Goal: Task Accomplishment & Management: Manage account settings

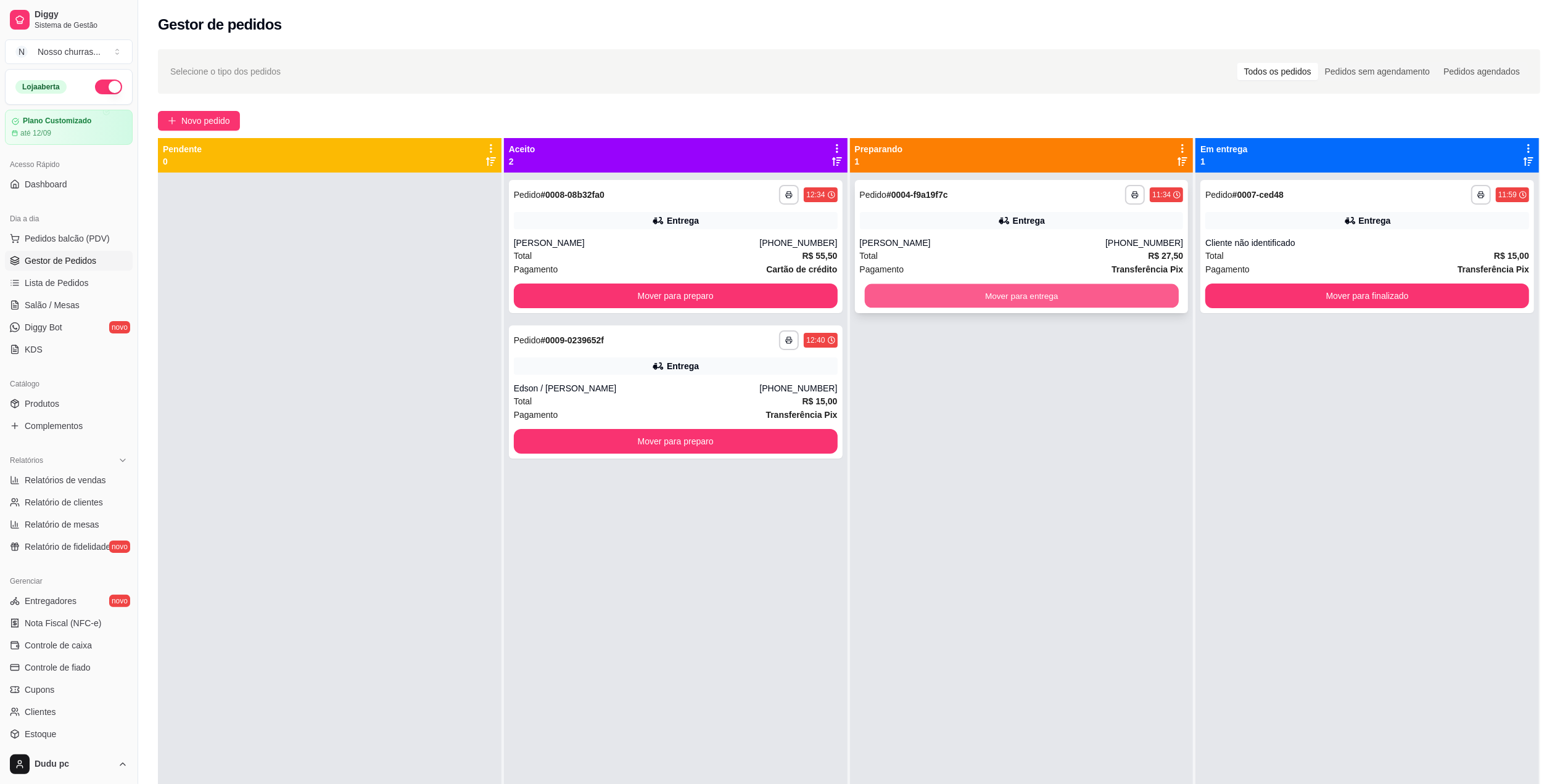
click at [991, 304] on button "Mover para entrega" at bounding box center [1021, 296] width 314 height 24
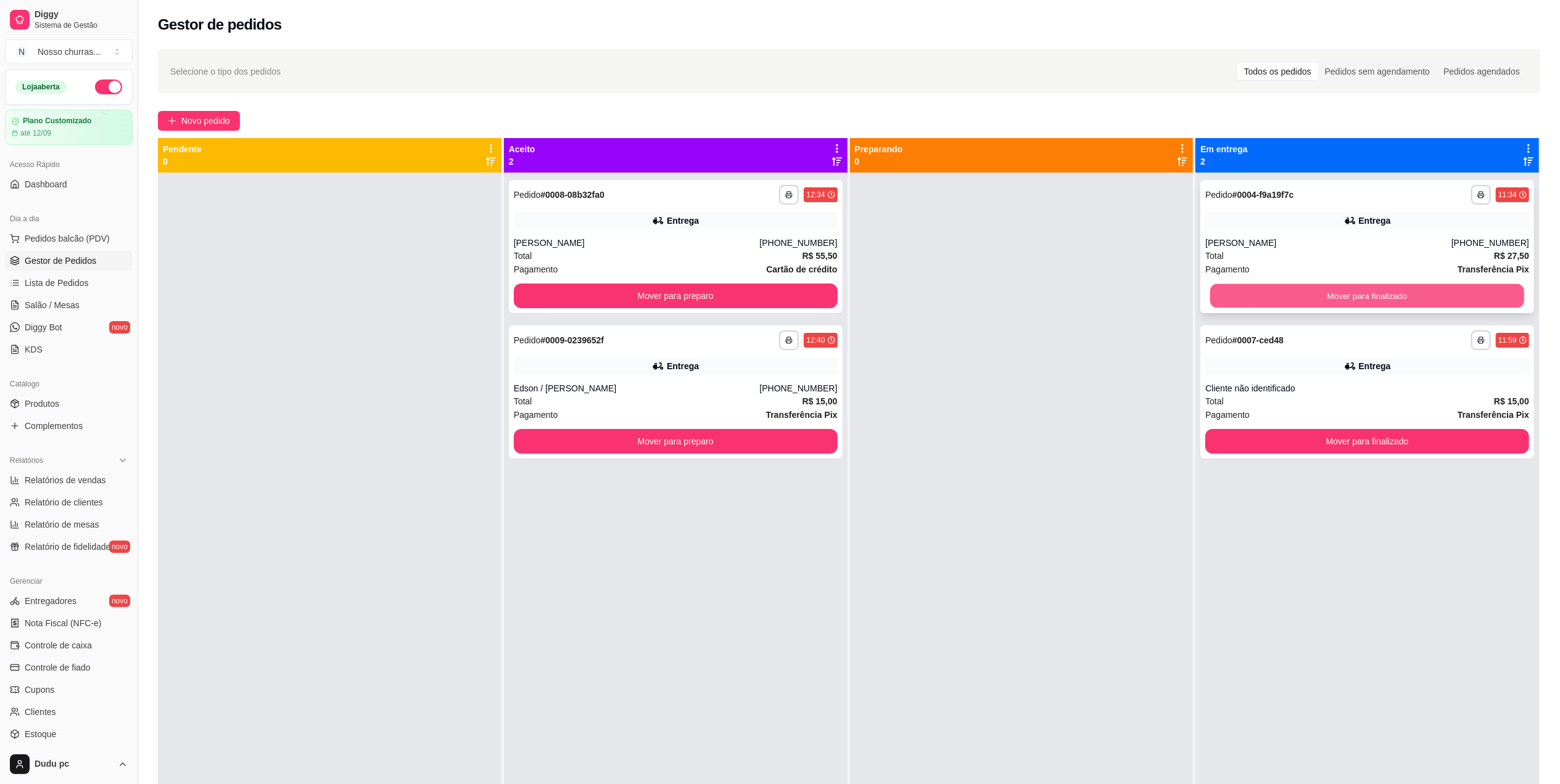
click at [1250, 291] on button "Mover para finalizado" at bounding box center [1367, 296] width 314 height 24
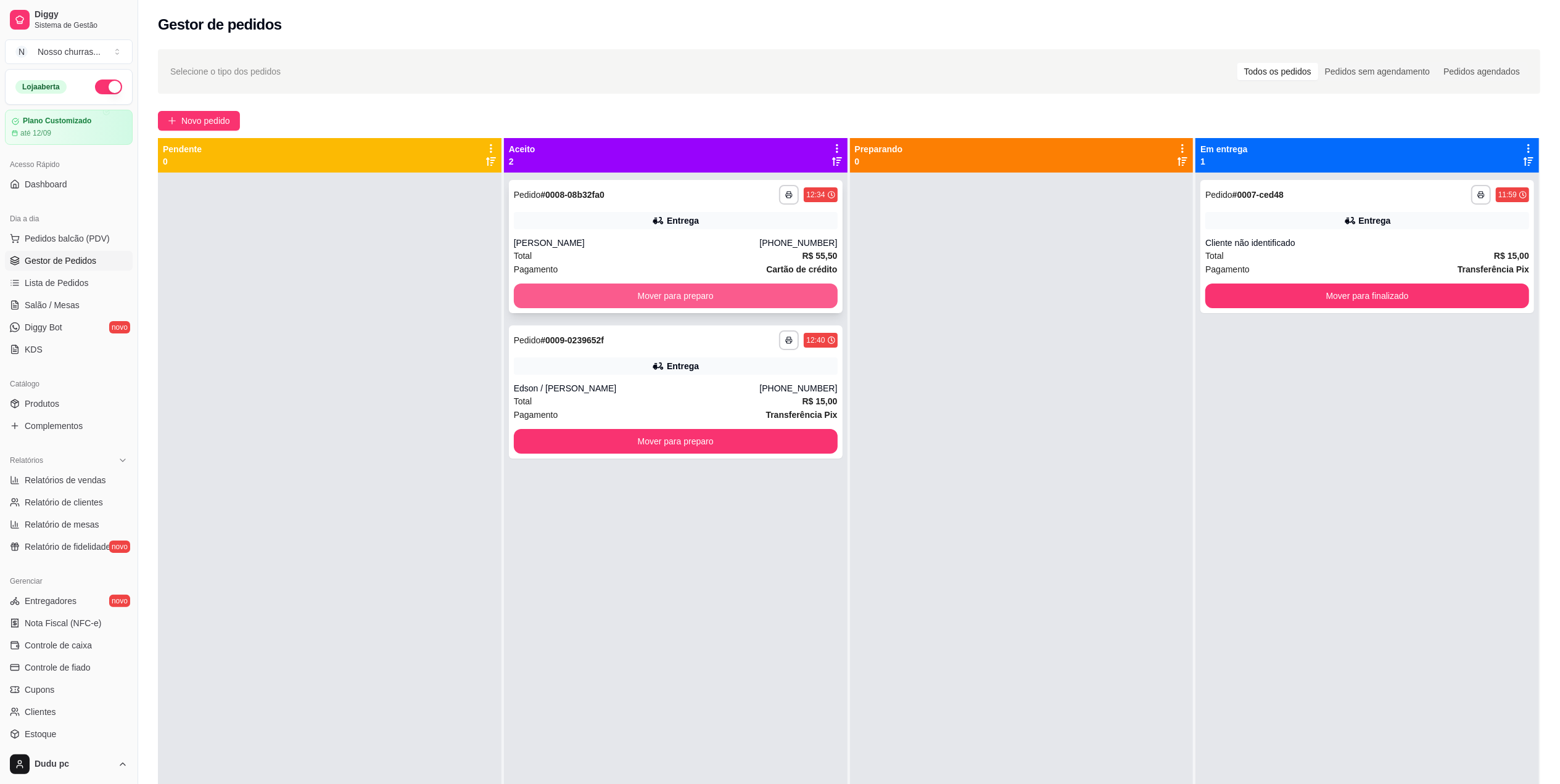
click at [694, 294] on button "Mover para preparo" at bounding box center [675, 296] width 324 height 24
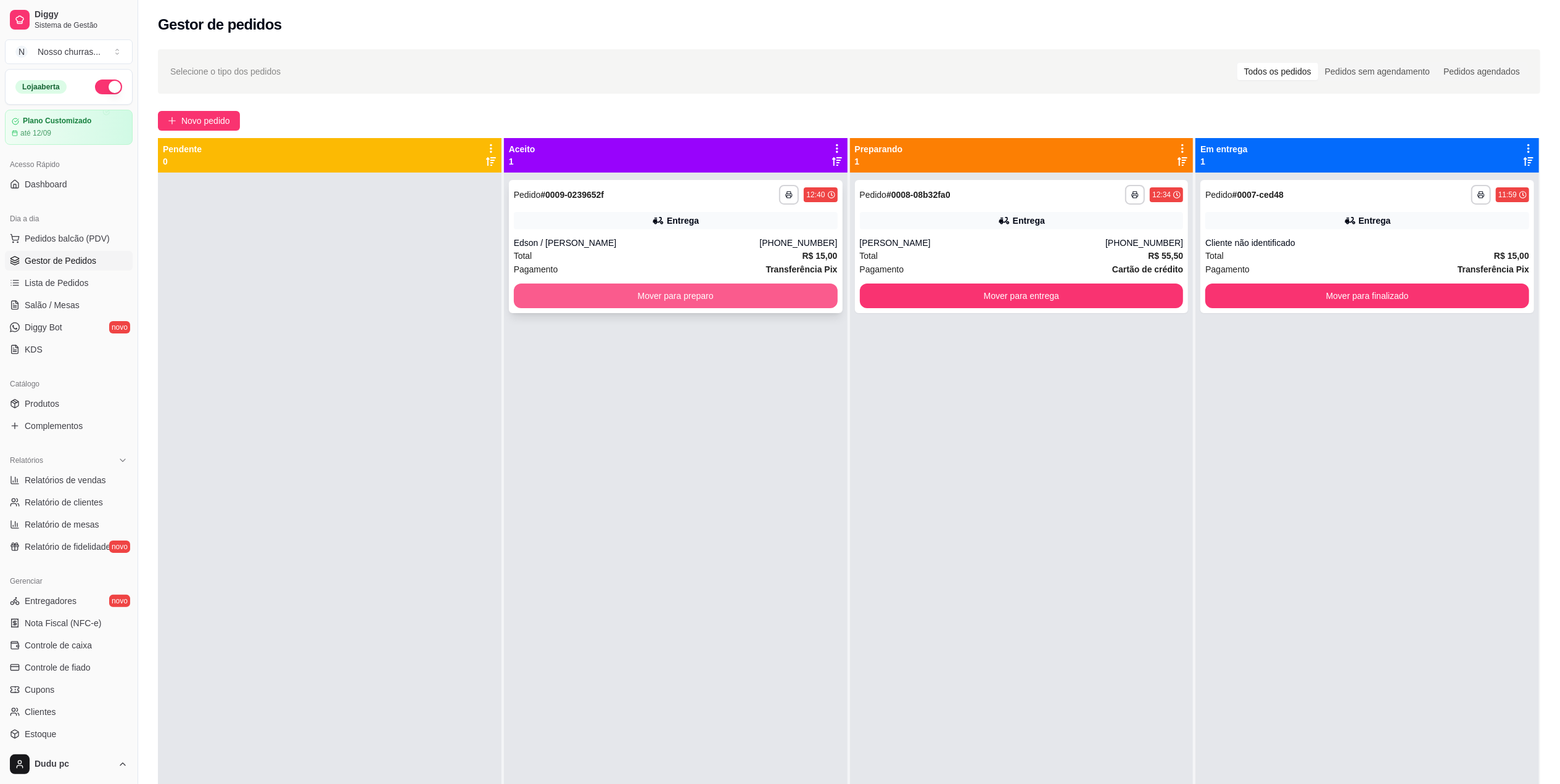
click at [701, 291] on button "Mover para preparo" at bounding box center [675, 296] width 324 height 24
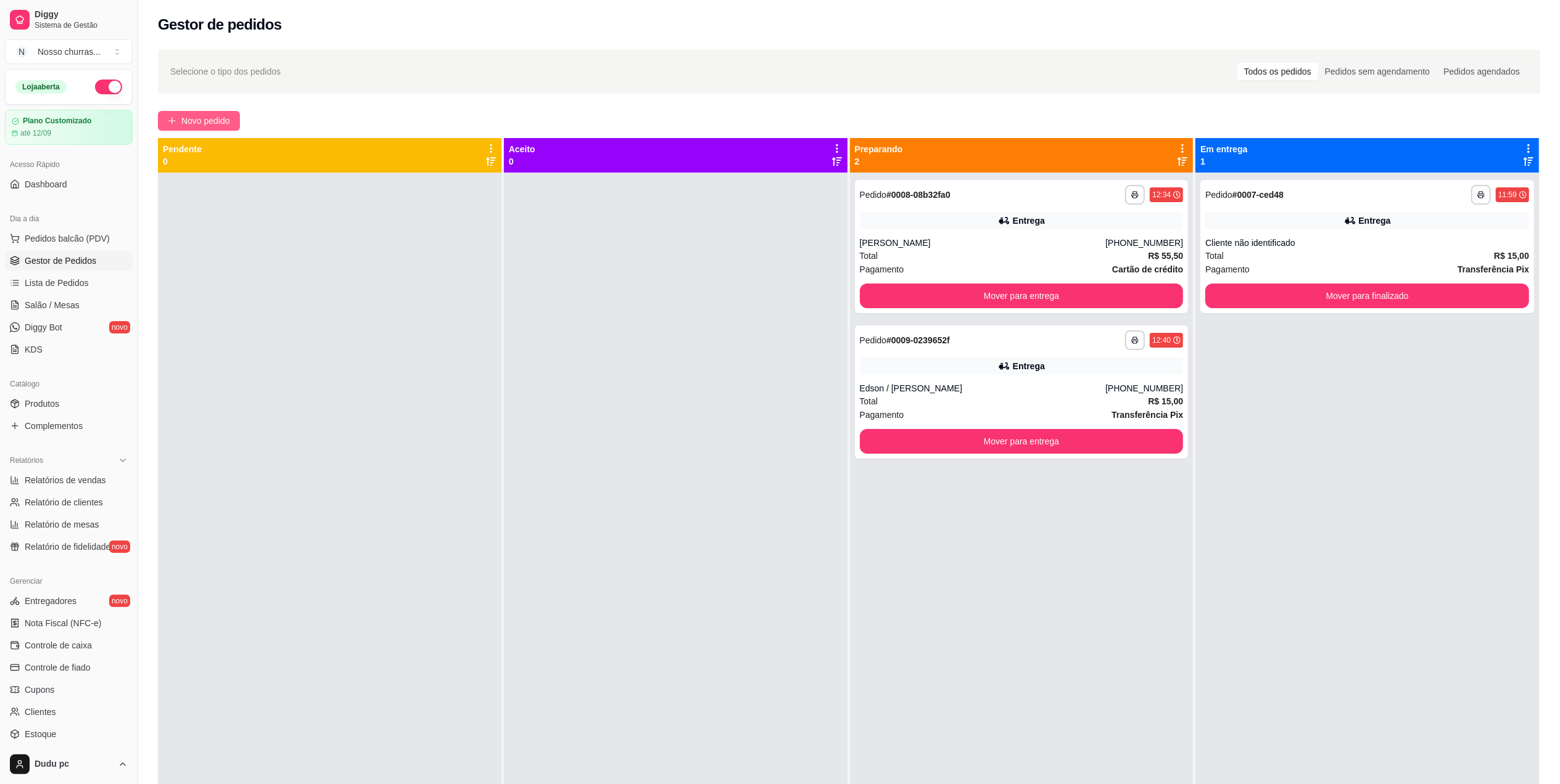
click at [217, 125] on span "Novo pedido" at bounding box center [206, 121] width 49 height 13
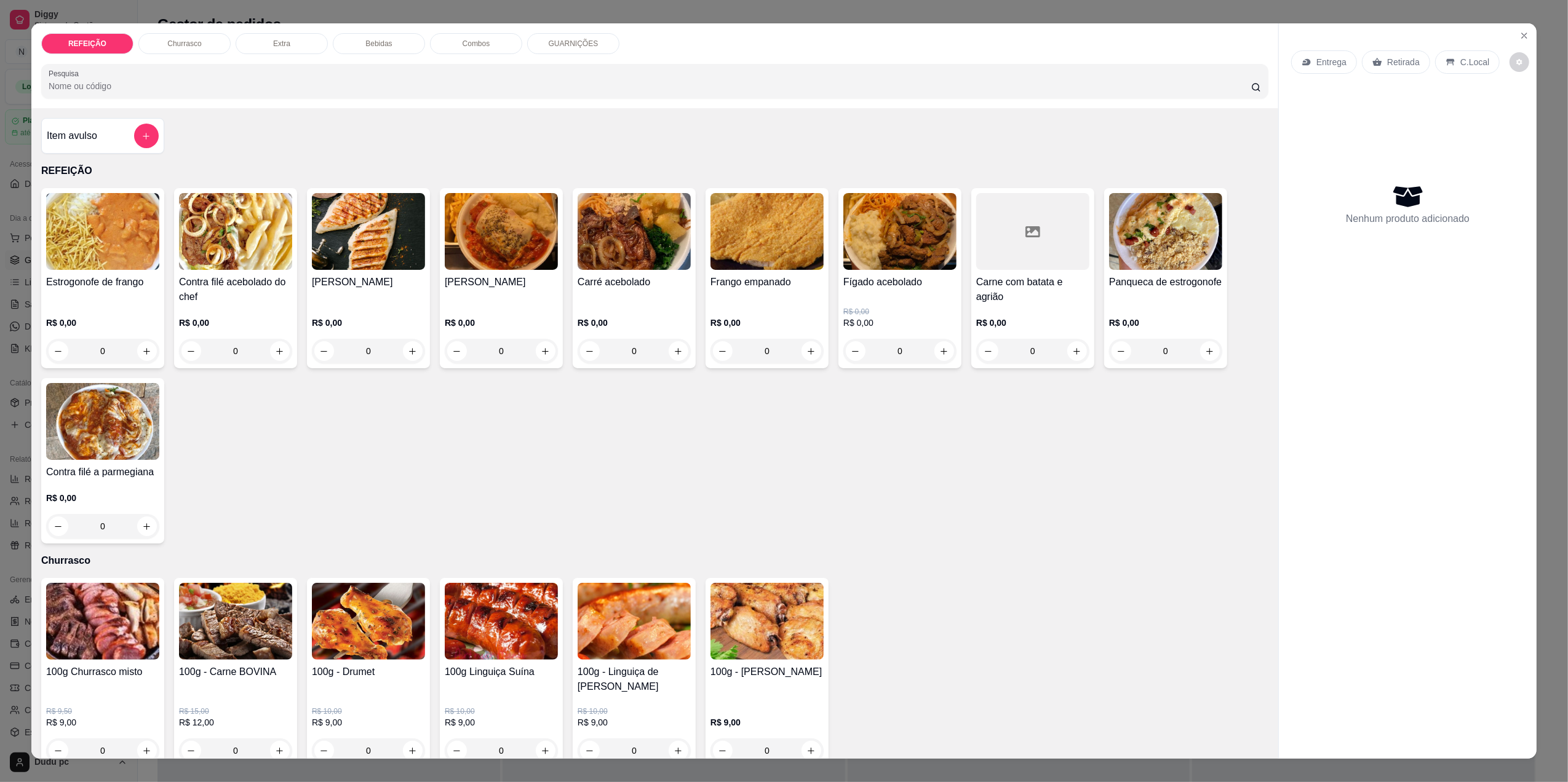
click at [1205, 349] on div "0" at bounding box center [1166, 351] width 113 height 24
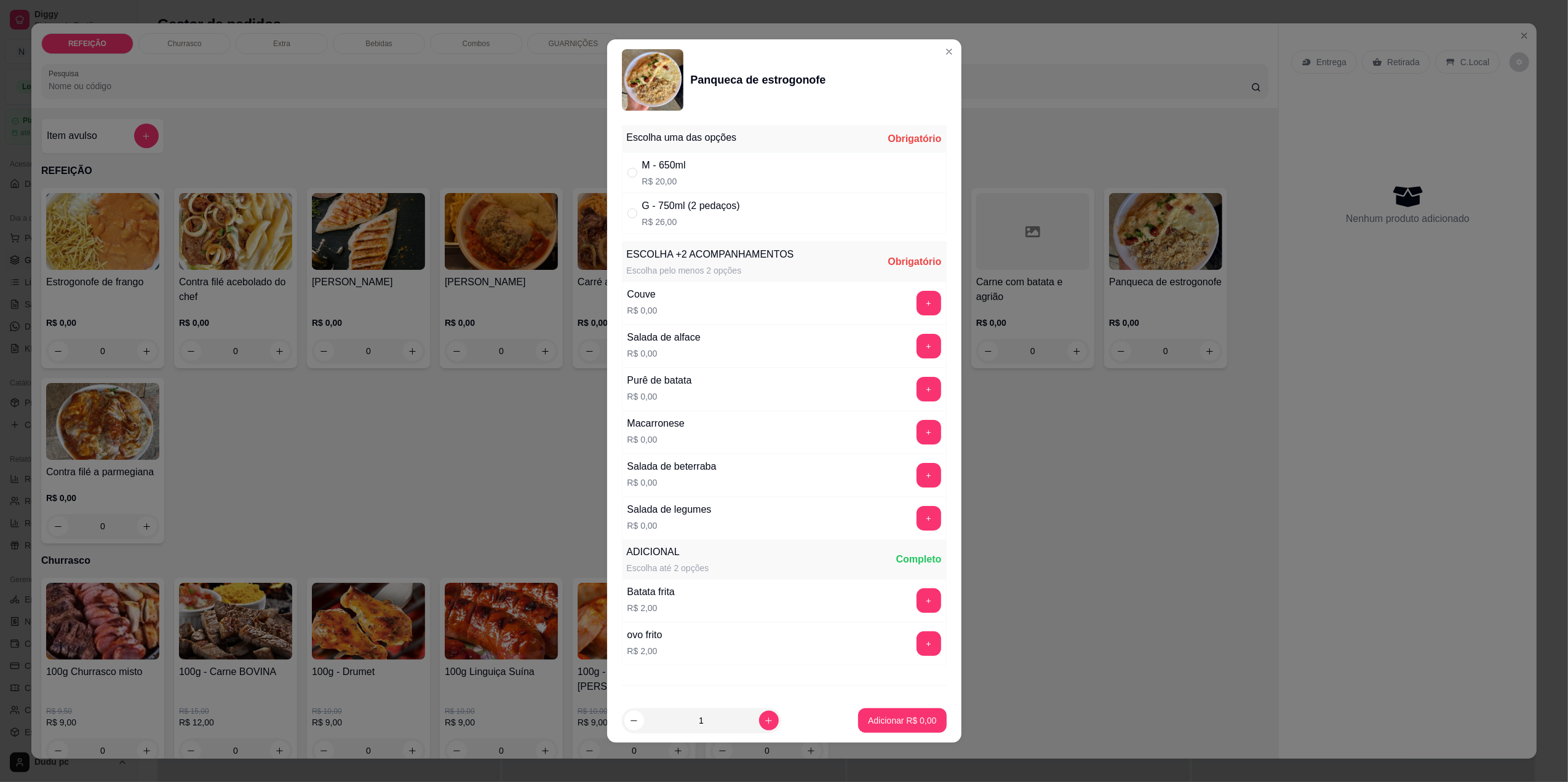
click at [732, 220] on p "R$ 26,00" at bounding box center [691, 222] width 98 height 13
radio input "true"
click at [906, 412] on div "Macarronese R$ 0,00 +" at bounding box center [784, 432] width 325 height 43
click at [904, 365] on div "Salada de alface R$ 0,00 +" at bounding box center [784, 346] width 325 height 43
drag, startPoint x: 904, startPoint y: 365, endPoint x: 904, endPoint y: 349, distance: 16.0
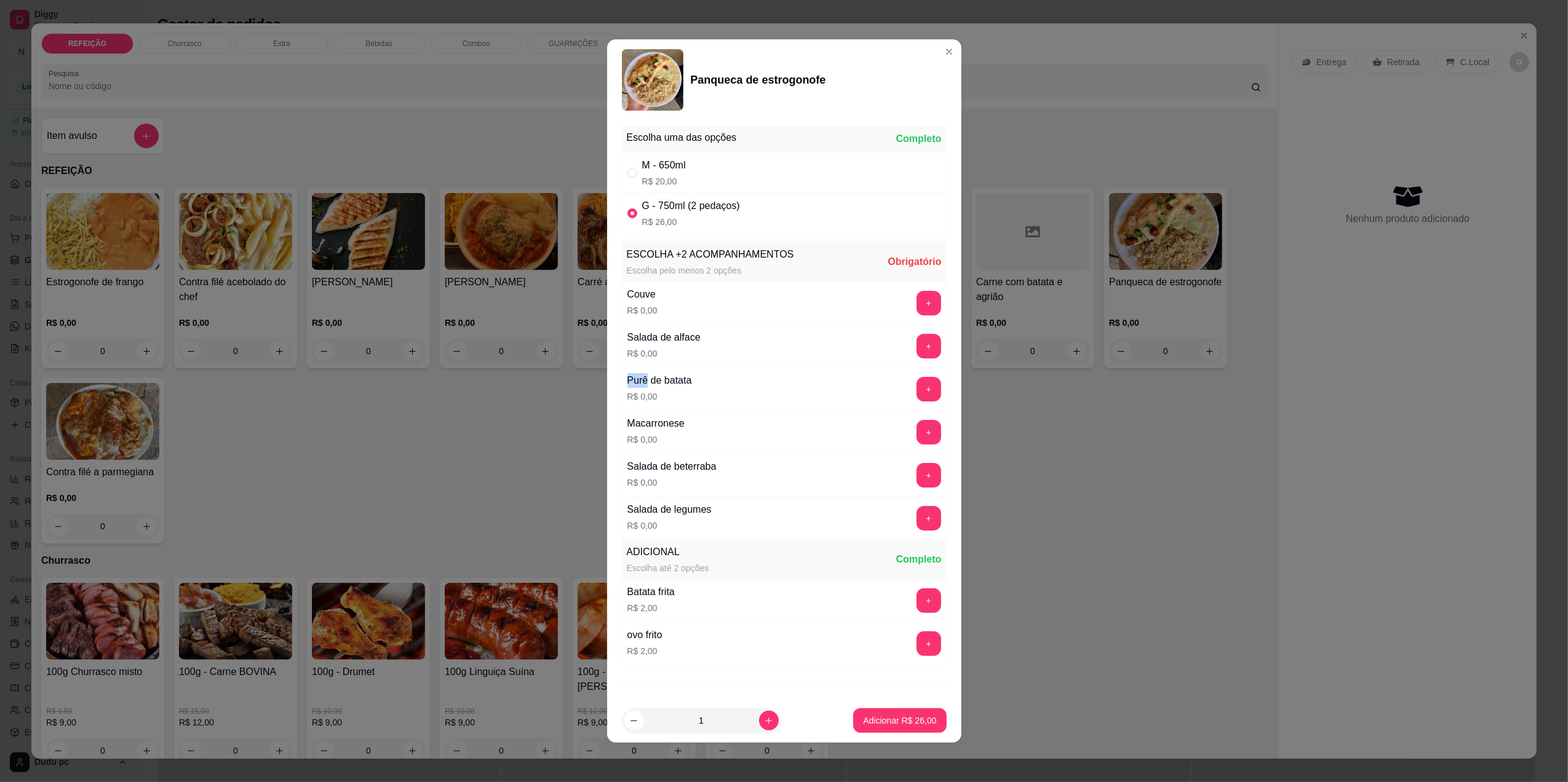
click at [904, 349] on div "Salada de alface R$ 0,00 +" at bounding box center [784, 346] width 325 height 43
click at [917, 349] on button "+" at bounding box center [928, 346] width 24 height 24
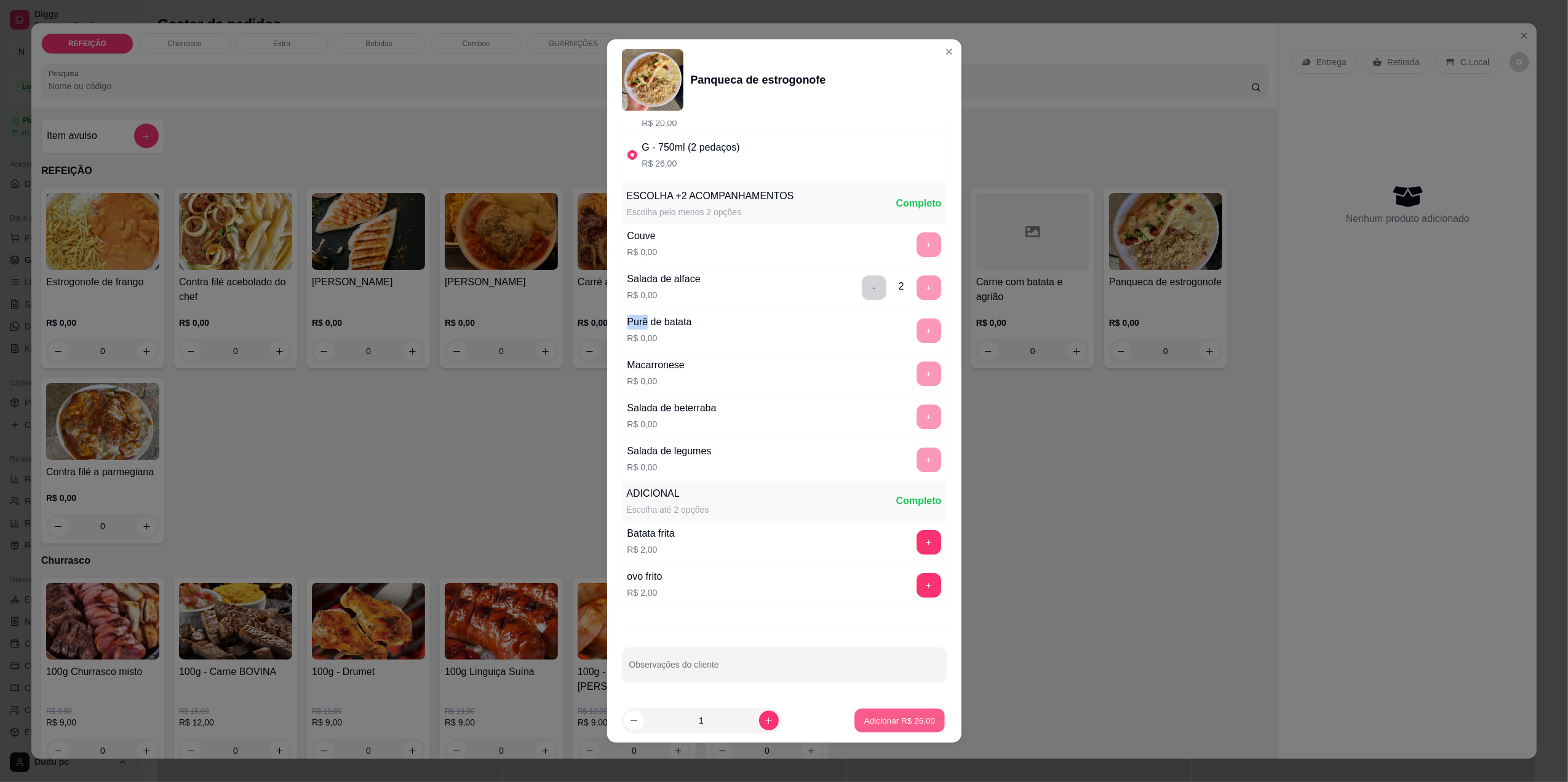
click at [889, 717] on p "Adicionar R$ 26,00" at bounding box center [899, 721] width 72 height 12
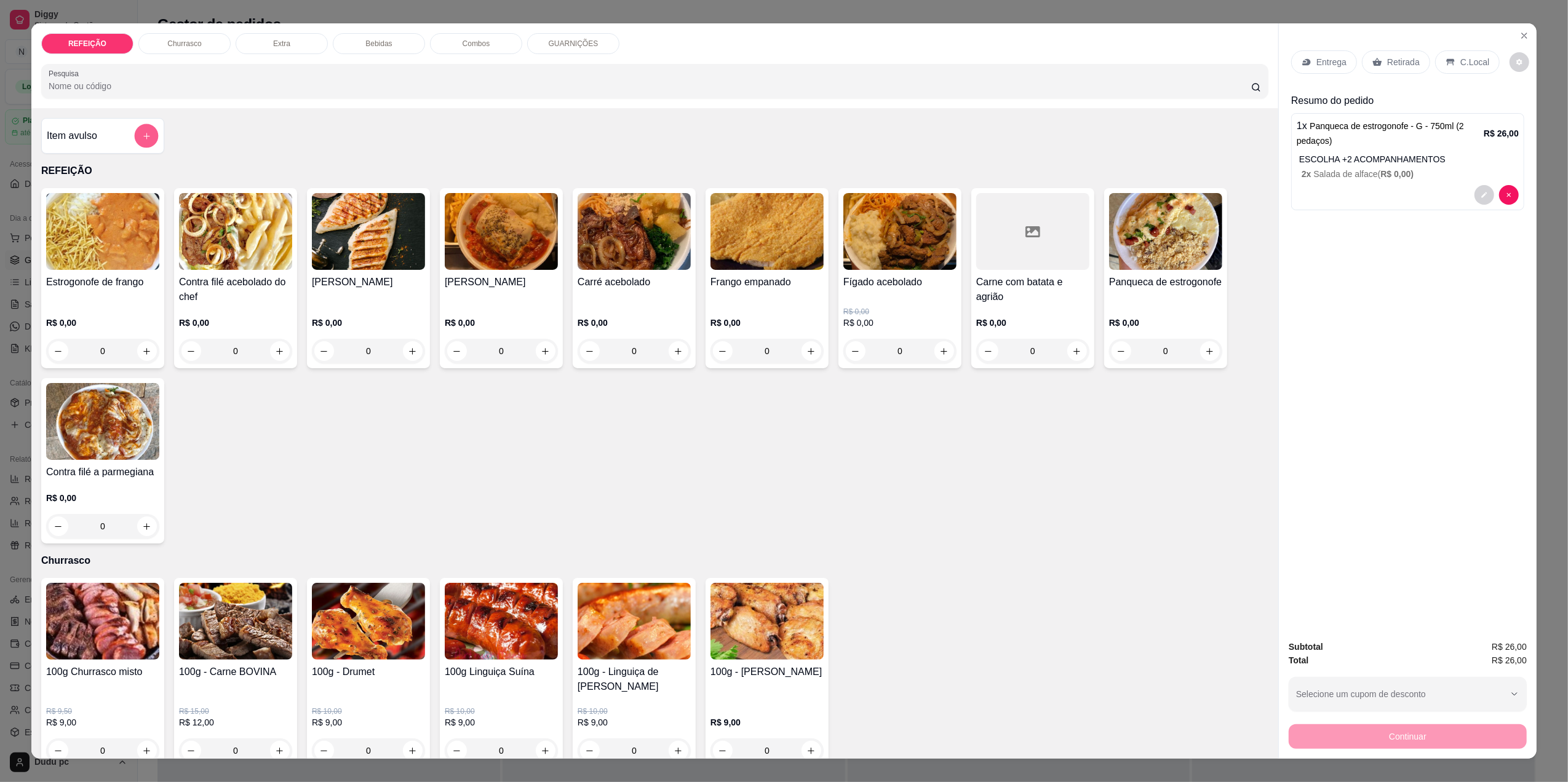
click at [141, 143] on button "add-separate-item" at bounding box center [146, 136] width 24 height 24
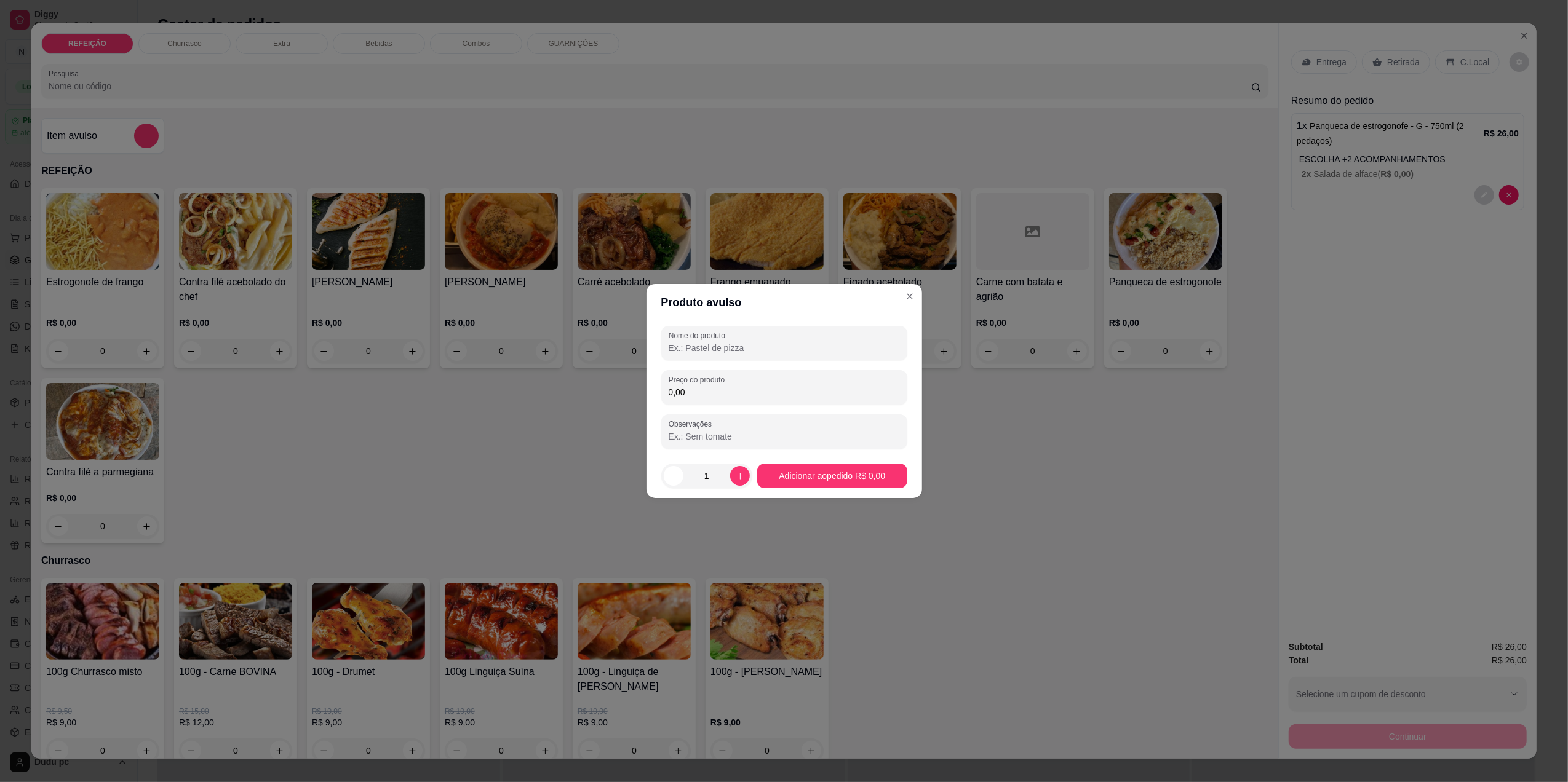
click at [701, 349] on input "Nome do produto" at bounding box center [784, 349] width 231 height 13
type input "agua"
click at [697, 386] on input "0,00" at bounding box center [784, 393] width 231 height 13
type input "3,00"
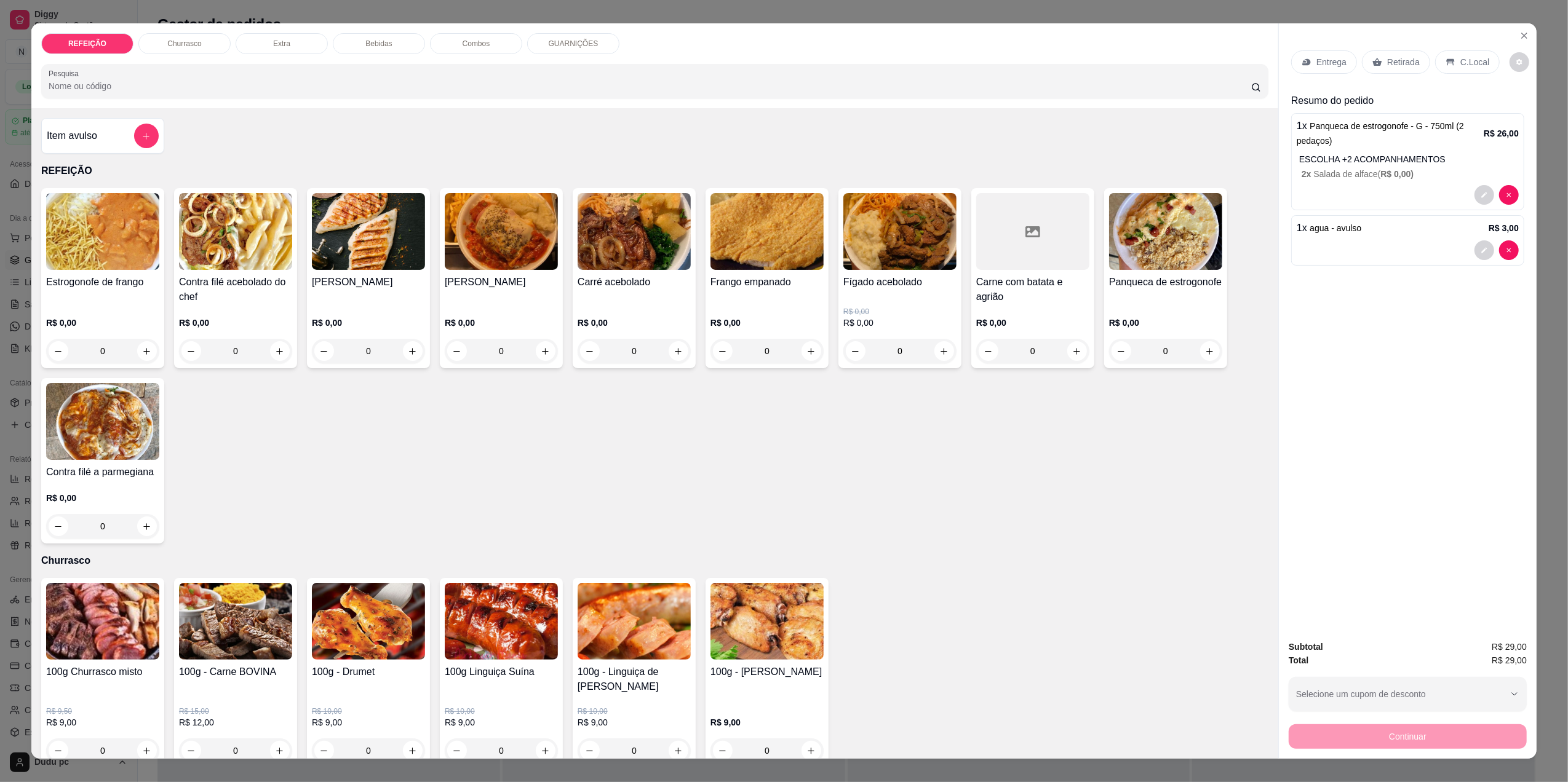
click at [1460, 65] on p "C.Local" at bounding box center [1474, 62] width 29 height 13
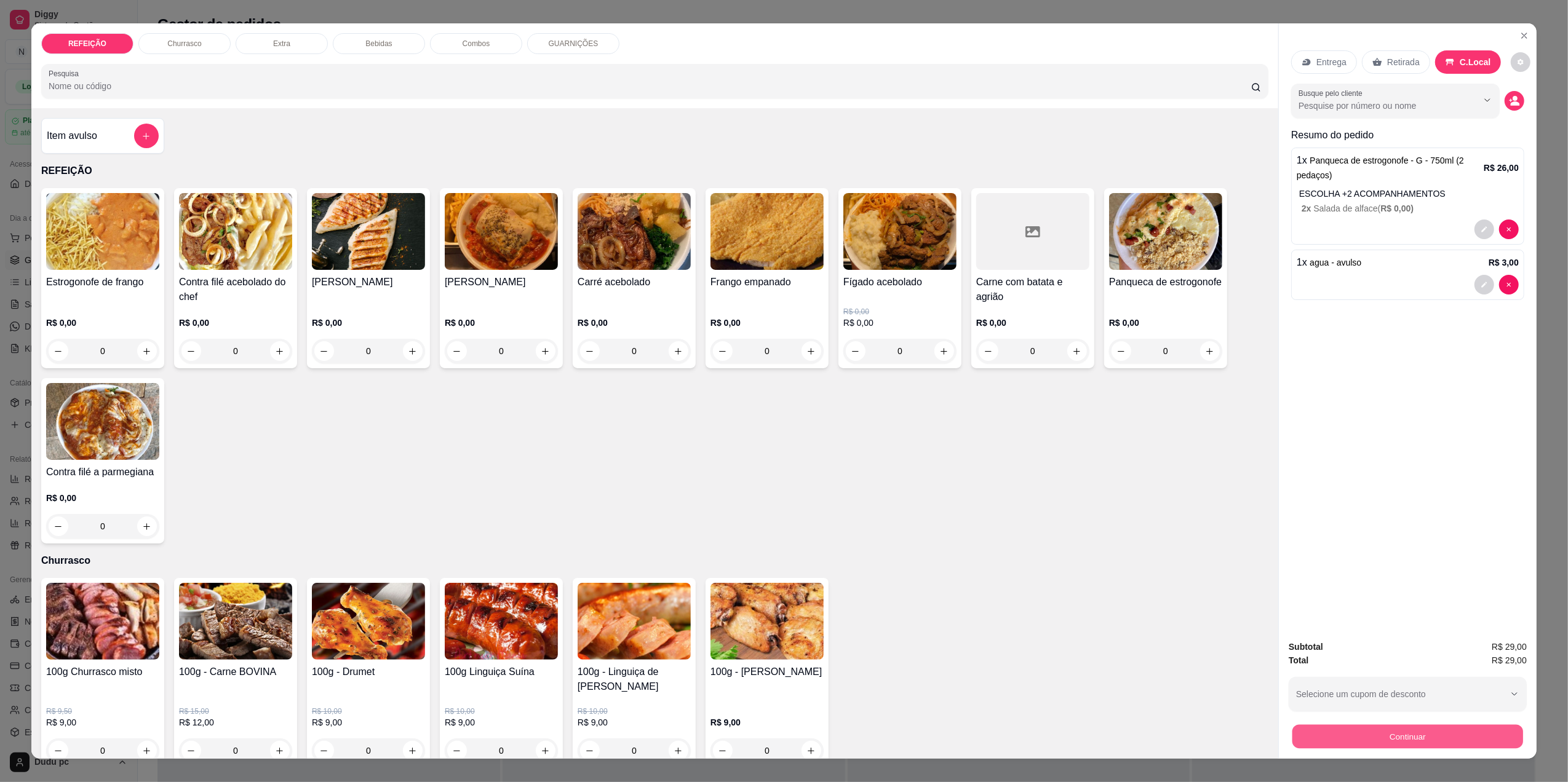
click at [1364, 737] on button "Continuar" at bounding box center [1408, 736] width 231 height 24
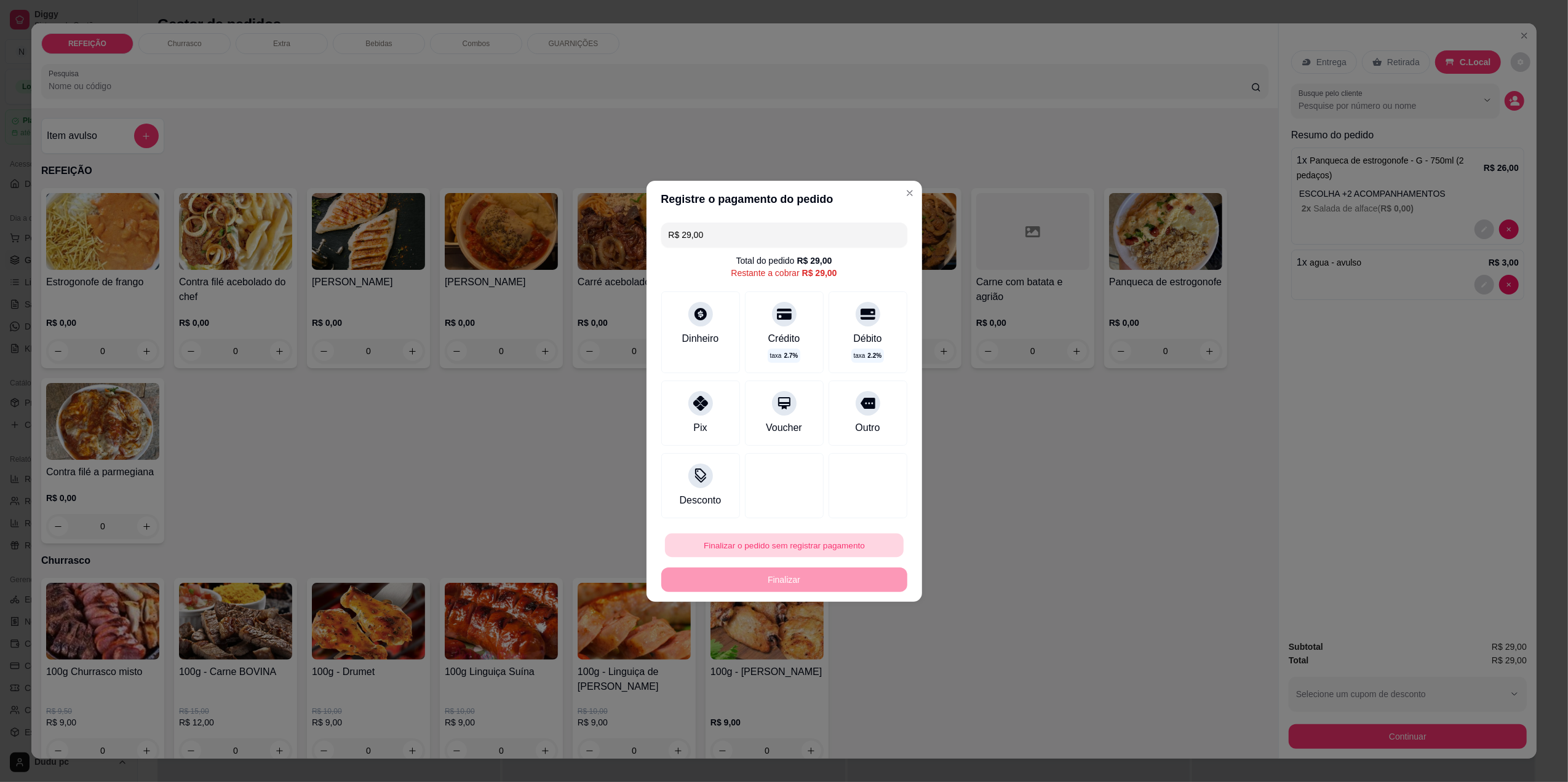
click at [828, 548] on button "Finalizar o pedido sem registrar pagamento" at bounding box center [784, 545] width 238 height 24
click at [861, 648] on button "Confirmar" at bounding box center [860, 647] width 44 height 18
type input "R$ 0,00"
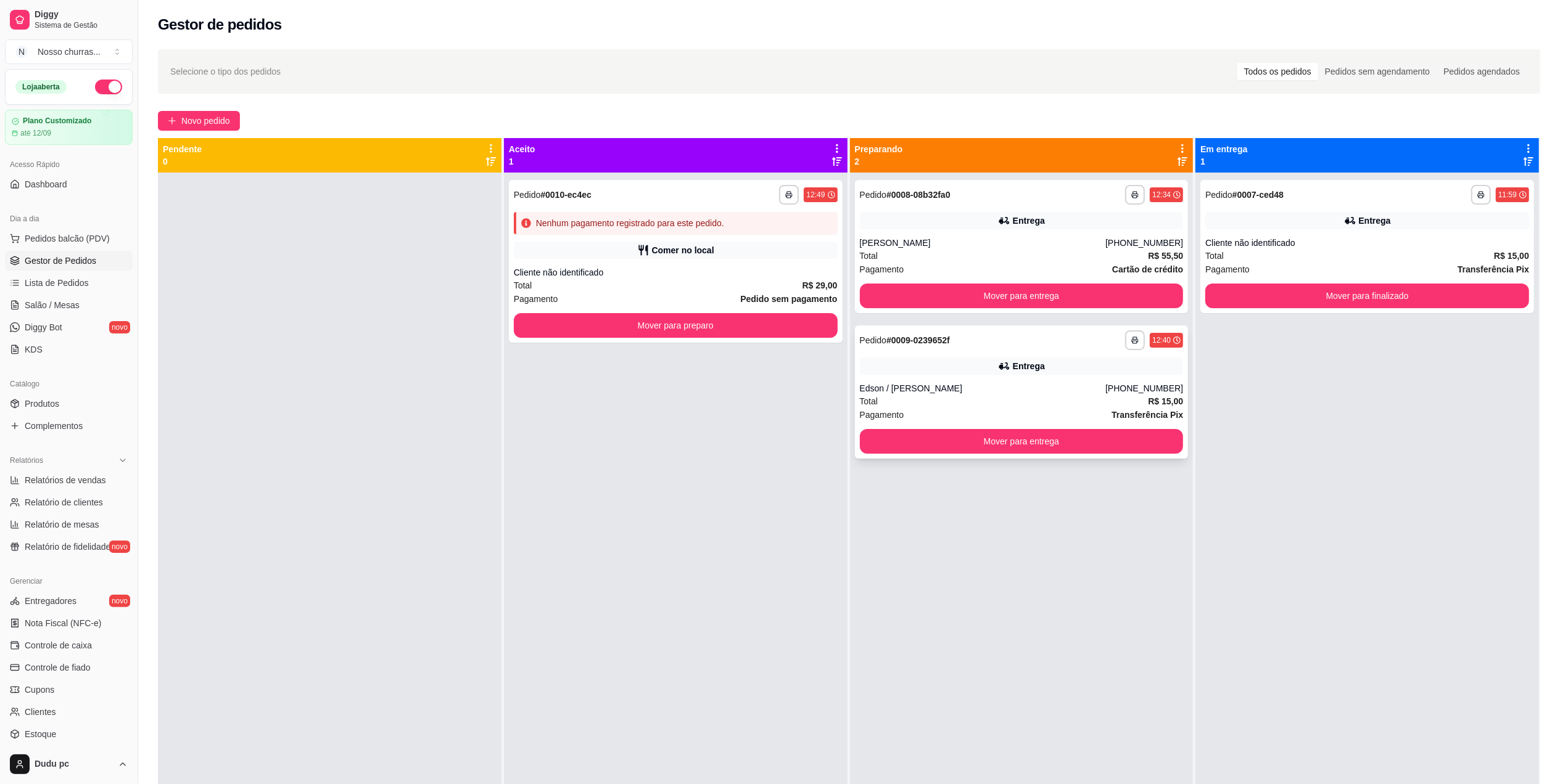
click at [1015, 400] on div "Total R$ 15,00" at bounding box center [1022, 401] width 324 height 13
click at [221, 114] on span "Novo pedido" at bounding box center [206, 121] width 49 height 13
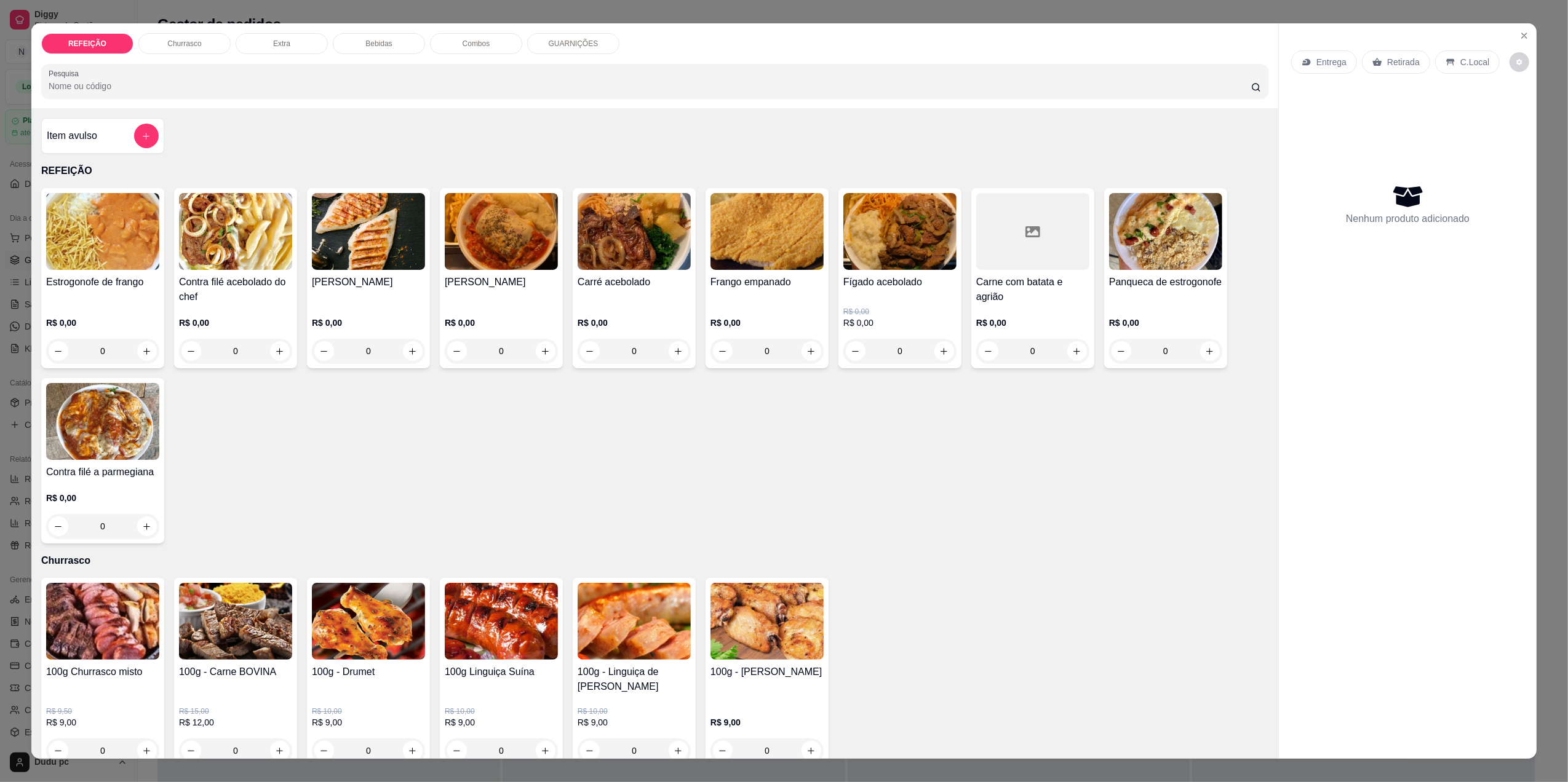
click at [805, 350] on div "0" at bounding box center [767, 351] width 113 height 24
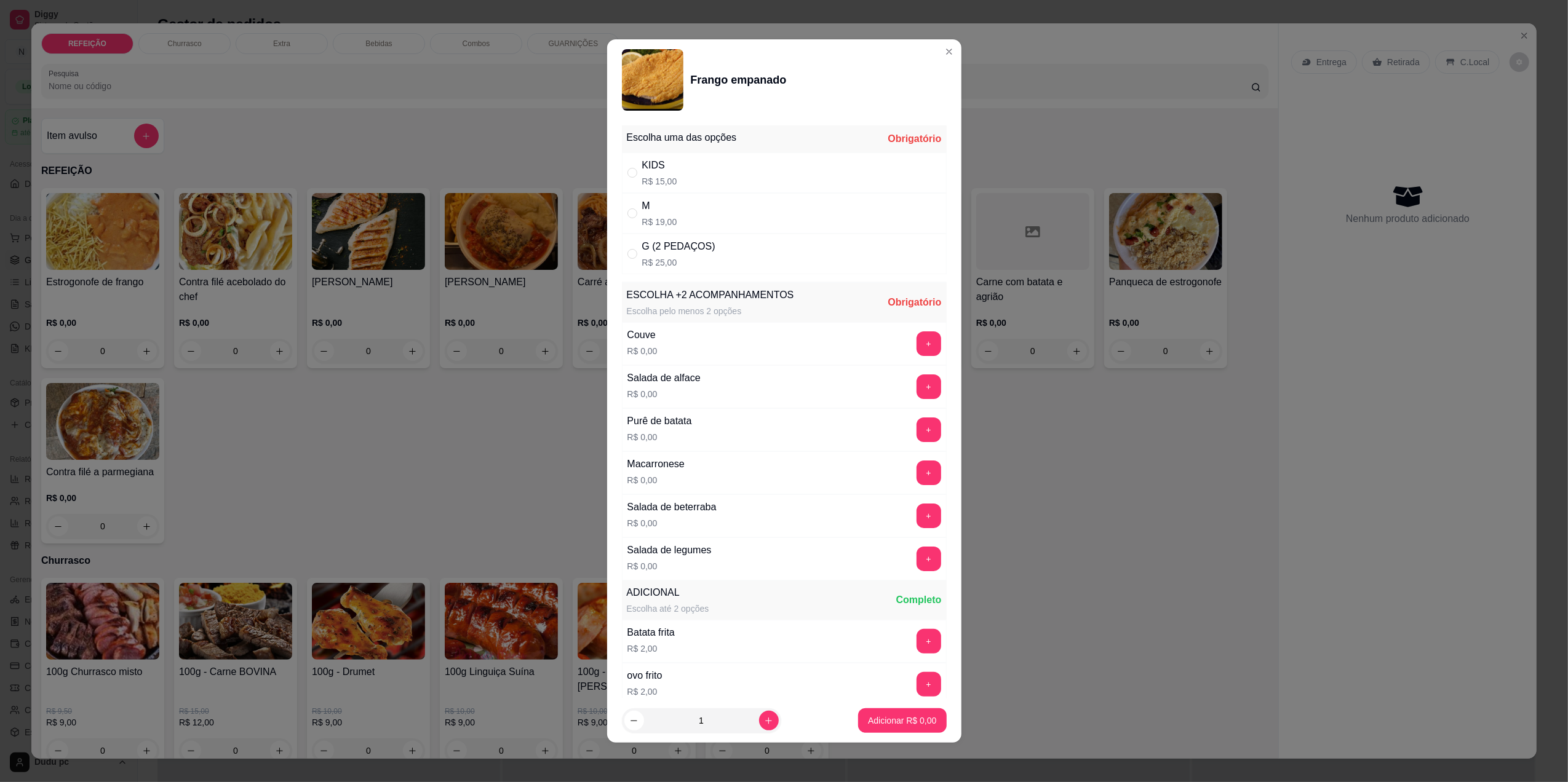
click at [651, 210] on div "M" at bounding box center [659, 206] width 35 height 15
radio input "true"
click at [917, 345] on button "+" at bounding box center [928, 344] width 24 height 24
click at [917, 345] on button "+" at bounding box center [928, 343] width 24 height 24
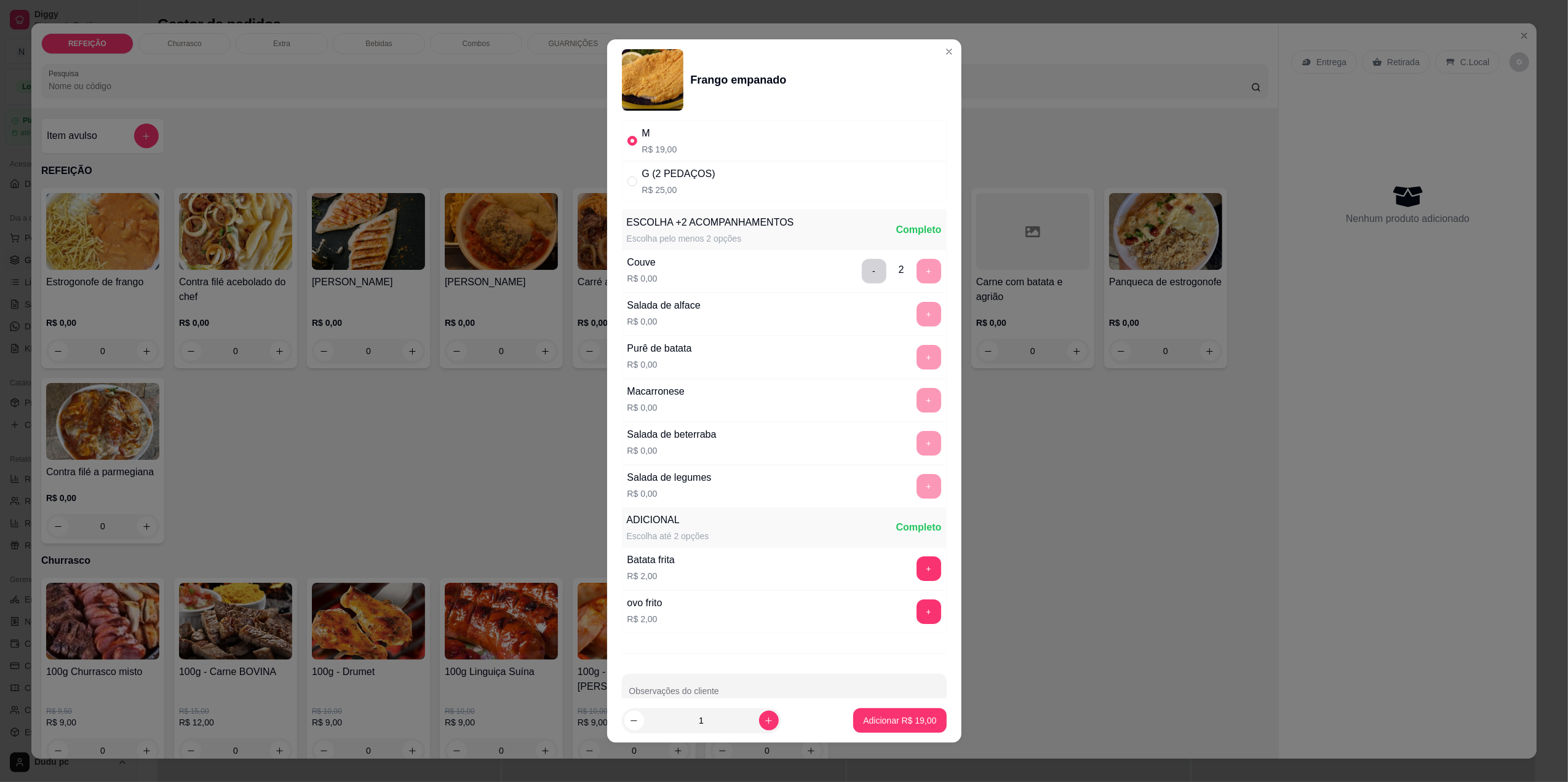
scroll to position [105, 0]
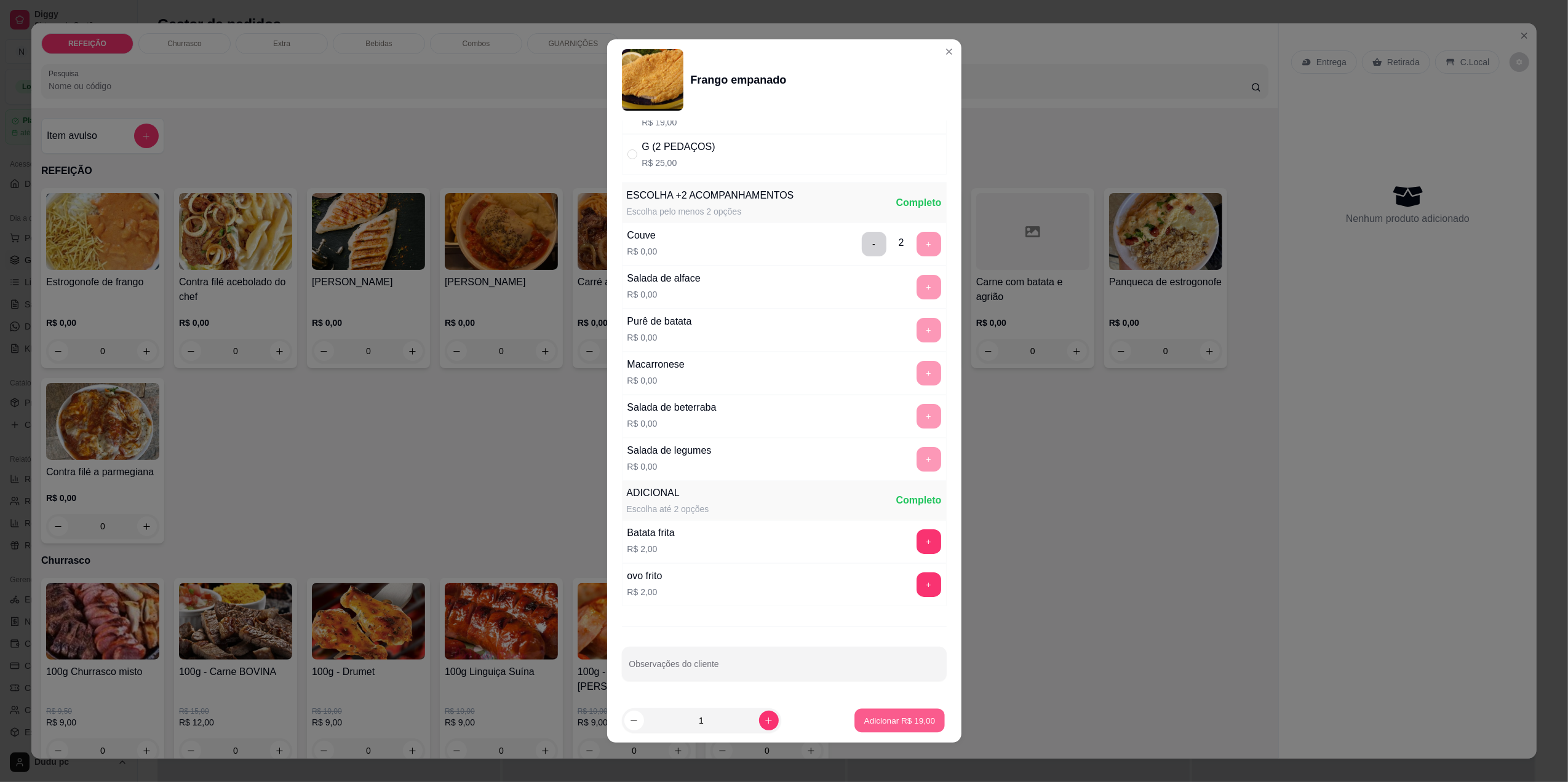
click at [910, 715] on p "Adicionar R$ 19,00" at bounding box center [899, 721] width 72 height 12
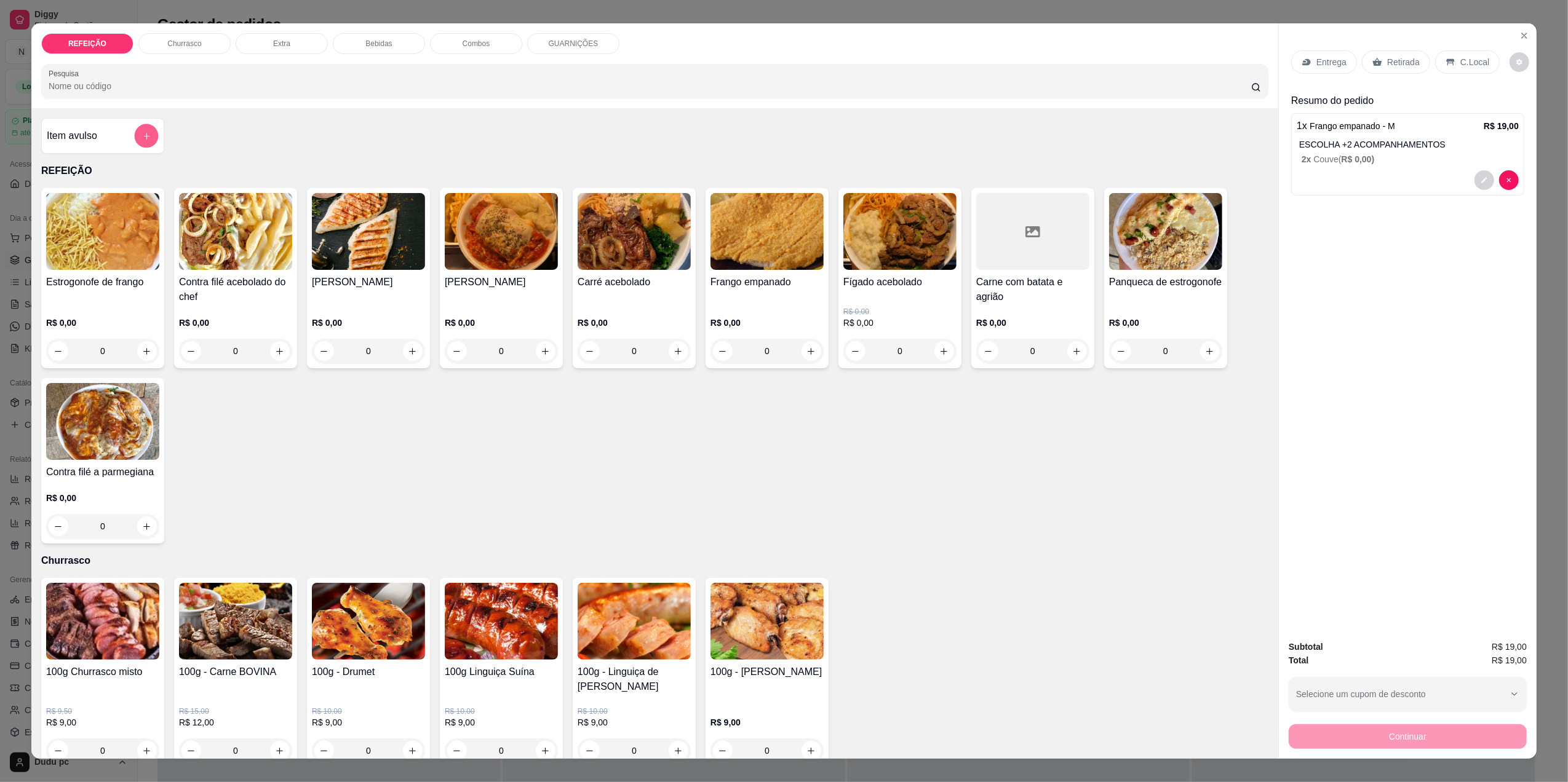
click at [135, 142] on button "add-separate-item" at bounding box center [146, 136] width 24 height 24
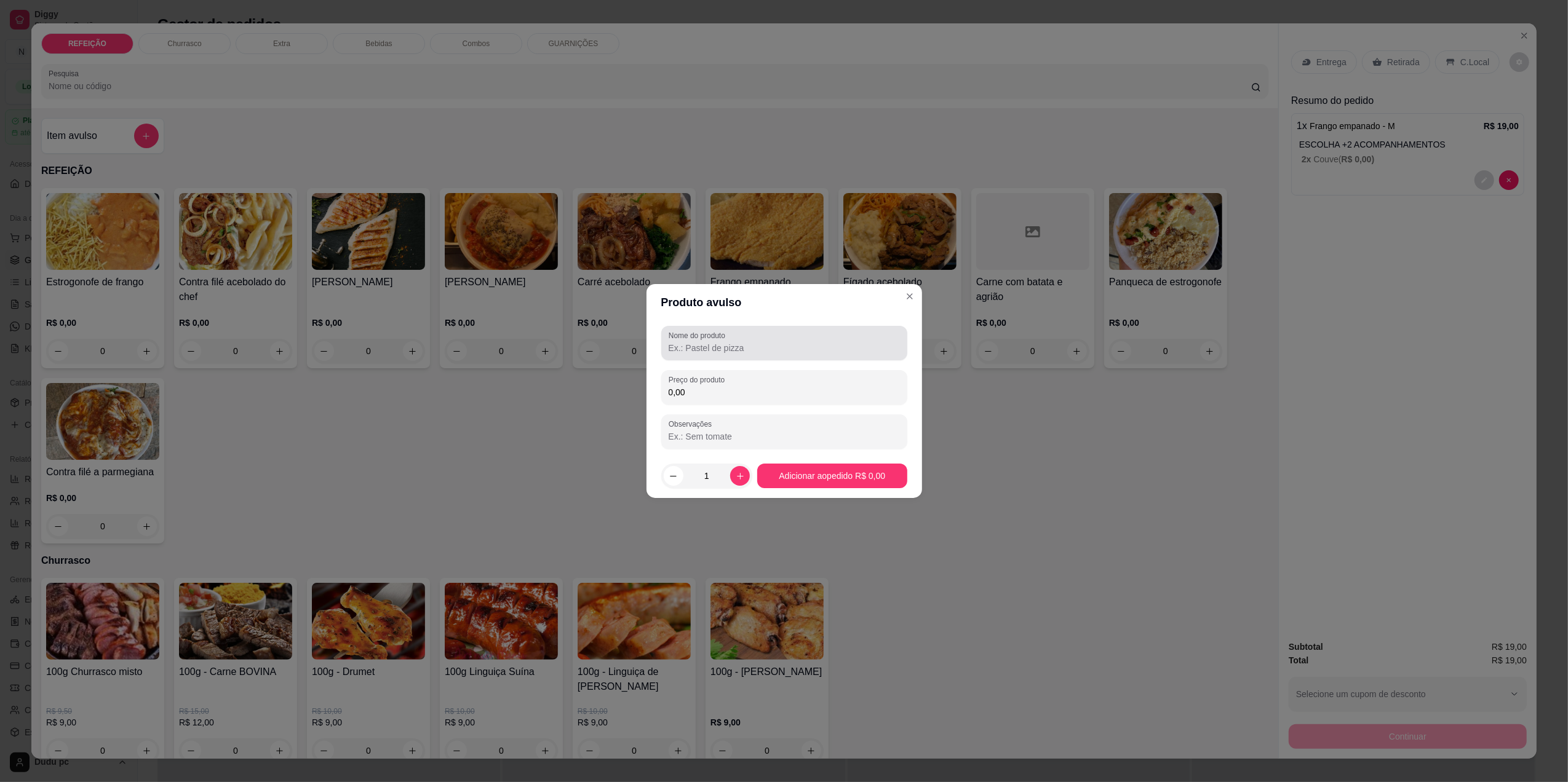
click at [758, 340] on div at bounding box center [784, 343] width 231 height 24
type input "1 coca ks"
click at [726, 382] on label "Preço do produto" at bounding box center [699, 379] width 61 height 10
click at [726, 386] on input "0,00" at bounding box center [784, 393] width 231 height 13
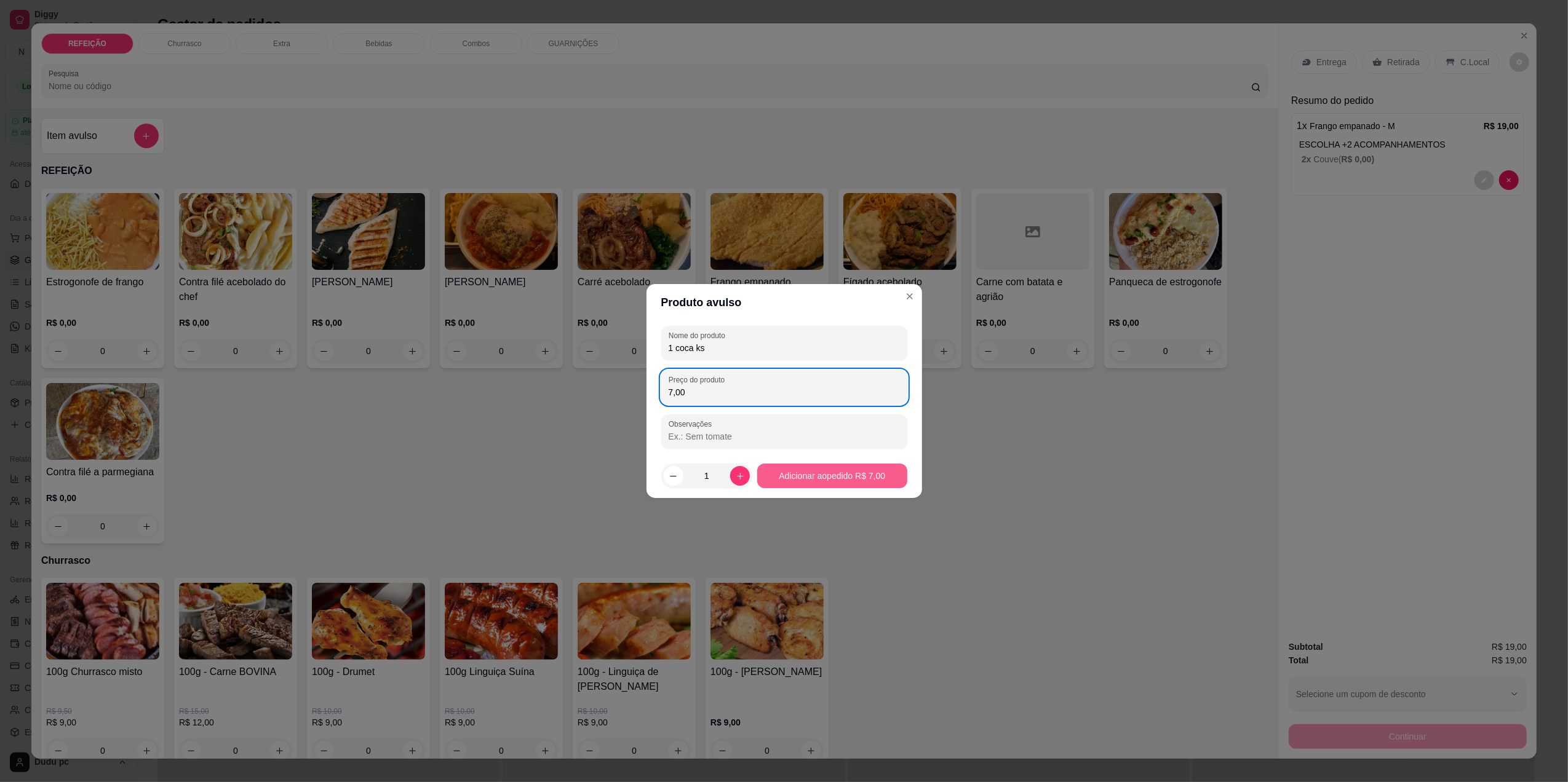
type input "7,00"
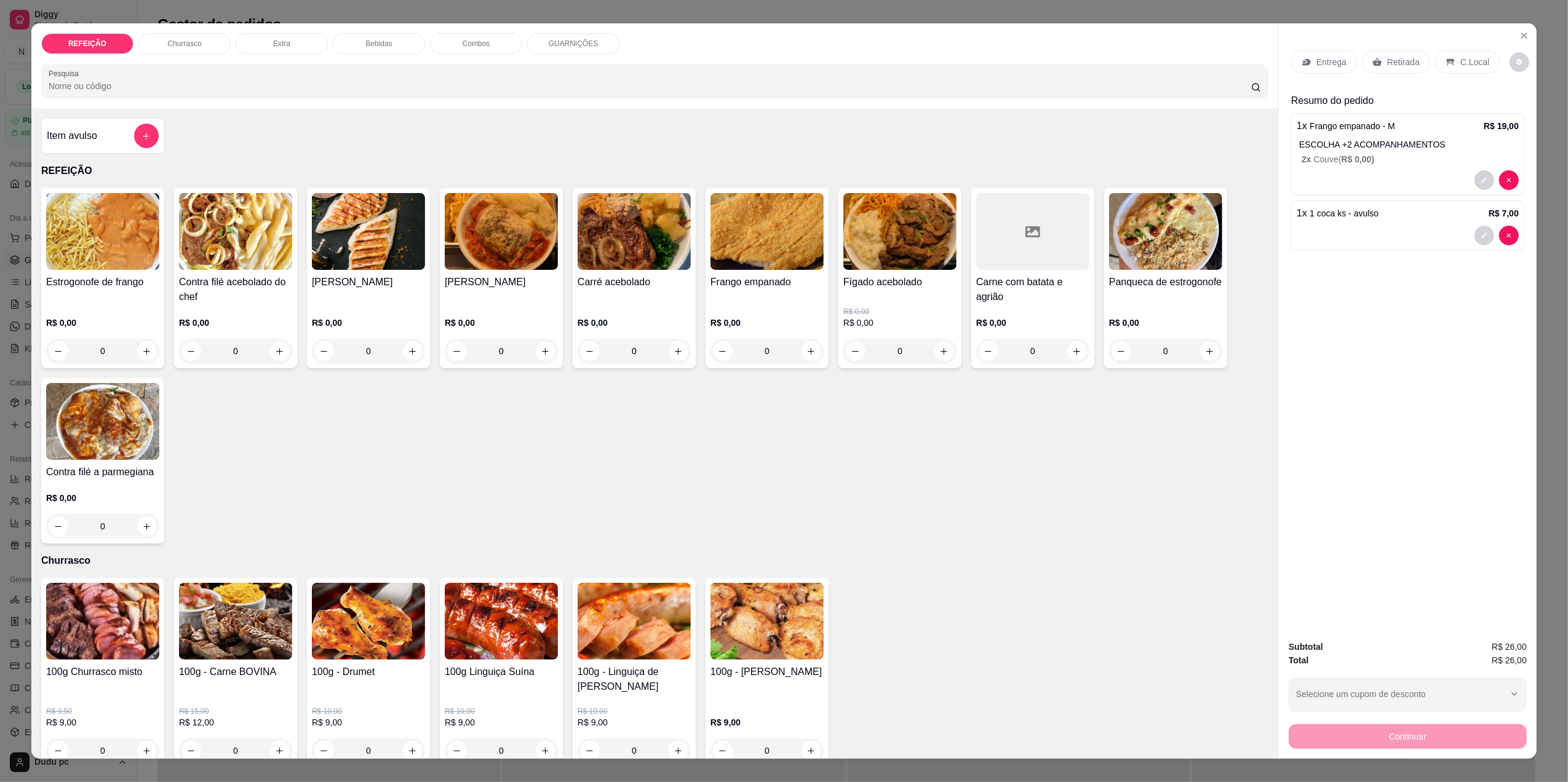
click at [1447, 69] on div "C.Local" at bounding box center [1467, 62] width 65 height 24
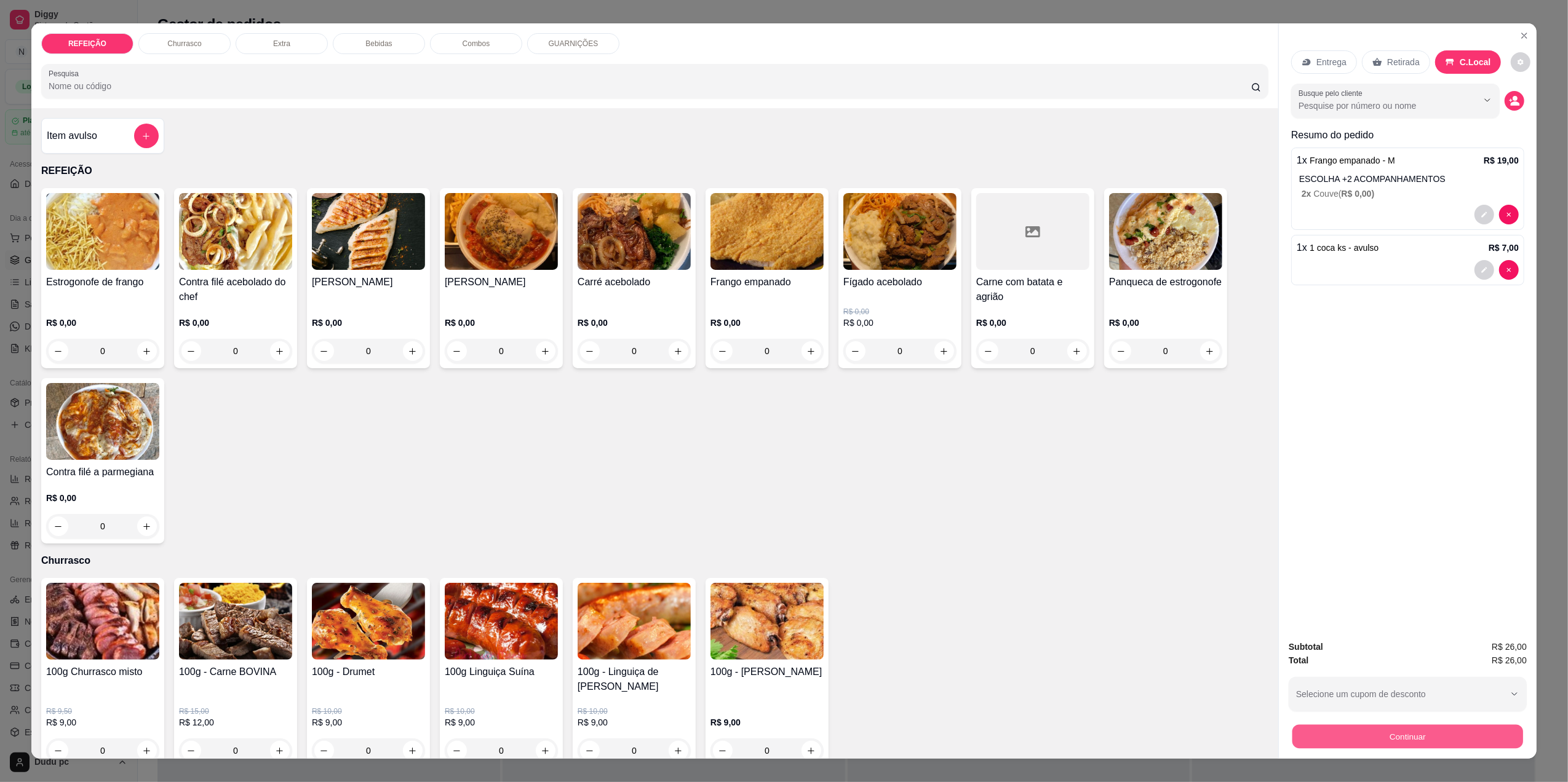
click at [1412, 740] on button "Continuar" at bounding box center [1408, 736] width 231 height 24
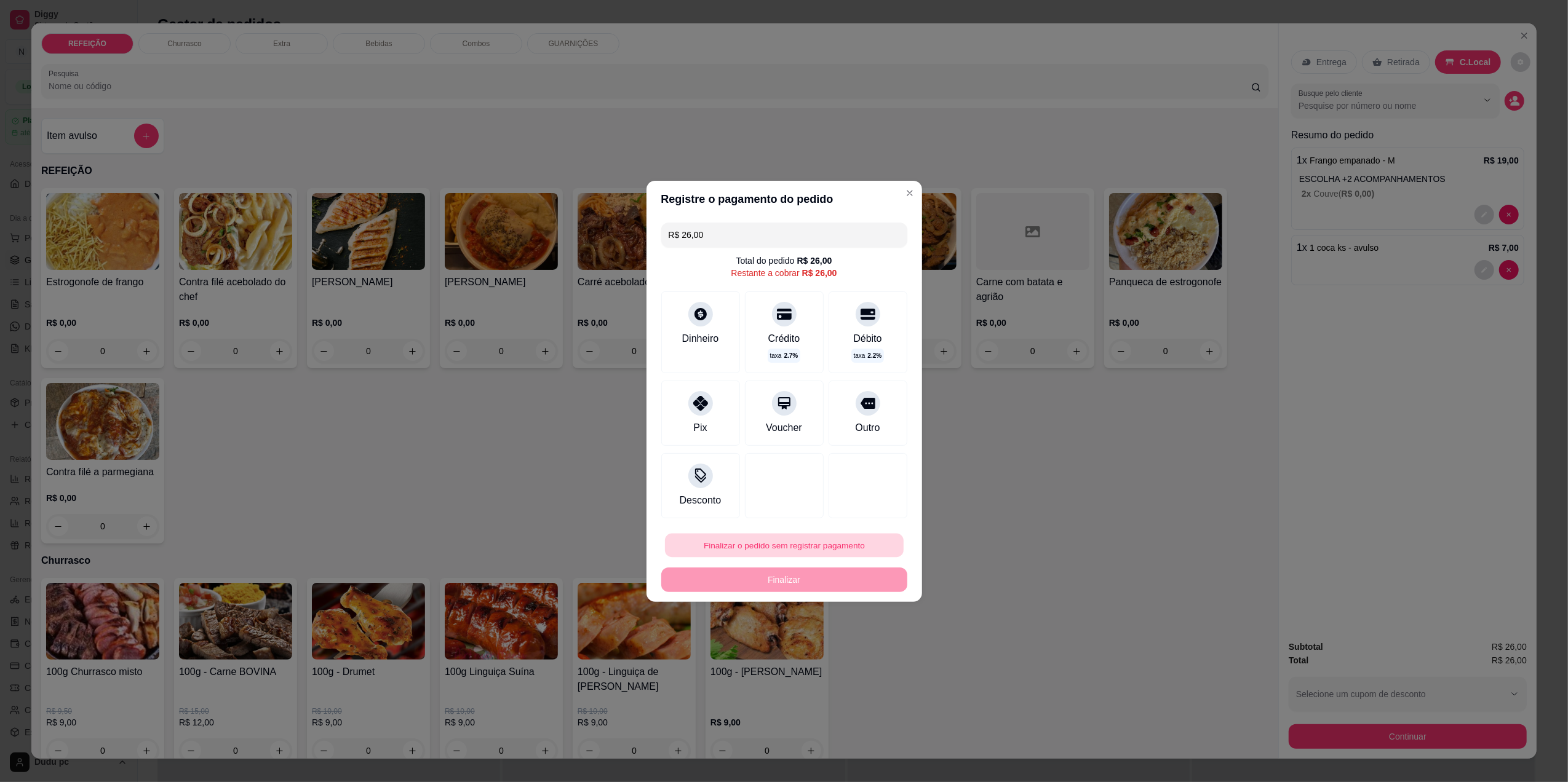
click at [733, 540] on button "Finalizar o pedido sem registrar pagamento" at bounding box center [784, 545] width 238 height 24
click at [864, 655] on button "Confirmar" at bounding box center [859, 646] width 44 height 18
type input "R$ 0,00"
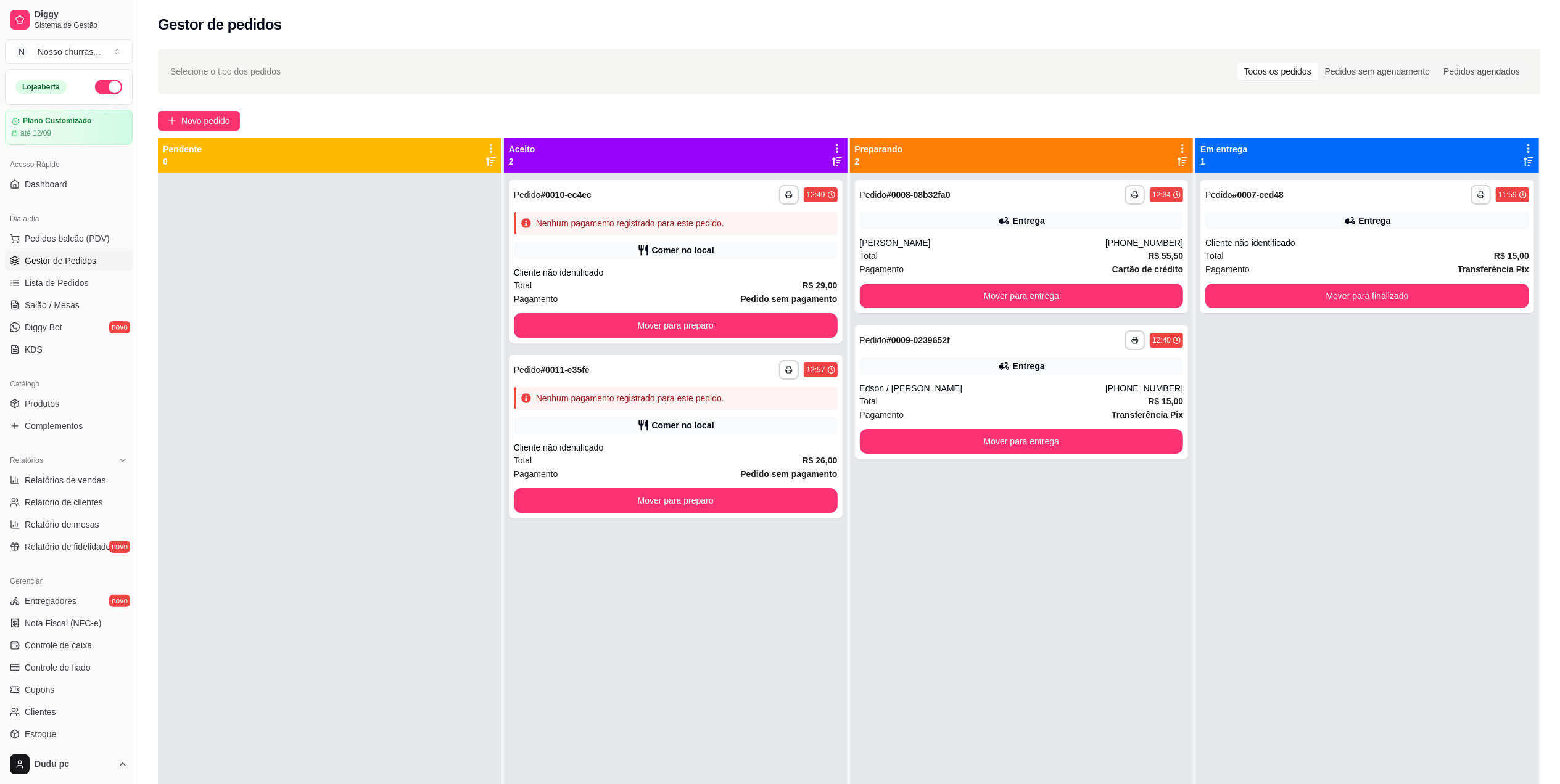
click at [866, 661] on div "**********" at bounding box center [1021, 565] width 343 height 784
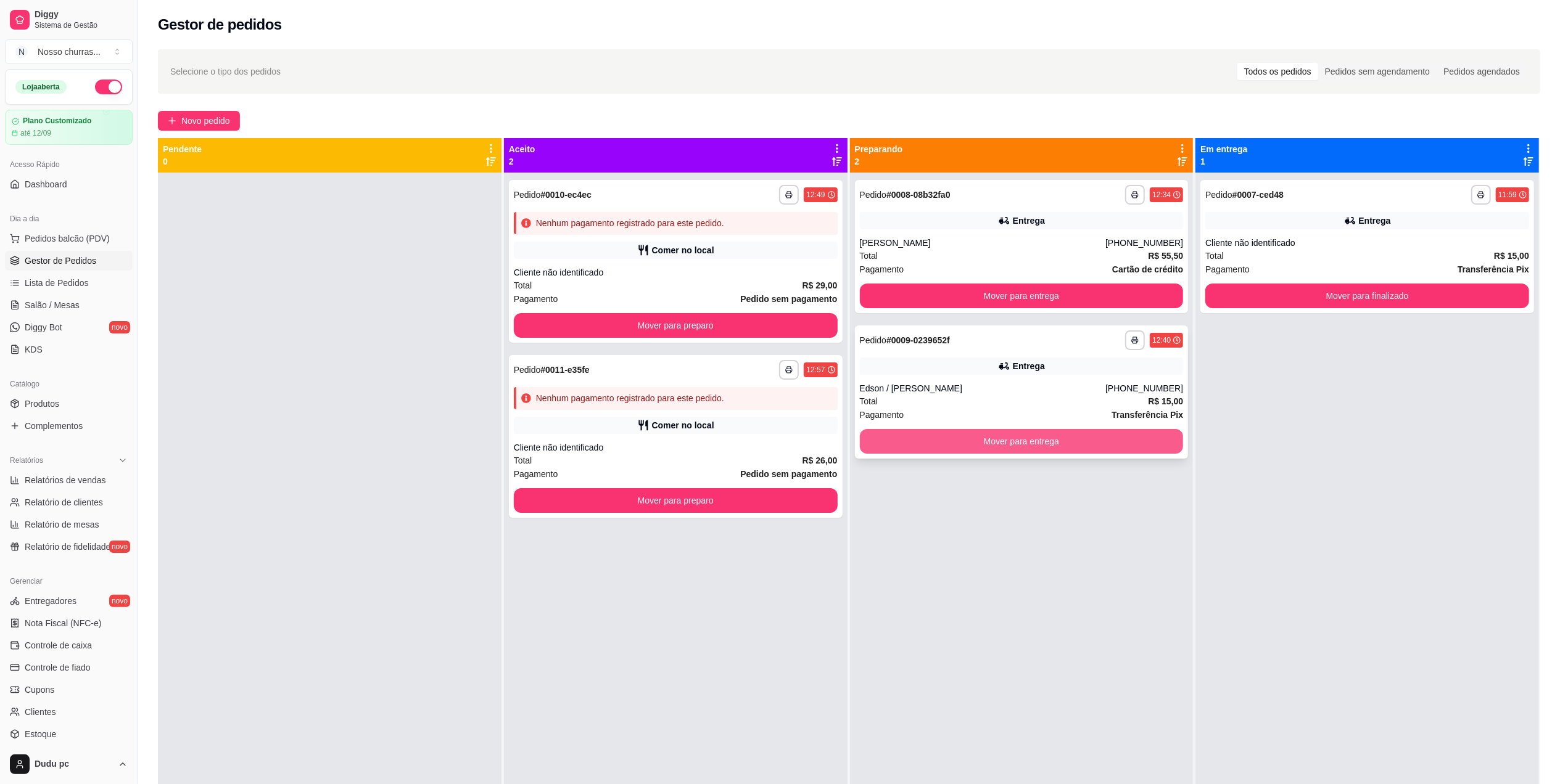
click at [953, 442] on button "Mover para entrega" at bounding box center [1022, 441] width 324 height 24
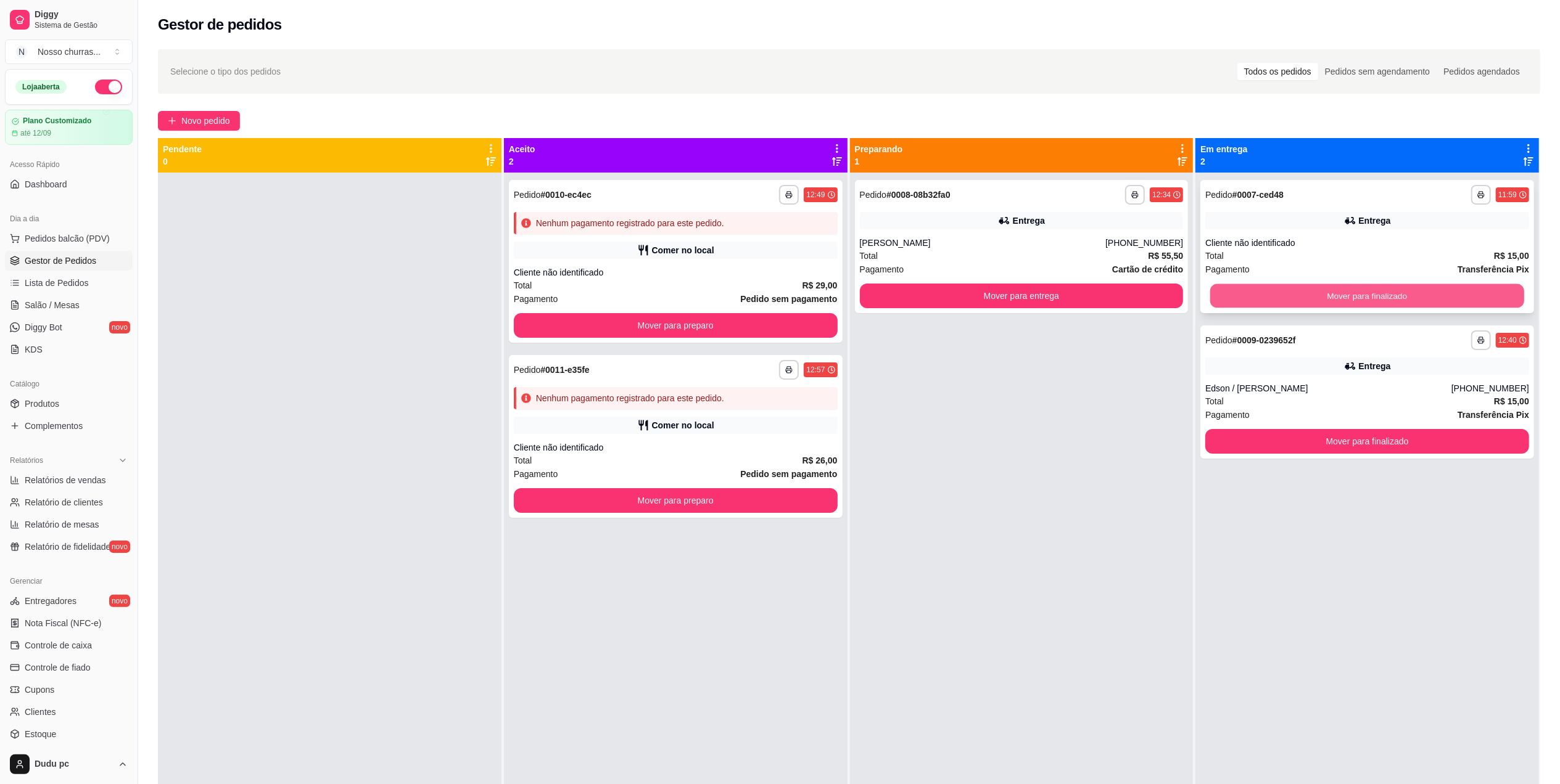
click at [1251, 297] on button "Mover para finalizado" at bounding box center [1367, 296] width 314 height 24
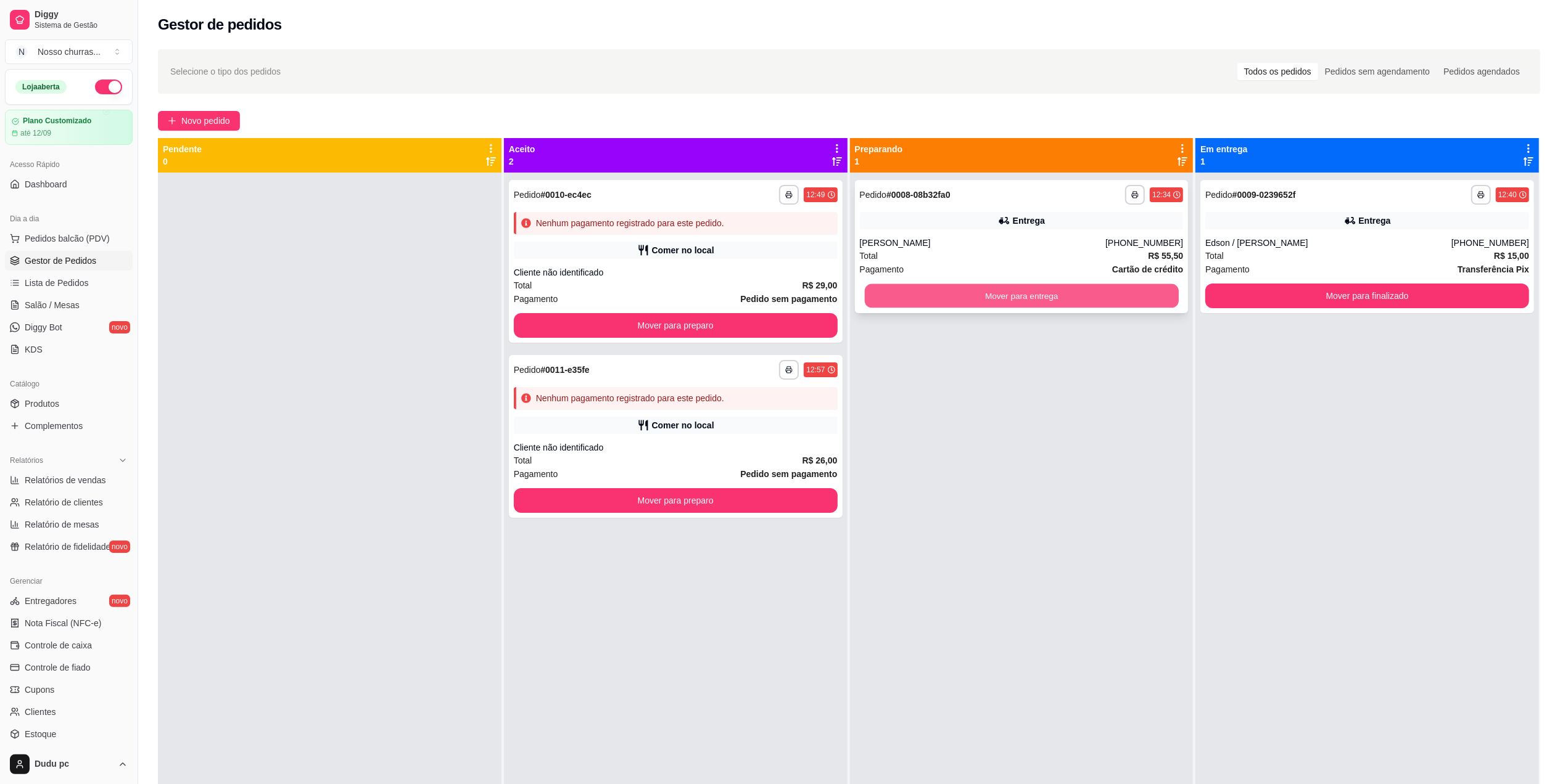
click at [1132, 304] on button "Mover para entrega" at bounding box center [1021, 296] width 314 height 24
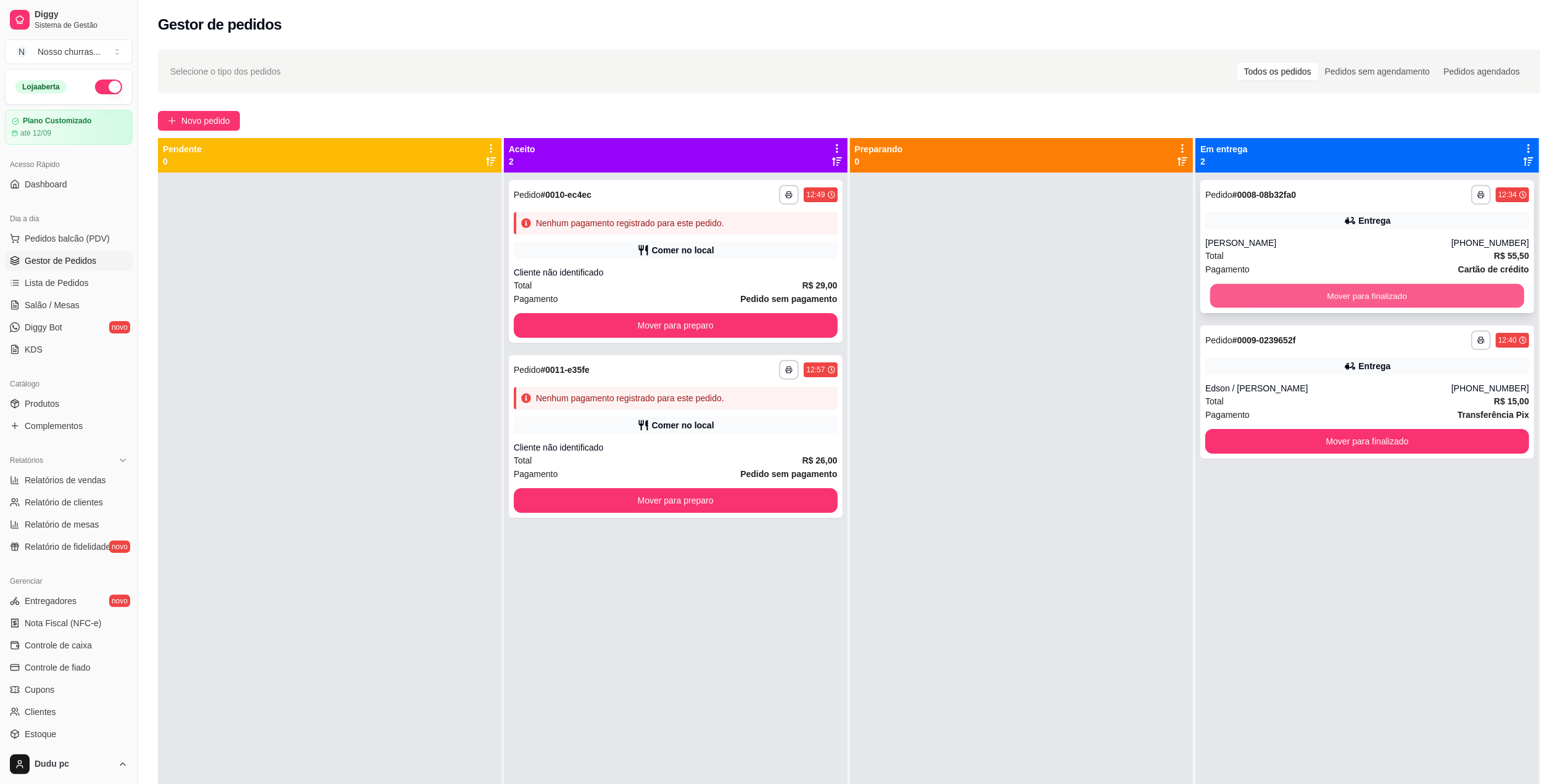
click at [1236, 306] on button "Mover para finalizado" at bounding box center [1367, 296] width 314 height 24
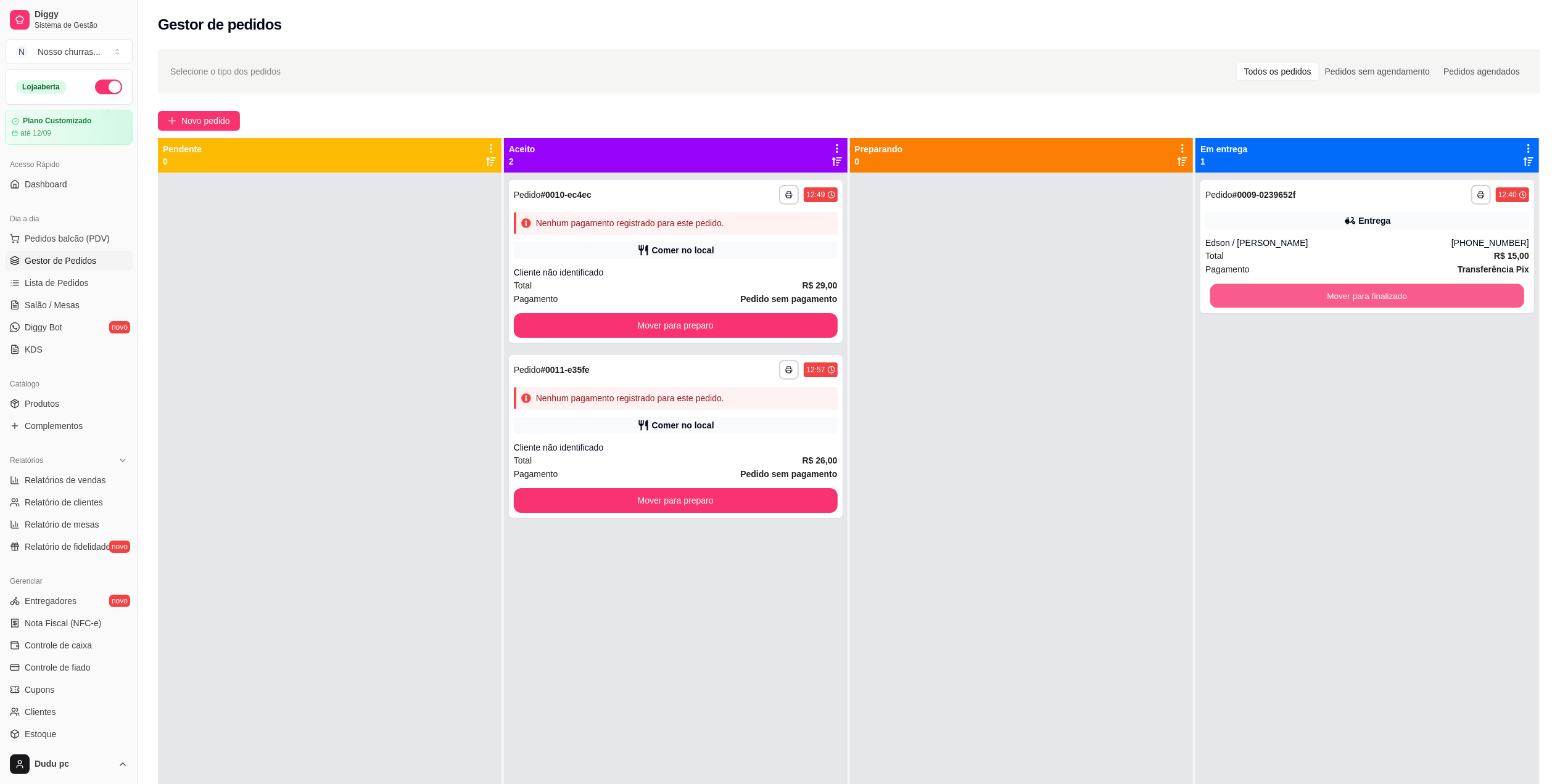
click at [1236, 306] on button "Mover para finalizado" at bounding box center [1367, 296] width 314 height 24
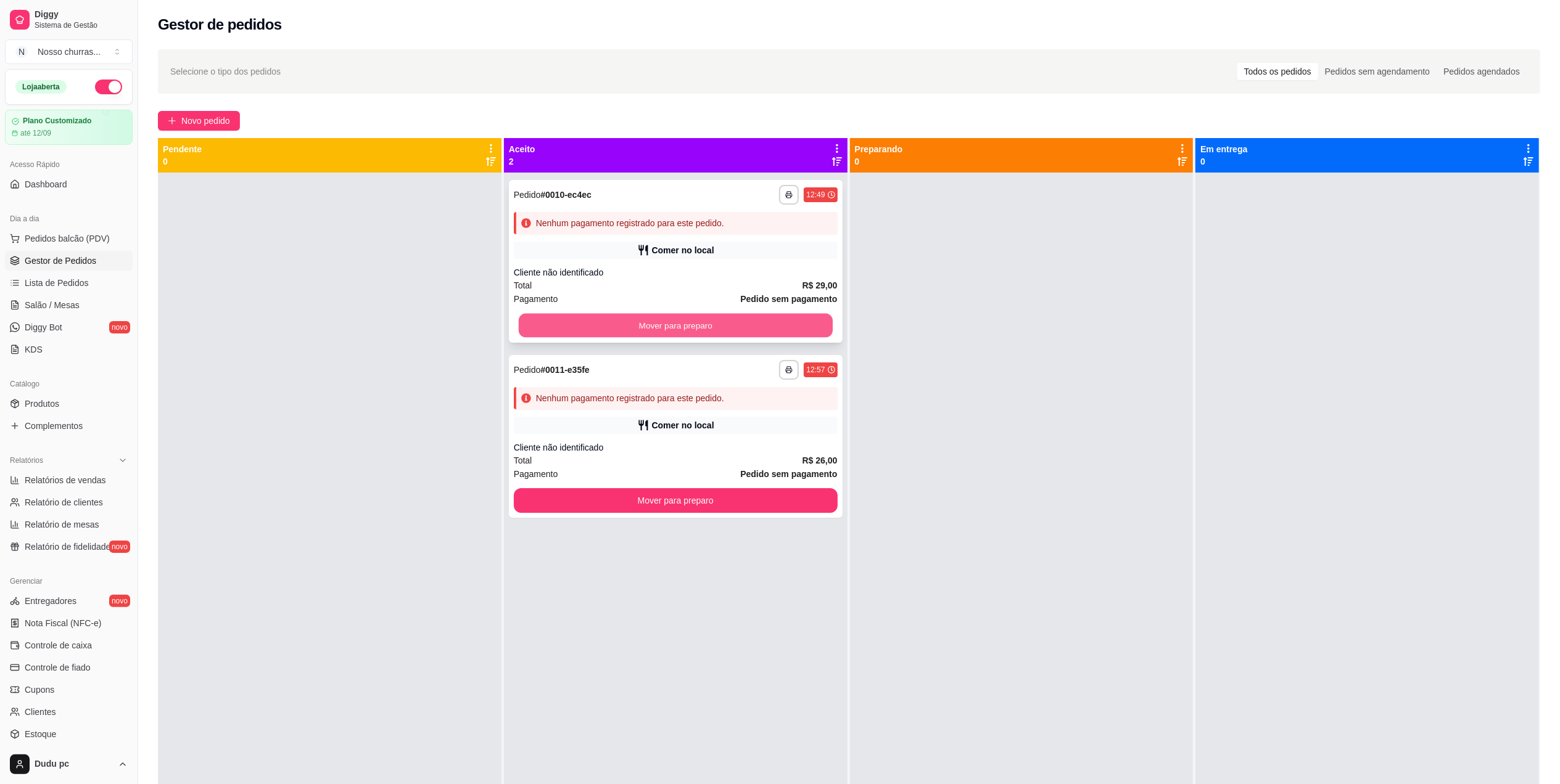
click at [818, 329] on button "Mover para preparo" at bounding box center [676, 326] width 314 height 24
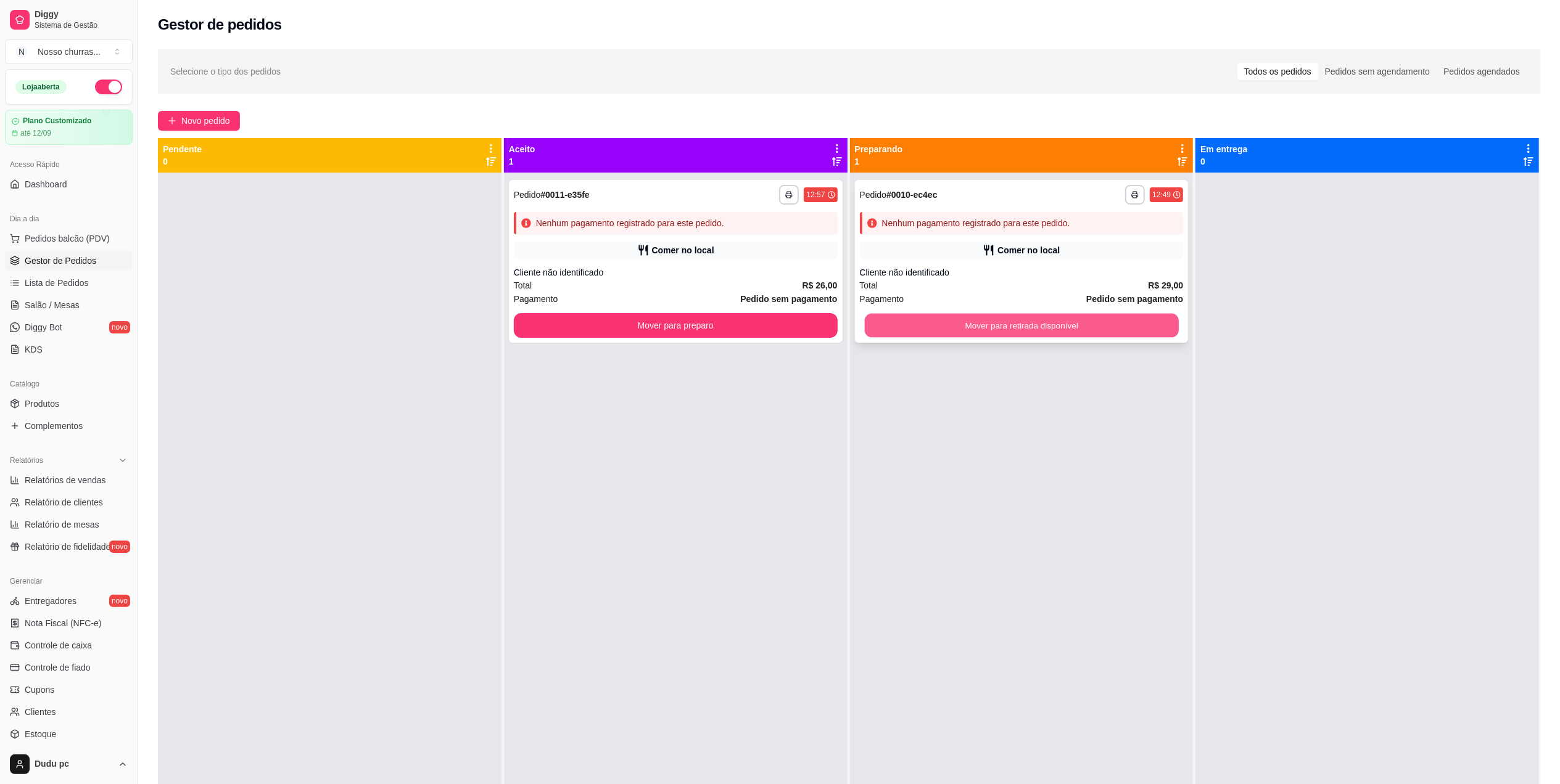
click at [938, 334] on button "Mover para retirada disponível" at bounding box center [1021, 326] width 314 height 24
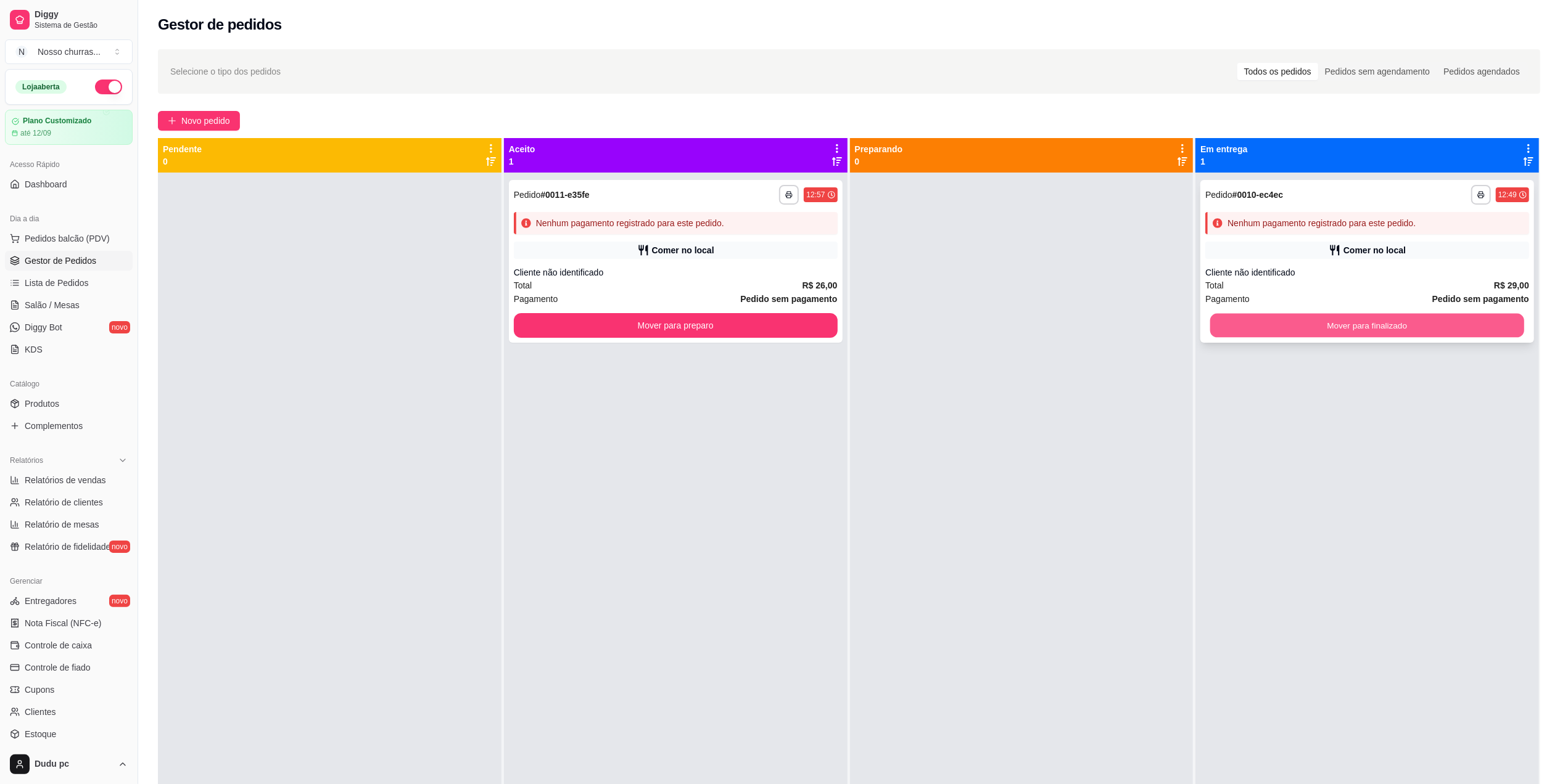
click at [1232, 319] on button "Mover para finalizado" at bounding box center [1367, 326] width 314 height 24
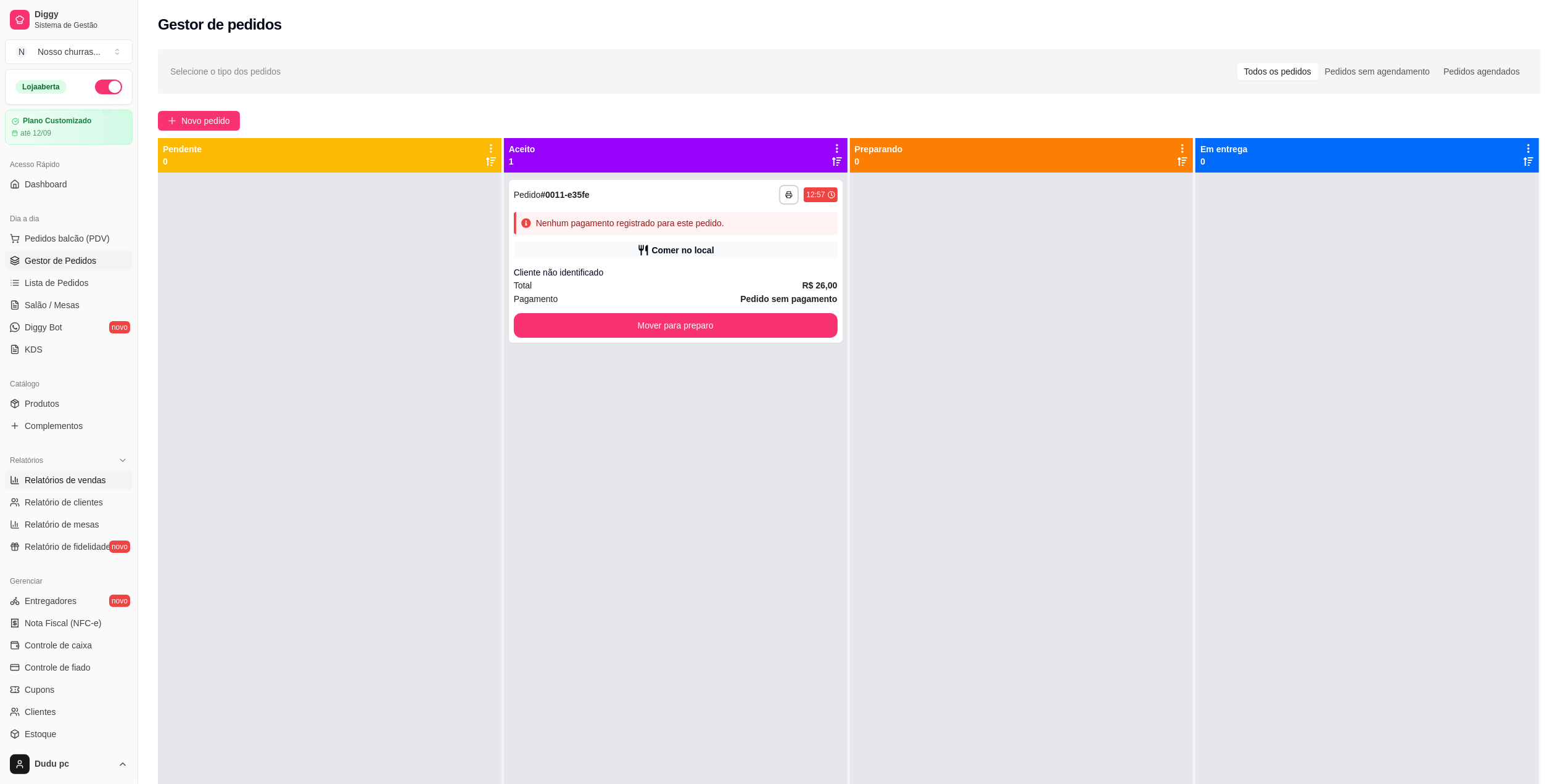
click at [97, 482] on span "Relatórios de vendas" at bounding box center [65, 480] width 81 height 13
select select "ALL"
select select "0"
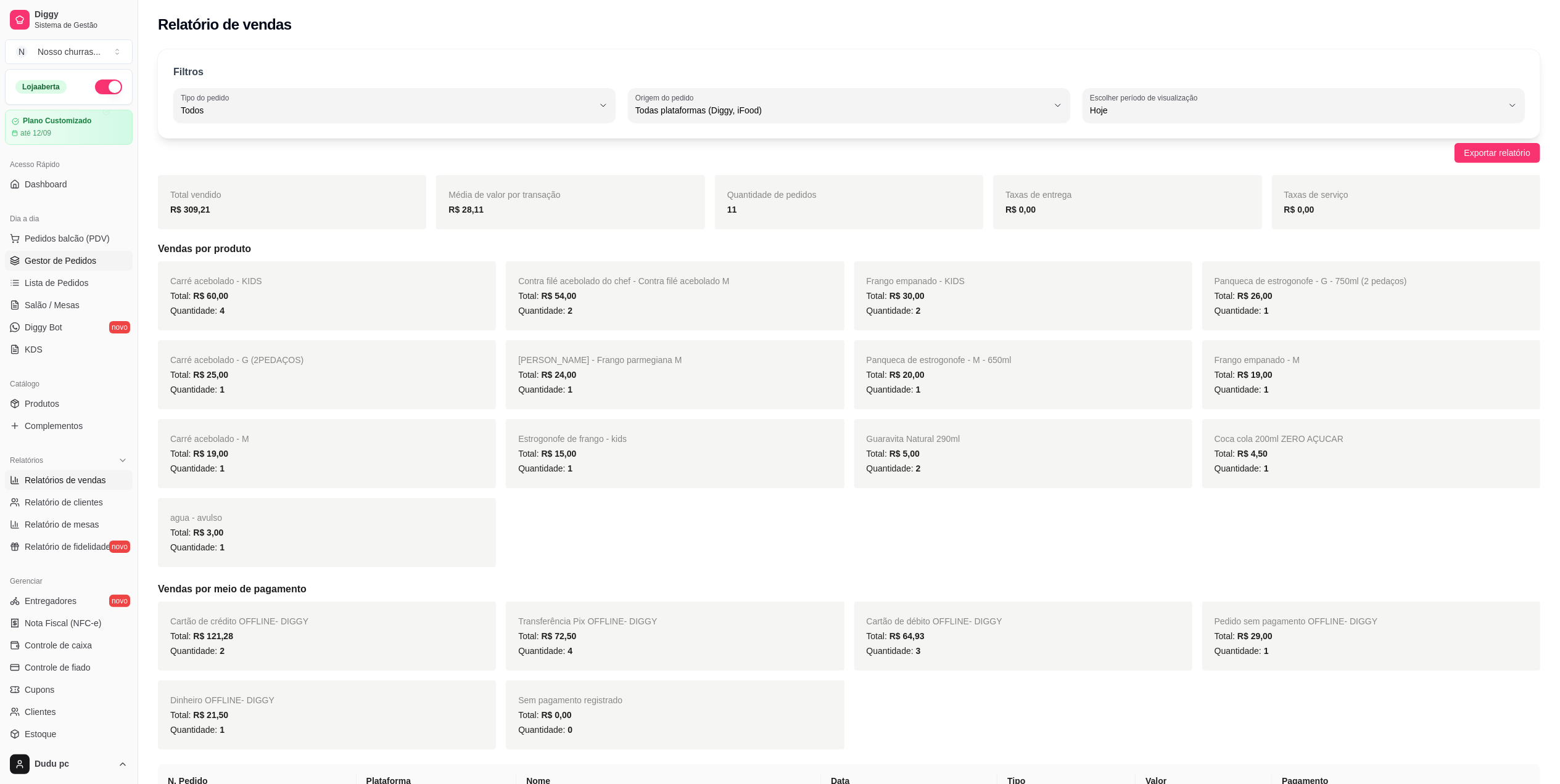
click at [70, 260] on span "Gestor de Pedidos" at bounding box center [60, 261] width 72 height 13
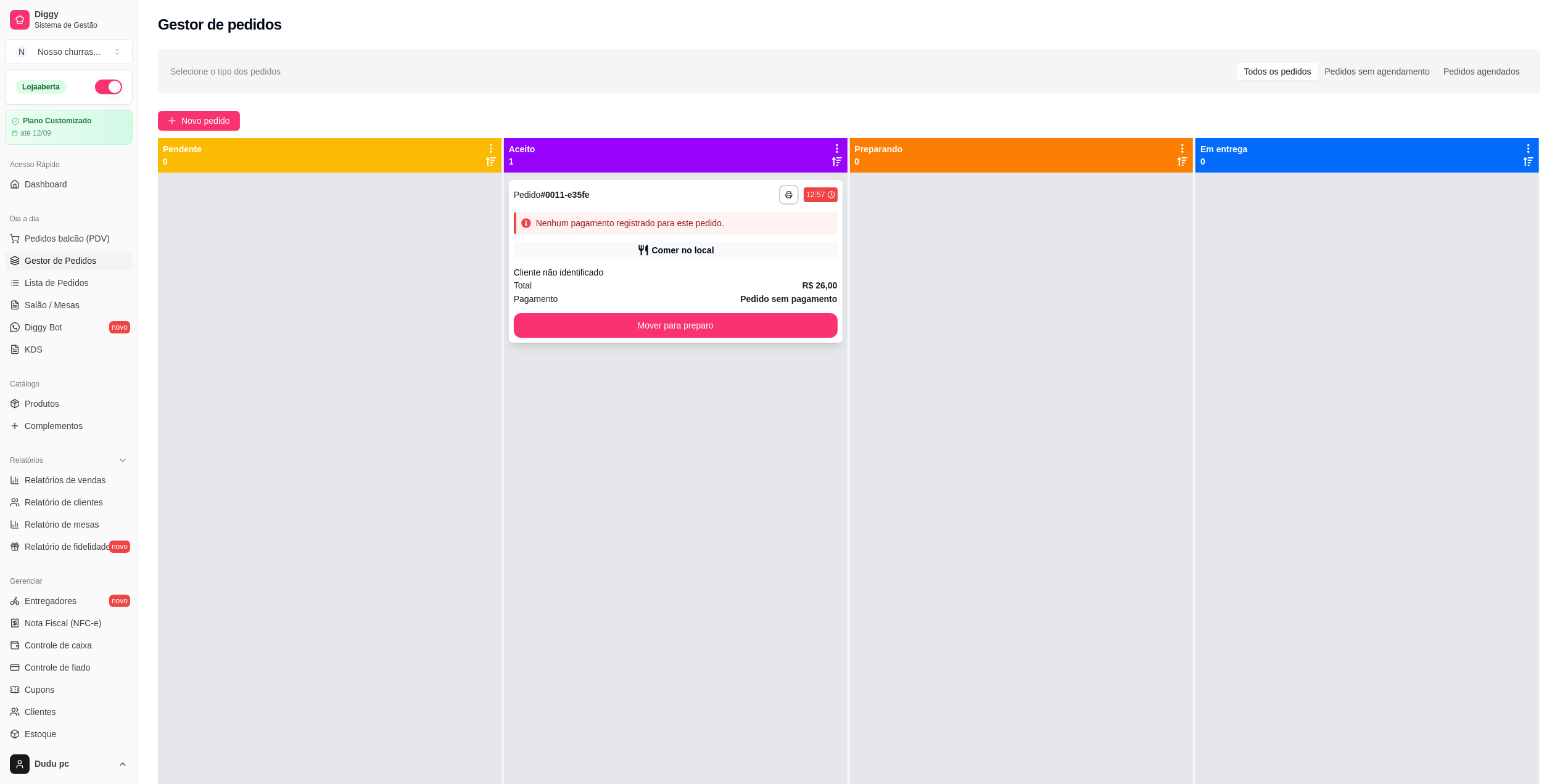
click at [665, 341] on div "**********" at bounding box center [675, 261] width 334 height 162
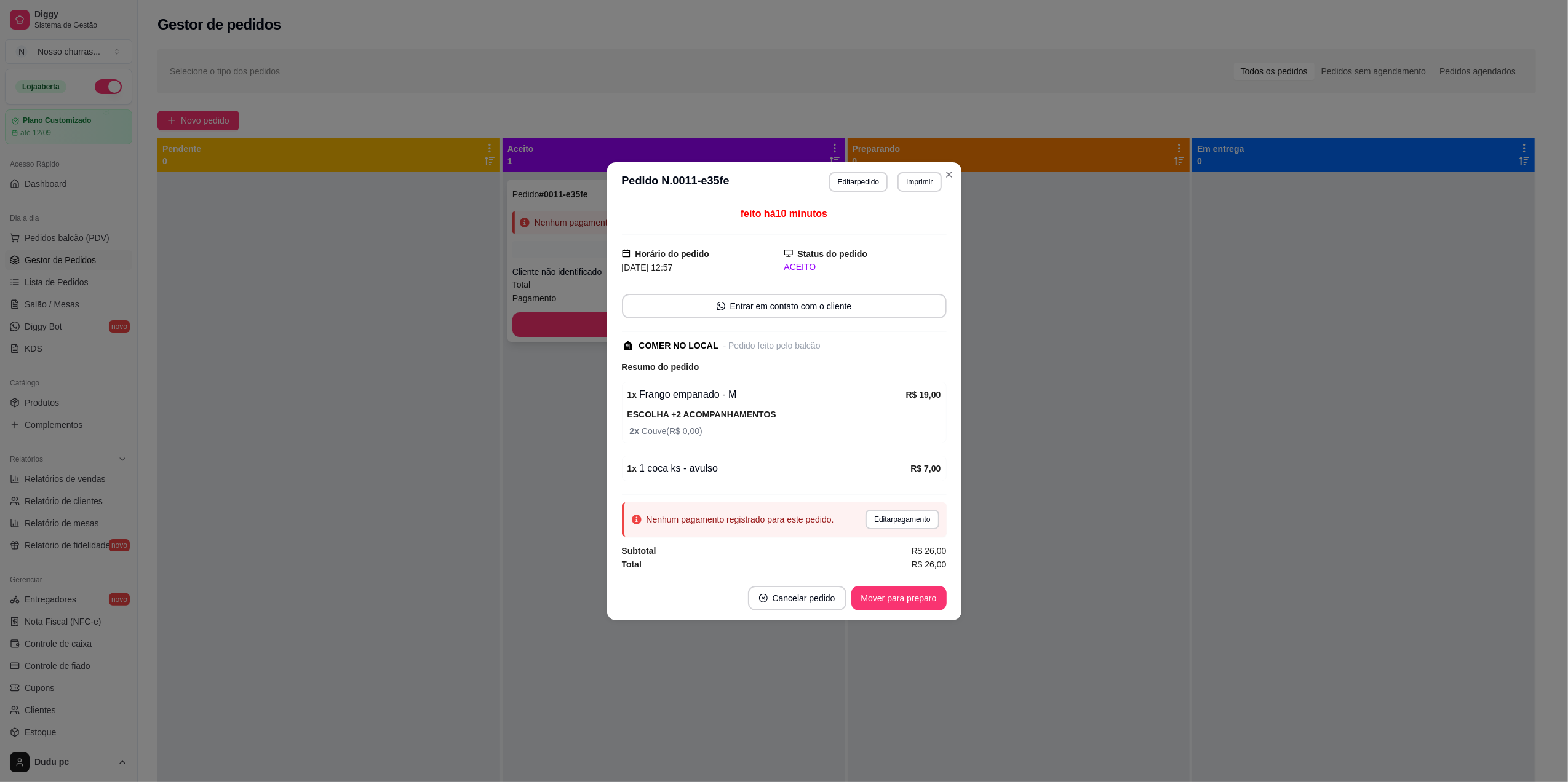
click at [663, 340] on div "COMER NO LOCAL" at bounding box center [678, 346] width 79 height 13
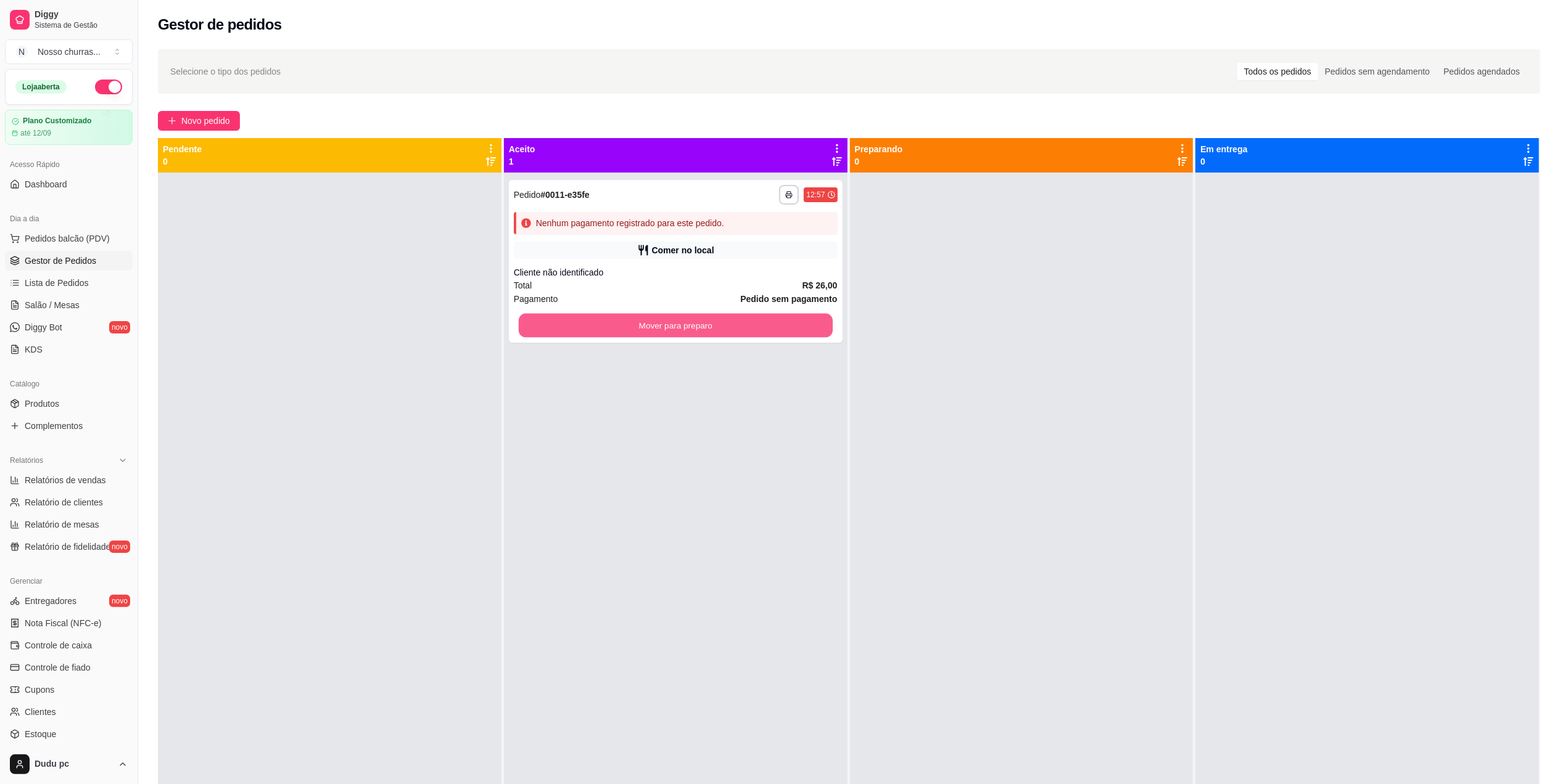
click at [553, 329] on button "Mover para preparo" at bounding box center [676, 326] width 314 height 24
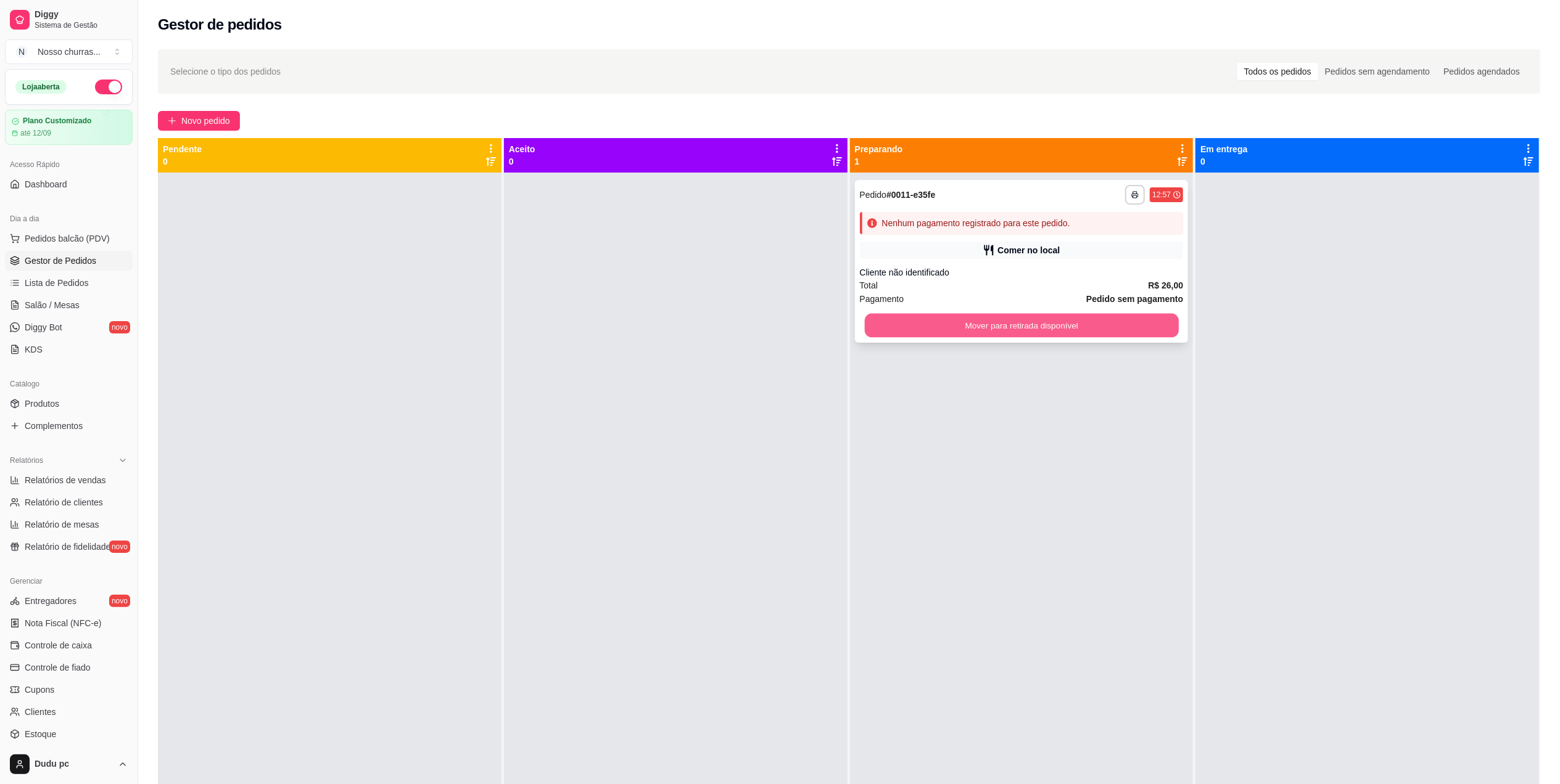
click at [886, 330] on button "Mover para retirada disponível" at bounding box center [1021, 326] width 314 height 24
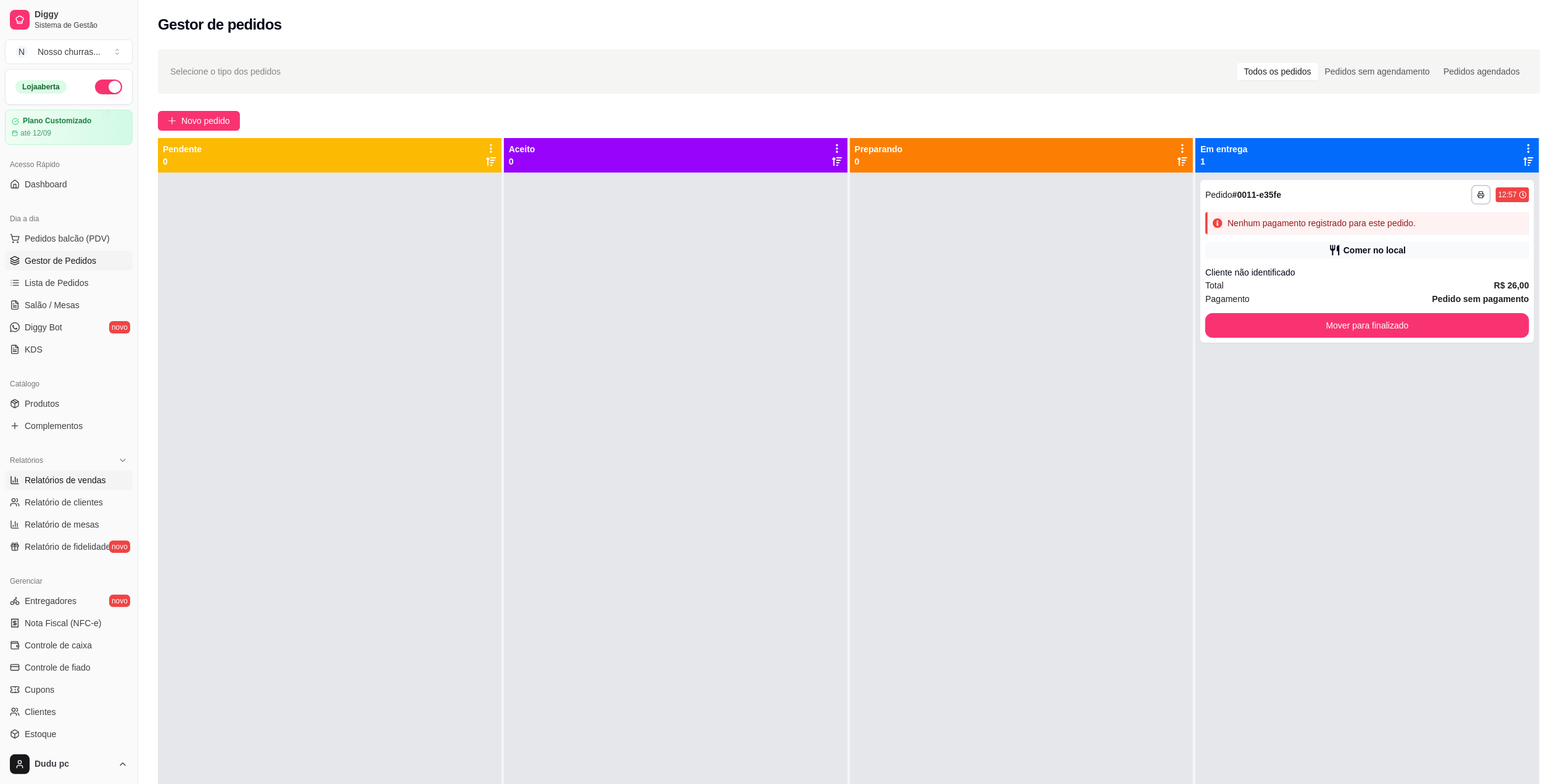
click at [16, 473] on link "Relatórios de vendas" at bounding box center [69, 480] width 128 height 20
select select "ALL"
select select "0"
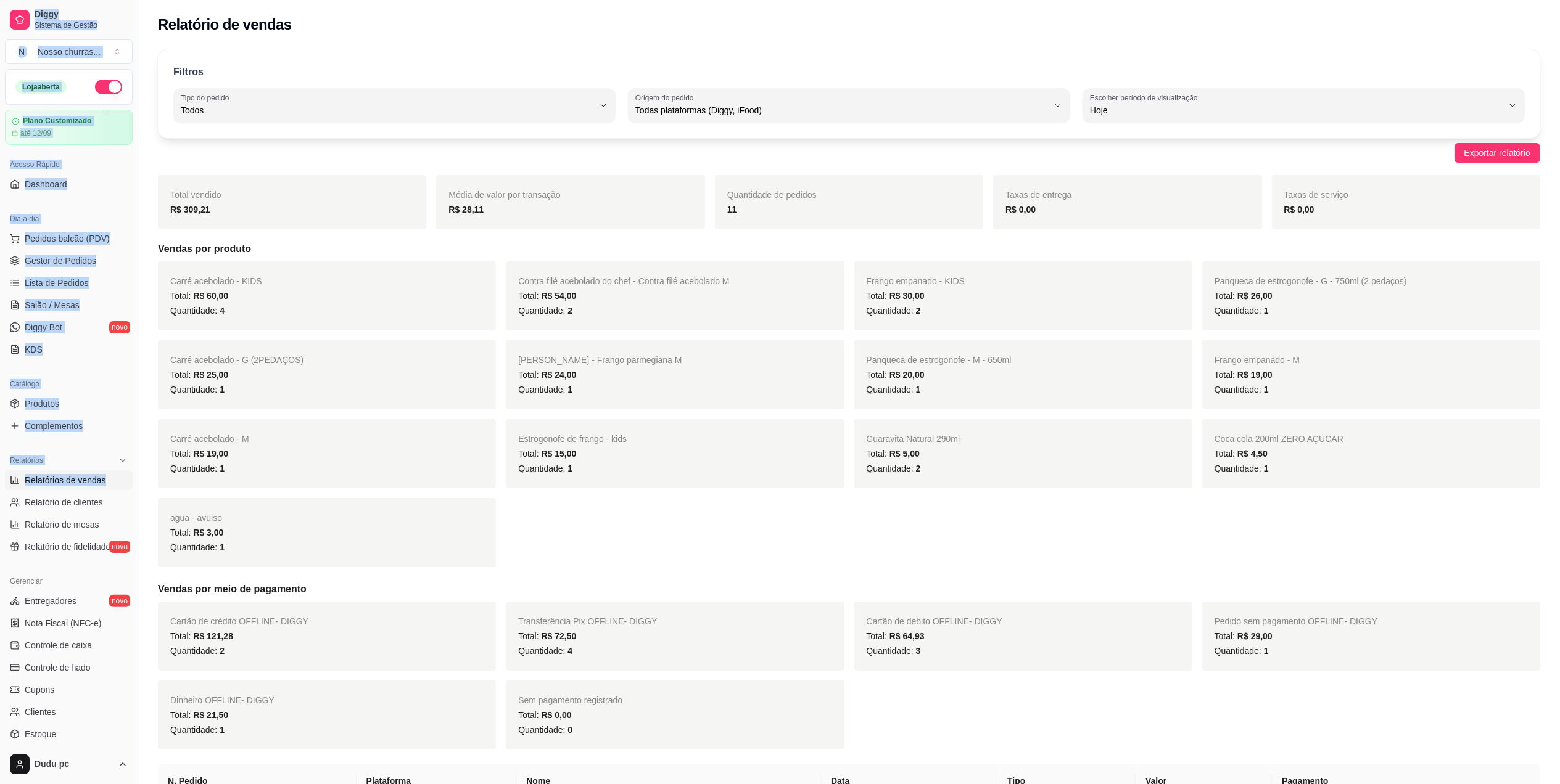
click at [0, 495] on html "Diggy Sistema de Gestão N Nosso churras ... Loja aberta Plano Customizado até 1…" at bounding box center [780, 392] width 1560 height 784
click at [30, 254] on link "Gestor de Pedidos" at bounding box center [69, 260] width 128 height 20
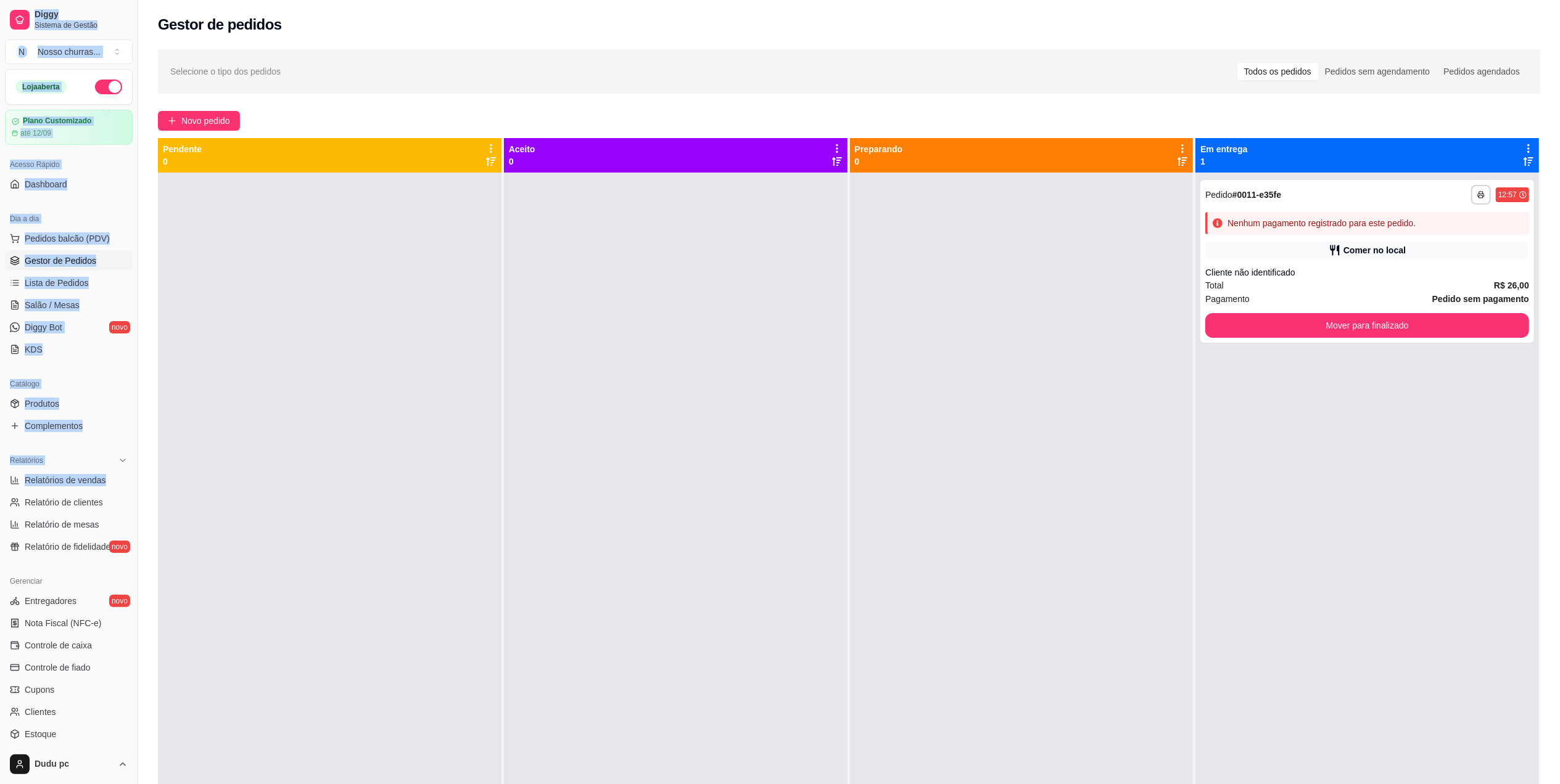
click at [109, 203] on div "Loja aberta Plano Customizado até 12/09 Acesso Rápido Dashboard Dia a dia Pedid…" at bounding box center [69, 407] width 137 height 676
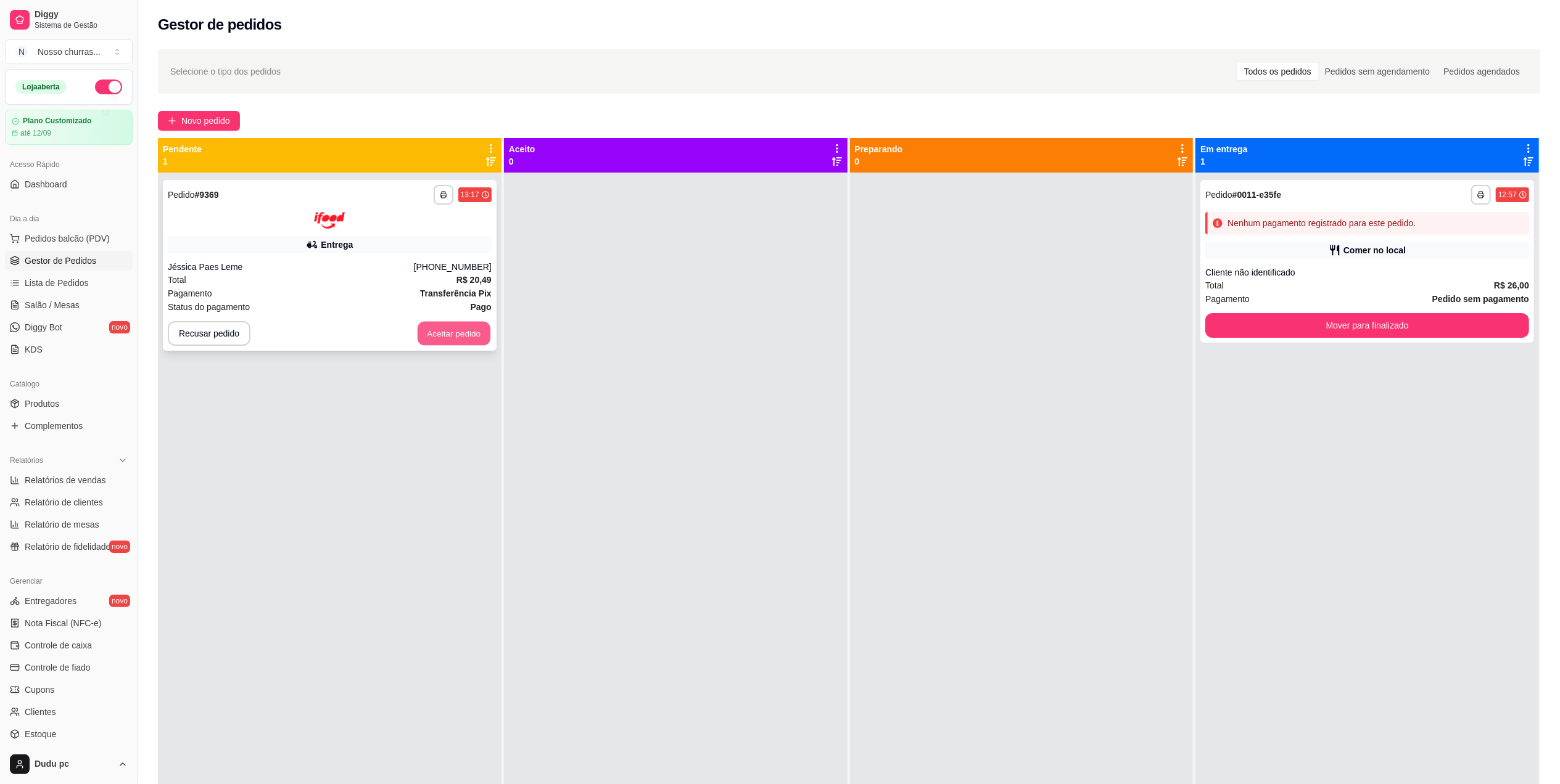
click at [471, 334] on button "Aceitar pedido" at bounding box center [454, 333] width 73 height 24
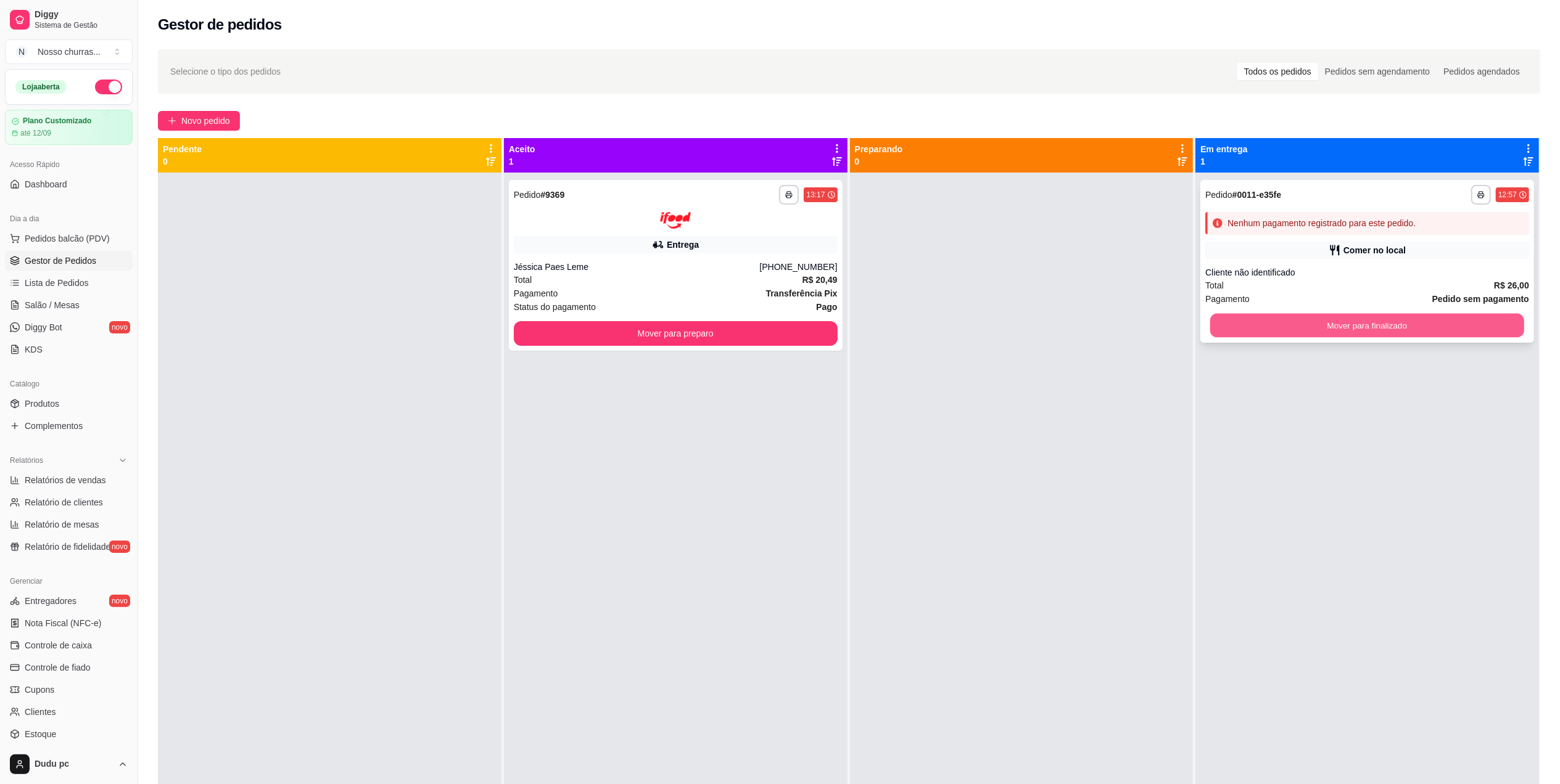
click at [1247, 323] on button "Mover para finalizado" at bounding box center [1367, 326] width 314 height 24
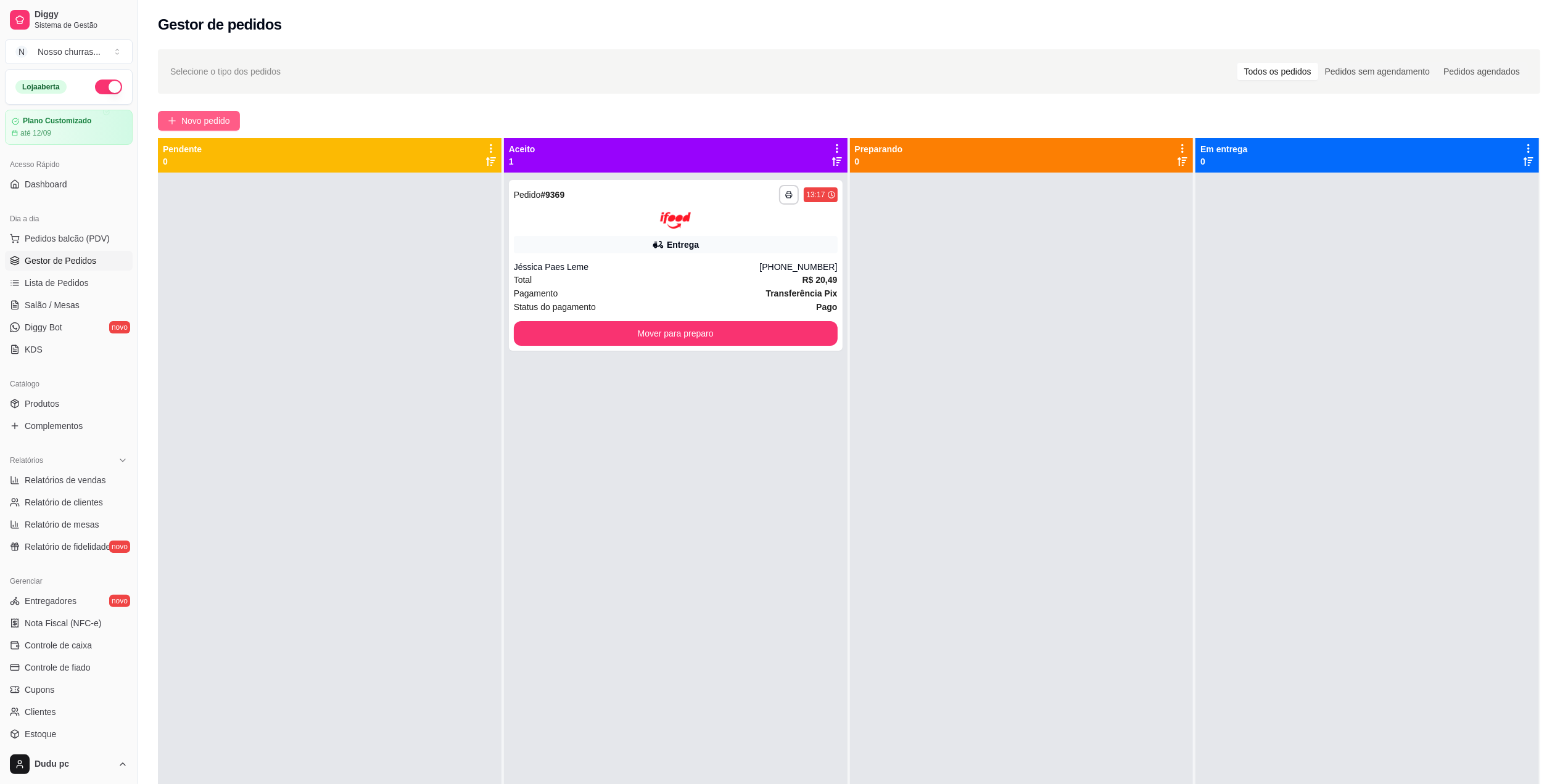
click at [227, 114] on span "Novo pedido" at bounding box center [206, 121] width 49 height 13
click at [201, 126] on span "Novo pedido" at bounding box center [206, 121] width 49 height 13
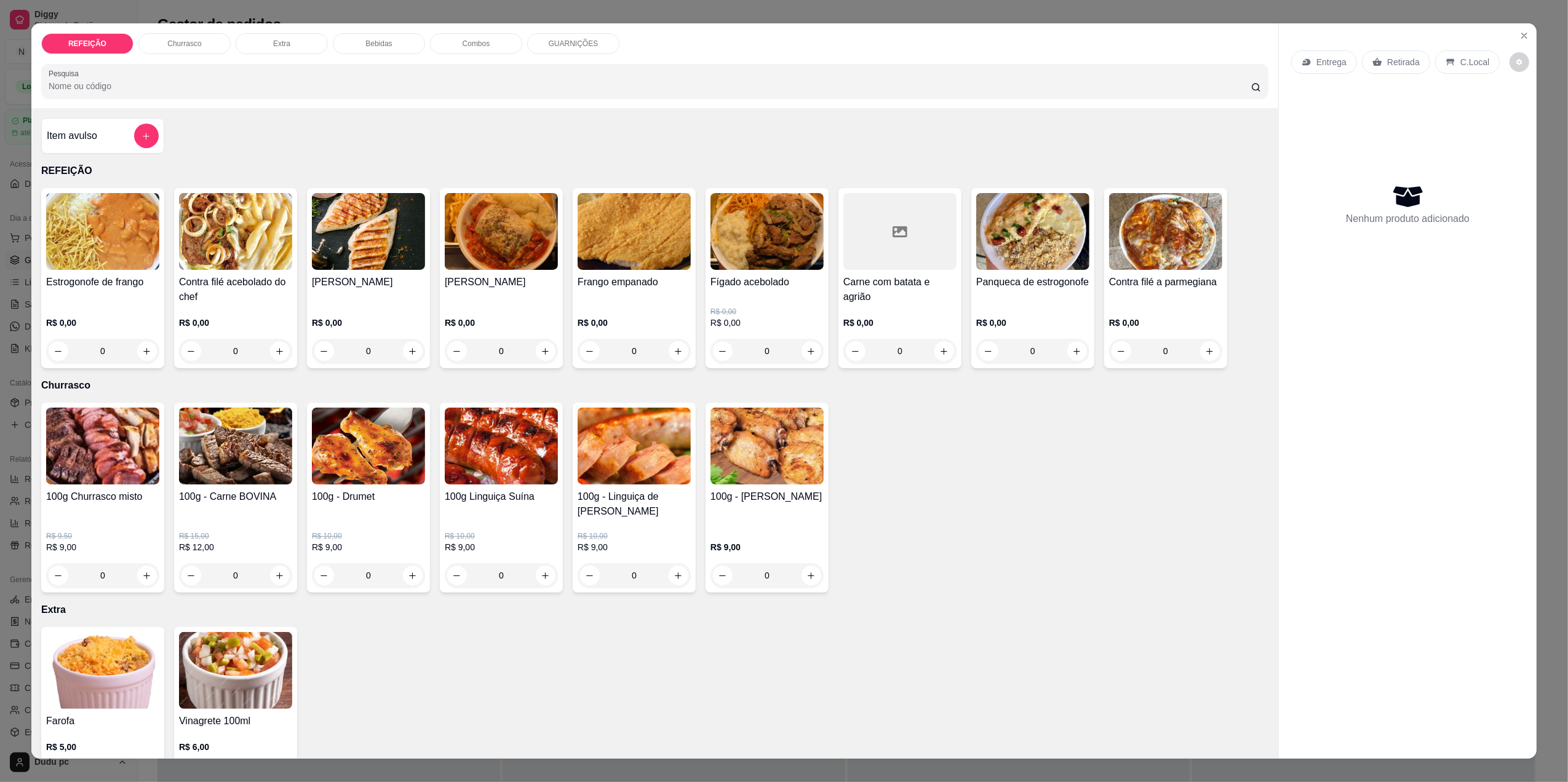
click at [1063, 350] on div "0" at bounding box center [1033, 351] width 113 height 24
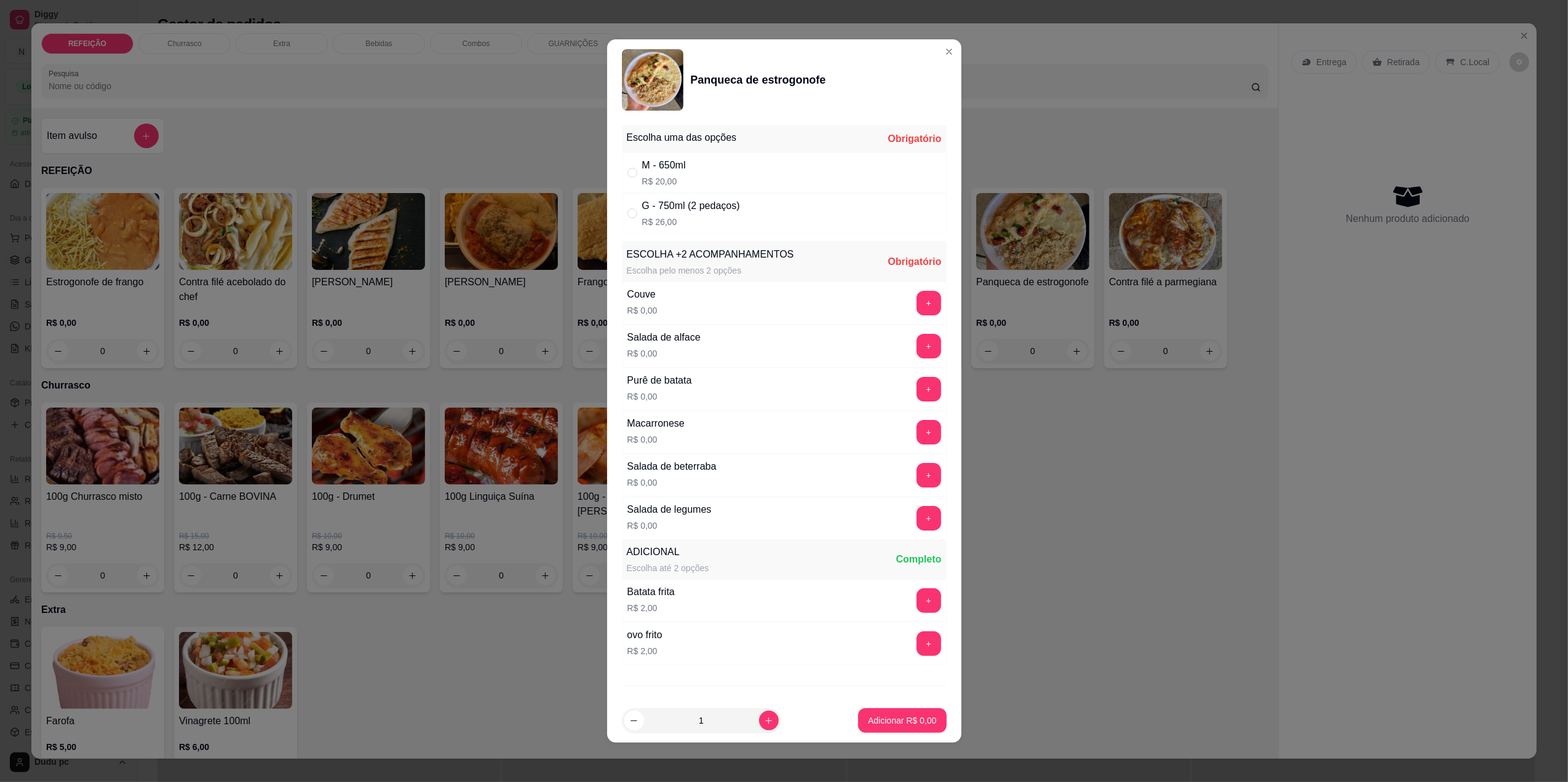
click at [726, 222] on p "R$ 26,00" at bounding box center [691, 222] width 98 height 13
radio input "true"
click at [917, 393] on button "+" at bounding box center [928, 389] width 24 height 24
click at [917, 393] on button "+" at bounding box center [928, 389] width 24 height 24
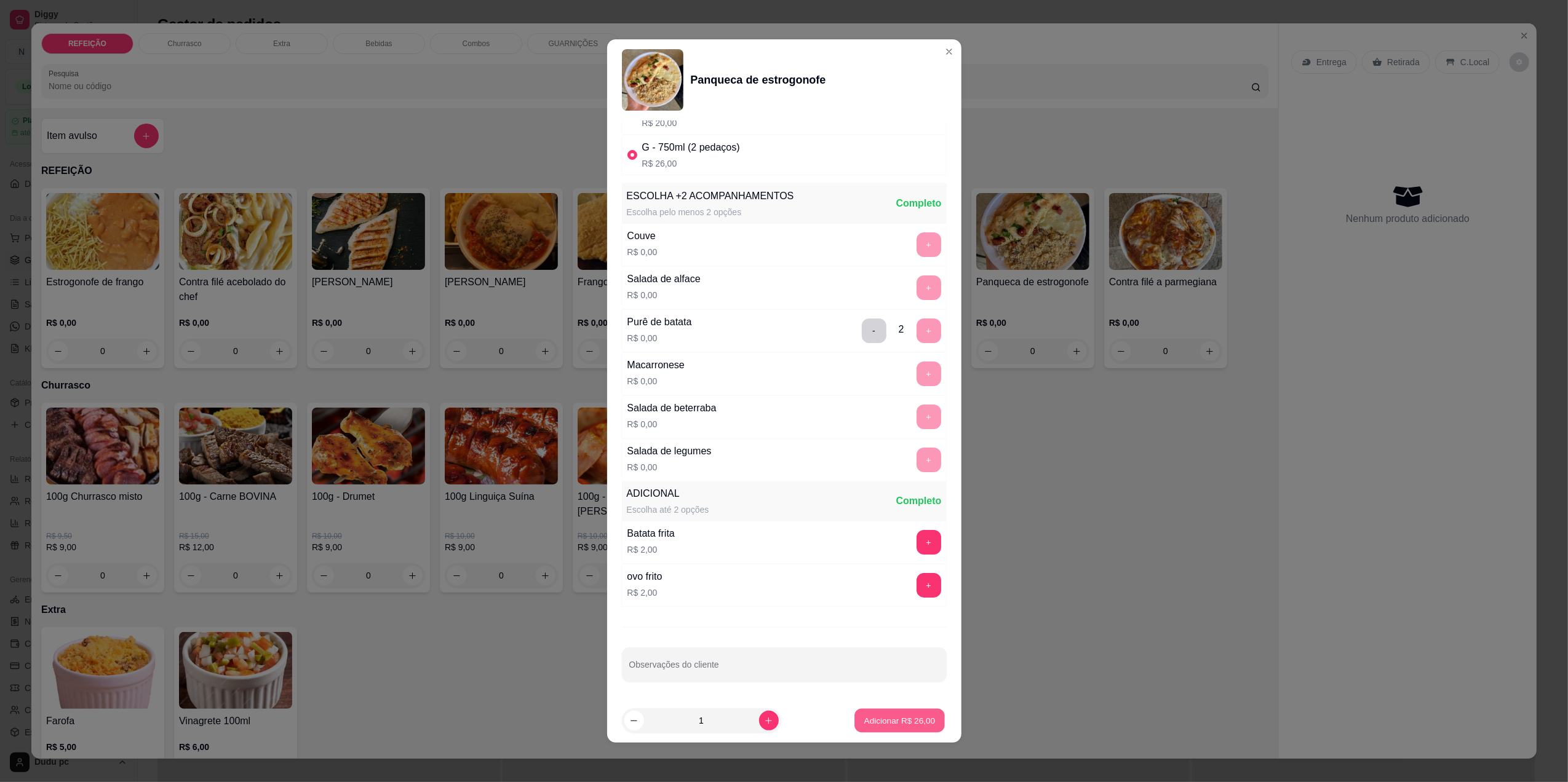
click at [873, 724] on p "Adicionar R$ 26,00" at bounding box center [899, 721] width 72 height 12
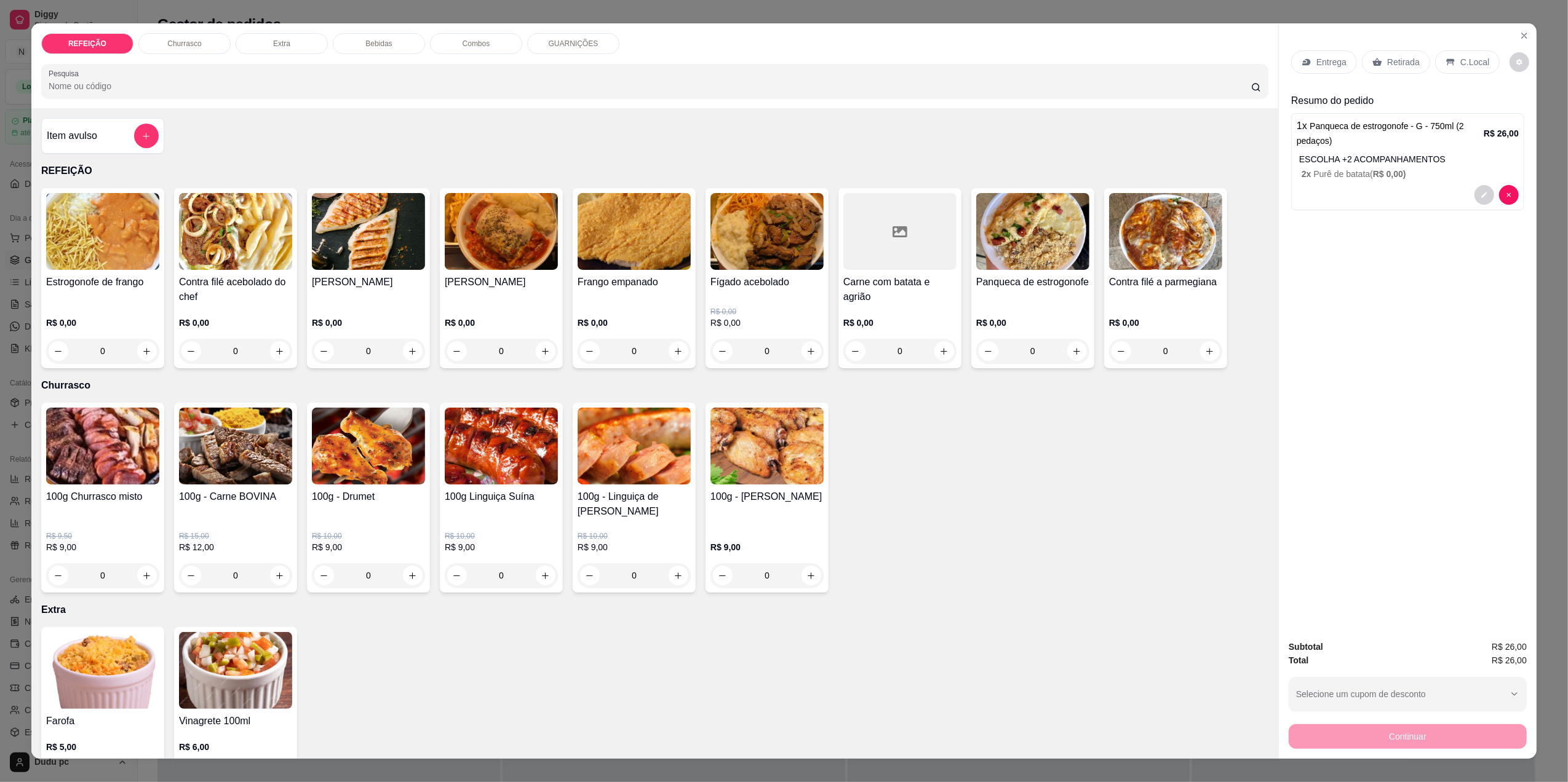
click at [382, 39] on p "Bebidas" at bounding box center [378, 43] width 27 height 10
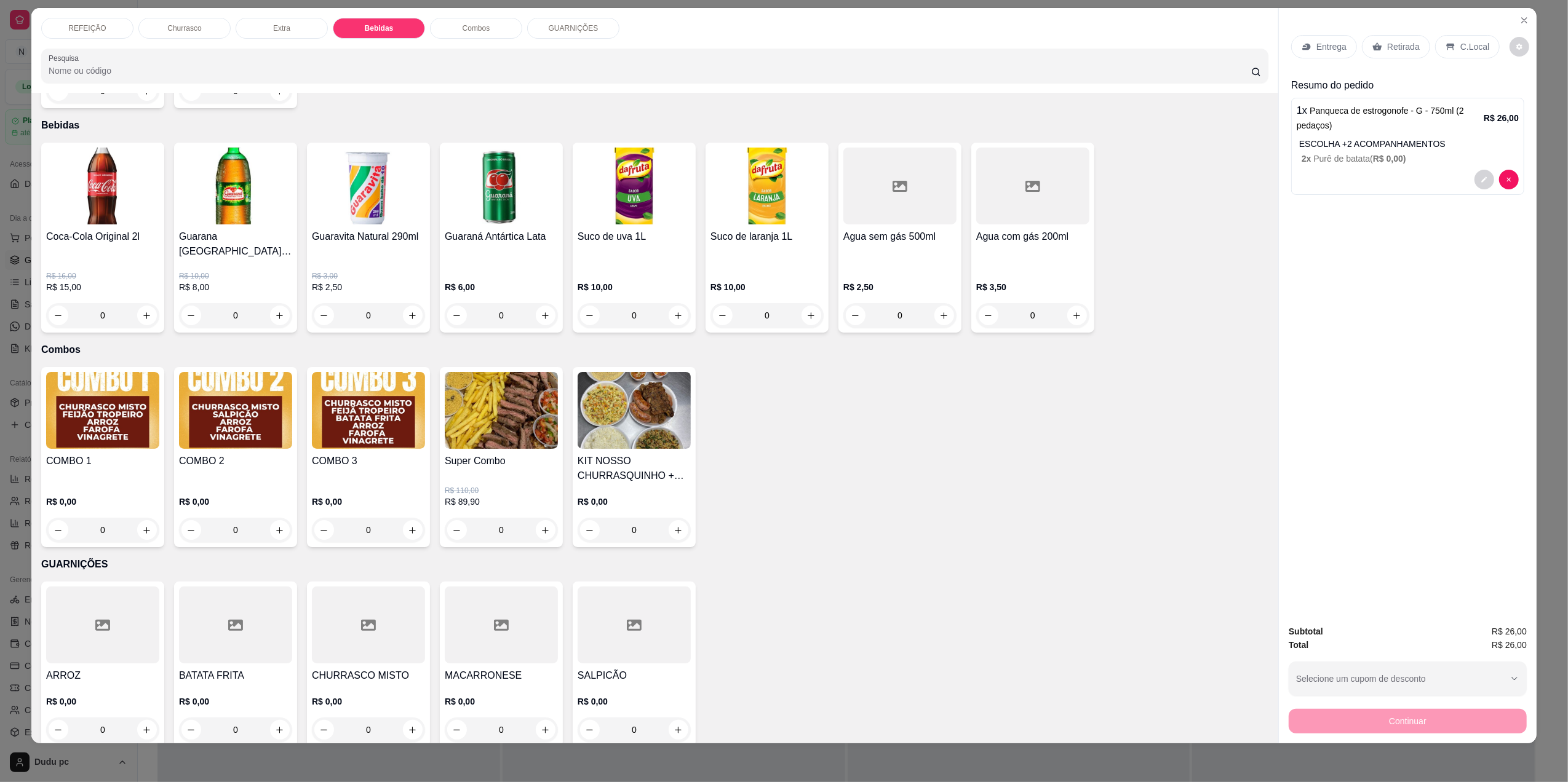
click at [368, 303] on input "0" at bounding box center [369, 315] width 69 height 24
click at [408, 312] on icon "increase-product-quantity" at bounding box center [413, 316] width 9 height 9
click at [1448, 45] on icon at bounding box center [1450, 46] width 10 height 10
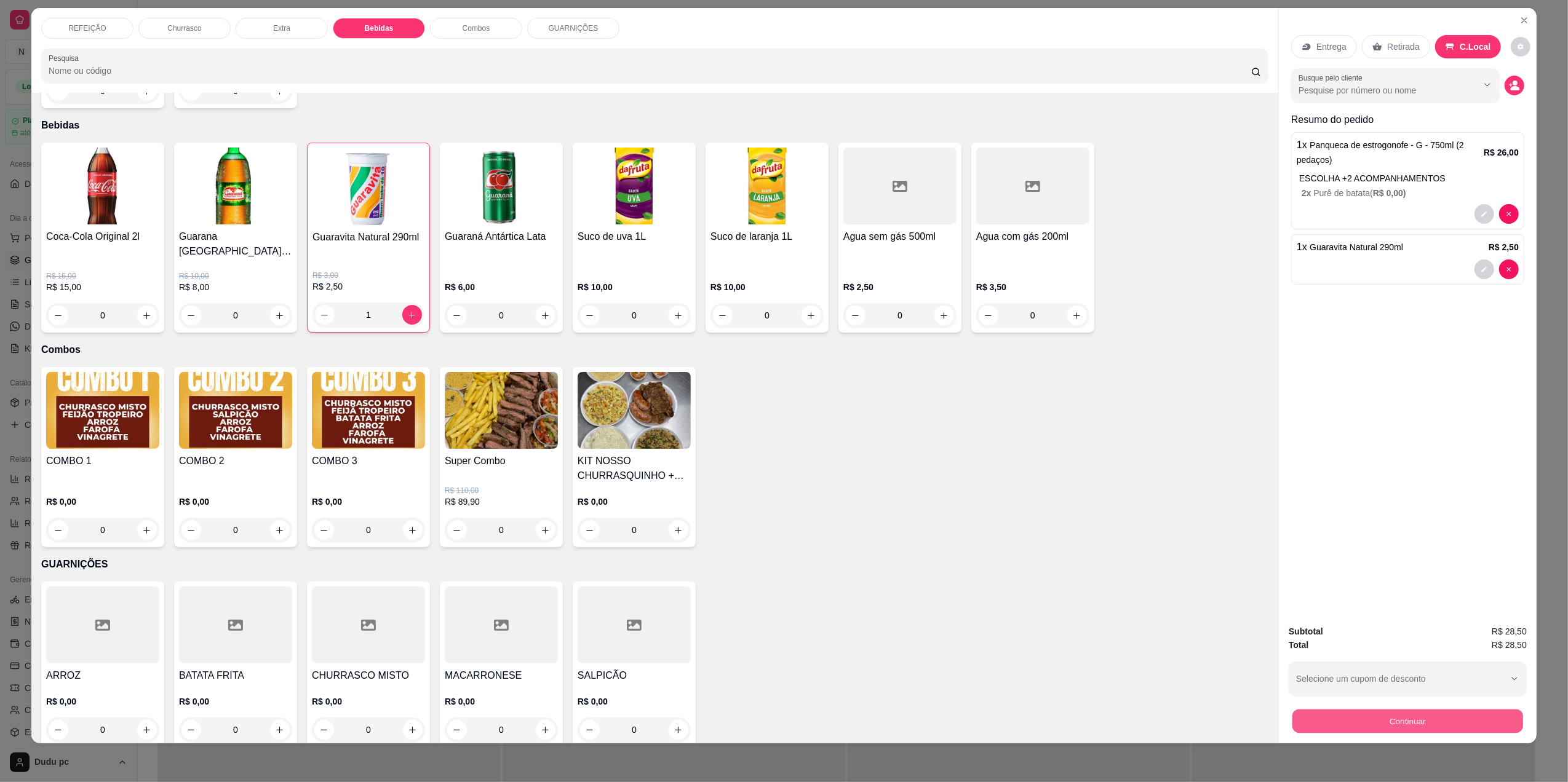
click at [1414, 725] on button "Continuar" at bounding box center [1408, 721] width 231 height 24
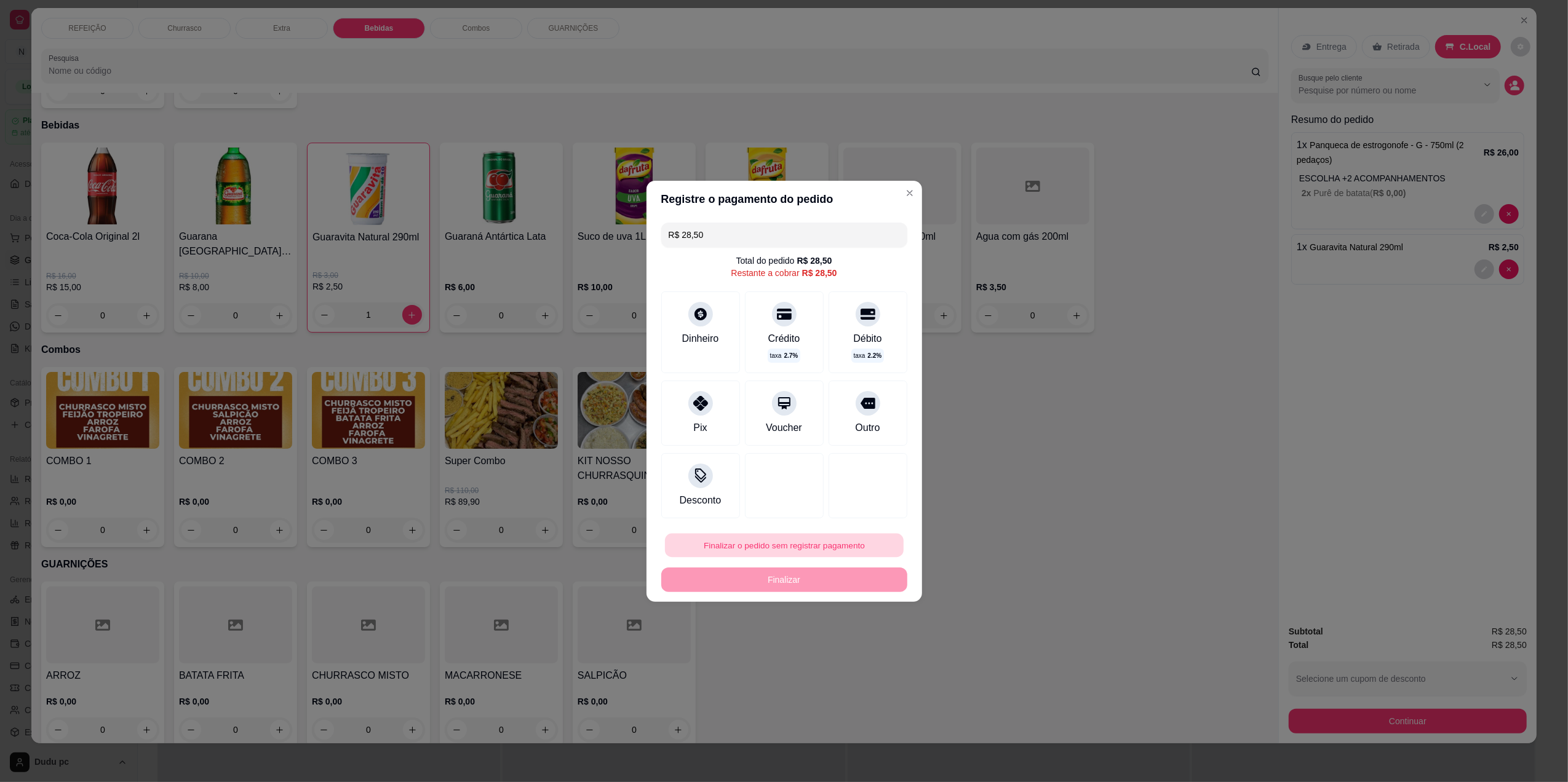
click at [768, 556] on button "Finalizar o pedido sem registrar pagamento" at bounding box center [784, 545] width 238 height 24
click at [849, 651] on button "Confirmar" at bounding box center [859, 646] width 44 height 18
type input "0"
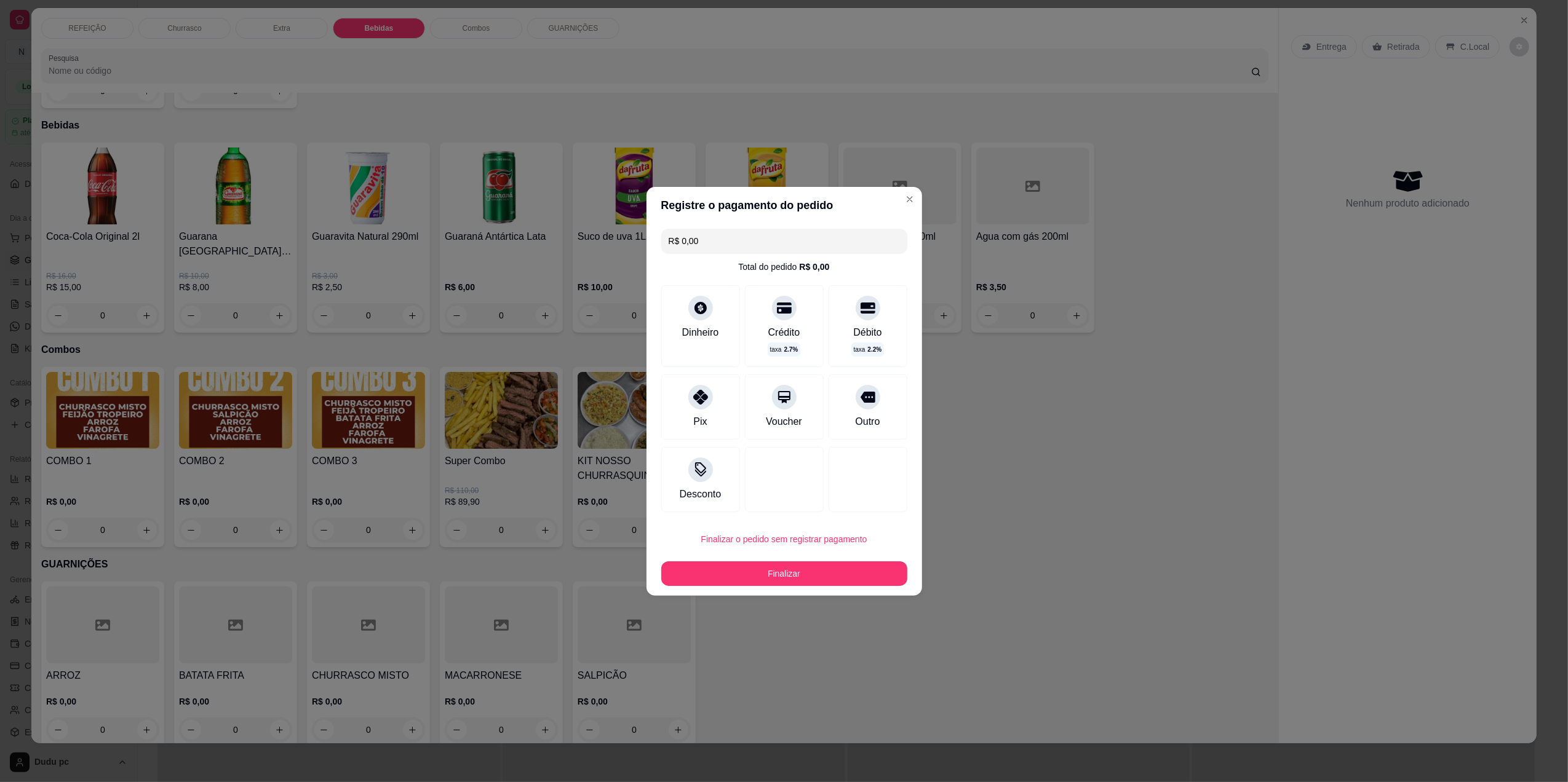
type input "R$ 0,00"
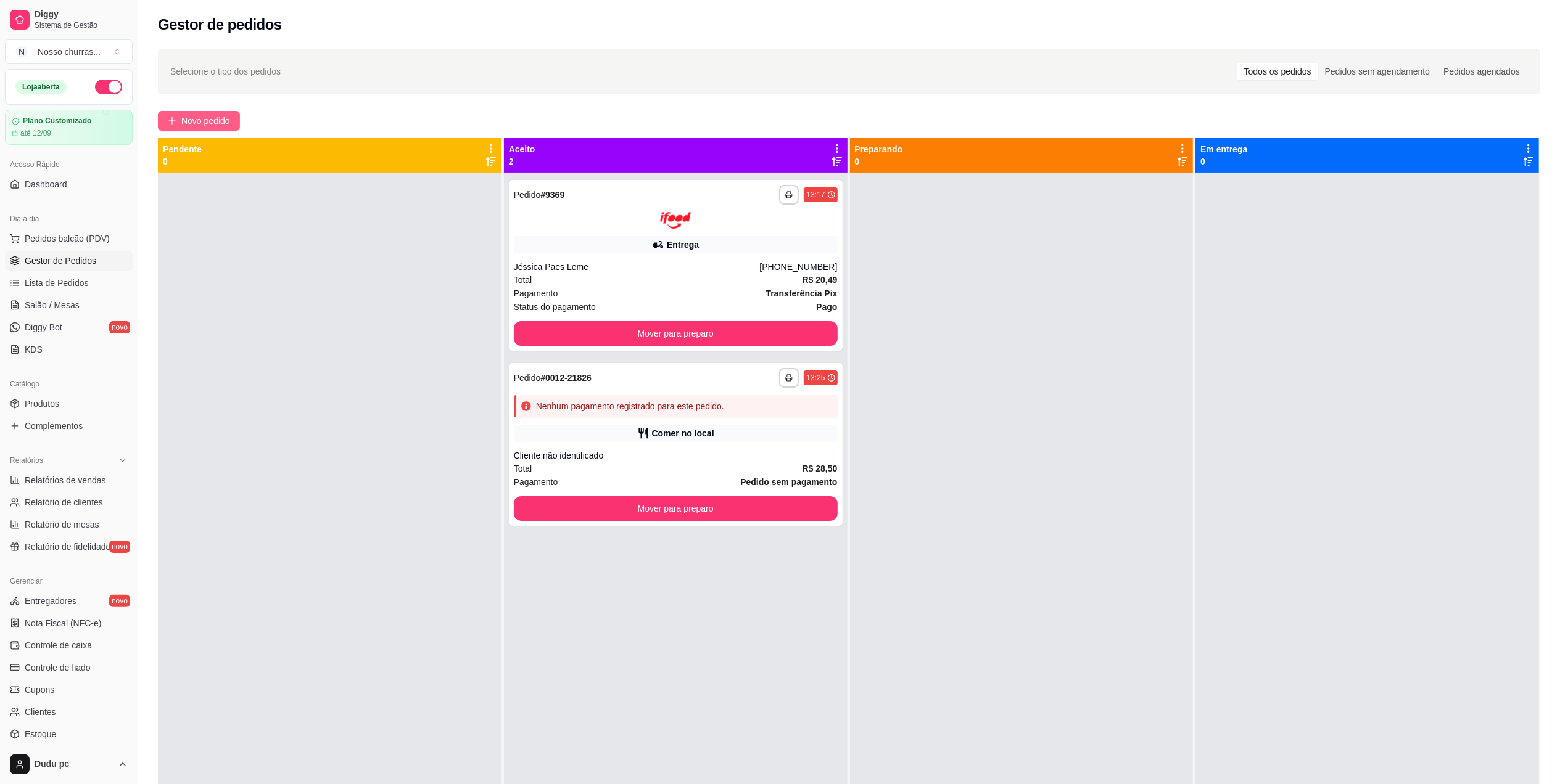
click at [193, 117] on span "Novo pedido" at bounding box center [206, 121] width 49 height 13
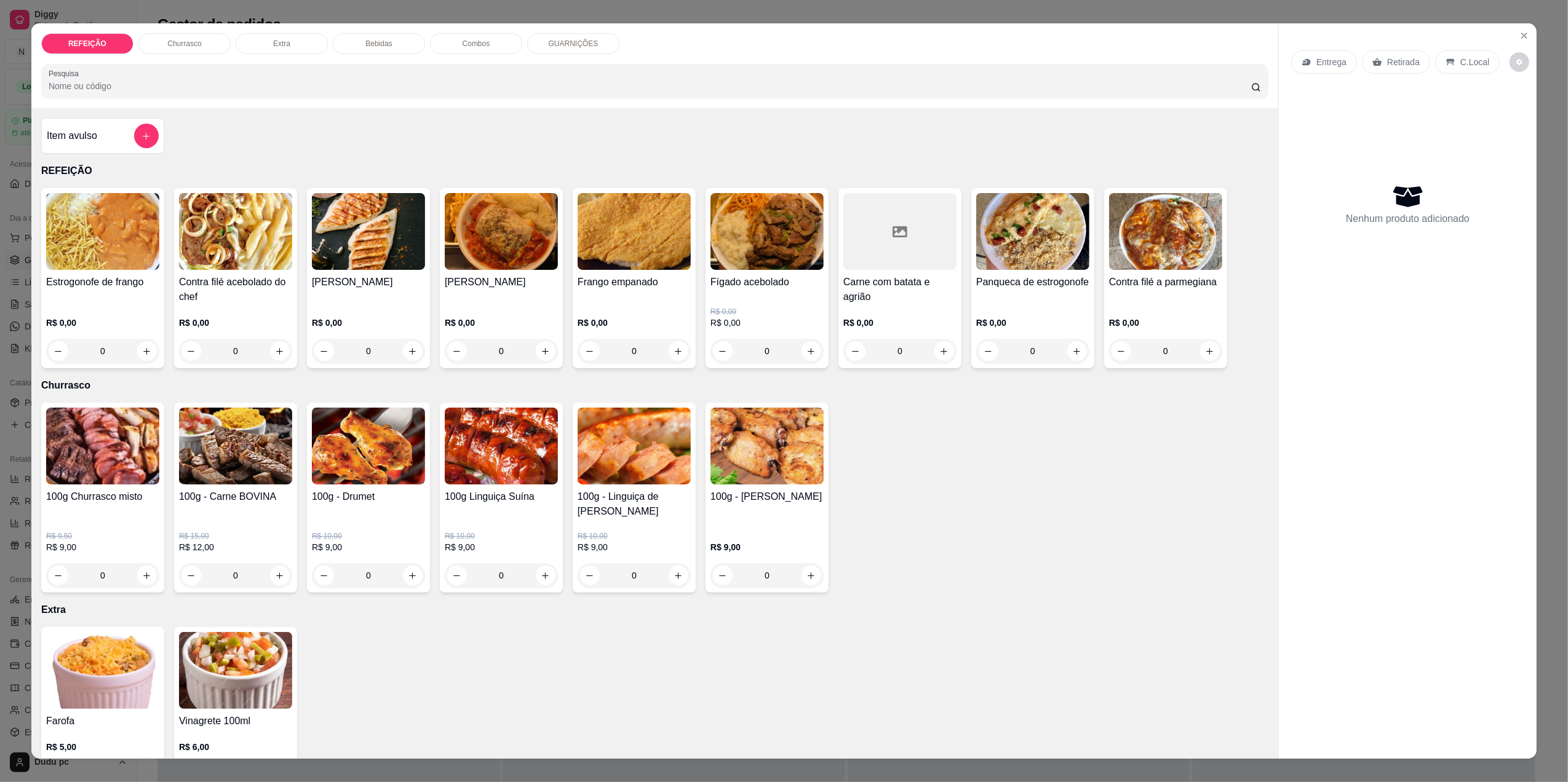
click at [677, 355] on div "0" at bounding box center [634, 351] width 113 height 24
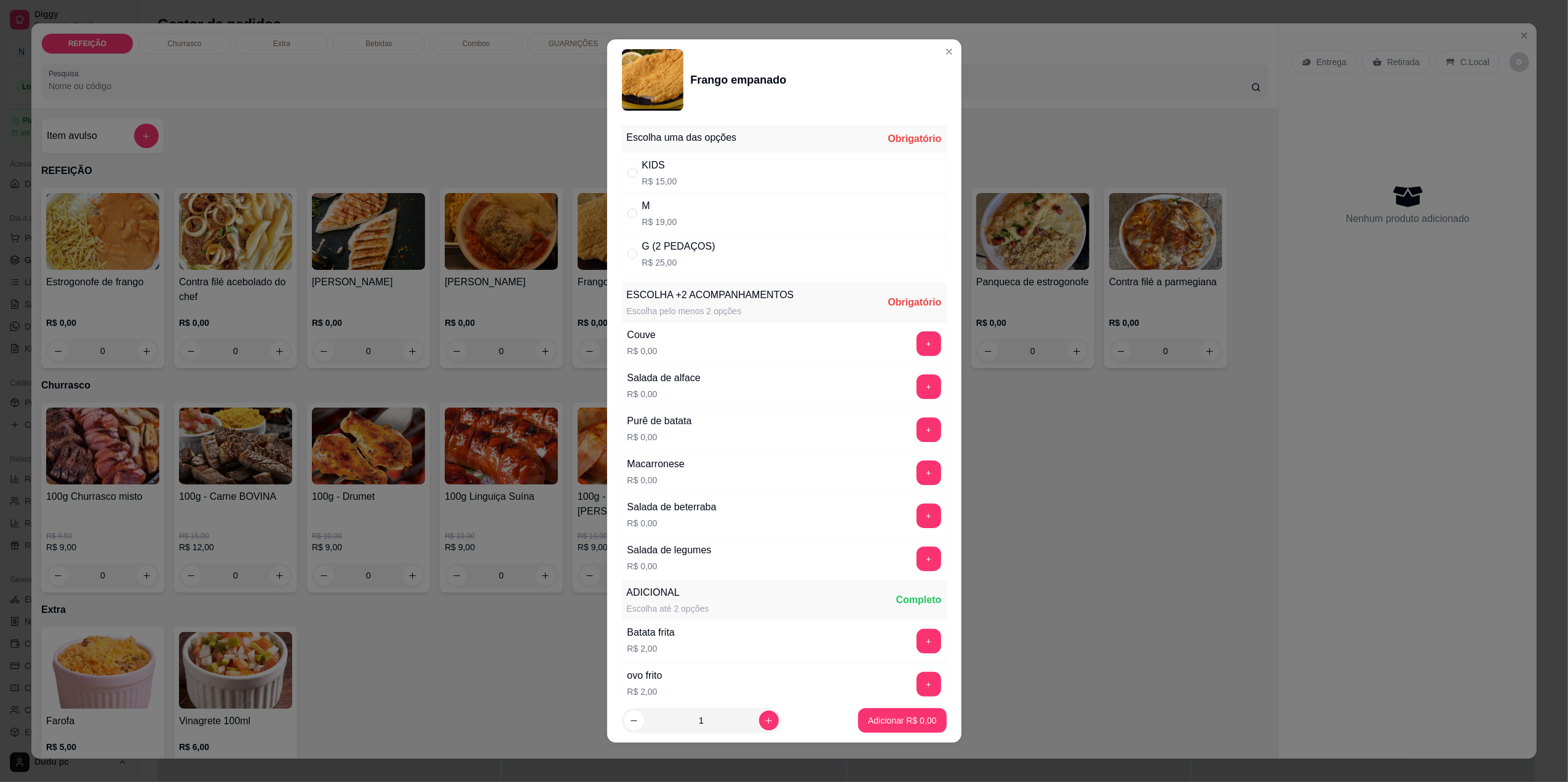
click at [779, 231] on div "M R$ 19,00" at bounding box center [784, 213] width 325 height 41
radio input "true"
click at [917, 563] on button "+" at bounding box center [928, 559] width 24 height 24
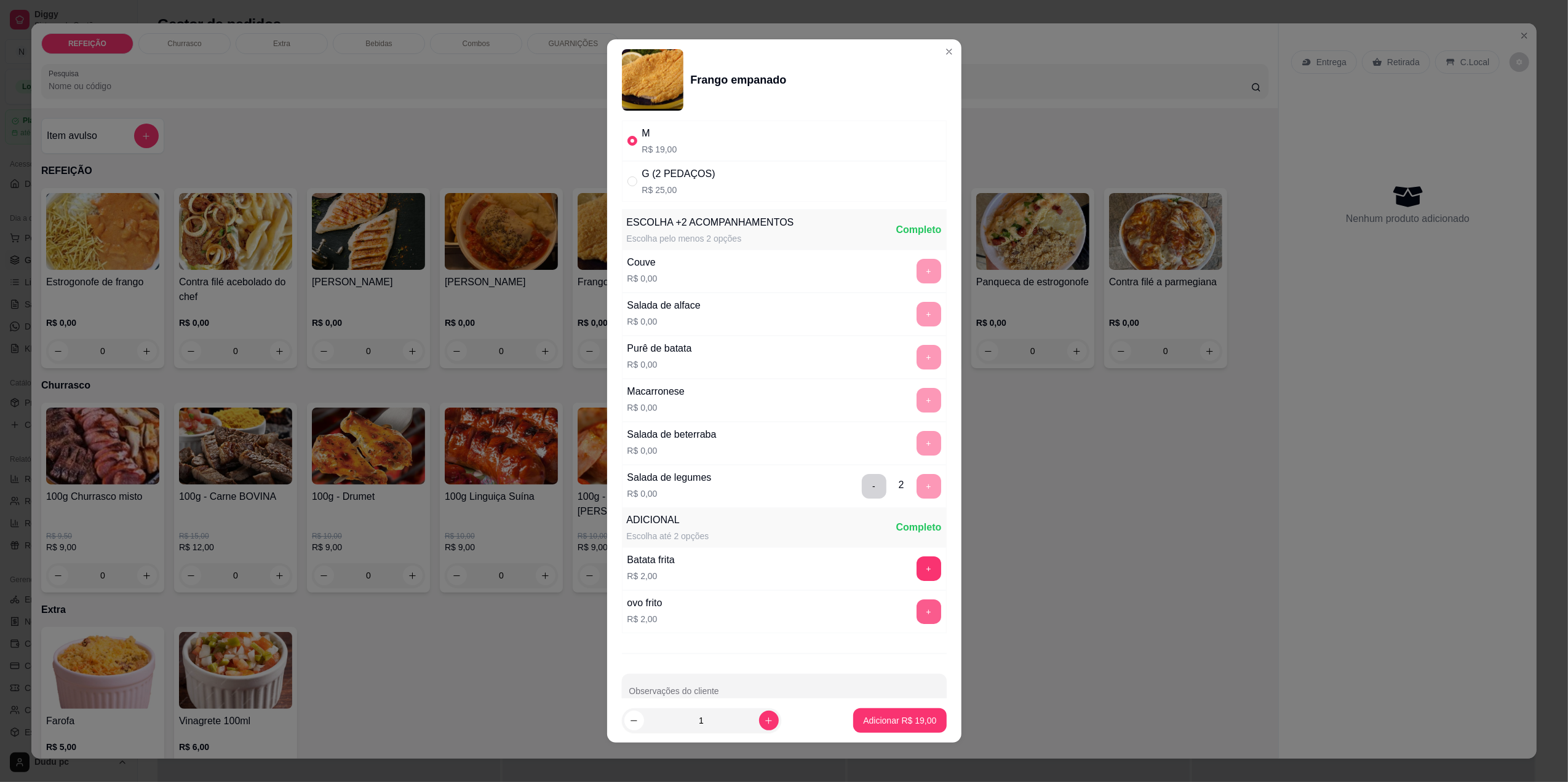
scroll to position [105, 0]
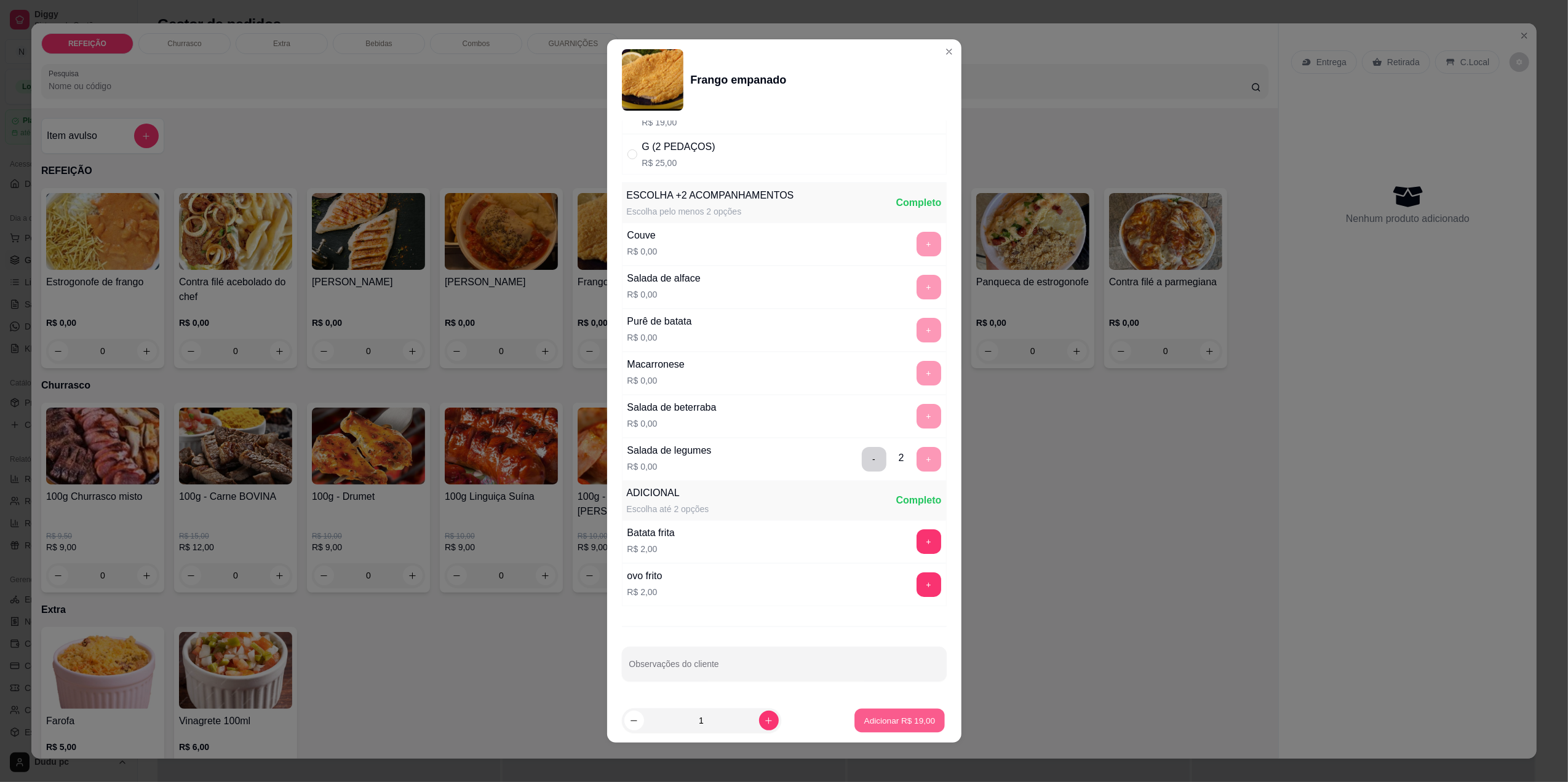
click at [886, 715] on p "Adicionar R$ 19,00" at bounding box center [899, 721] width 72 height 12
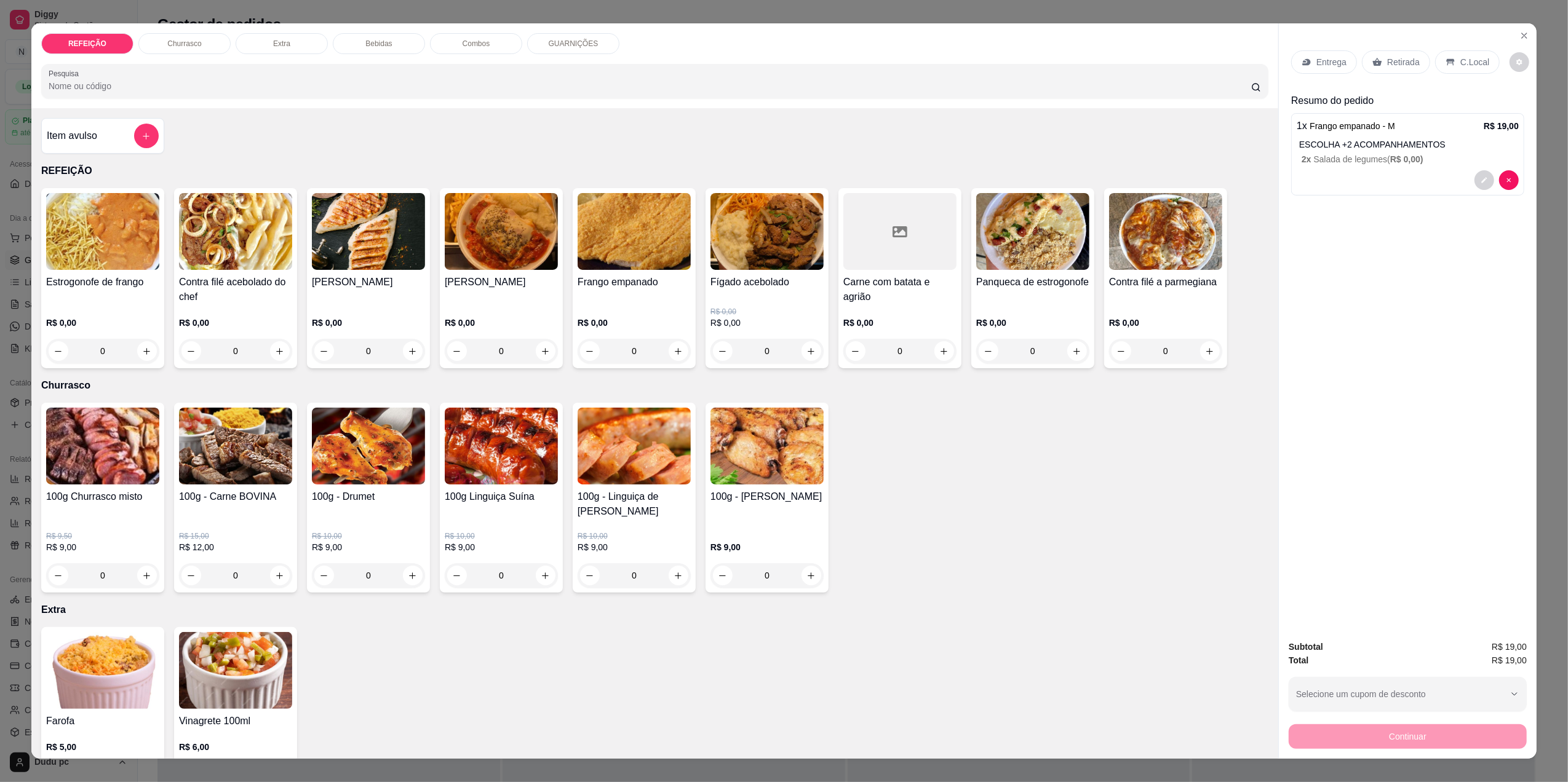
click at [134, 125] on div at bounding box center [146, 135] width 24 height 24
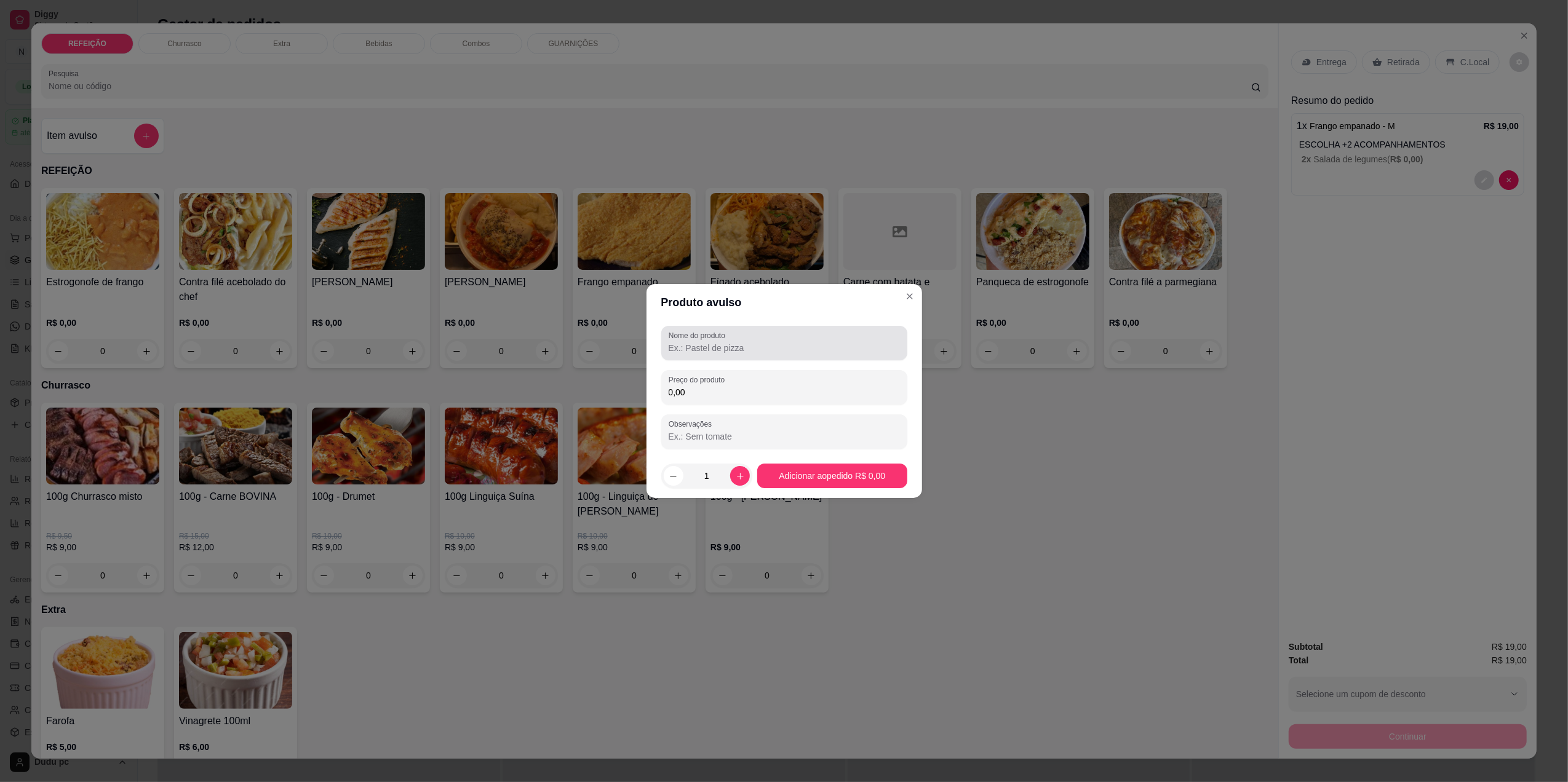
drag, startPoint x: 747, startPoint y: 357, endPoint x: 766, endPoint y: 340, distance: 25.5
click at [766, 340] on div at bounding box center [784, 343] width 231 height 24
type input "1 coca 1l"
click at [743, 393] on input "0,00" at bounding box center [784, 393] width 231 height 13
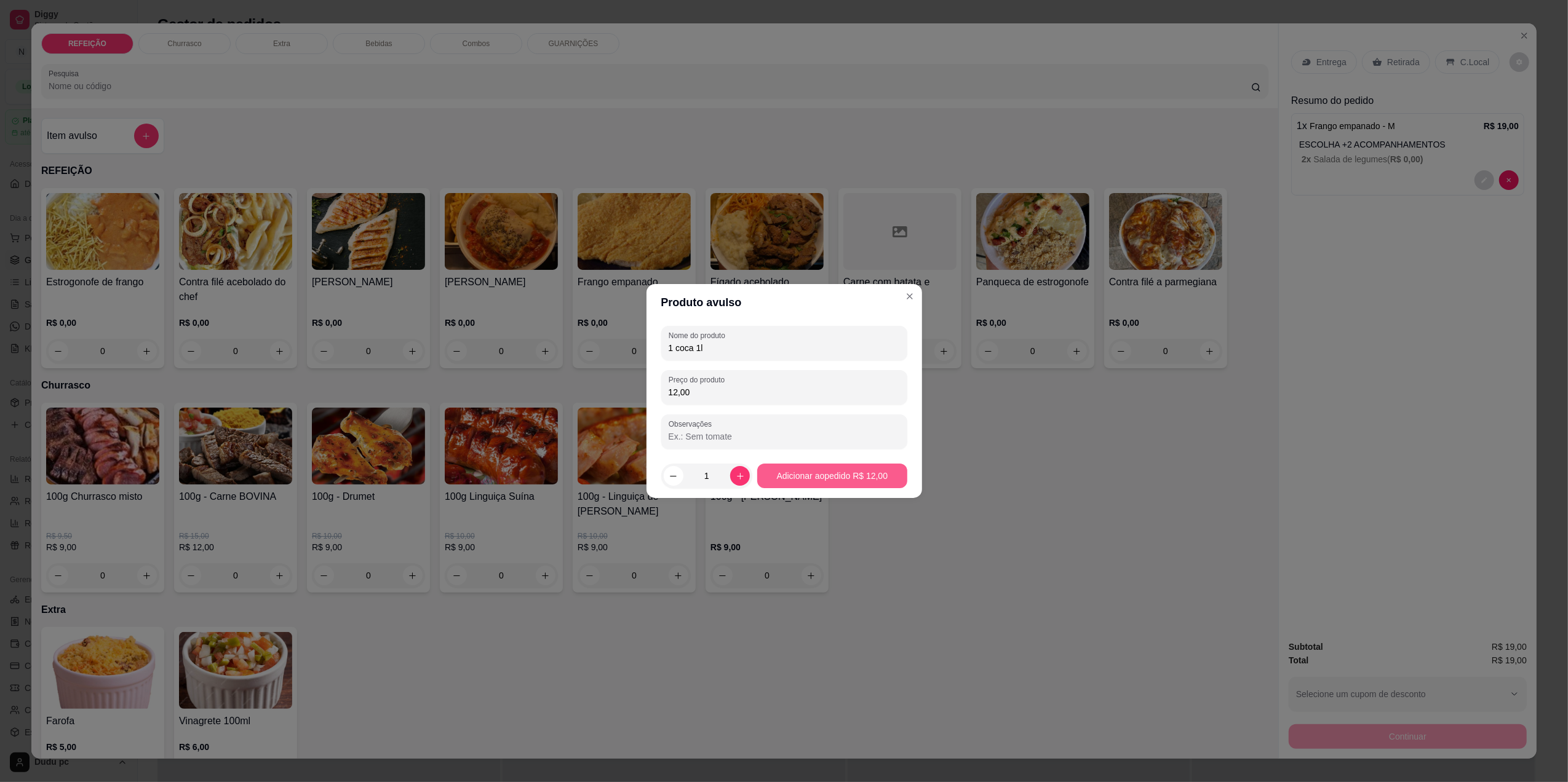
type input "12,00"
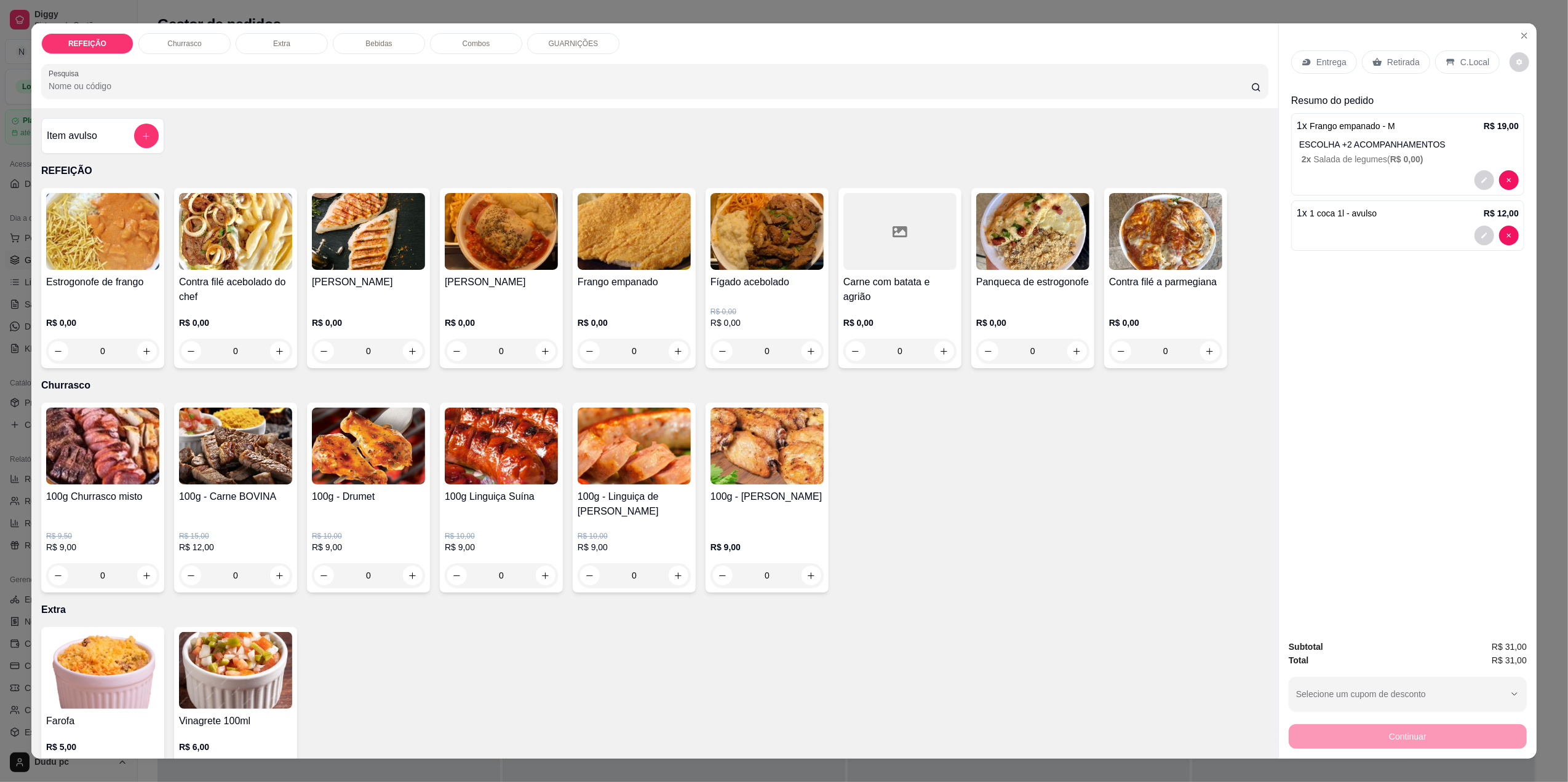
click at [1473, 72] on div "C.Local" at bounding box center [1467, 62] width 65 height 24
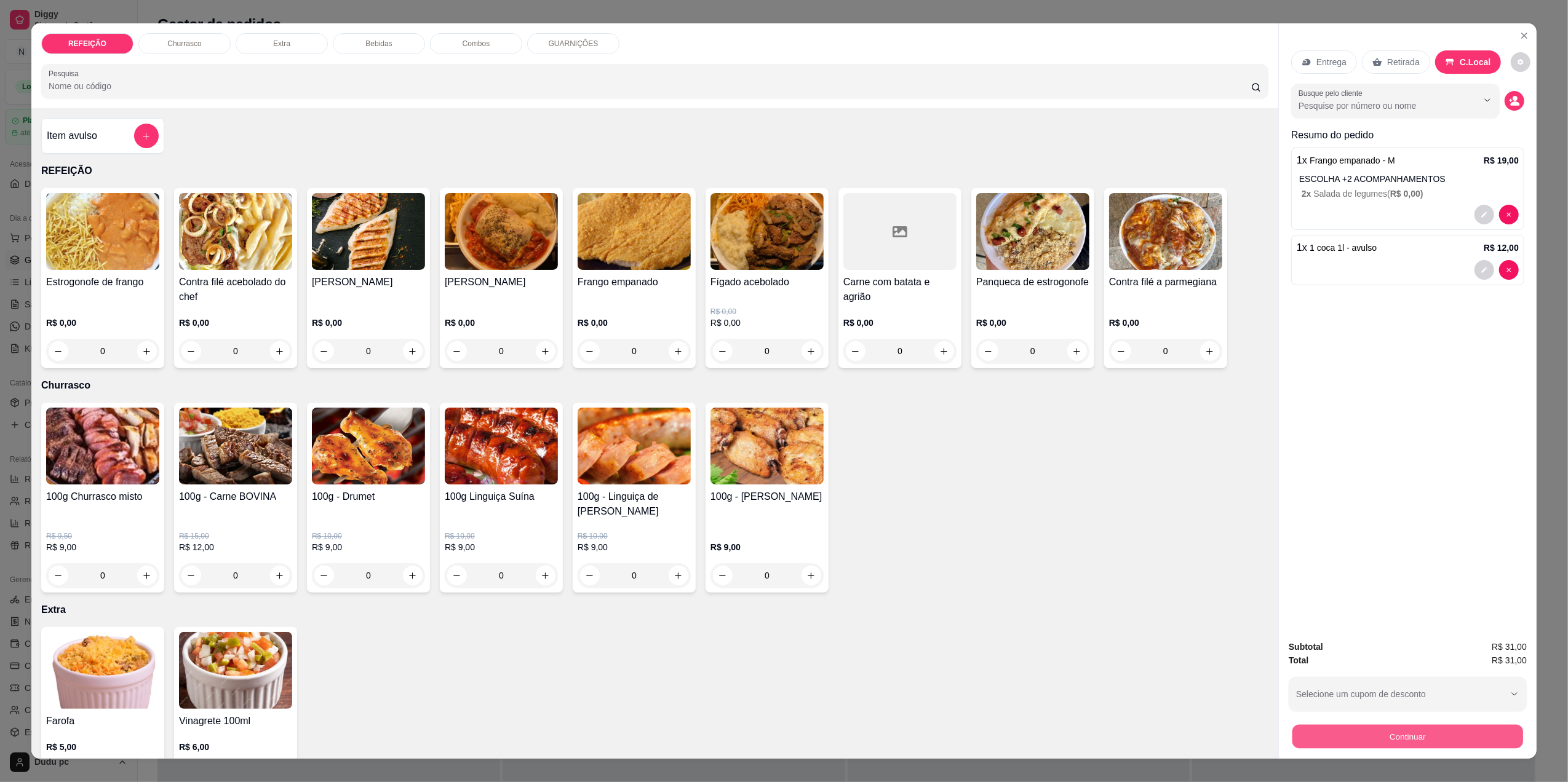
click at [1341, 729] on button "Continuar" at bounding box center [1408, 736] width 231 height 24
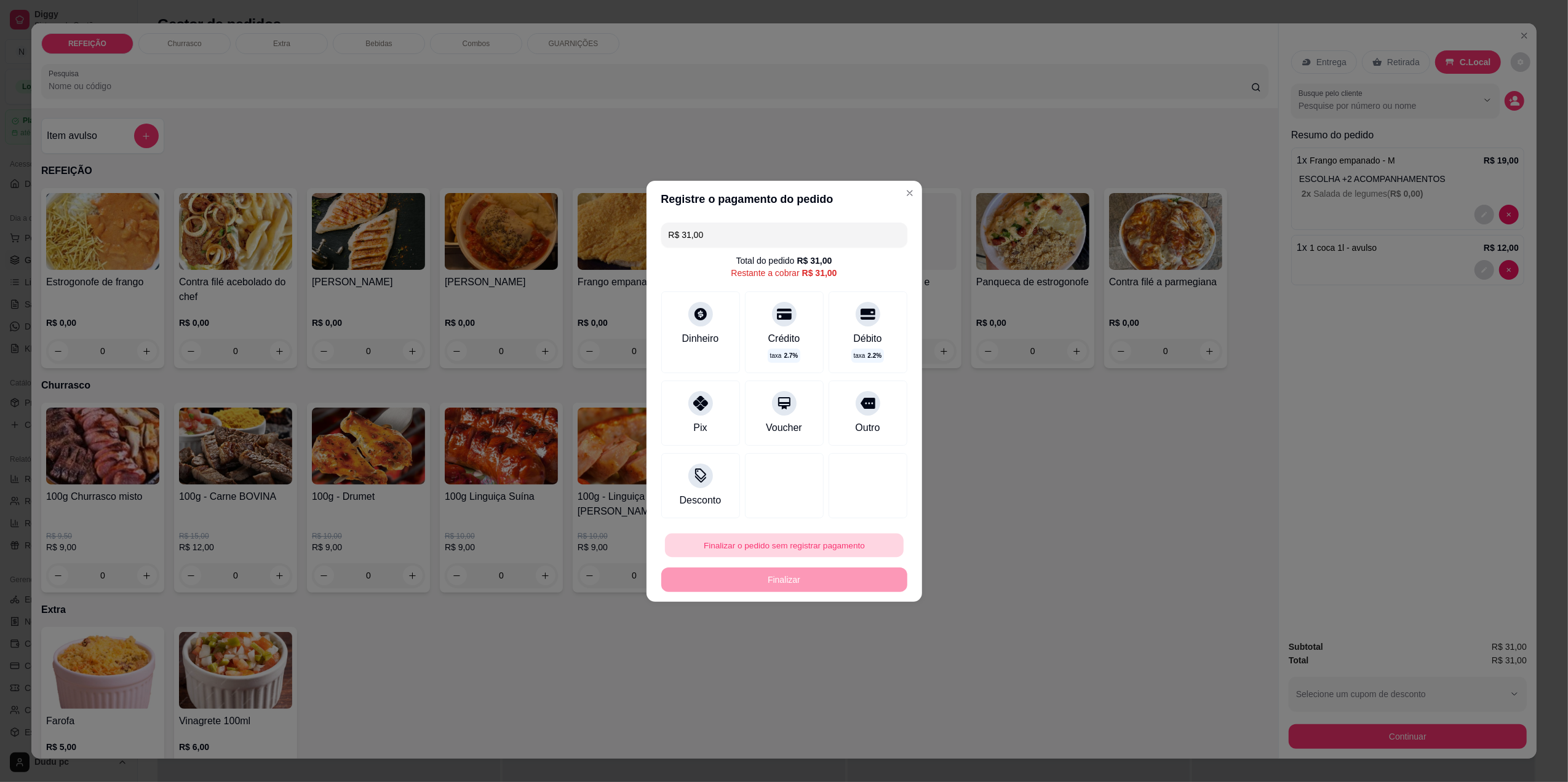
click at [840, 545] on button "Finalizar o pedido sem registrar pagamento" at bounding box center [784, 545] width 238 height 24
click at [858, 647] on button "Confirmar" at bounding box center [859, 646] width 44 height 18
type input "R$ 0,00"
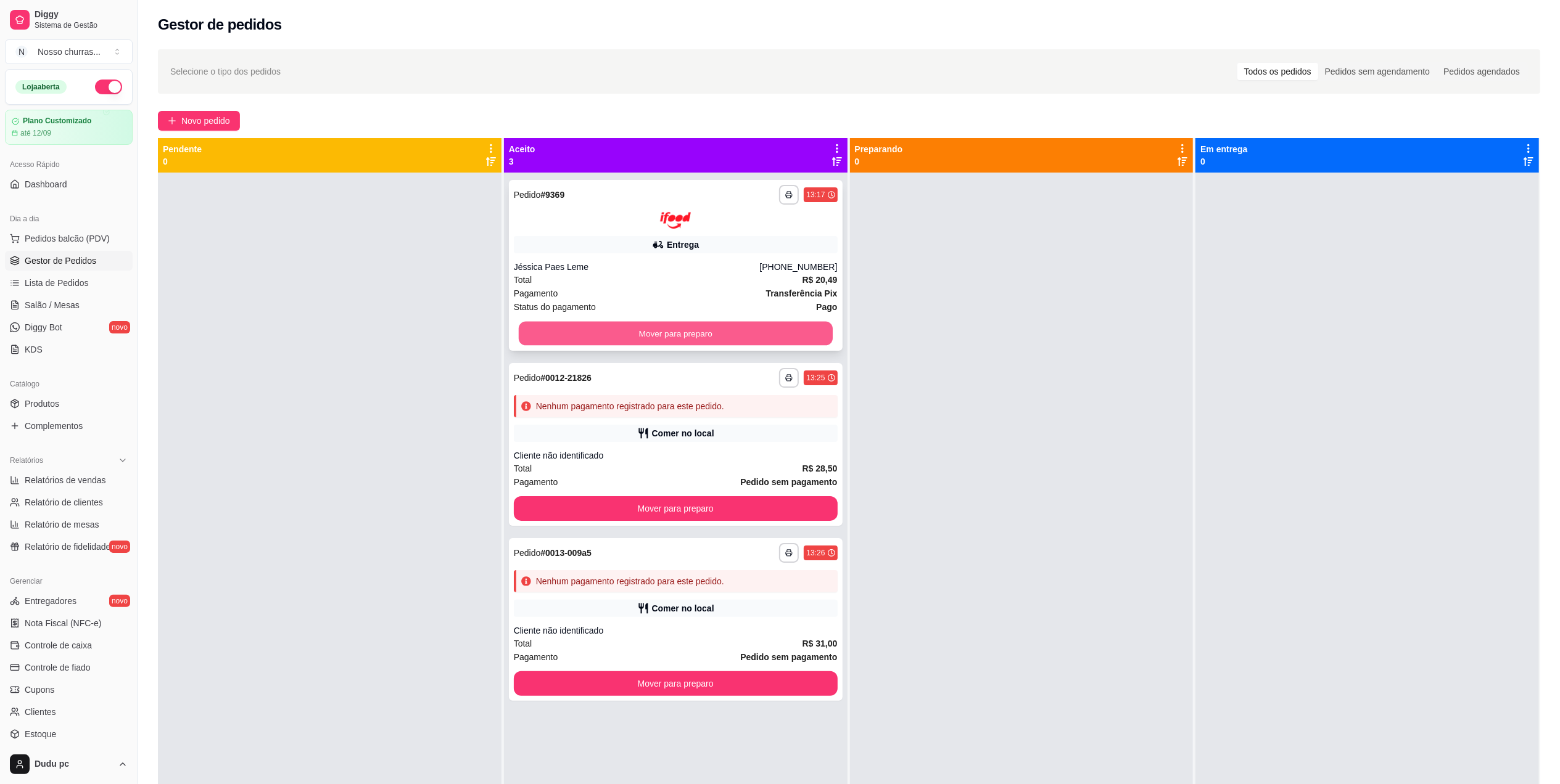
click at [748, 344] on button "Mover para preparo" at bounding box center [676, 333] width 314 height 24
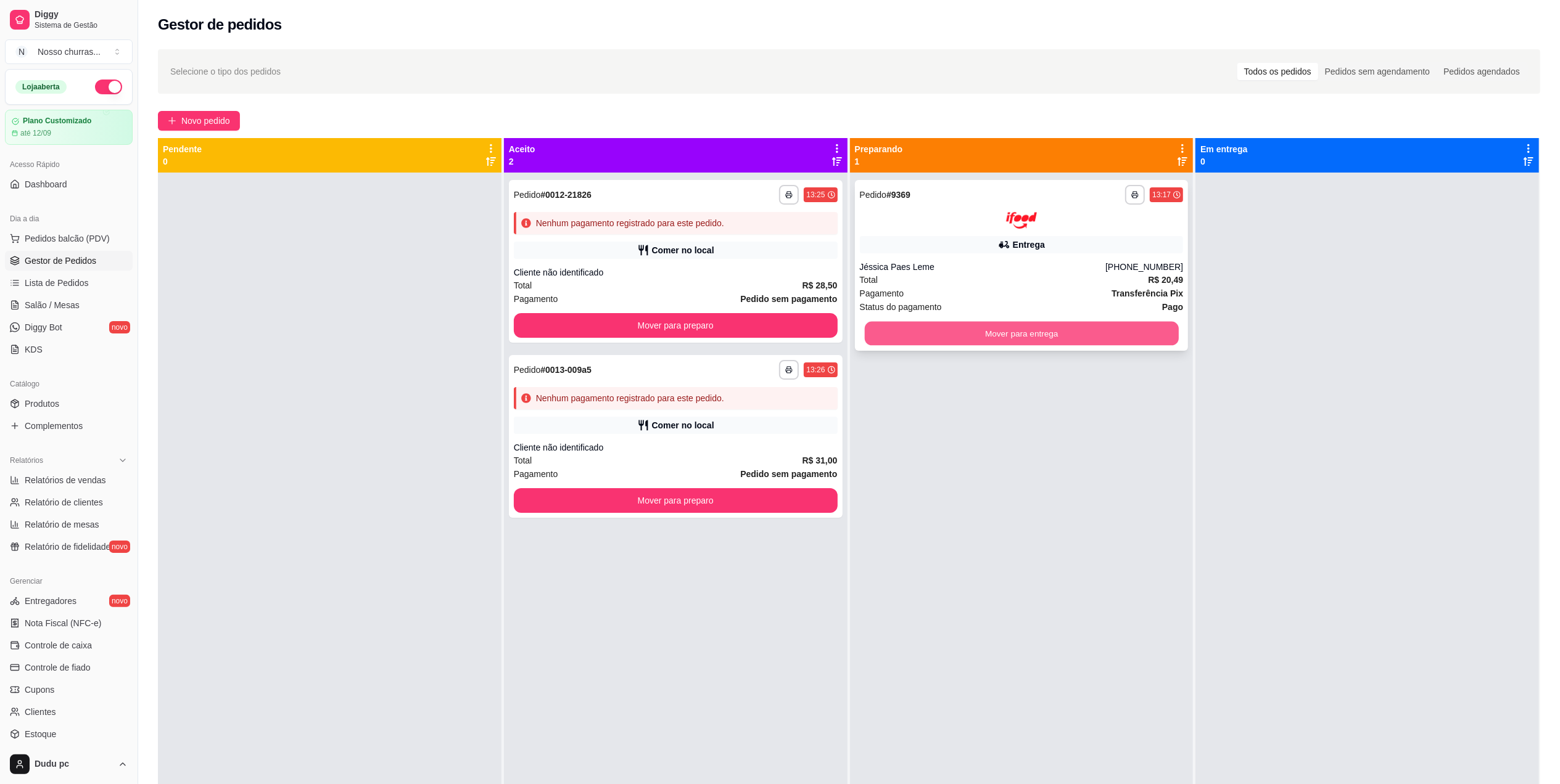
click at [914, 338] on button "Mover para entrega" at bounding box center [1021, 333] width 314 height 24
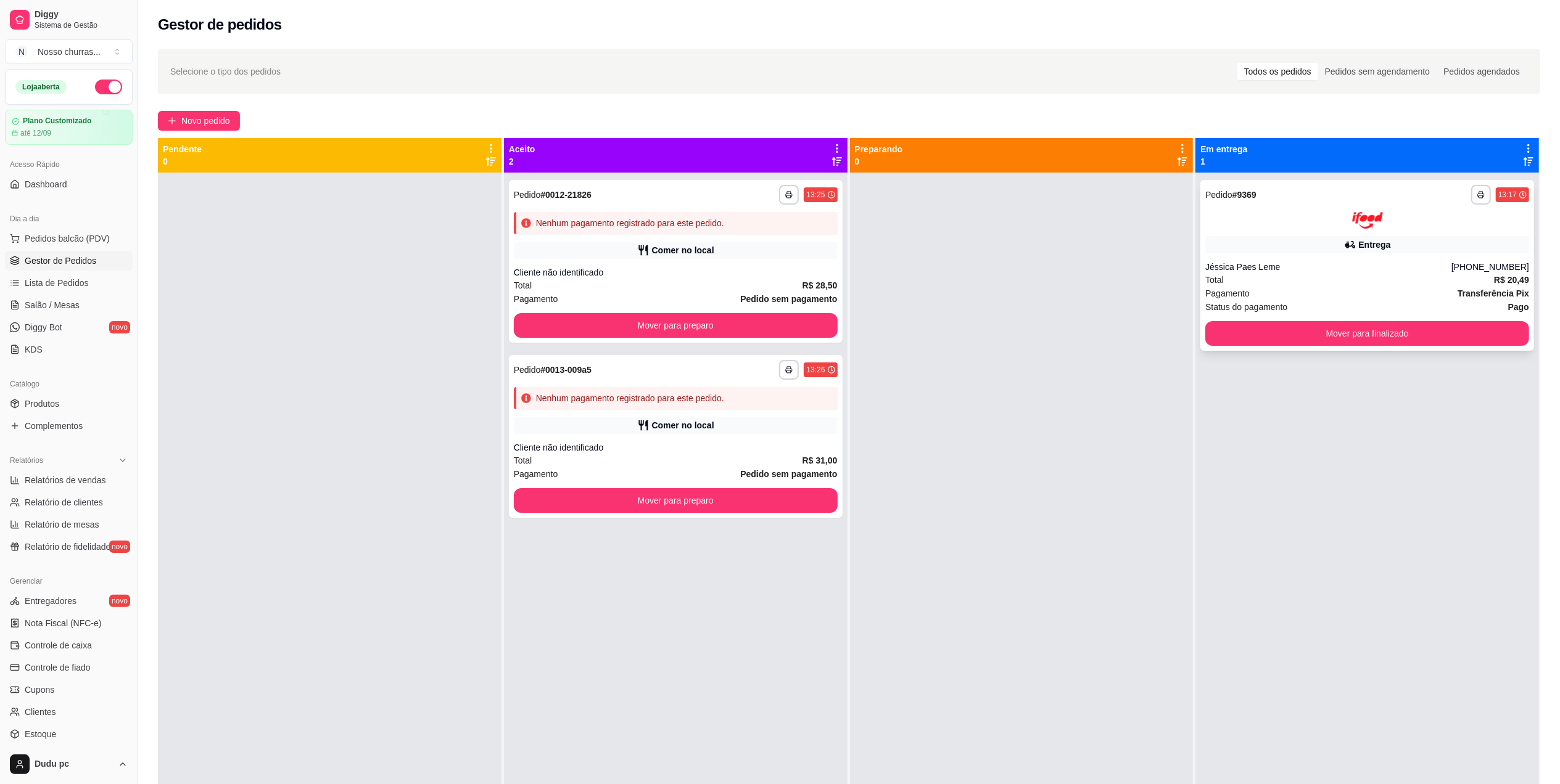
click at [1271, 274] on div "Total R$ 20,49" at bounding box center [1367, 279] width 324 height 13
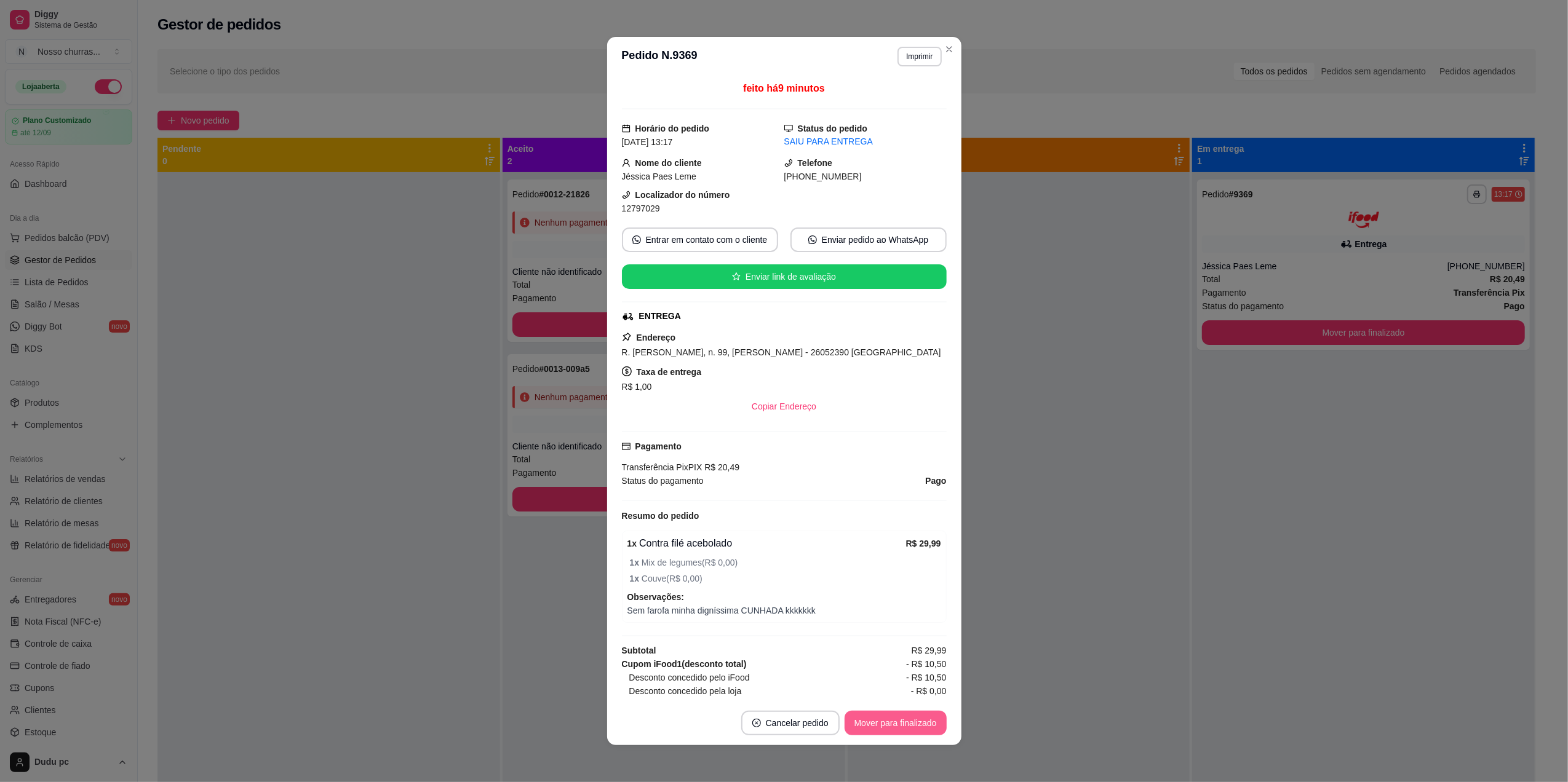
click at [934, 714] on button "Mover para finalizado" at bounding box center [895, 723] width 102 height 24
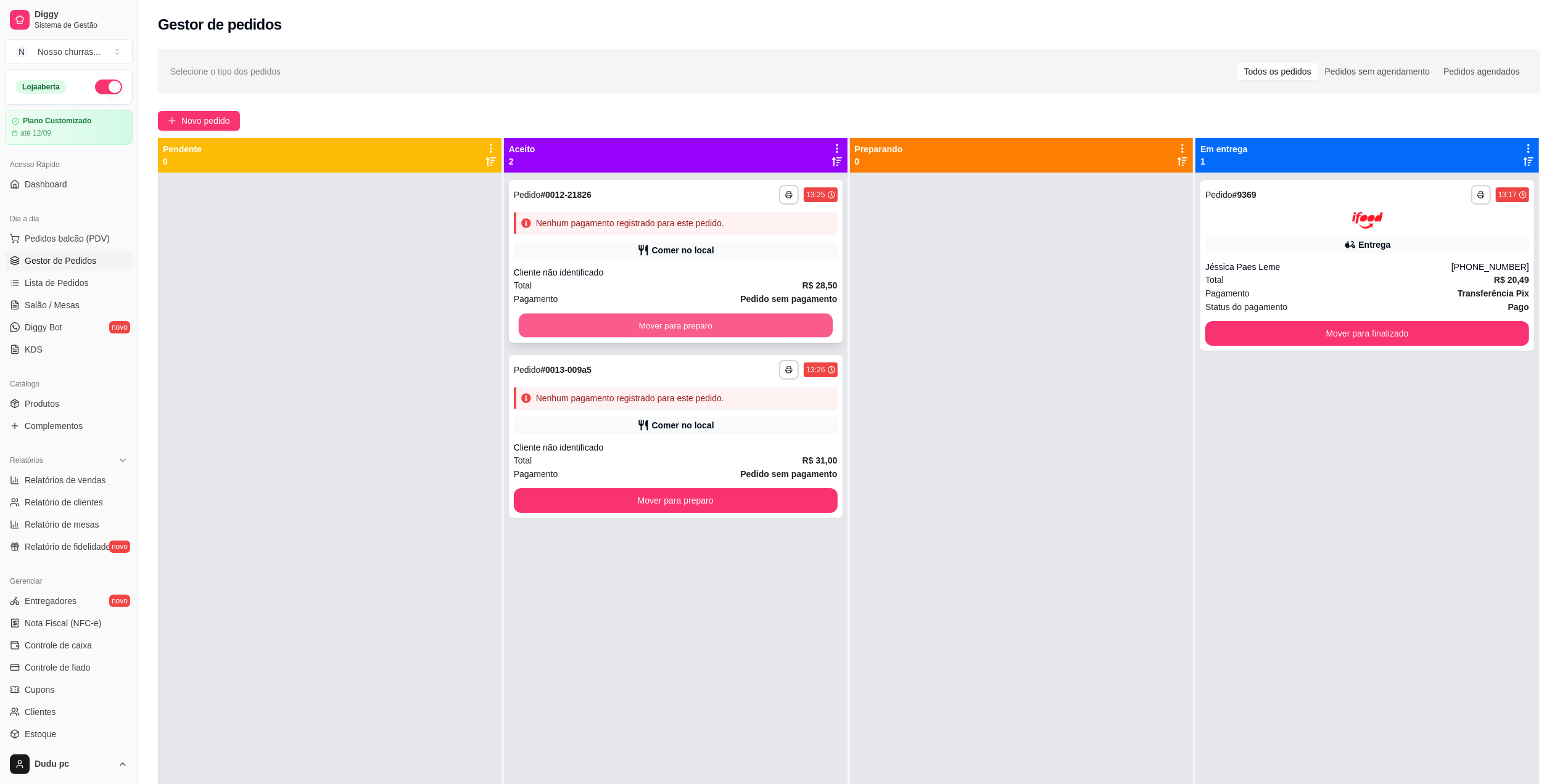
click at [659, 332] on button "Mover para preparo" at bounding box center [676, 326] width 314 height 24
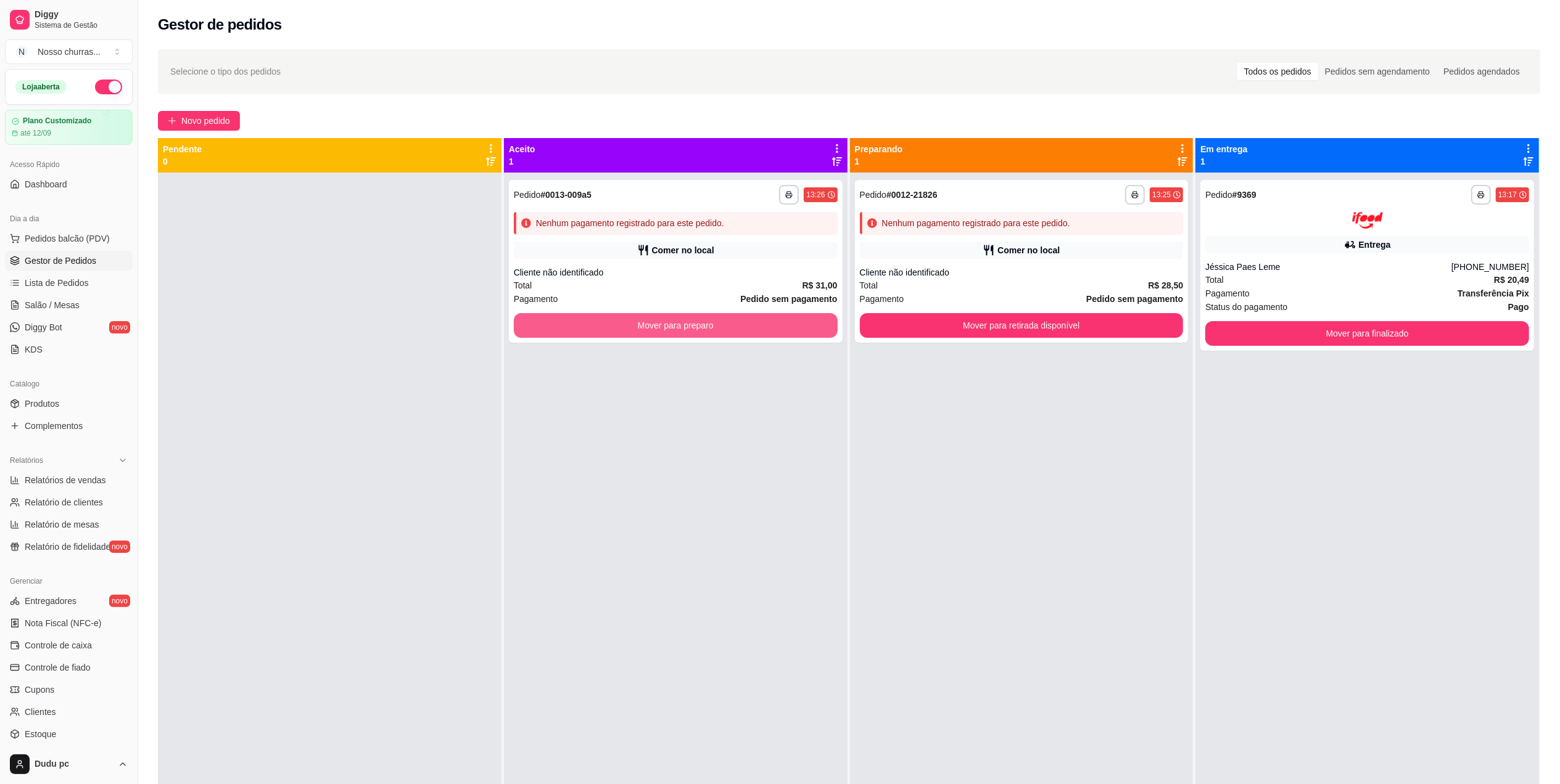
click at [659, 332] on button "Mover para preparo" at bounding box center [675, 325] width 324 height 24
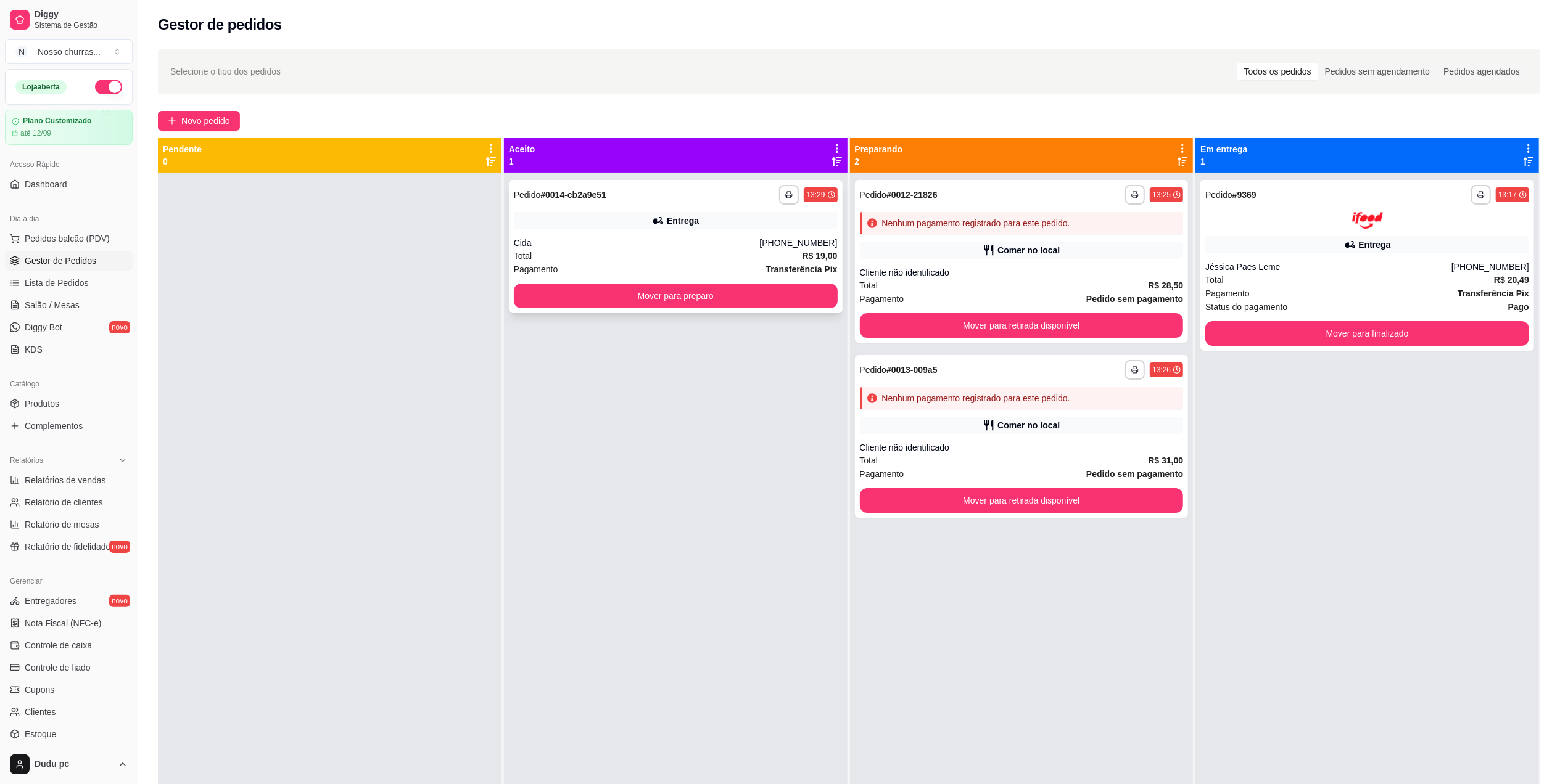
click at [591, 236] on div "**********" at bounding box center [675, 246] width 334 height 133
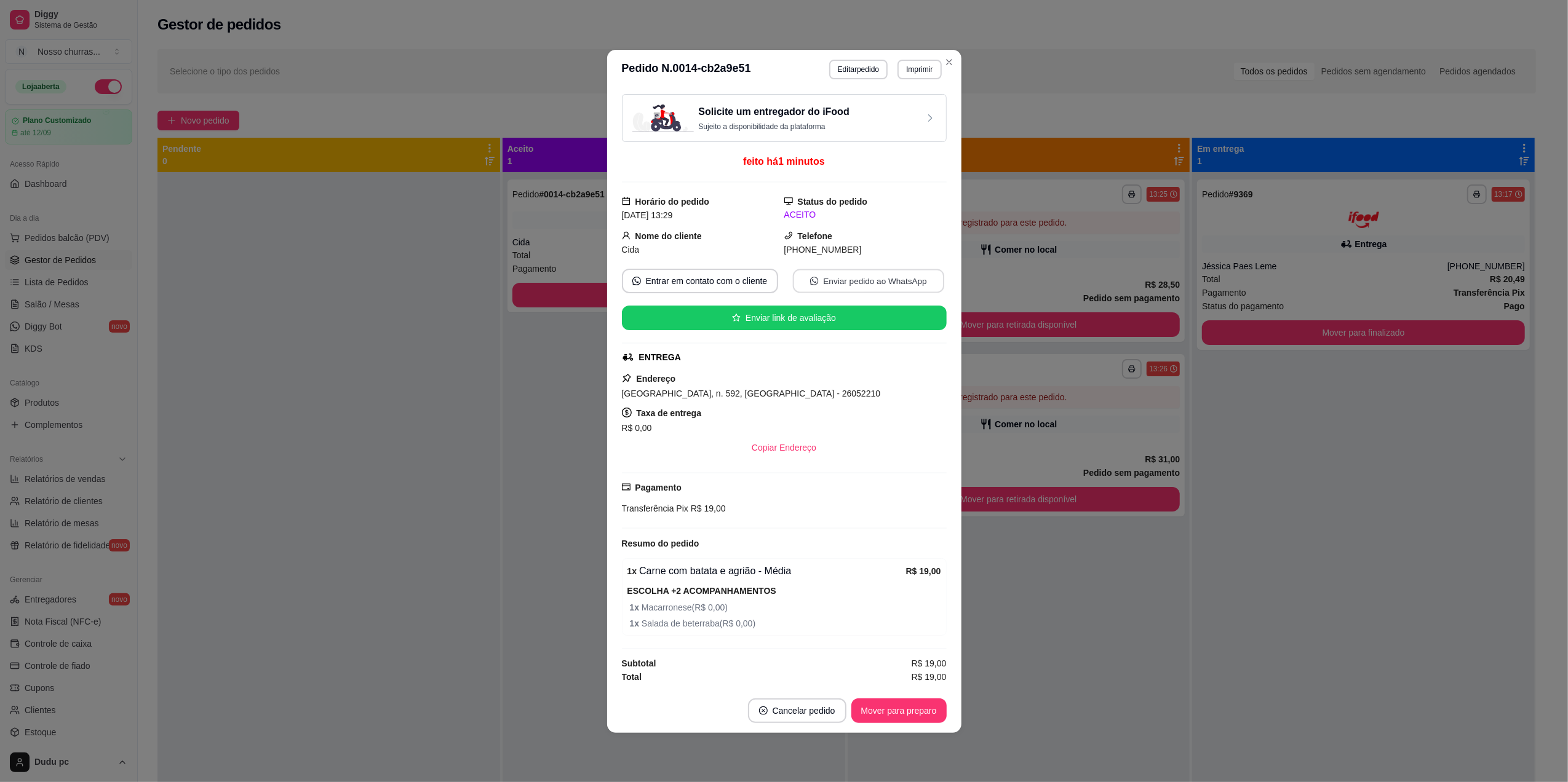
click at [870, 281] on button "Enviar pedido ao WhatsApp" at bounding box center [868, 281] width 151 height 24
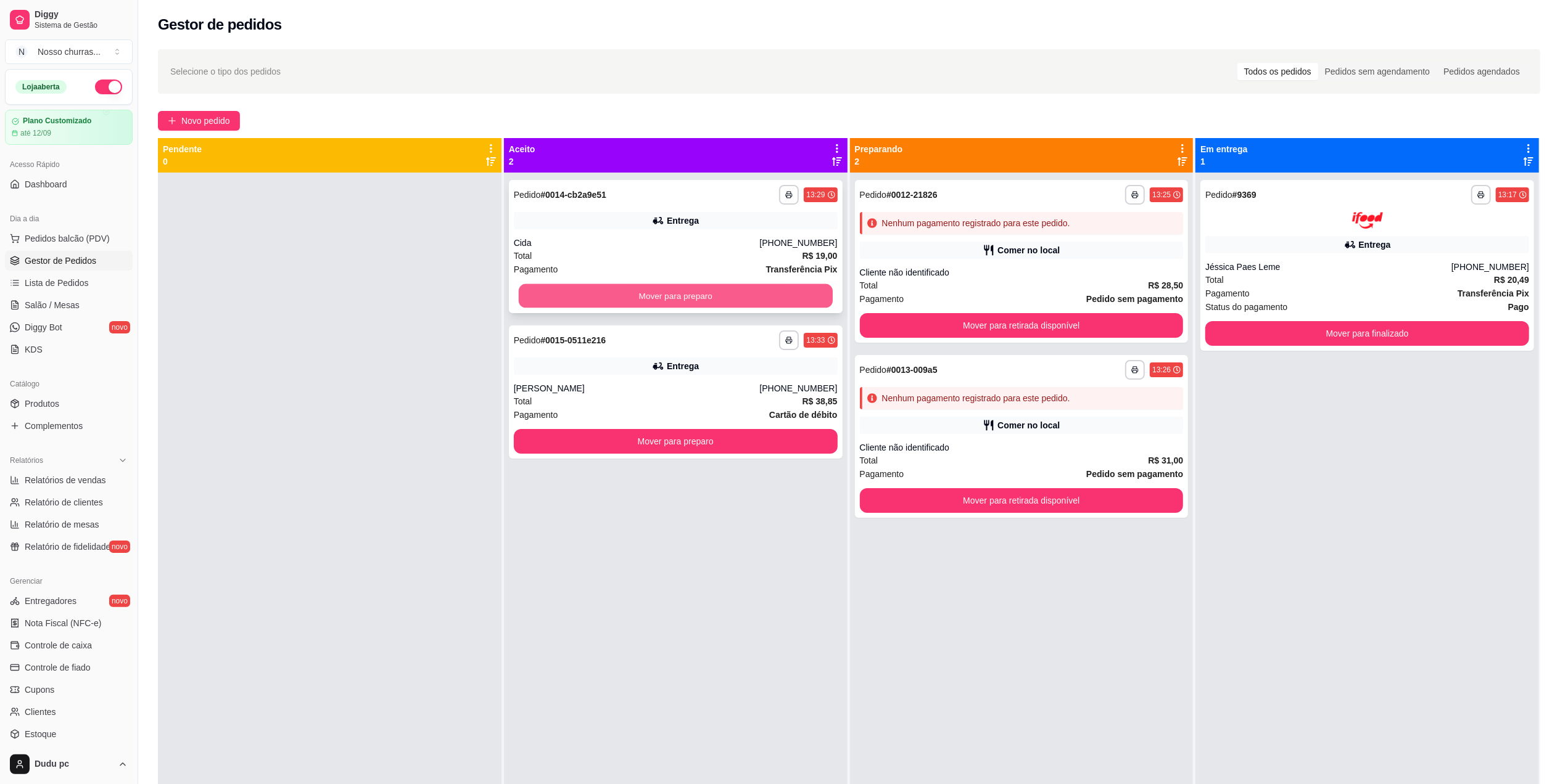
click at [596, 289] on button "Mover para preparo" at bounding box center [676, 296] width 314 height 24
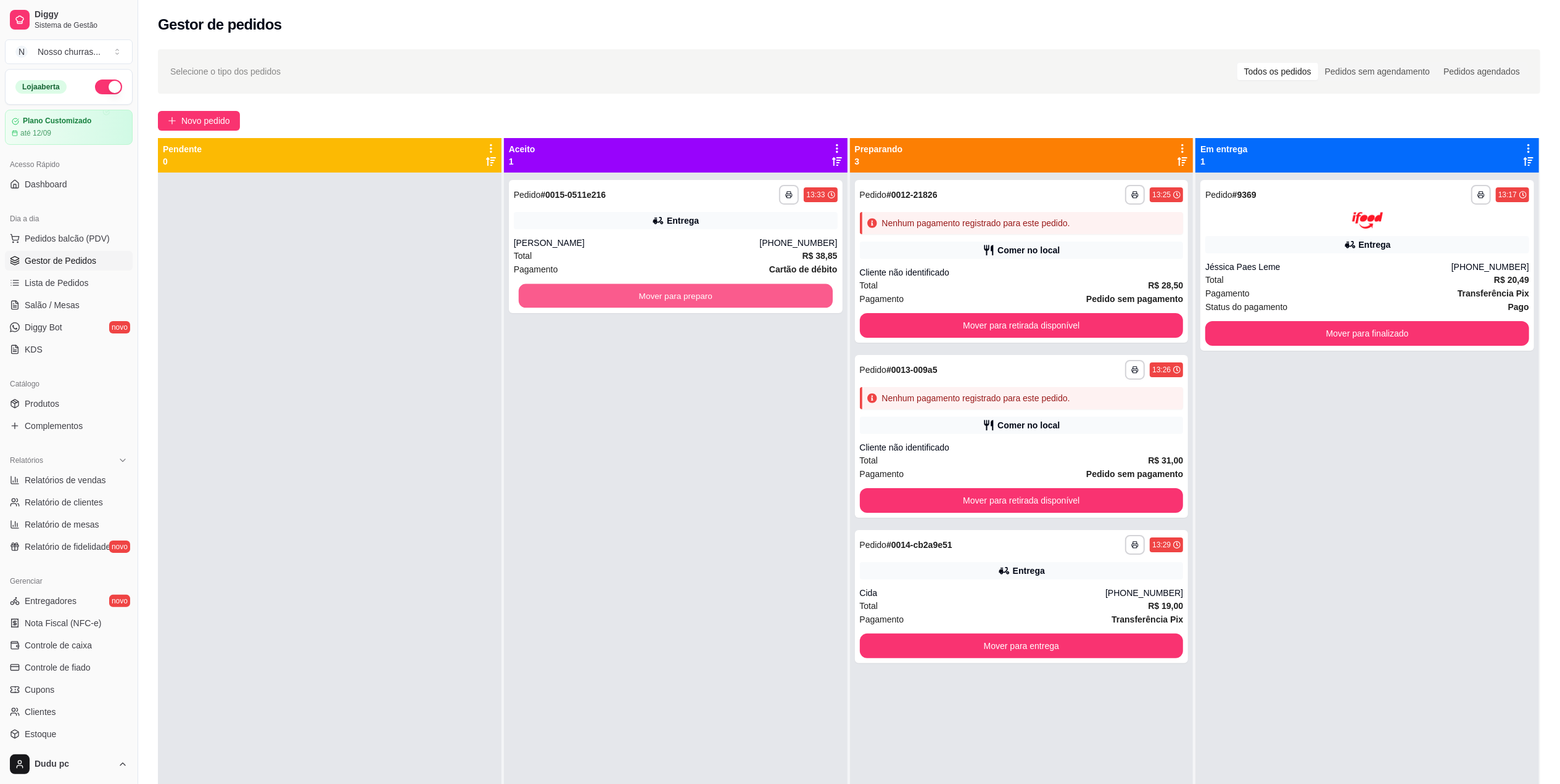
click at [596, 289] on button "Mover para preparo" at bounding box center [676, 296] width 314 height 24
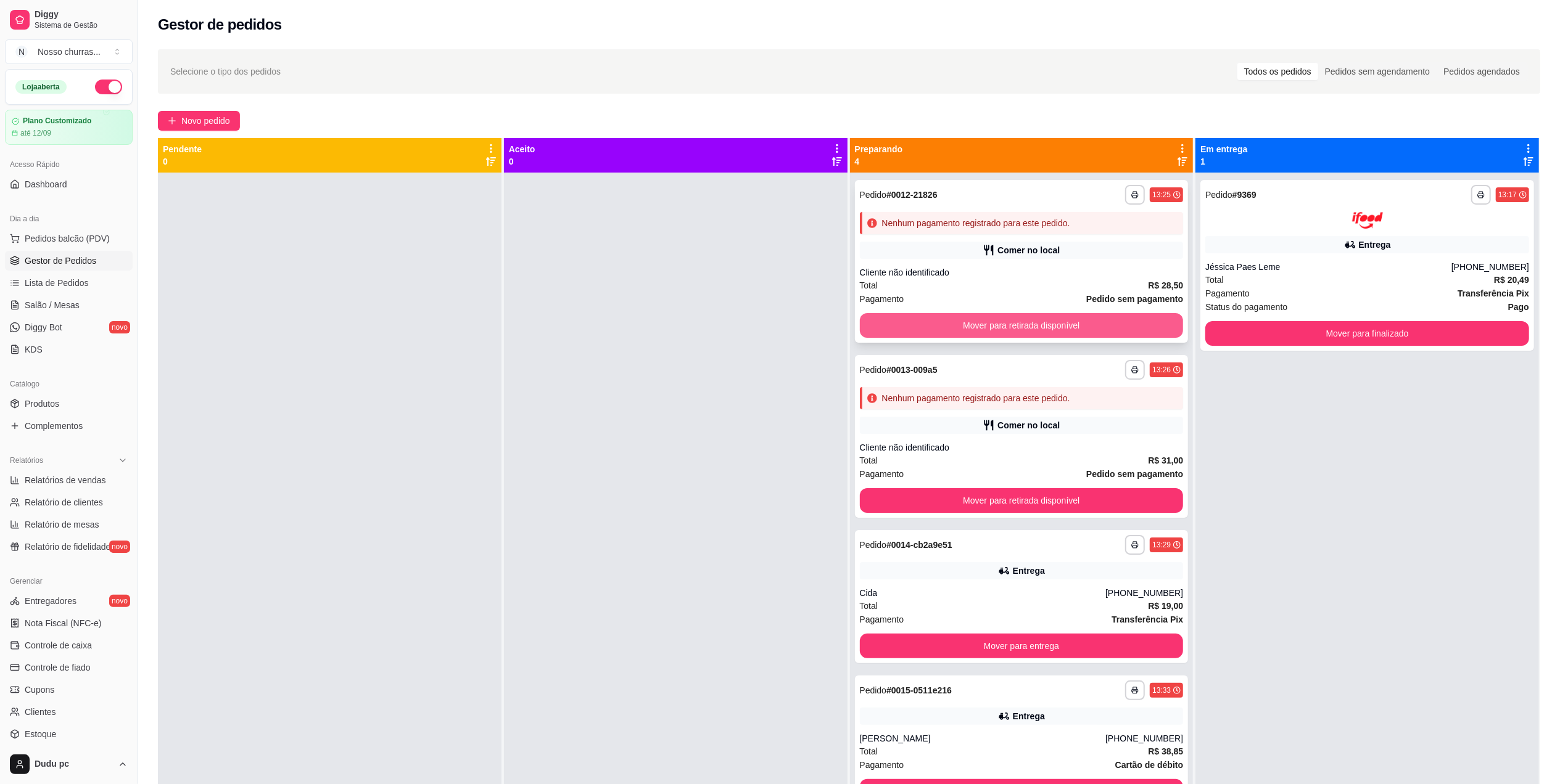
click at [913, 327] on button "Mover para retirada disponível" at bounding box center [1022, 325] width 324 height 24
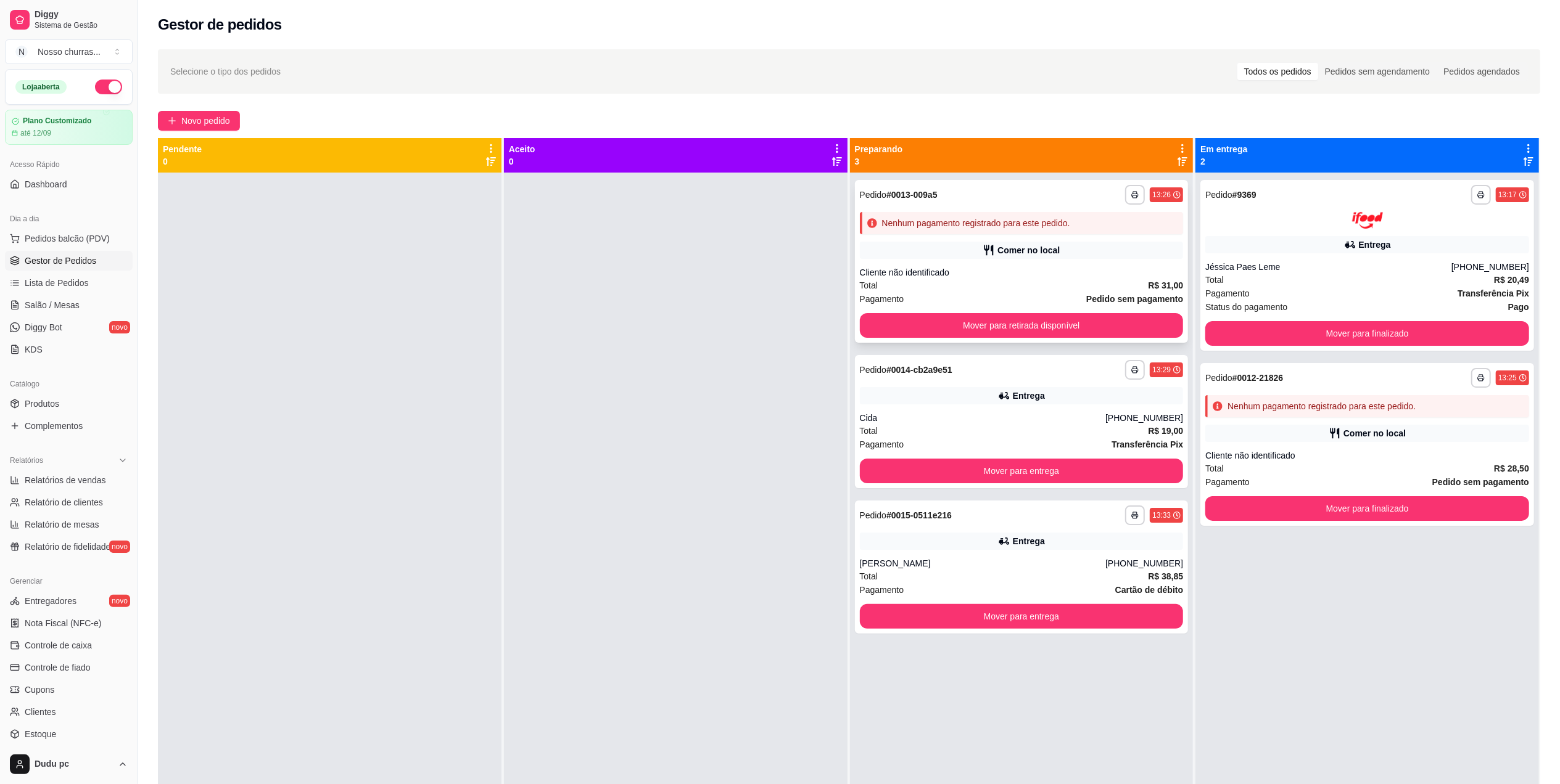
click at [986, 226] on div "Nenhum pagamento registrado para este pedido." at bounding box center [976, 223] width 188 height 13
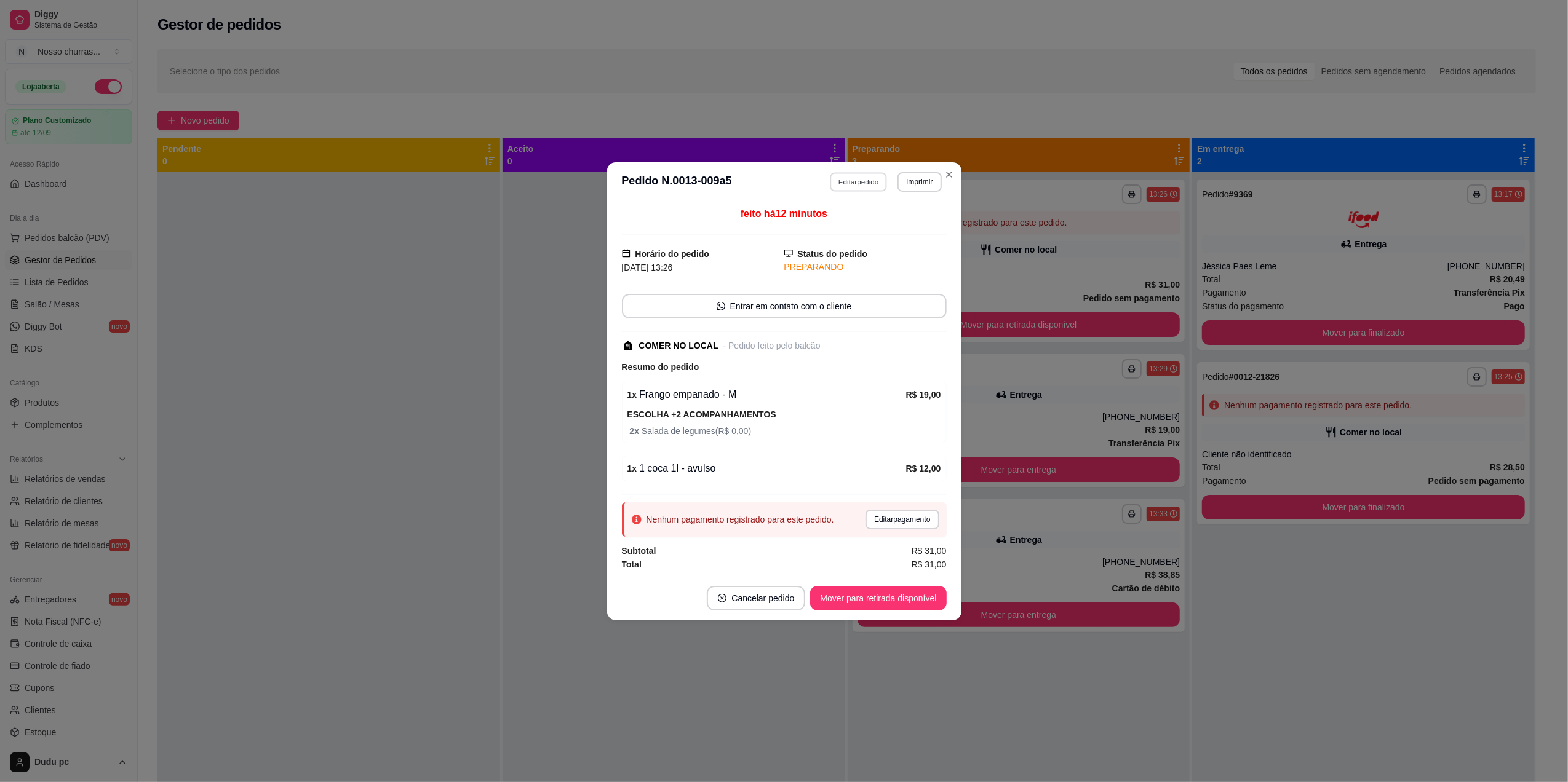
click at [874, 185] on button "Editar pedido" at bounding box center [858, 182] width 57 height 19
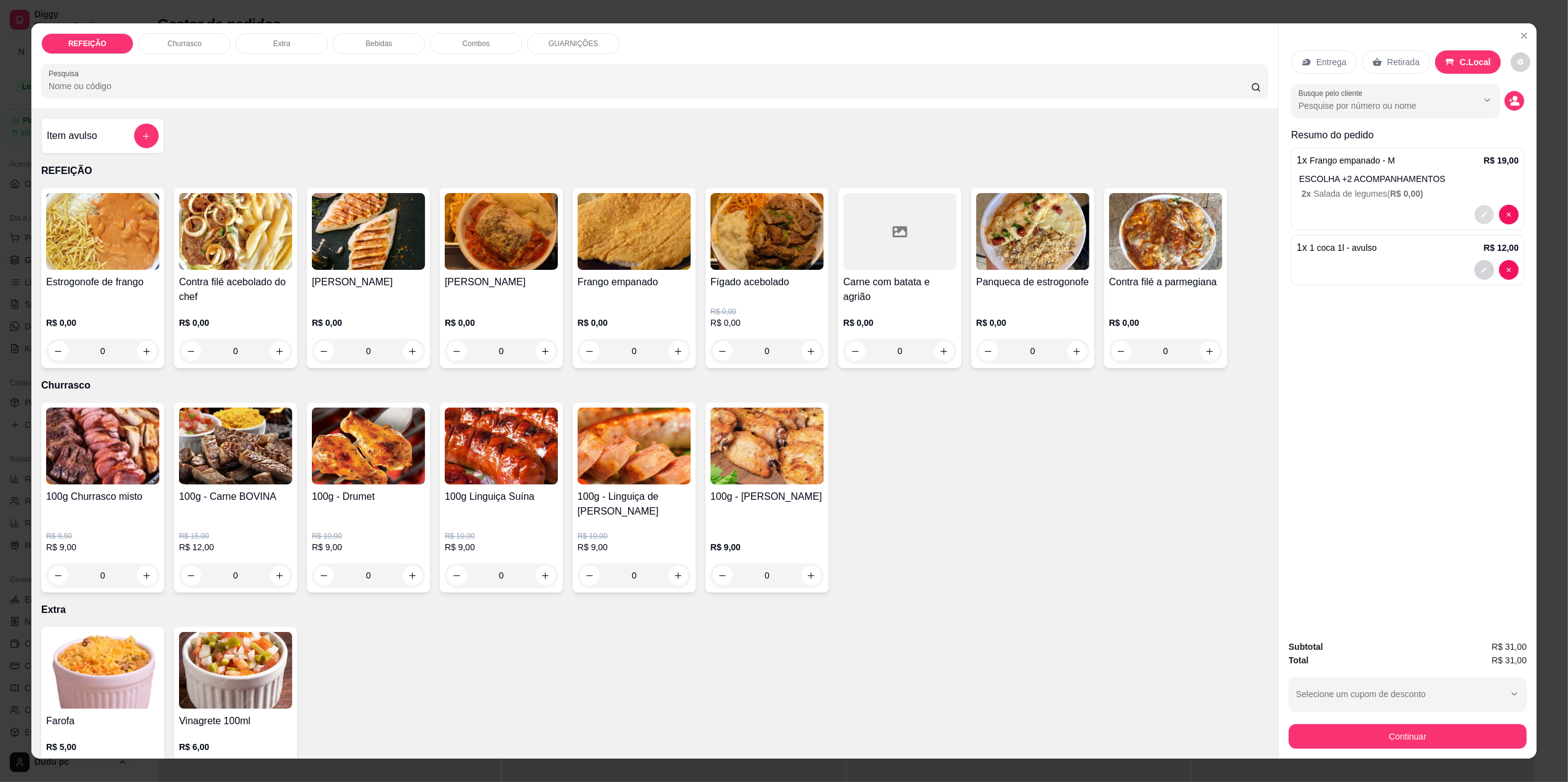
click at [1481, 212] on icon "decrease-product-quantity" at bounding box center [1484, 214] width 7 height 7
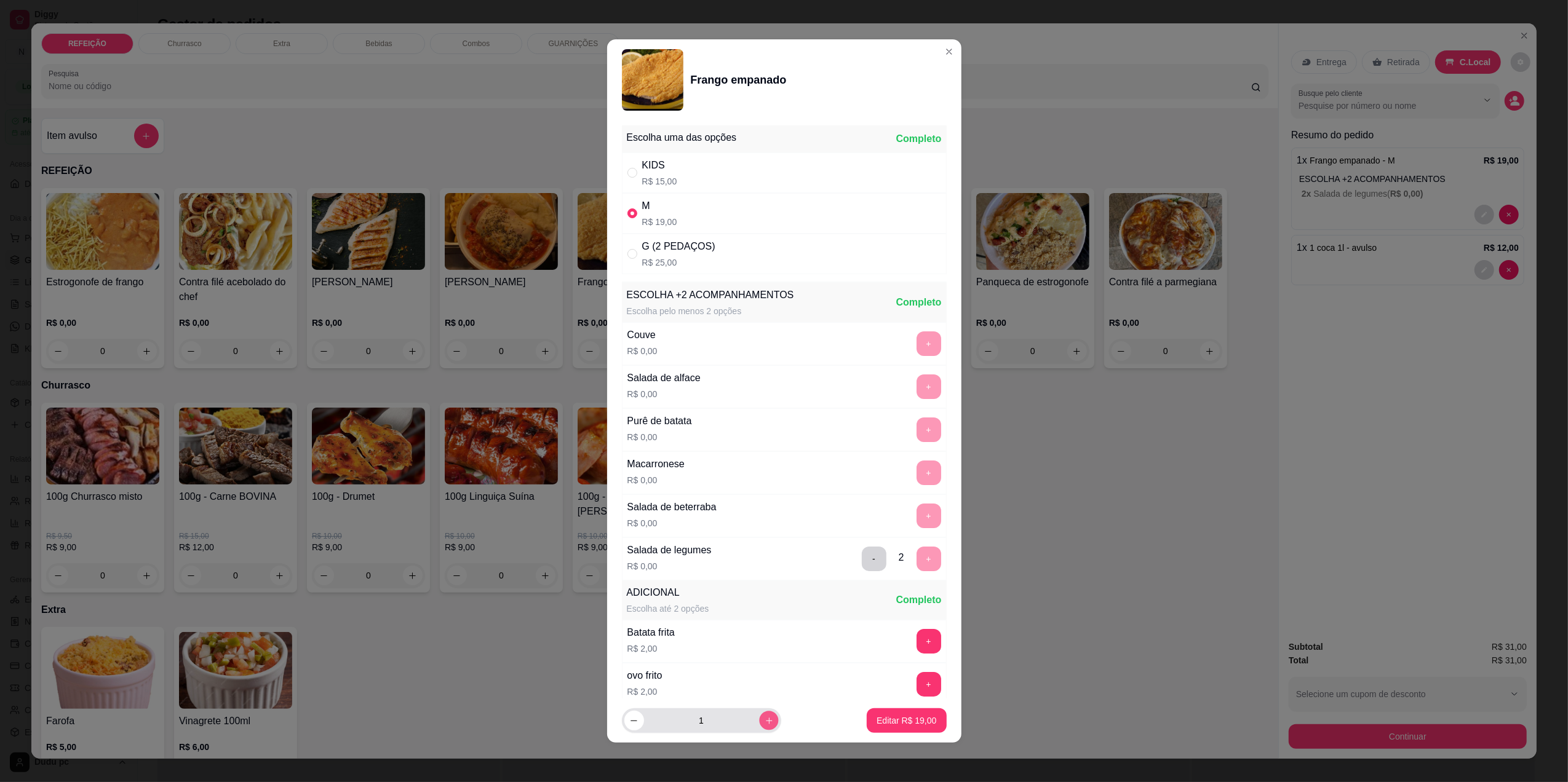
click at [768, 717] on button "increase-product-quantity" at bounding box center [769, 721] width 19 height 19
type input "2"
click at [867, 726] on button "Editar R$ 38,00" at bounding box center [906, 721] width 79 height 24
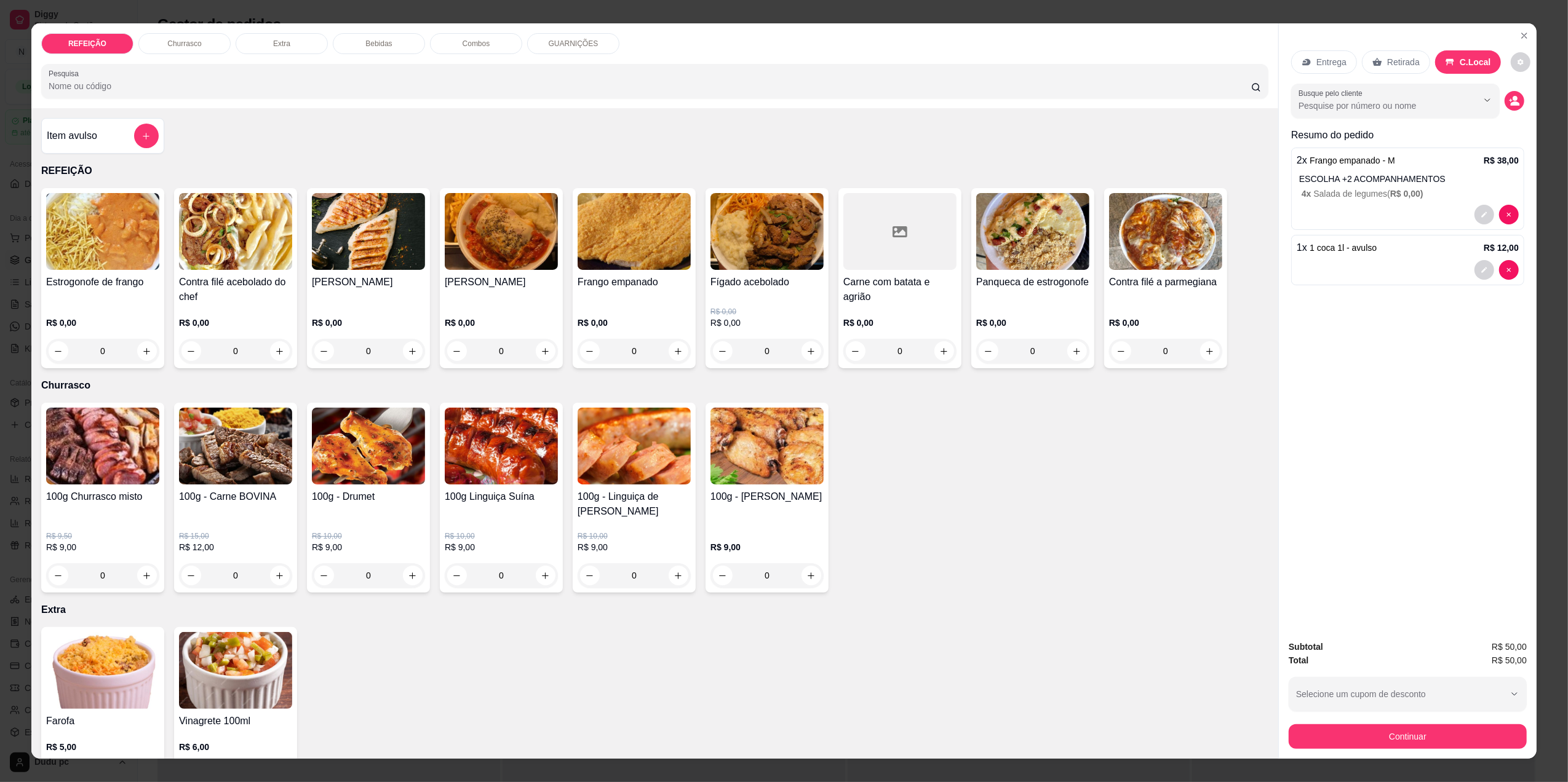
click at [1359, 754] on div "Subtotal R$ 50,00 Total R$ 50,00 Selecione um cupom de desconto BOLIN10 MAYARA1…" at bounding box center [1408, 694] width 258 height 128
click at [1361, 740] on button "Continuar" at bounding box center [1408, 736] width 231 height 24
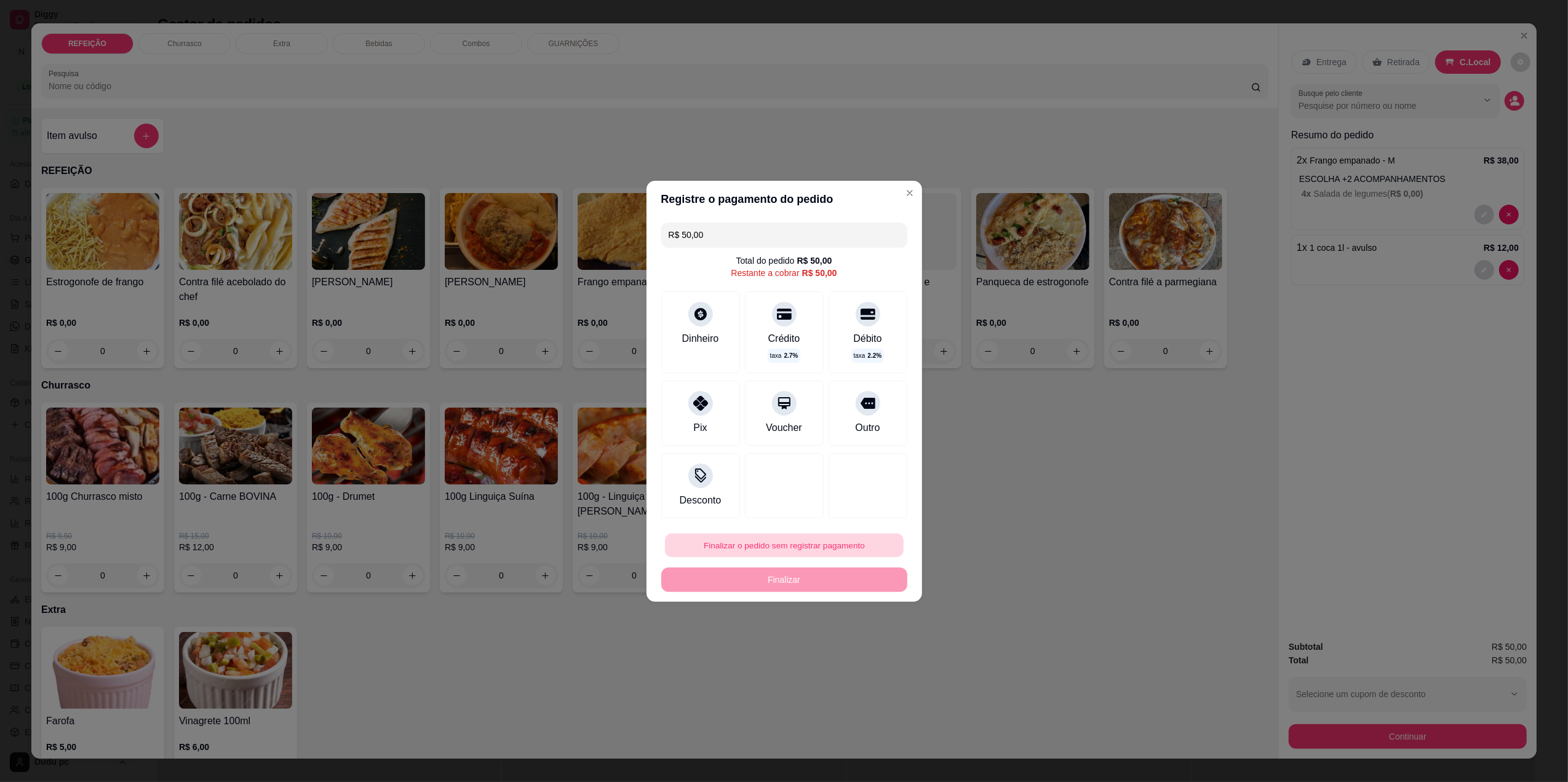
click at [733, 544] on button "Finalizar o pedido sem registrar pagamento" at bounding box center [784, 545] width 238 height 24
click at [866, 653] on button "Confirmar" at bounding box center [860, 647] width 46 height 19
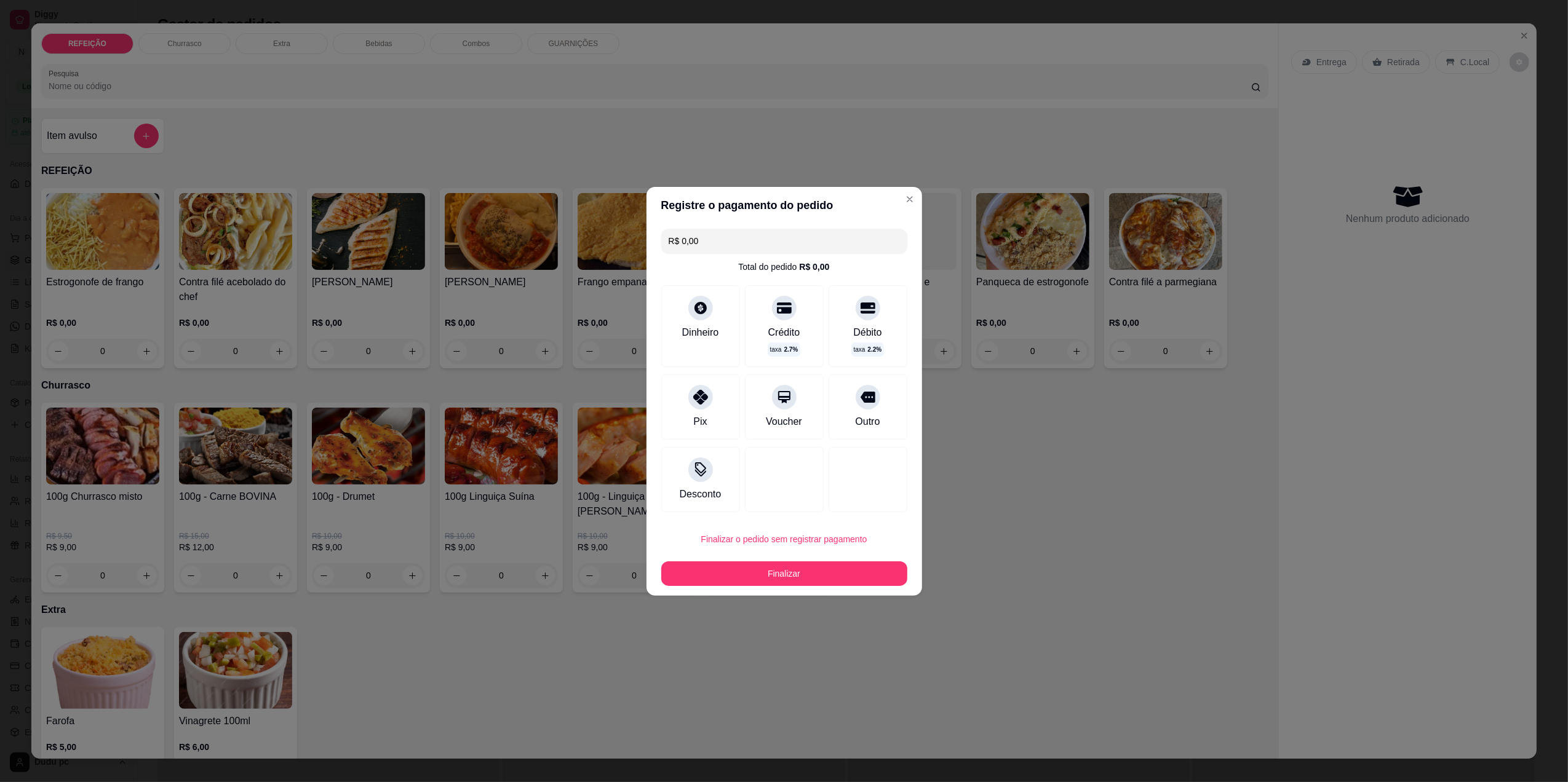
type input "R$ 0,00"
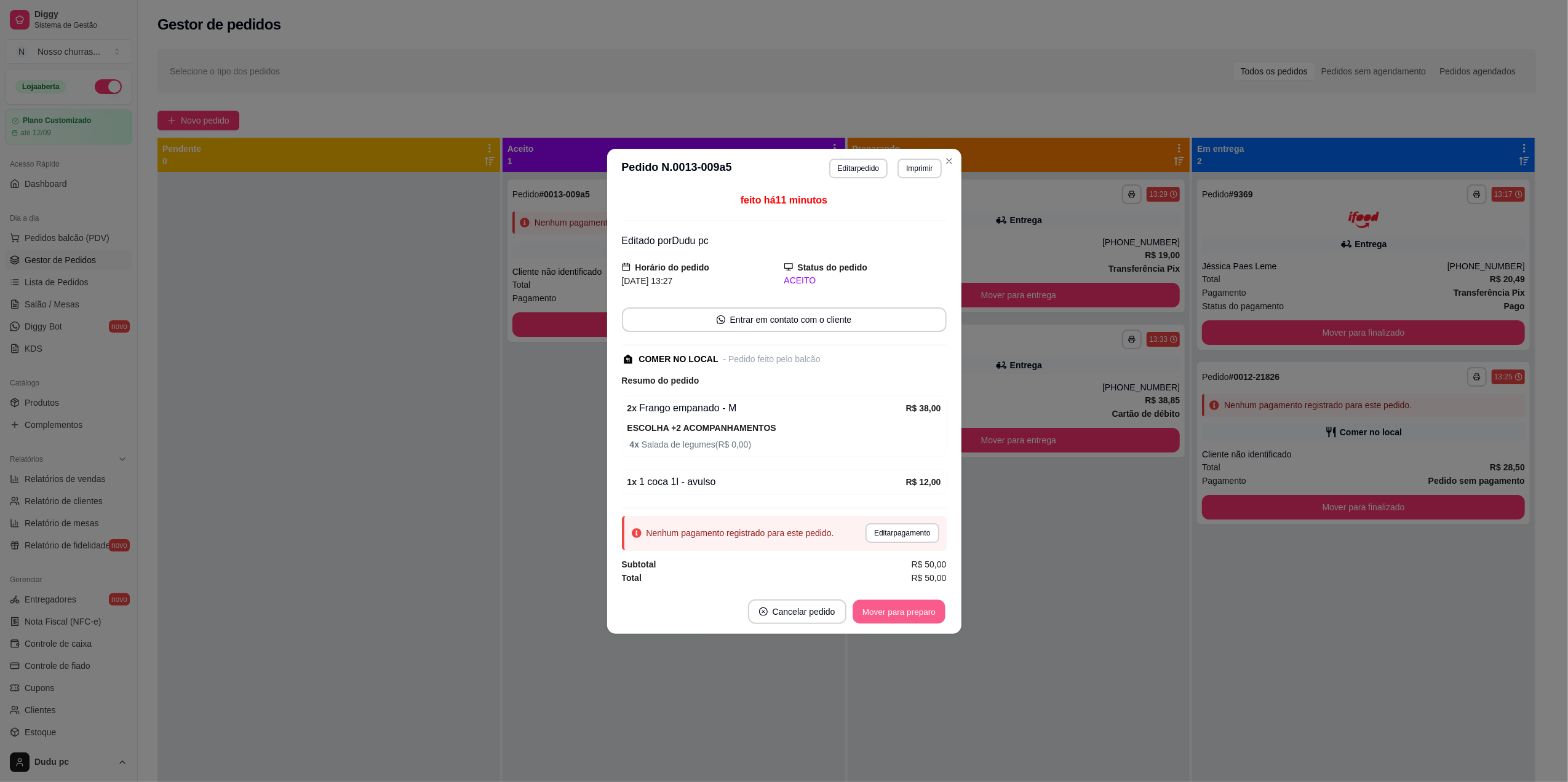
click at [887, 615] on button "Mover para preparo" at bounding box center [898, 611] width 92 height 24
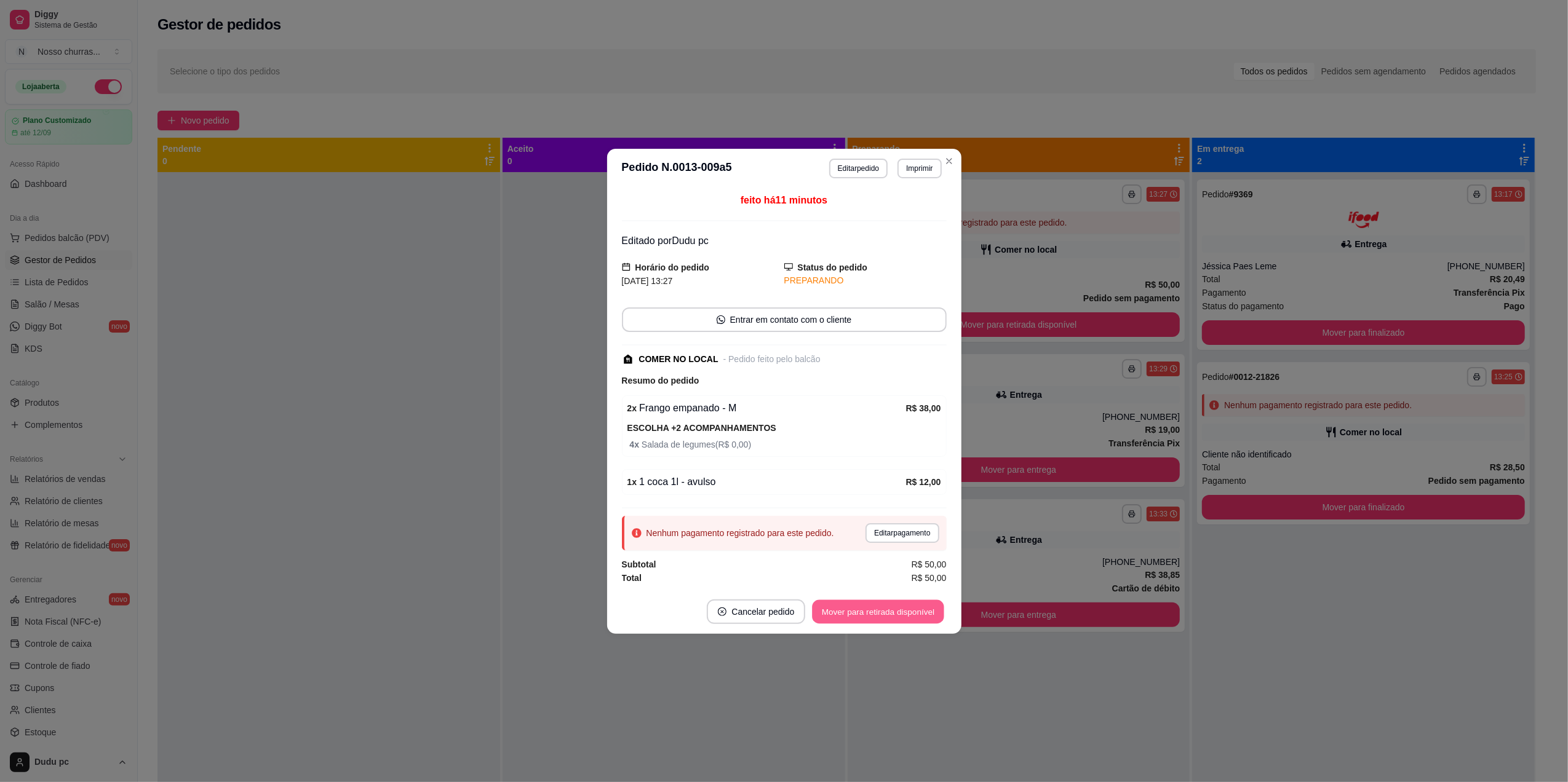
click at [887, 615] on button "Mover para retirada disponível" at bounding box center [878, 611] width 131 height 24
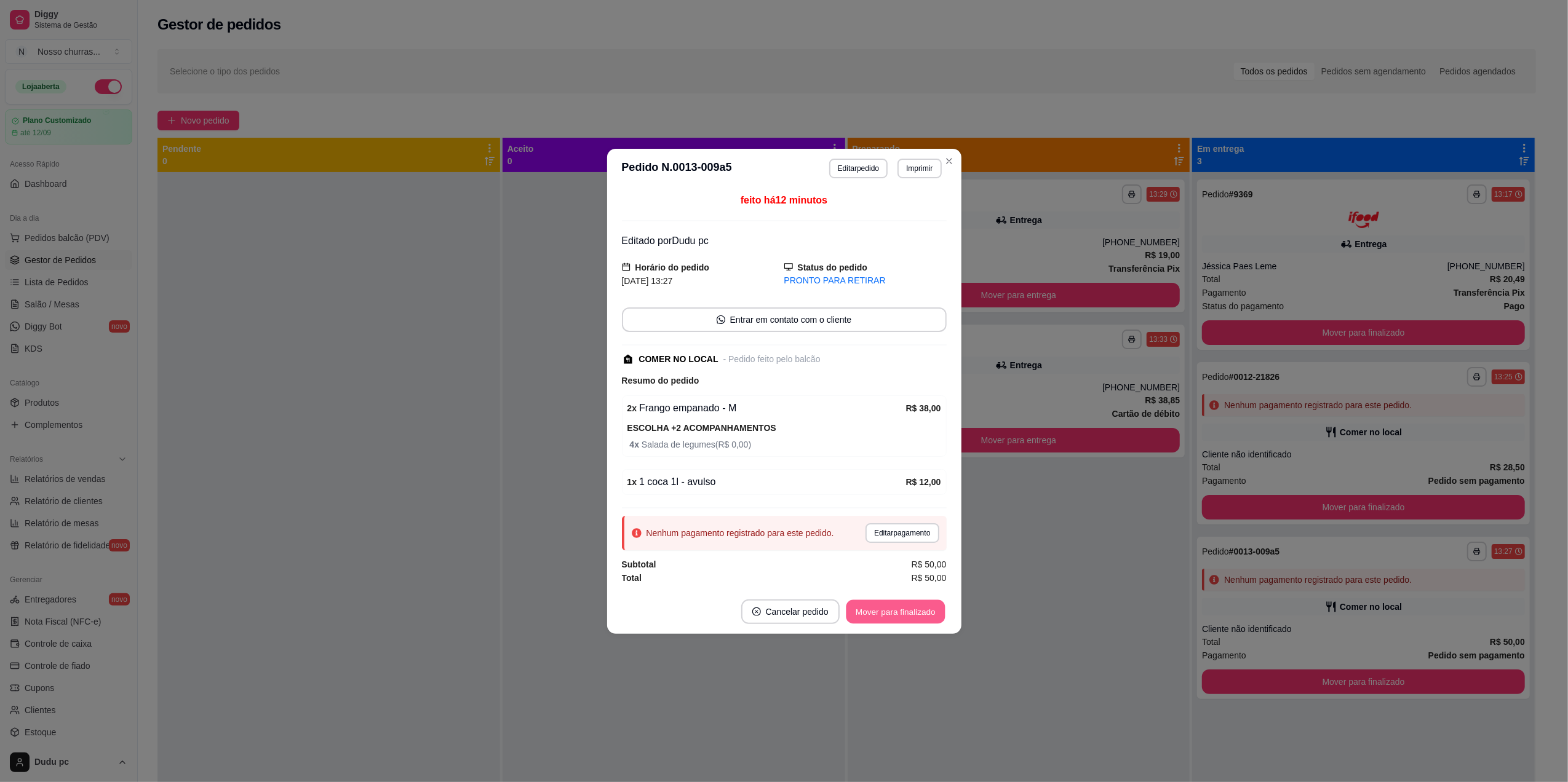
click at [887, 615] on button "Mover para finalizado" at bounding box center [895, 611] width 99 height 24
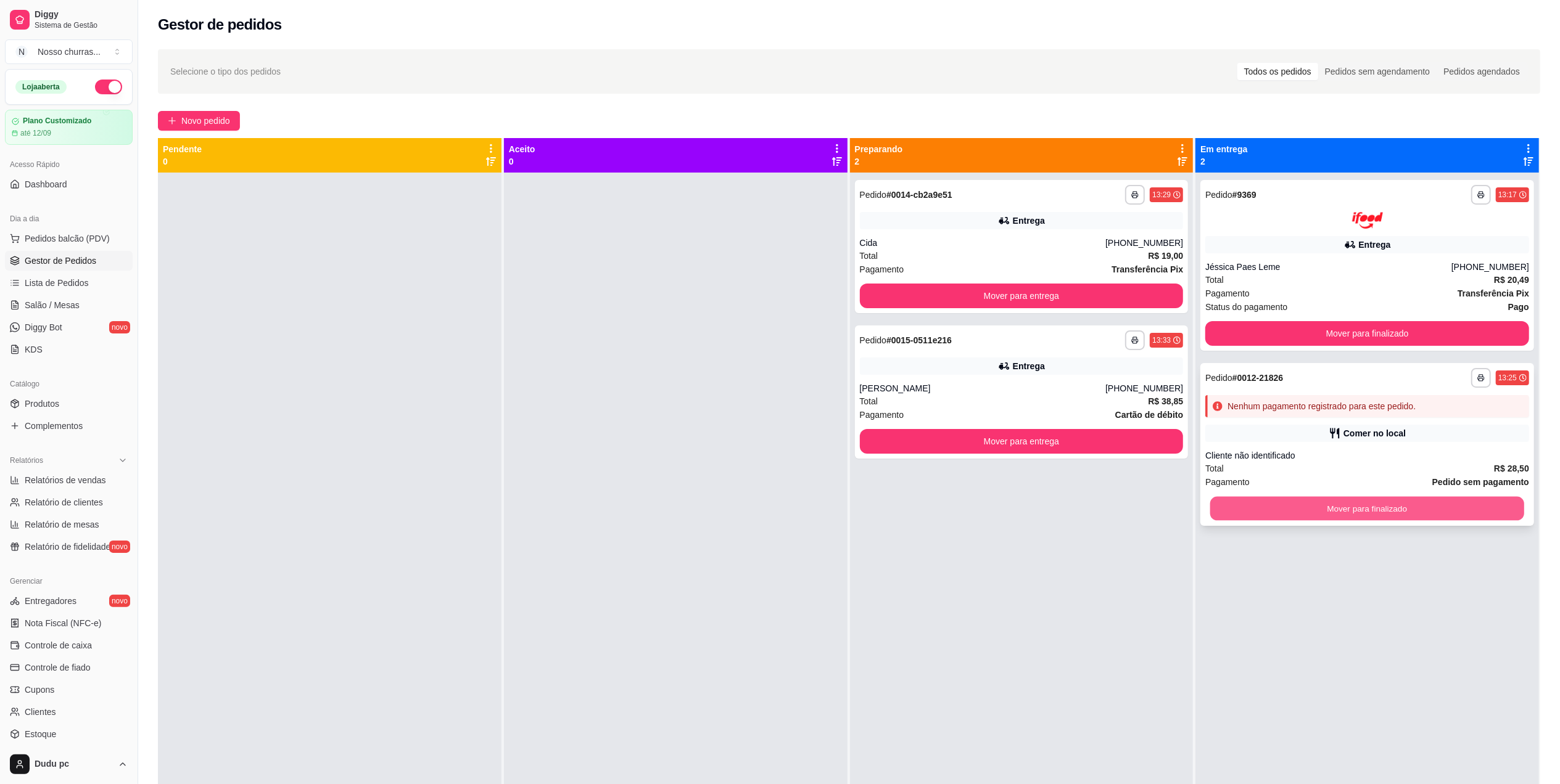
click at [1281, 501] on button "Mover para finalizado" at bounding box center [1367, 508] width 314 height 24
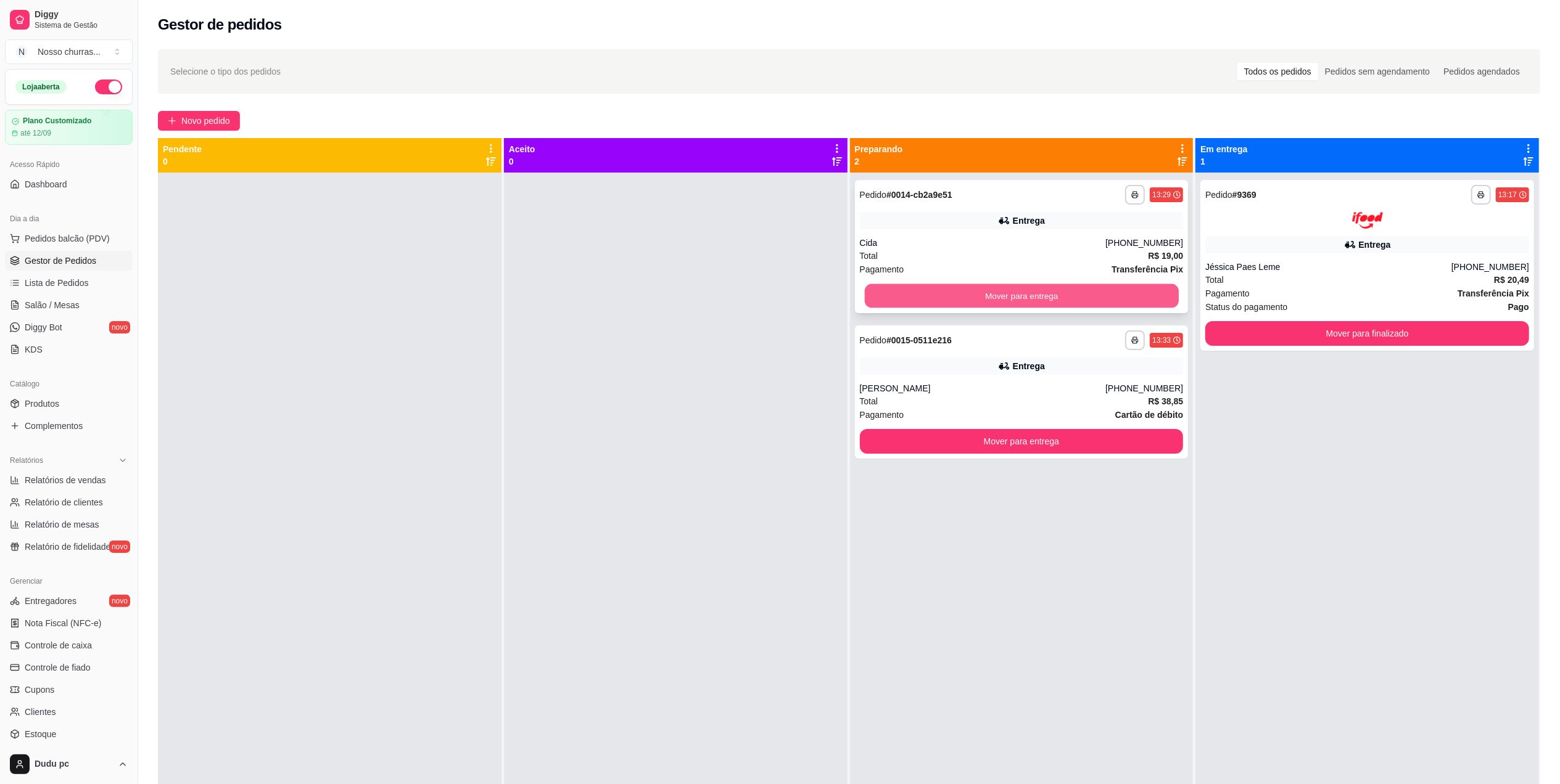
click at [1129, 289] on button "Mover para entrega" at bounding box center [1021, 296] width 314 height 24
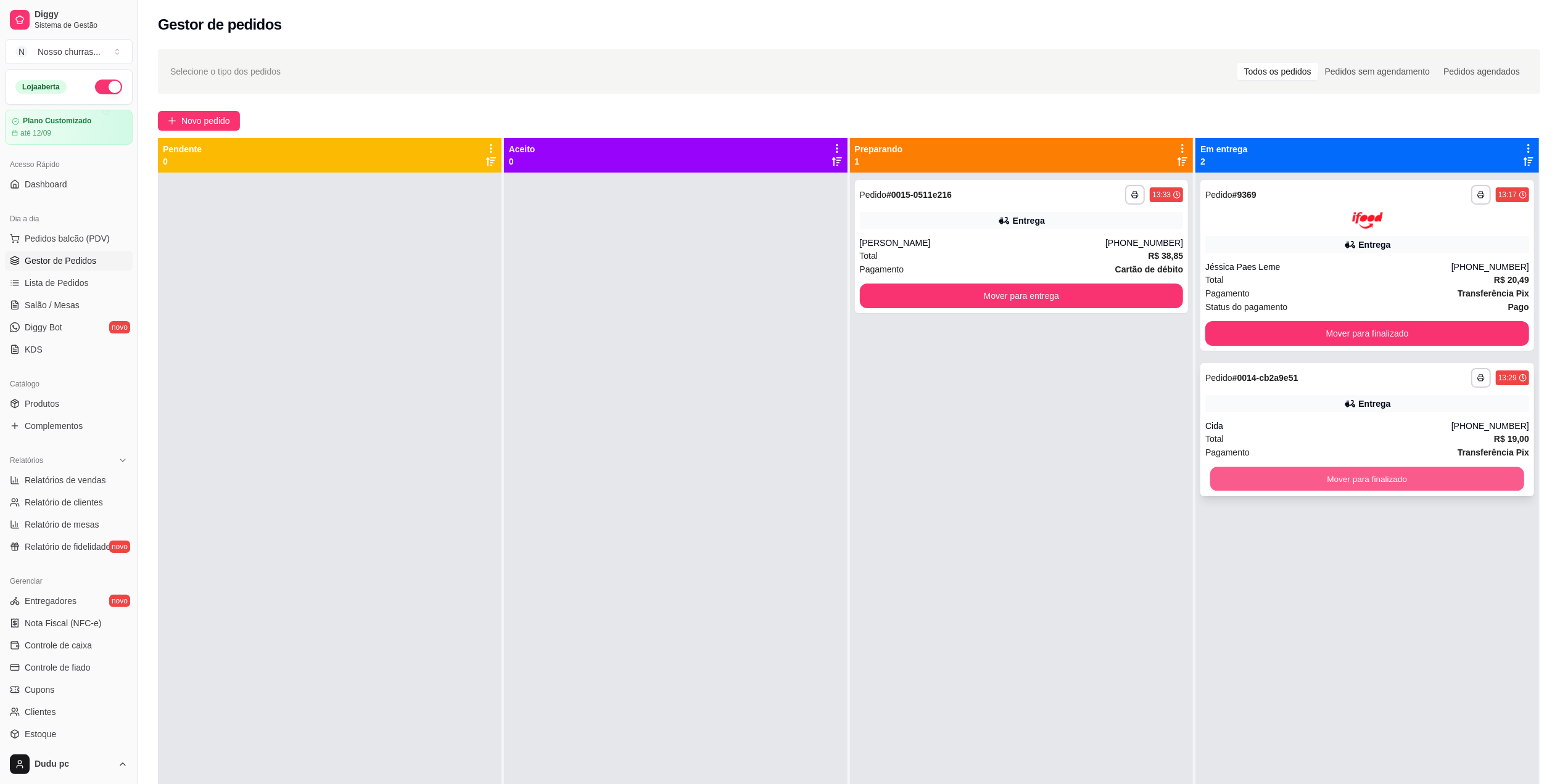
click at [1232, 472] on button "Mover para finalizado" at bounding box center [1367, 479] width 314 height 24
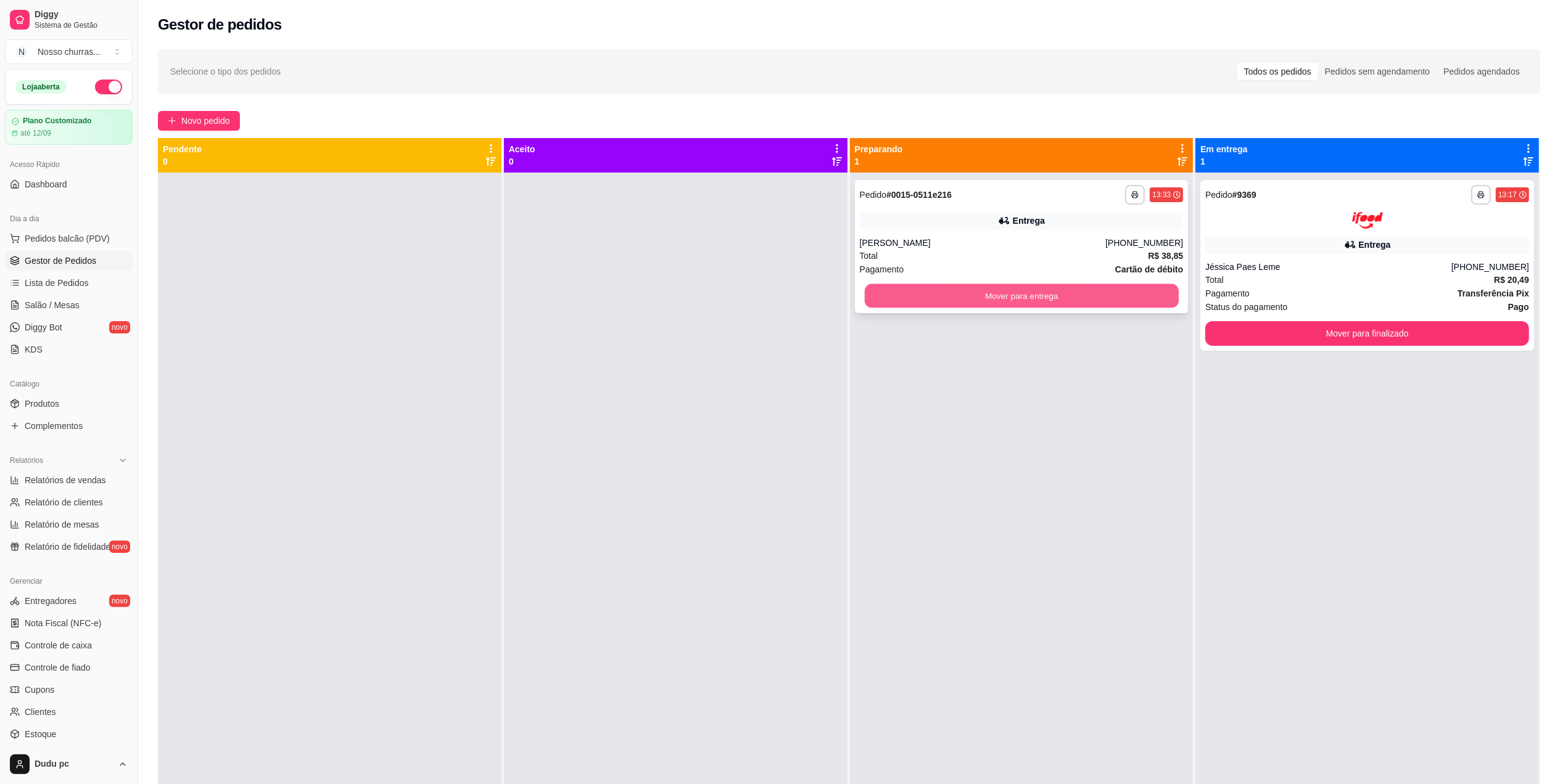
click at [1116, 285] on button "Mover para entrega" at bounding box center [1021, 296] width 314 height 24
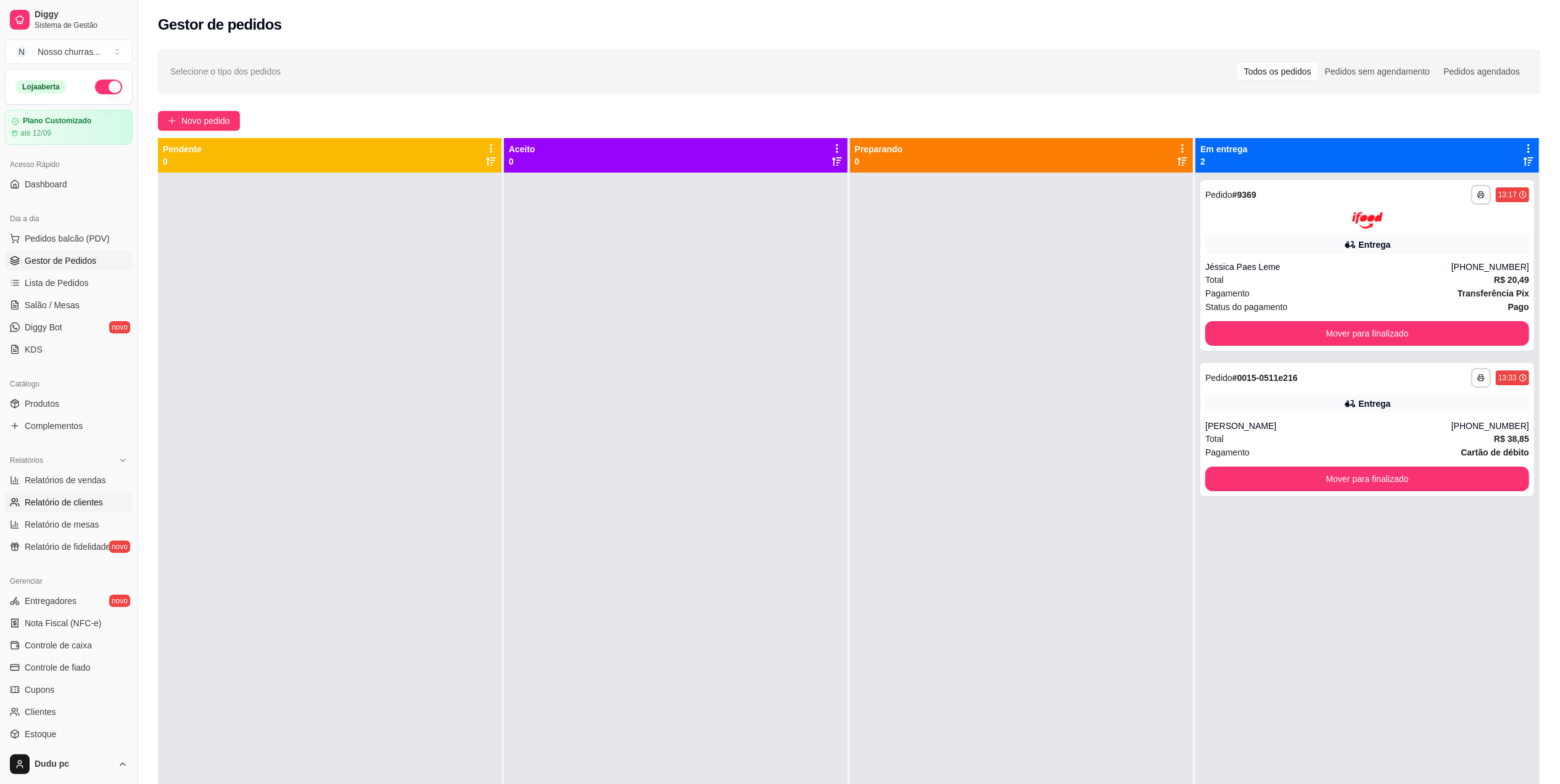
click at [77, 493] on link "Relatório de clientes" at bounding box center [69, 502] width 128 height 20
select select "30"
select select "HIGHEST_TOTAL_SPENT_WITH_ORDERS"
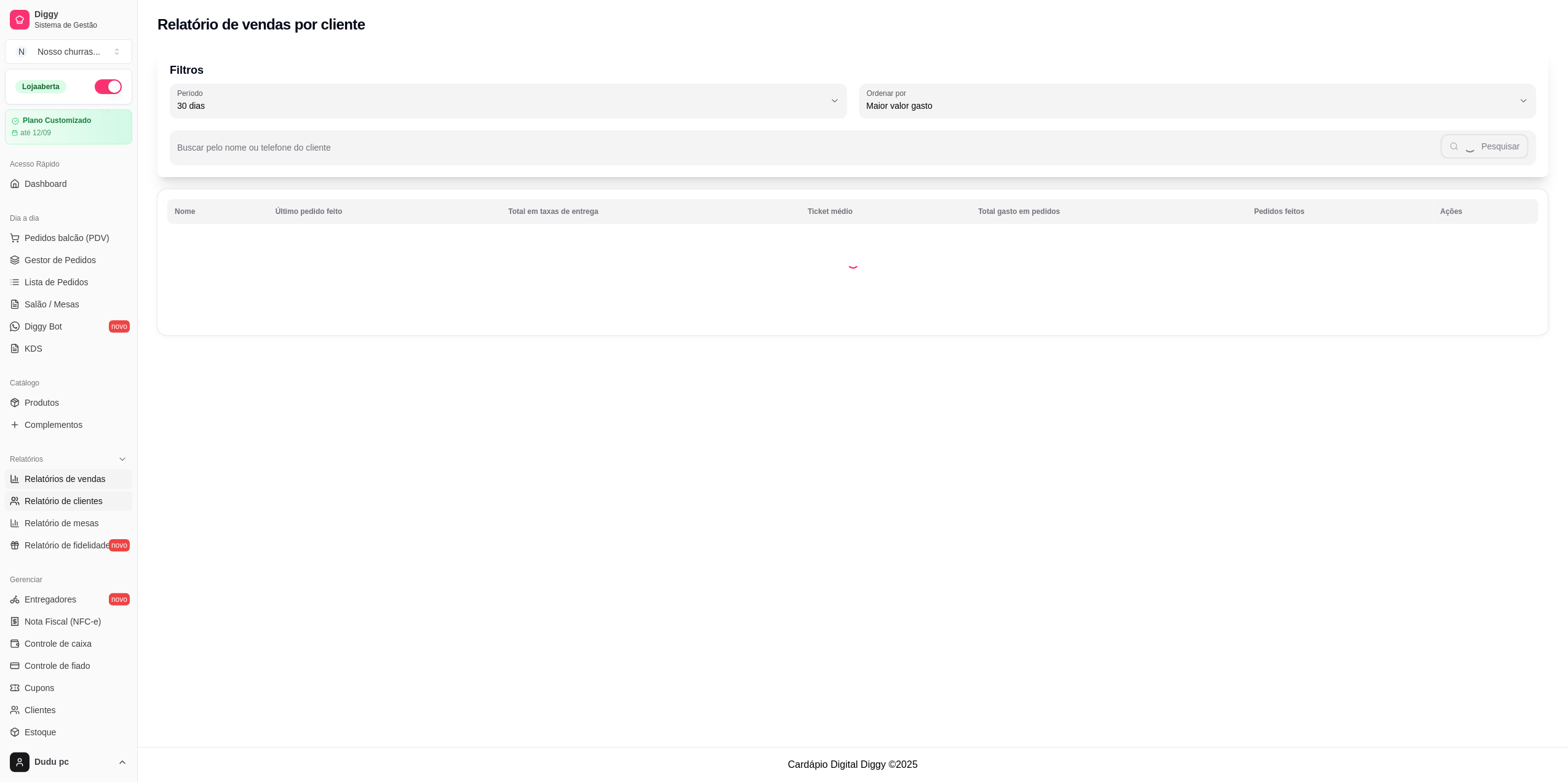
click at [72, 488] on link "Relatórios de vendas" at bounding box center [68, 479] width 127 height 20
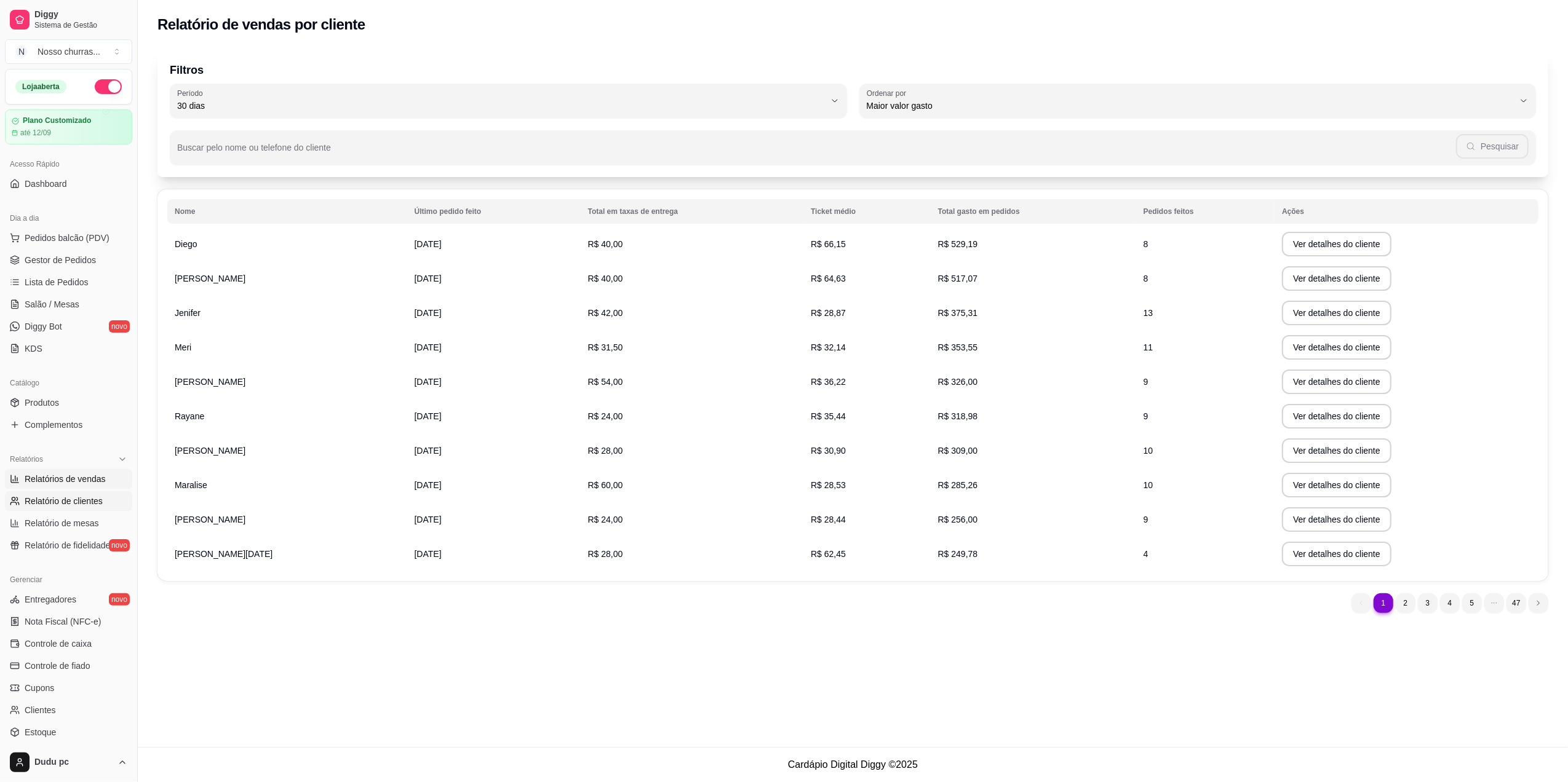
select select "ALL"
select select "0"
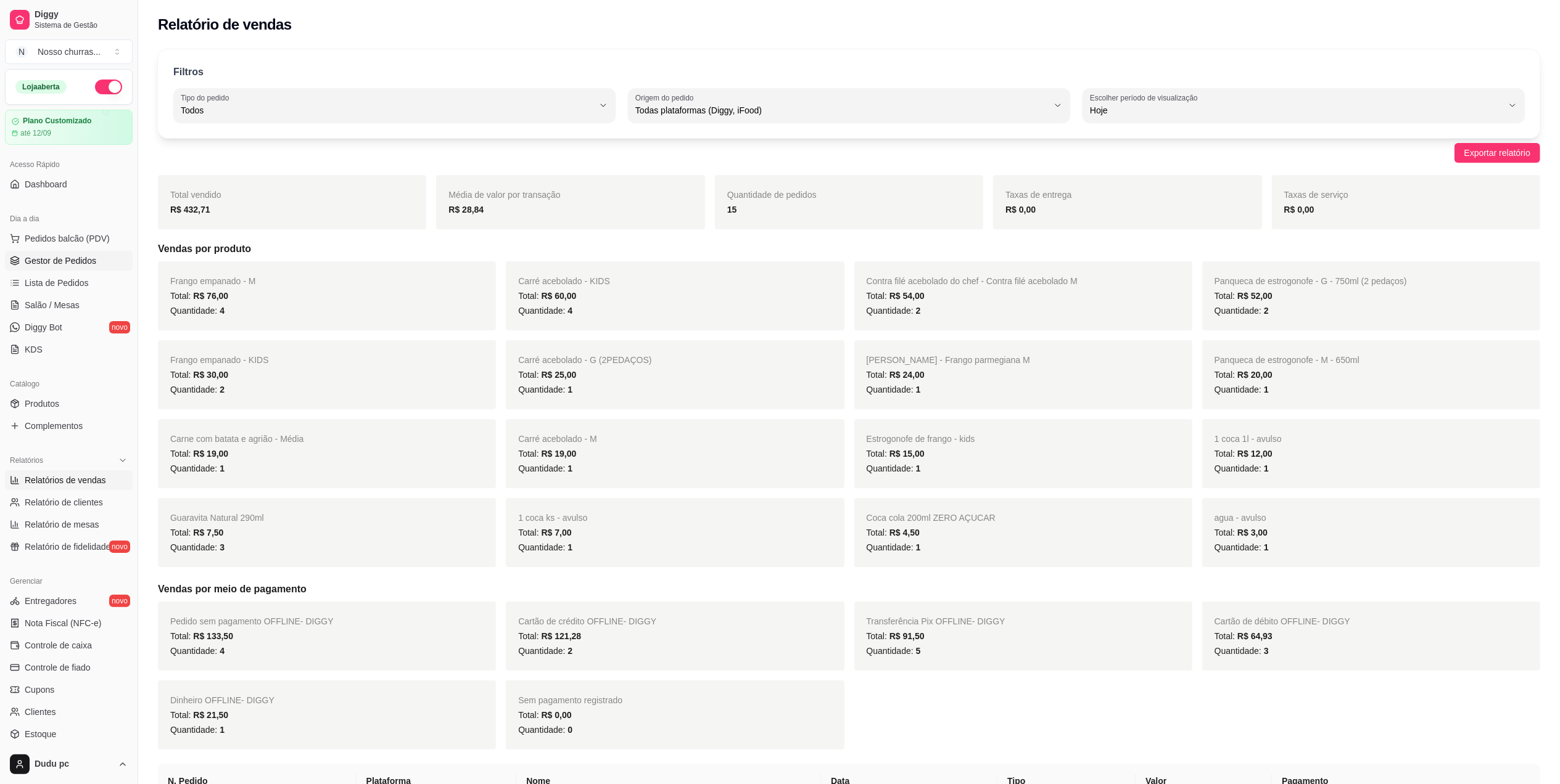
click at [55, 264] on span "Gestor de Pedidos" at bounding box center [60, 261] width 72 height 13
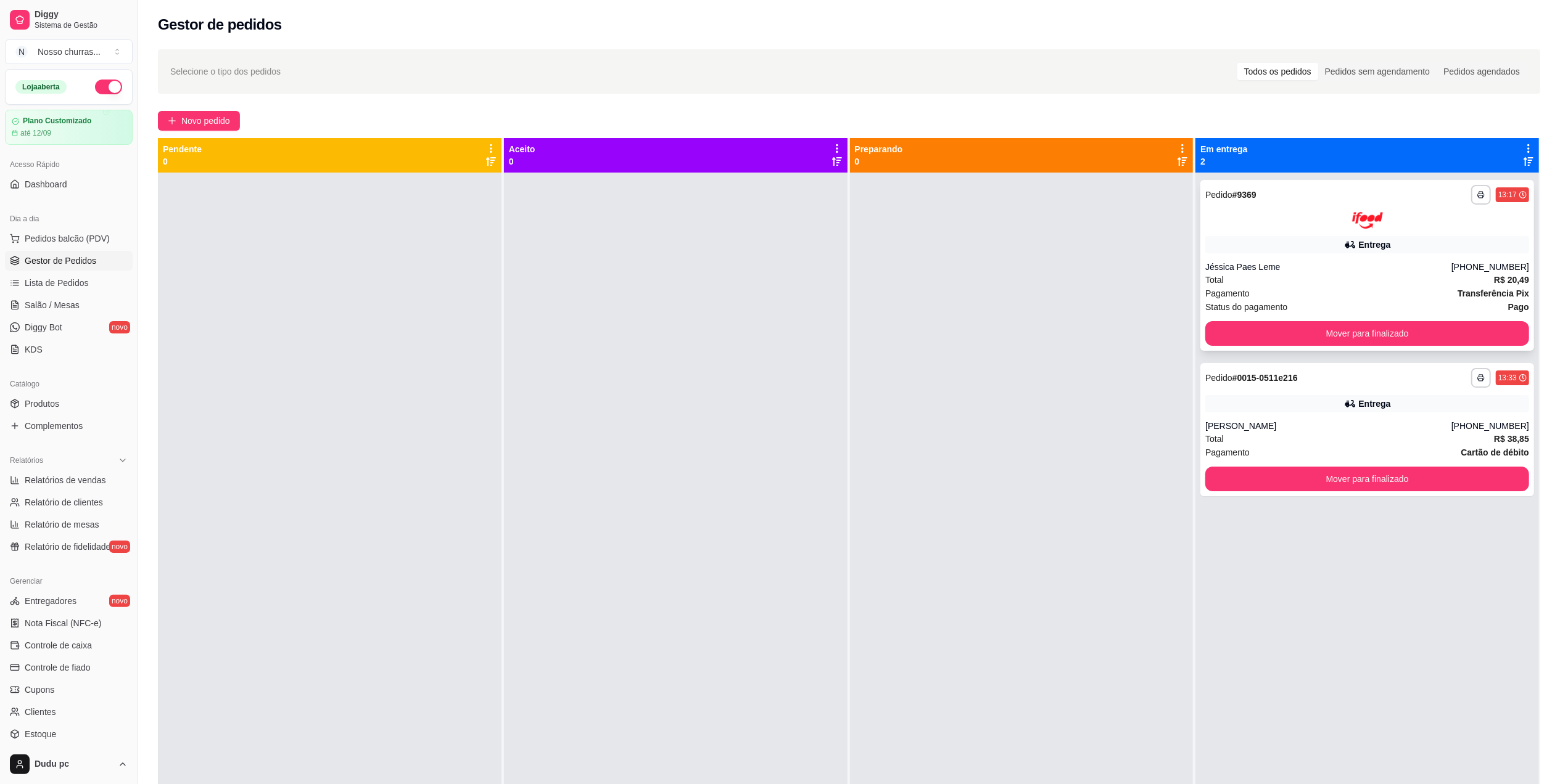
click at [1234, 256] on div "**********" at bounding box center [1367, 265] width 334 height 171
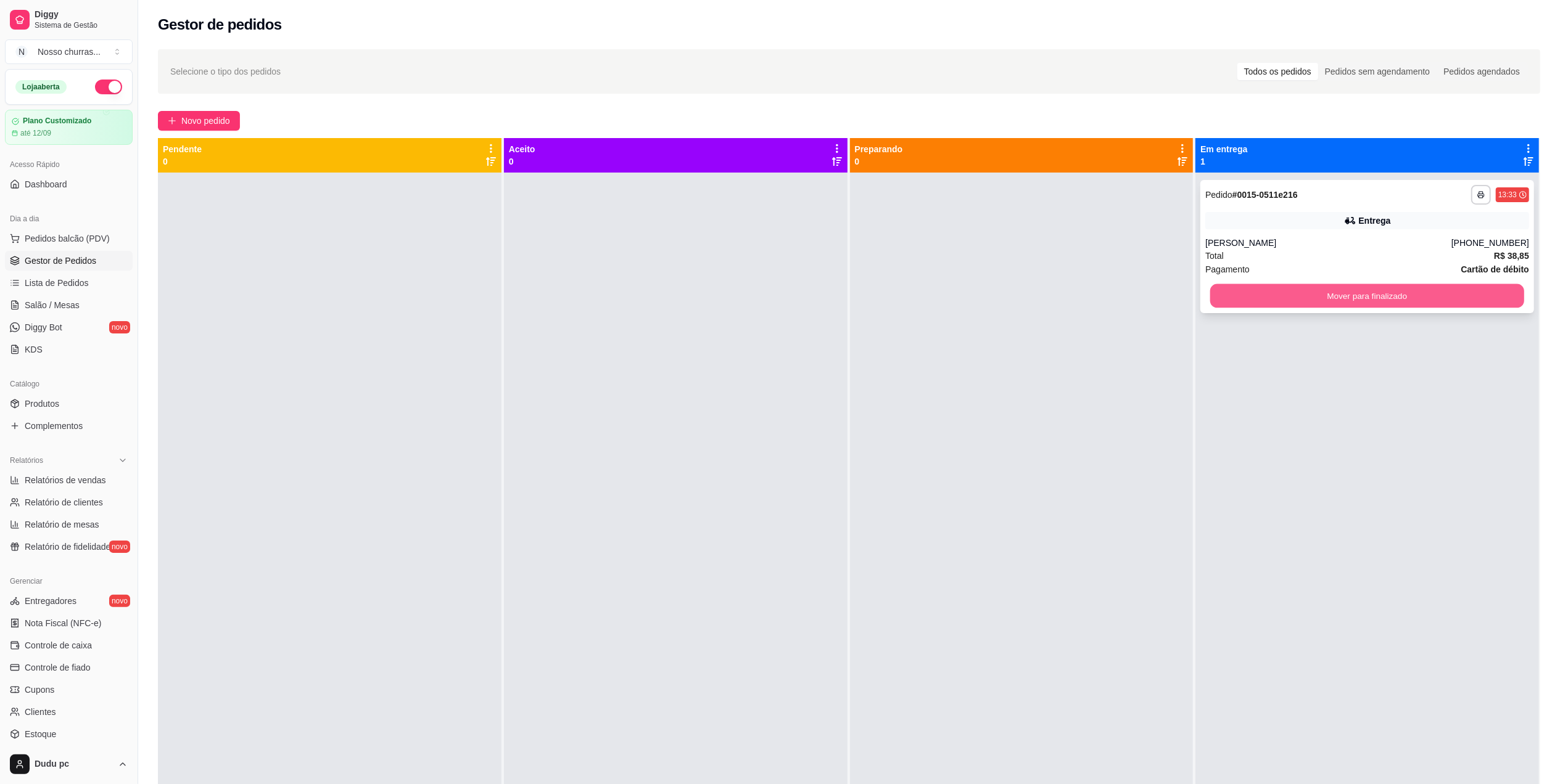
click at [1221, 287] on button "Mover para finalizado" at bounding box center [1367, 296] width 314 height 24
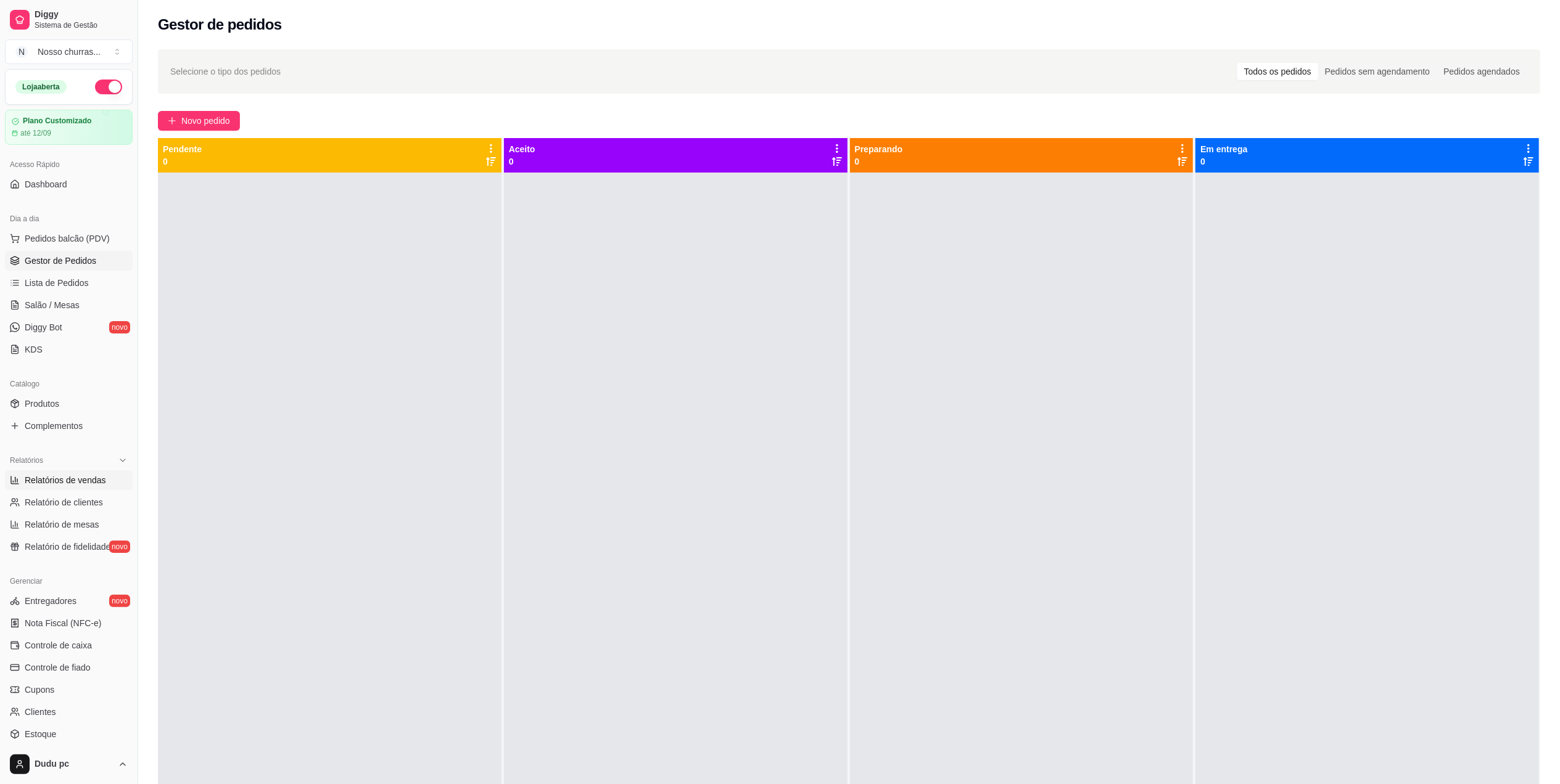
click at [58, 482] on span "Relatórios de vendas" at bounding box center [65, 480] width 81 height 13
select select "ALL"
select select "0"
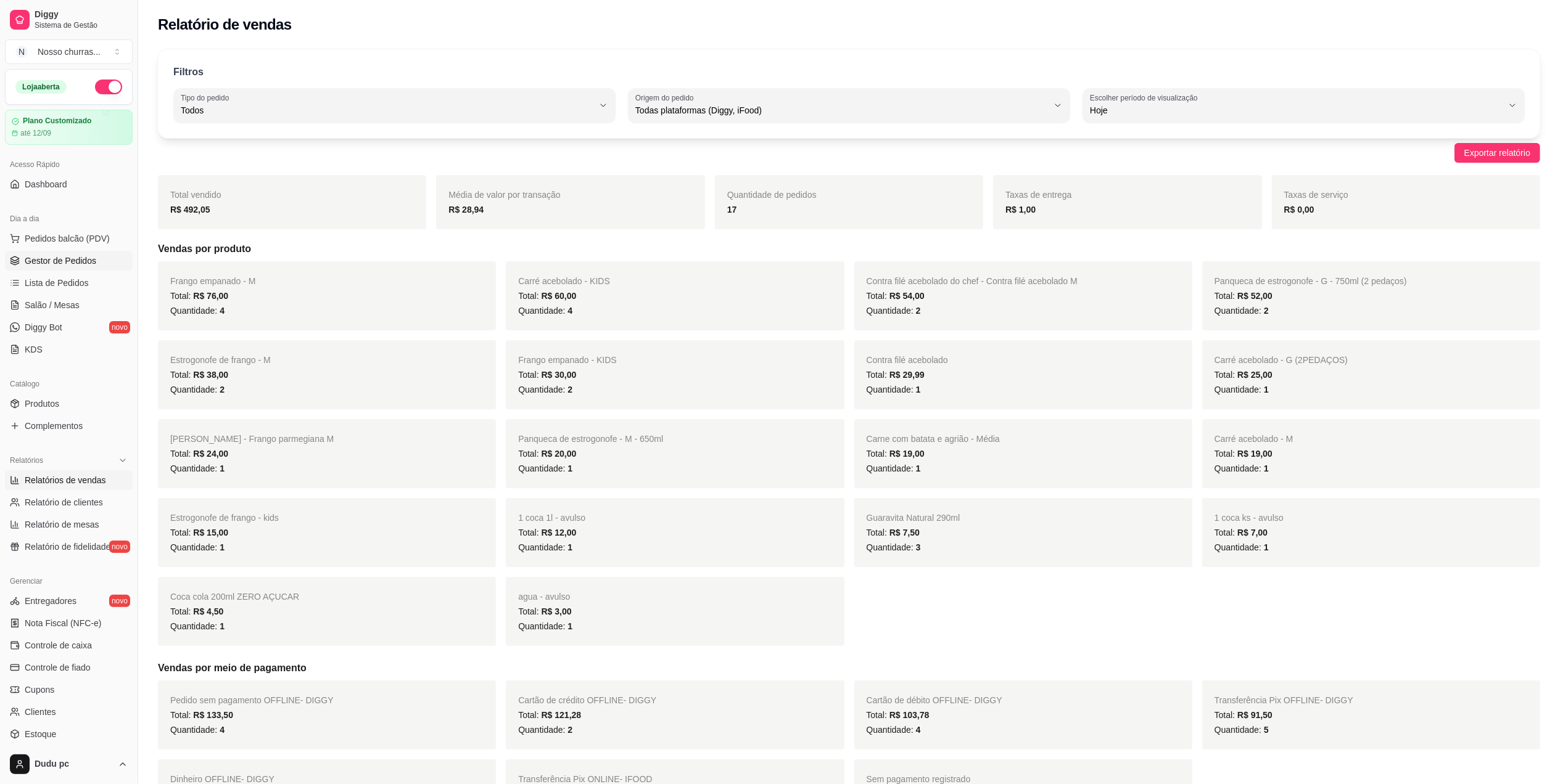
click at [47, 265] on span "Gestor de Pedidos" at bounding box center [60, 261] width 72 height 13
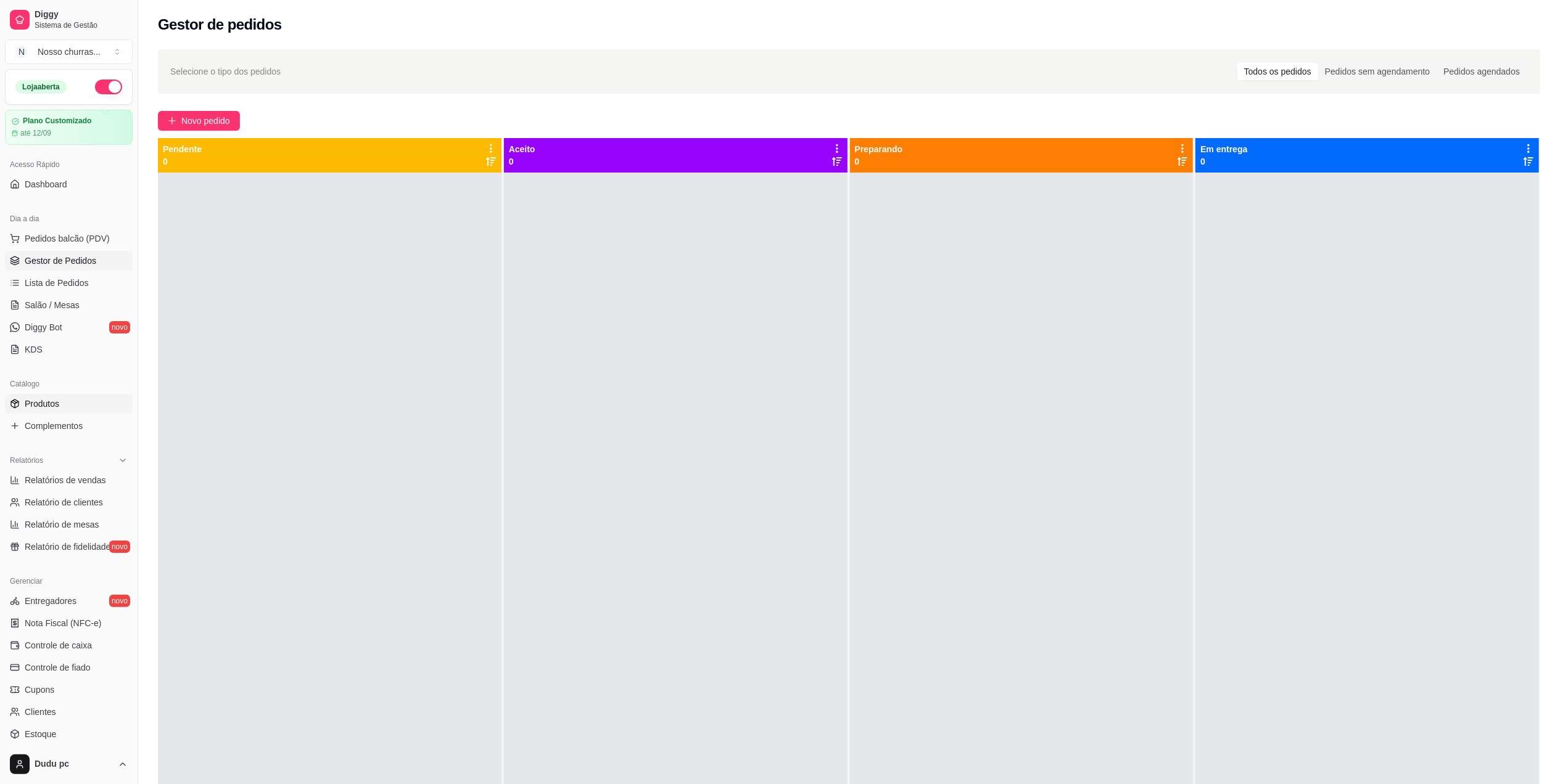
click at [84, 413] on link "Produtos" at bounding box center [69, 404] width 128 height 20
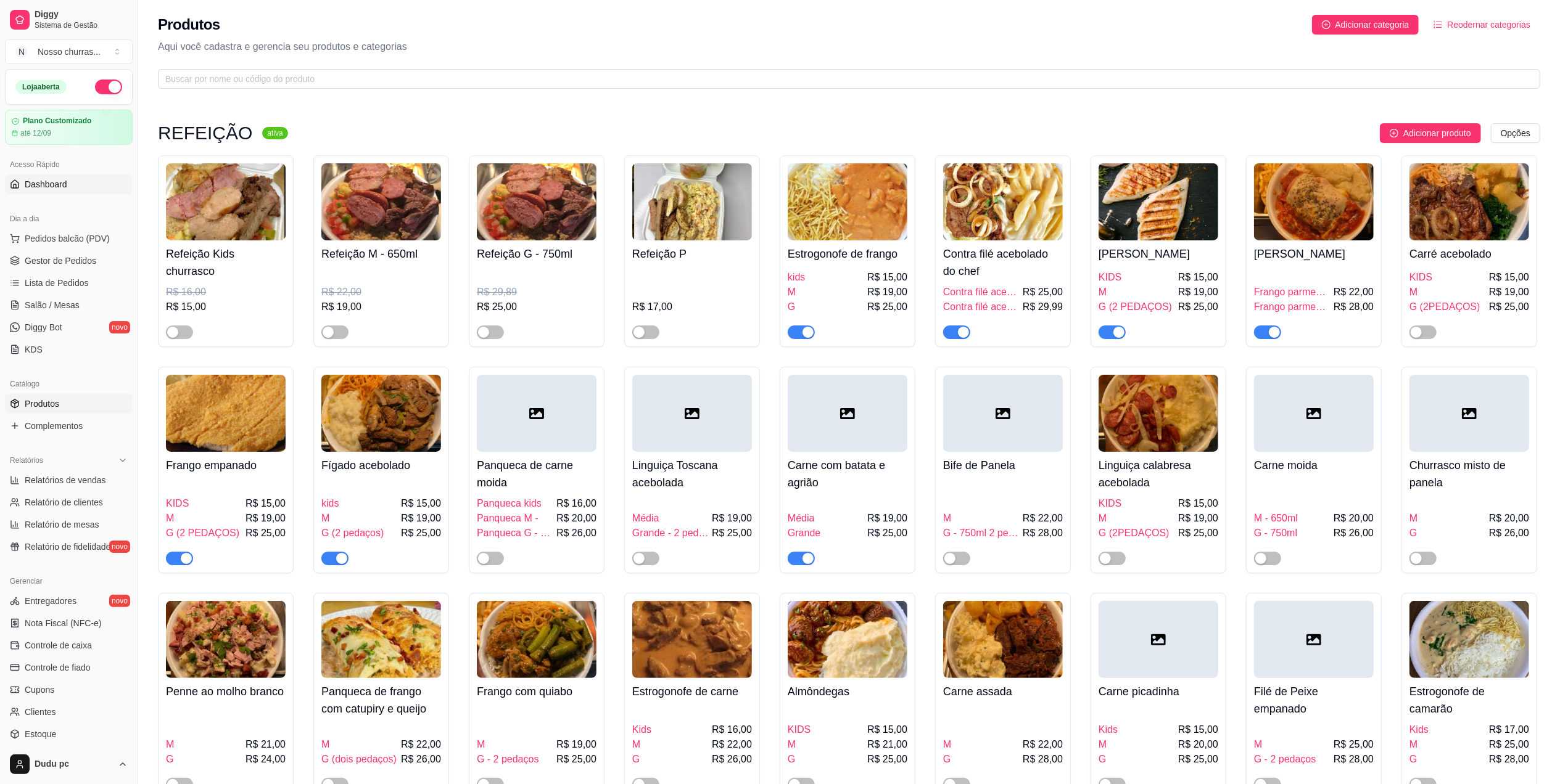
click at [52, 181] on span "Dashboard" at bounding box center [46, 185] width 43 height 13
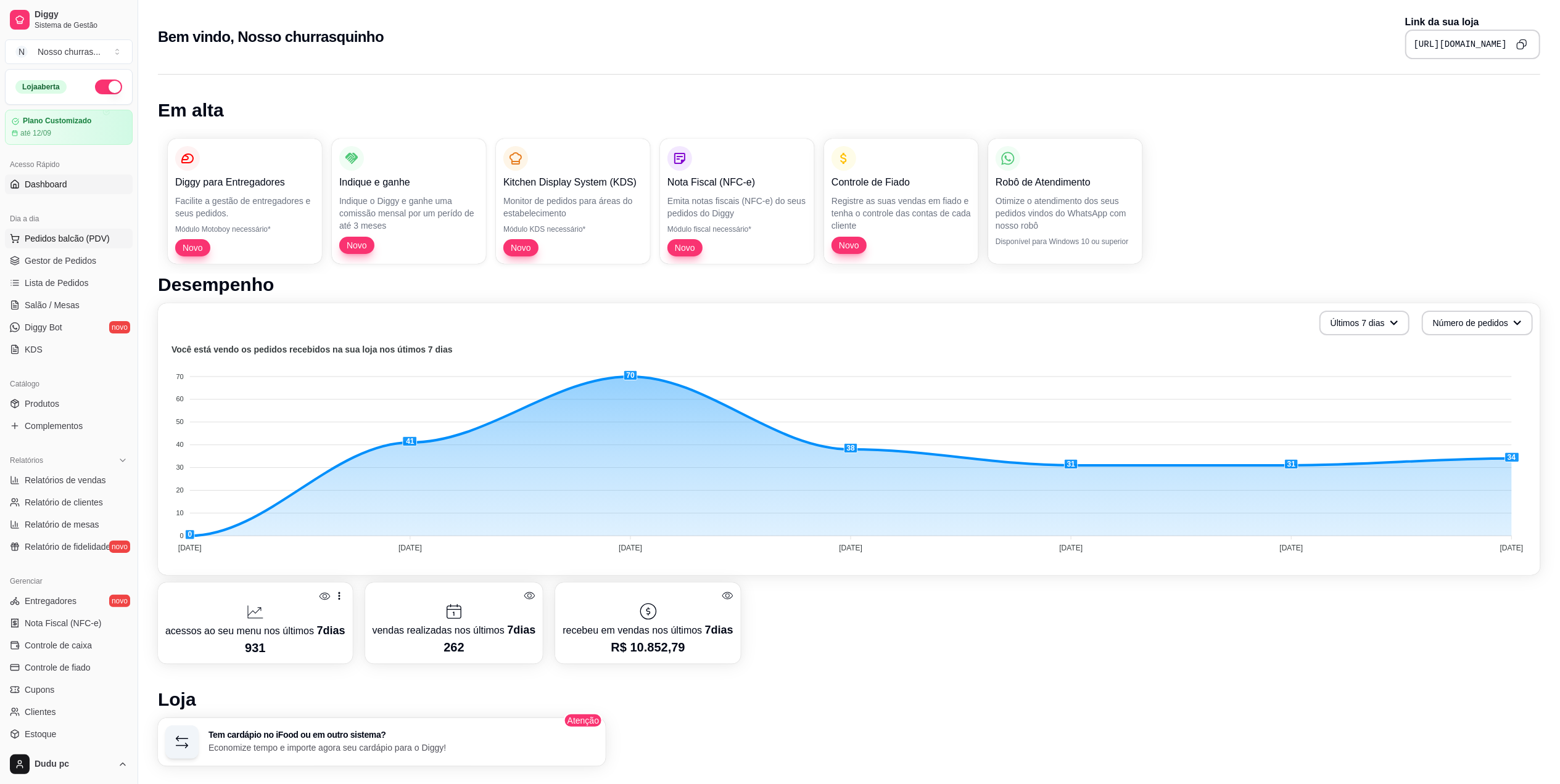
click at [59, 235] on span "Pedidos balcão (PDV)" at bounding box center [67, 239] width 85 height 13
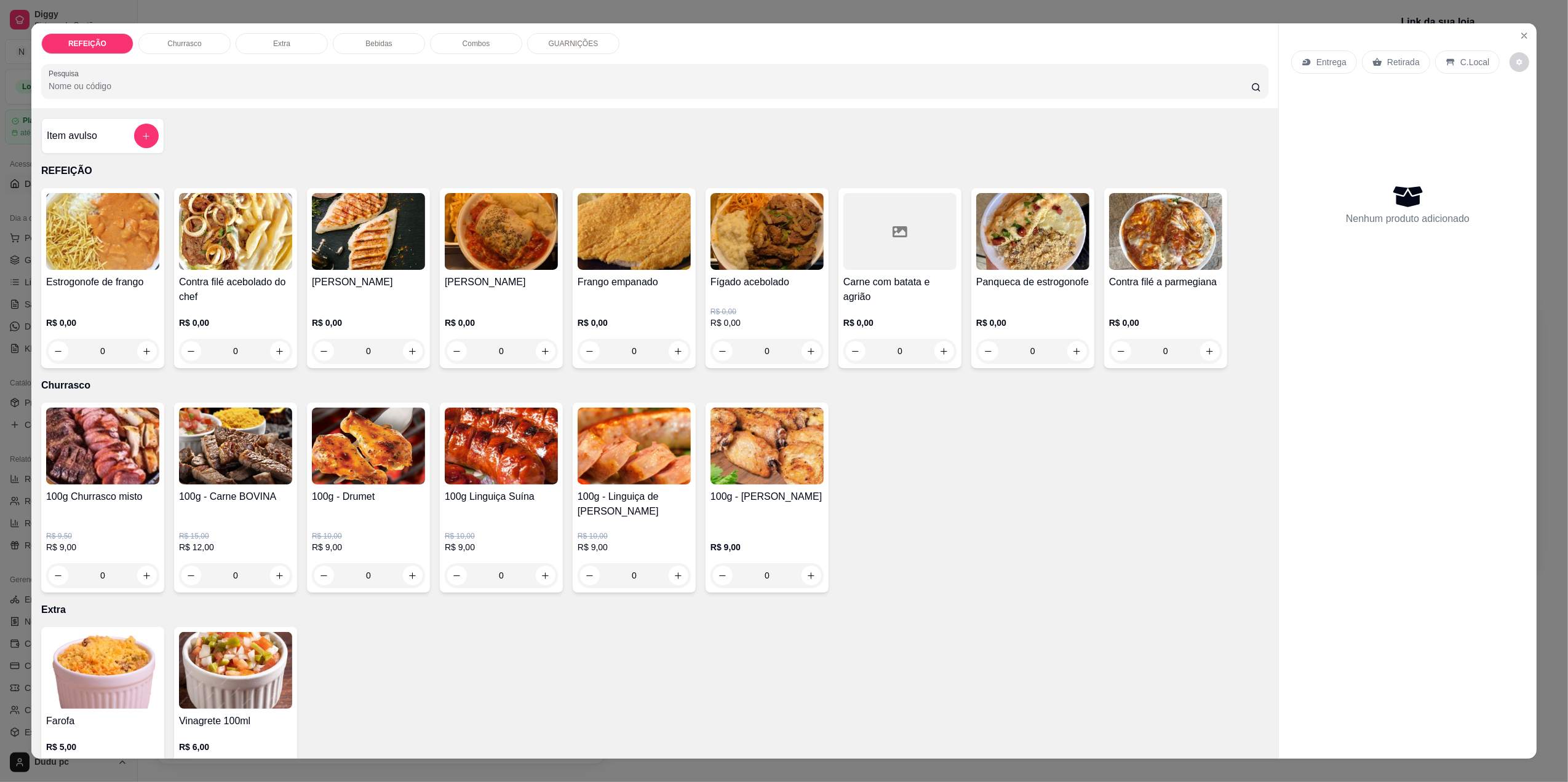
click at [1065, 353] on div "0" at bounding box center [1033, 351] width 113 height 24
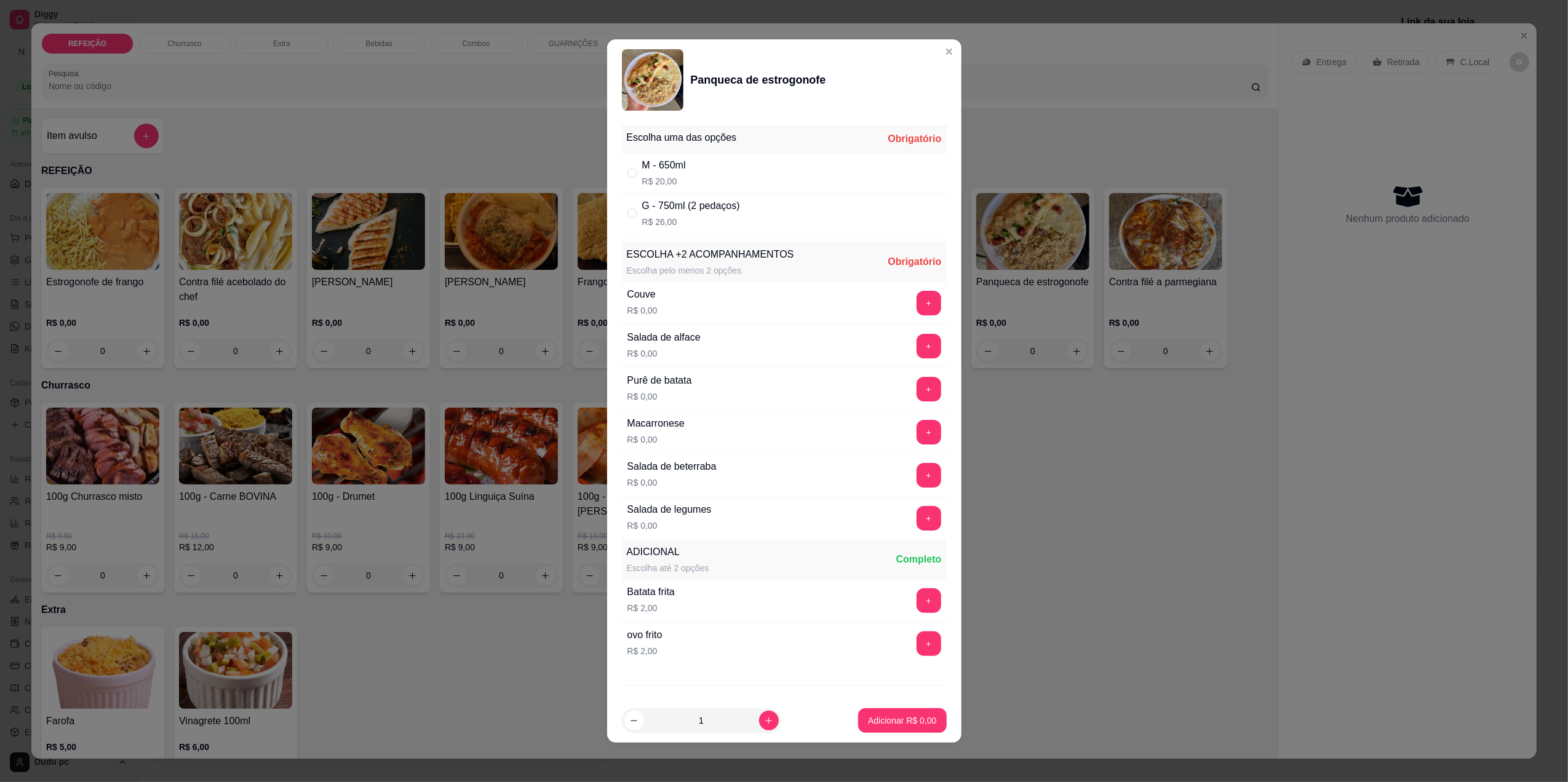
click at [793, 234] on div "G - 750ml (2 pedaços) R$ 26,00" at bounding box center [784, 213] width 325 height 41
radio input "true"
click at [917, 525] on button "+" at bounding box center [928, 518] width 24 height 24
click at [917, 525] on button "+" at bounding box center [928, 518] width 24 height 24
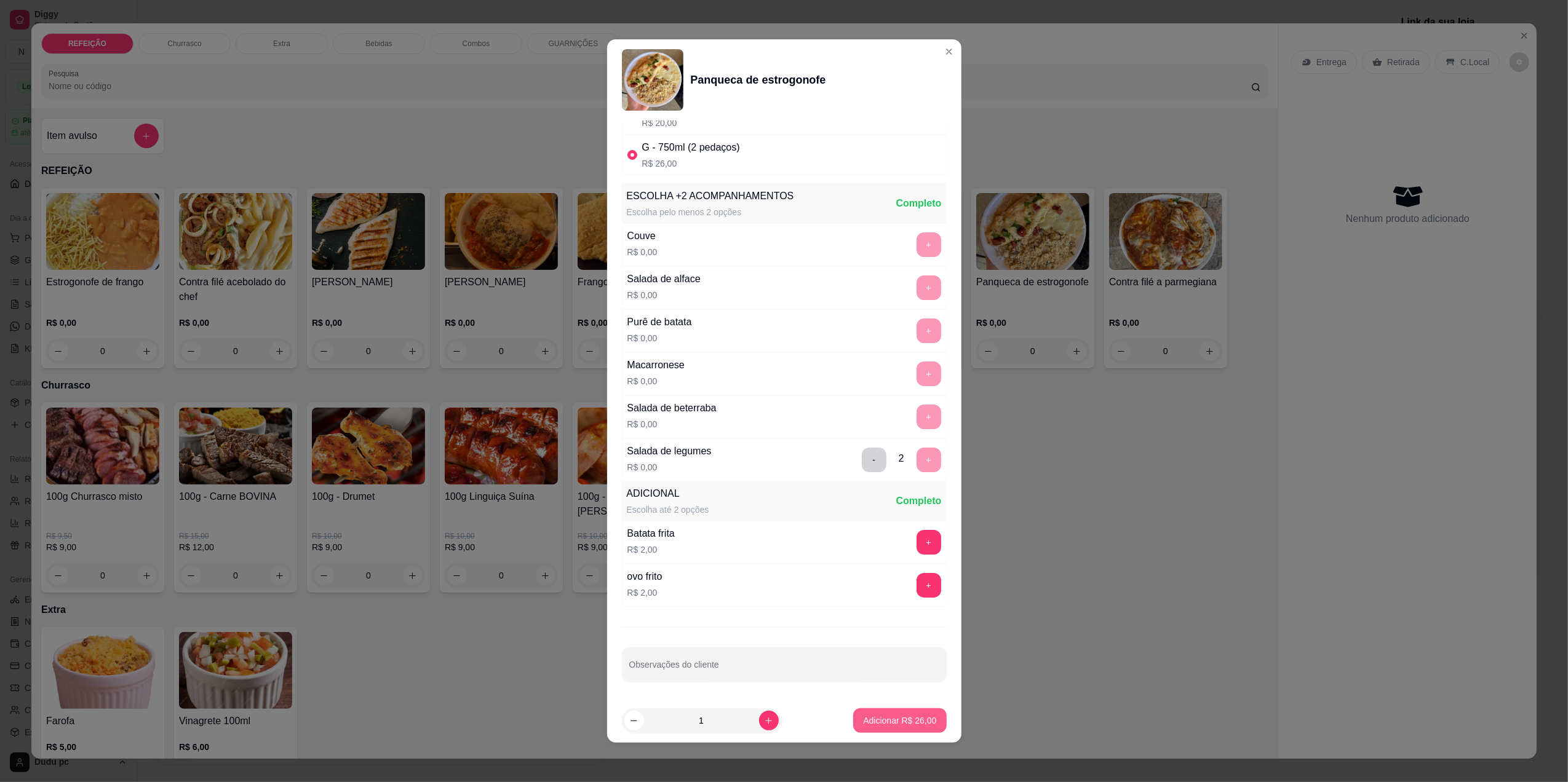
click at [873, 723] on p "Adicionar R$ 26,00" at bounding box center [899, 721] width 73 height 13
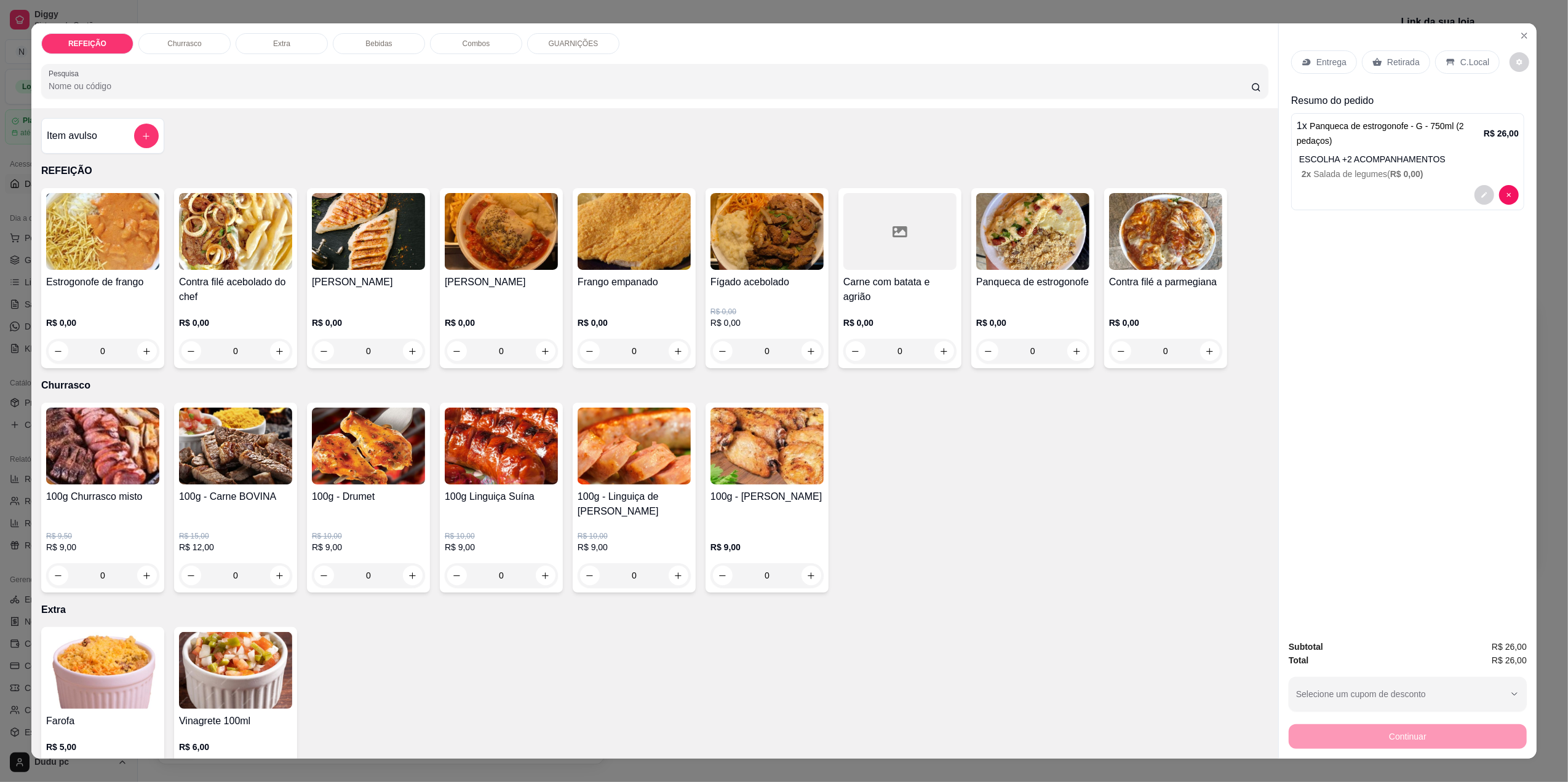
click at [672, 352] on div "0" at bounding box center [634, 351] width 113 height 24
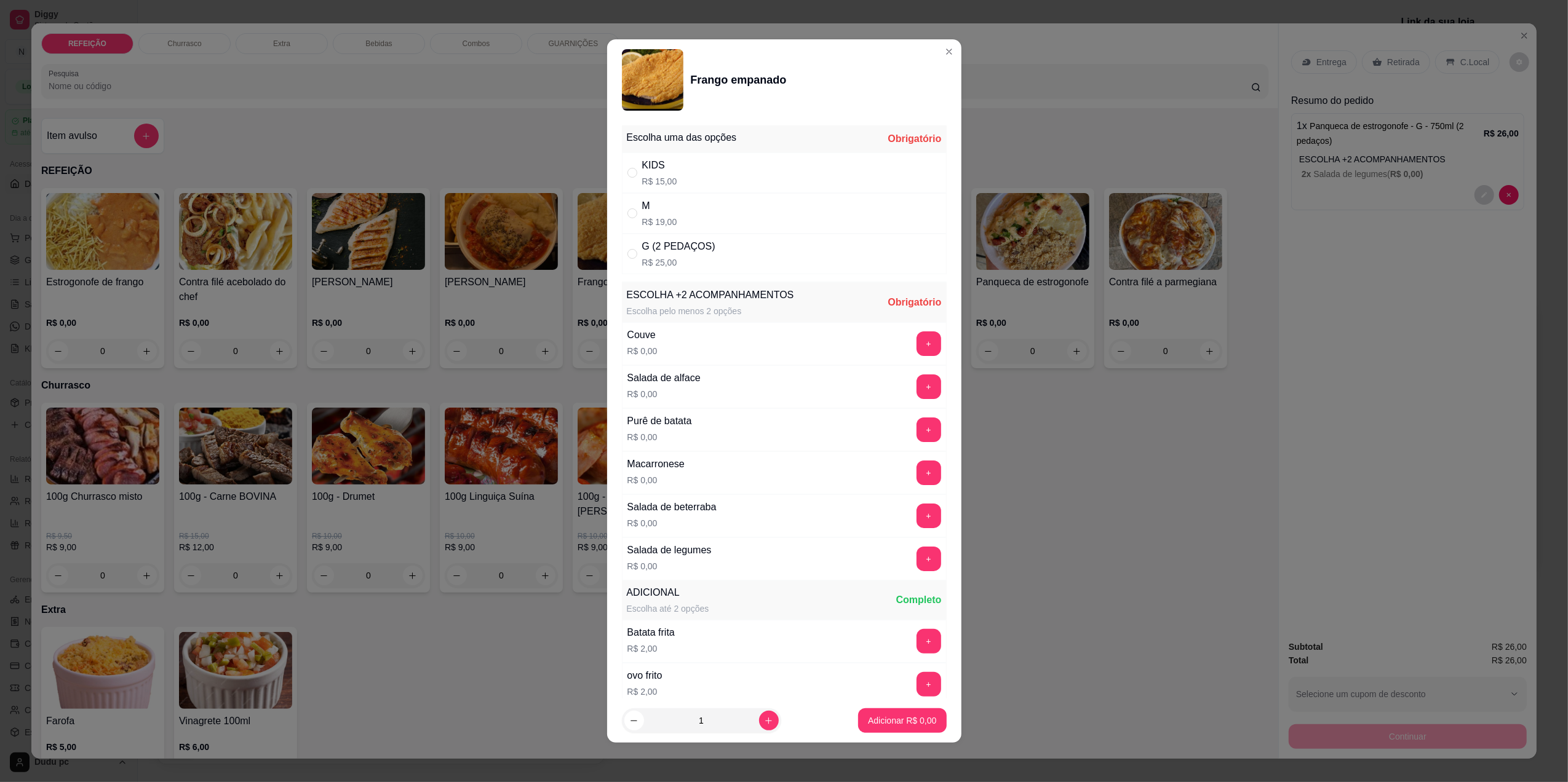
click at [786, 209] on div "M R$ 19,00" at bounding box center [784, 213] width 325 height 41
radio input "true"
click at [917, 571] on button "+" at bounding box center [928, 559] width 24 height 24
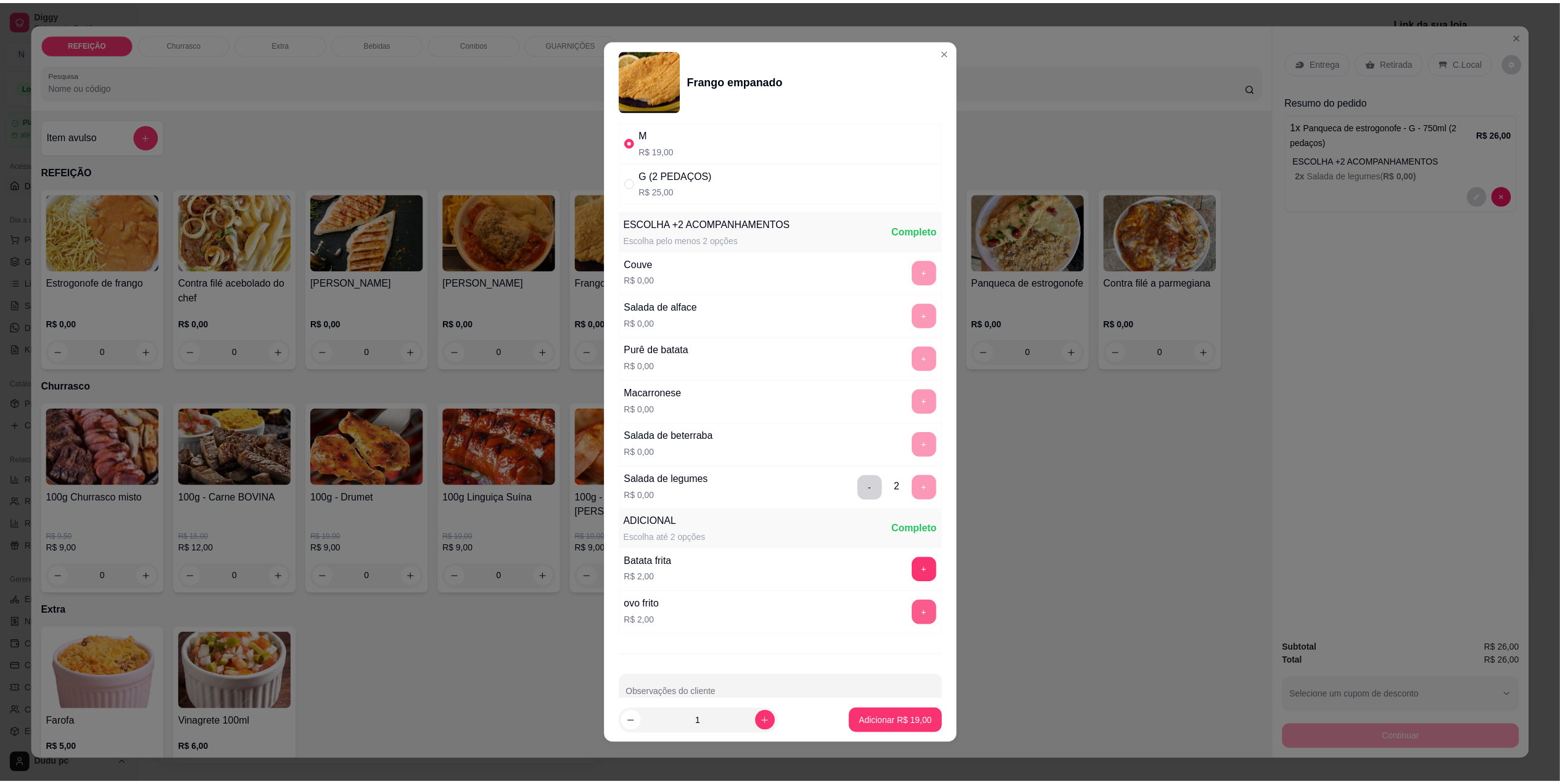
scroll to position [105, 0]
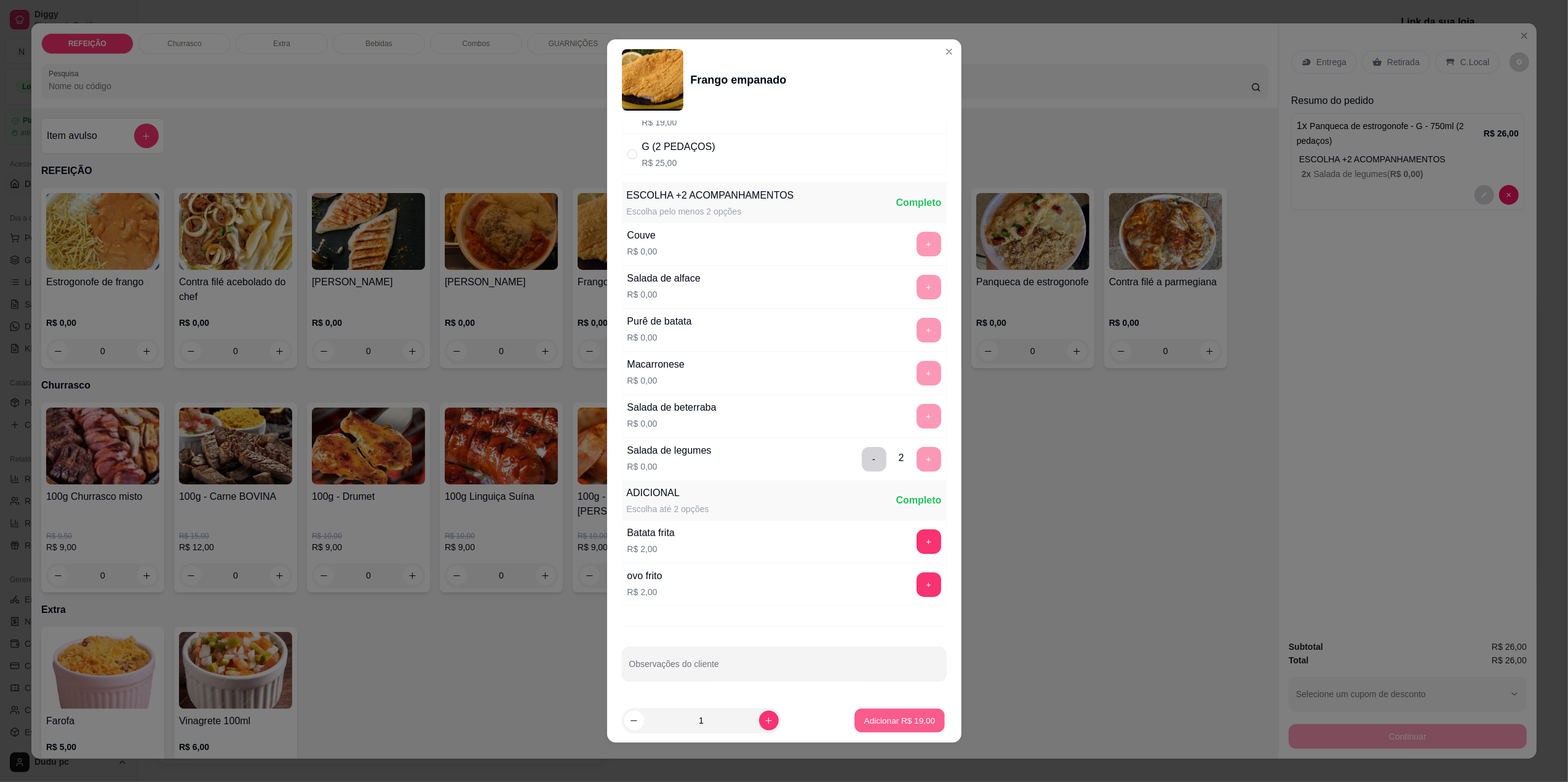
click at [895, 712] on button "Adicionar R$ 19,00" at bounding box center [900, 721] width 90 height 24
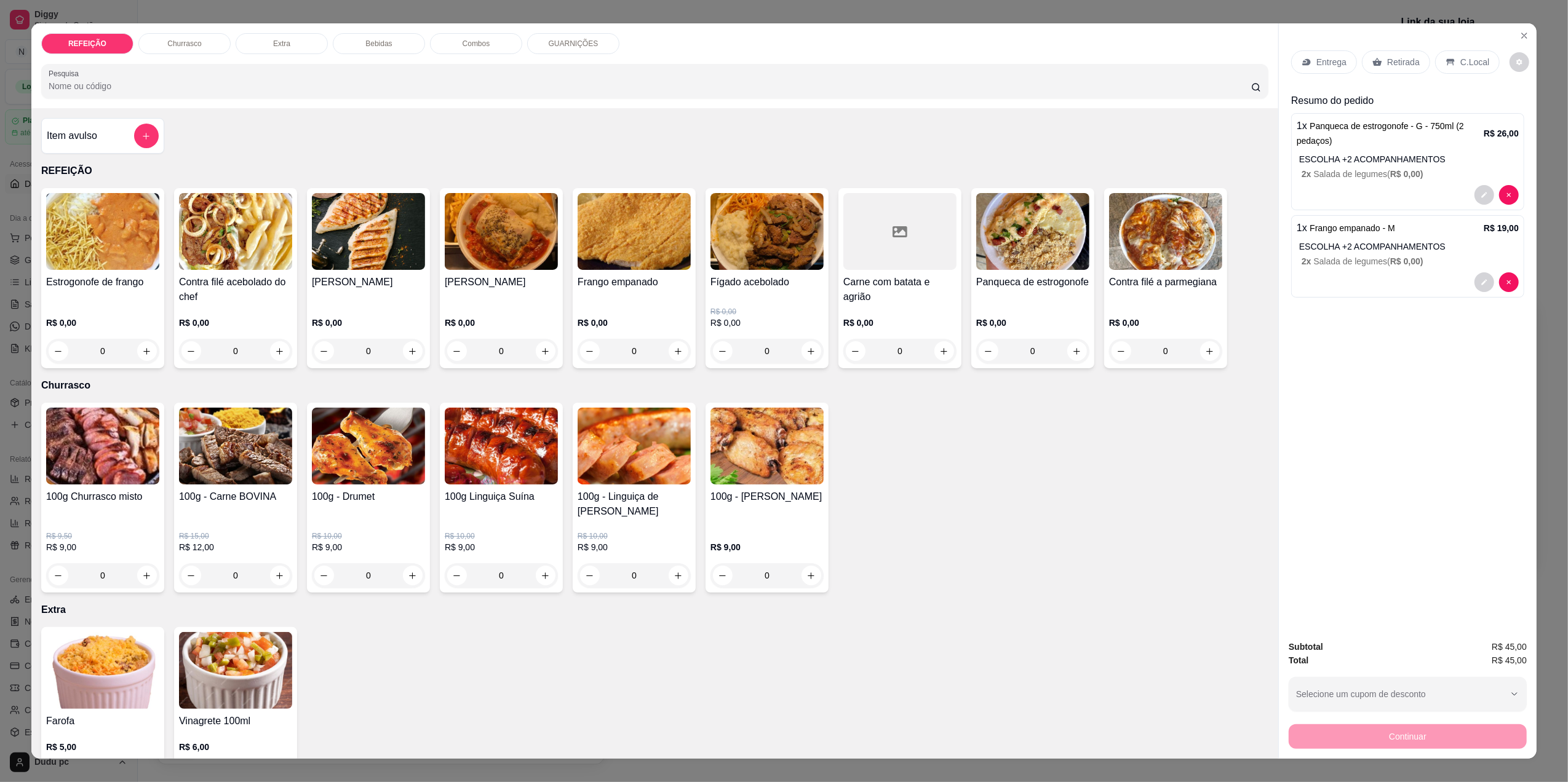
click at [1469, 61] on p "C.Local" at bounding box center [1474, 62] width 29 height 13
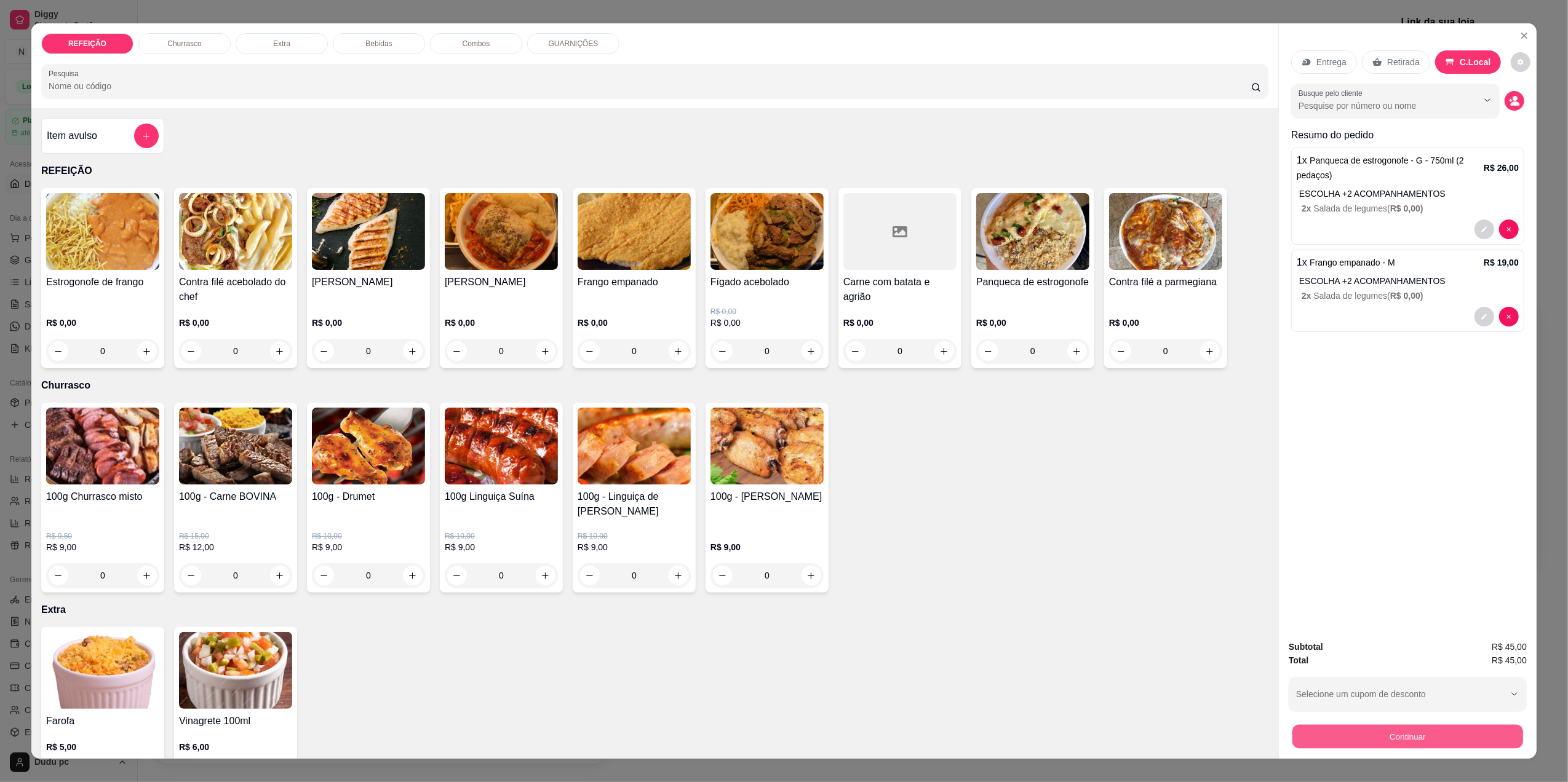
click at [1341, 740] on button "Continuar" at bounding box center [1408, 736] width 231 height 24
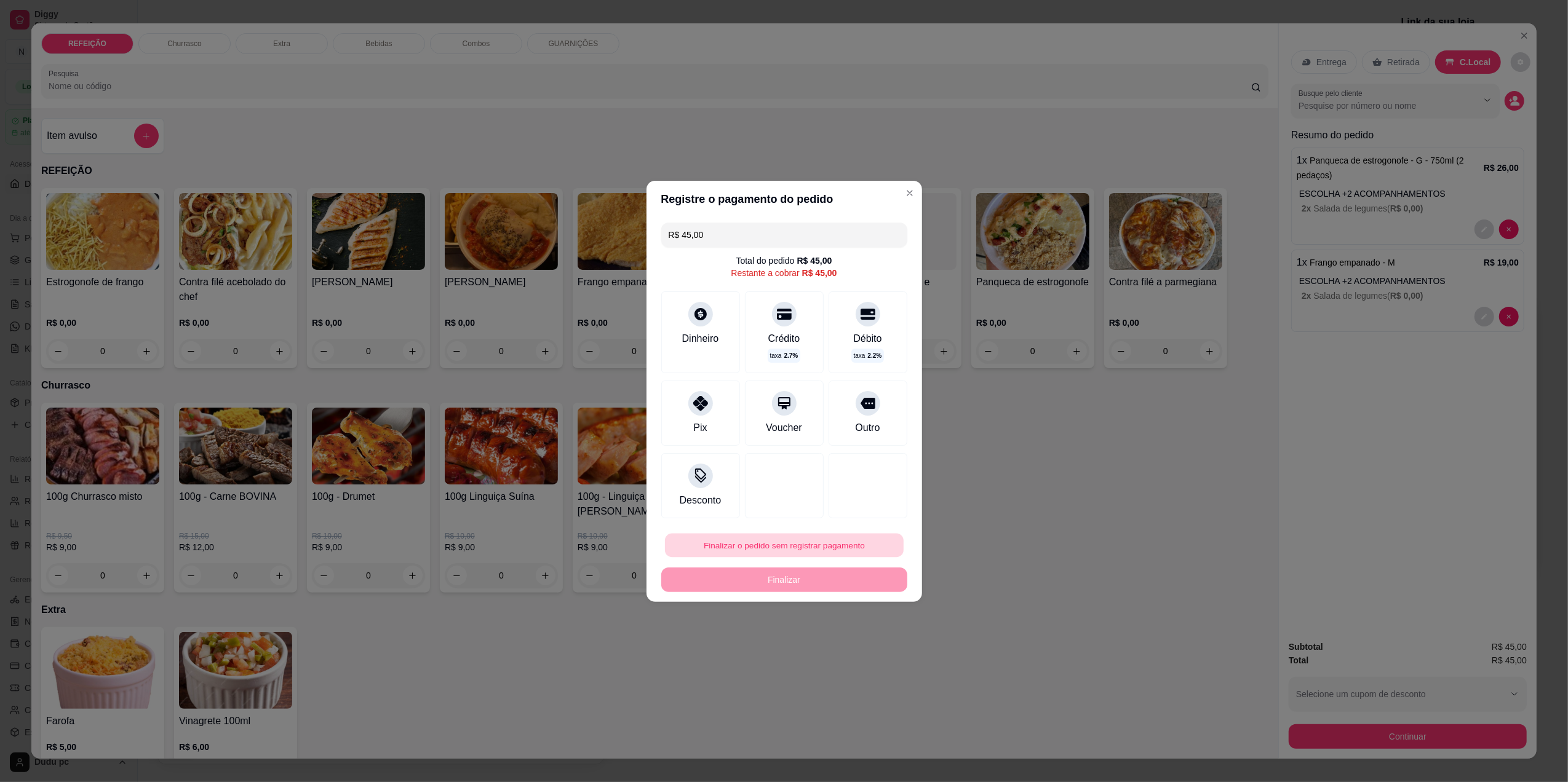
click at [766, 549] on button "Finalizar o pedido sem registrar pagamento" at bounding box center [784, 545] width 238 height 24
click at [857, 650] on button "Confirmar" at bounding box center [859, 646] width 44 height 18
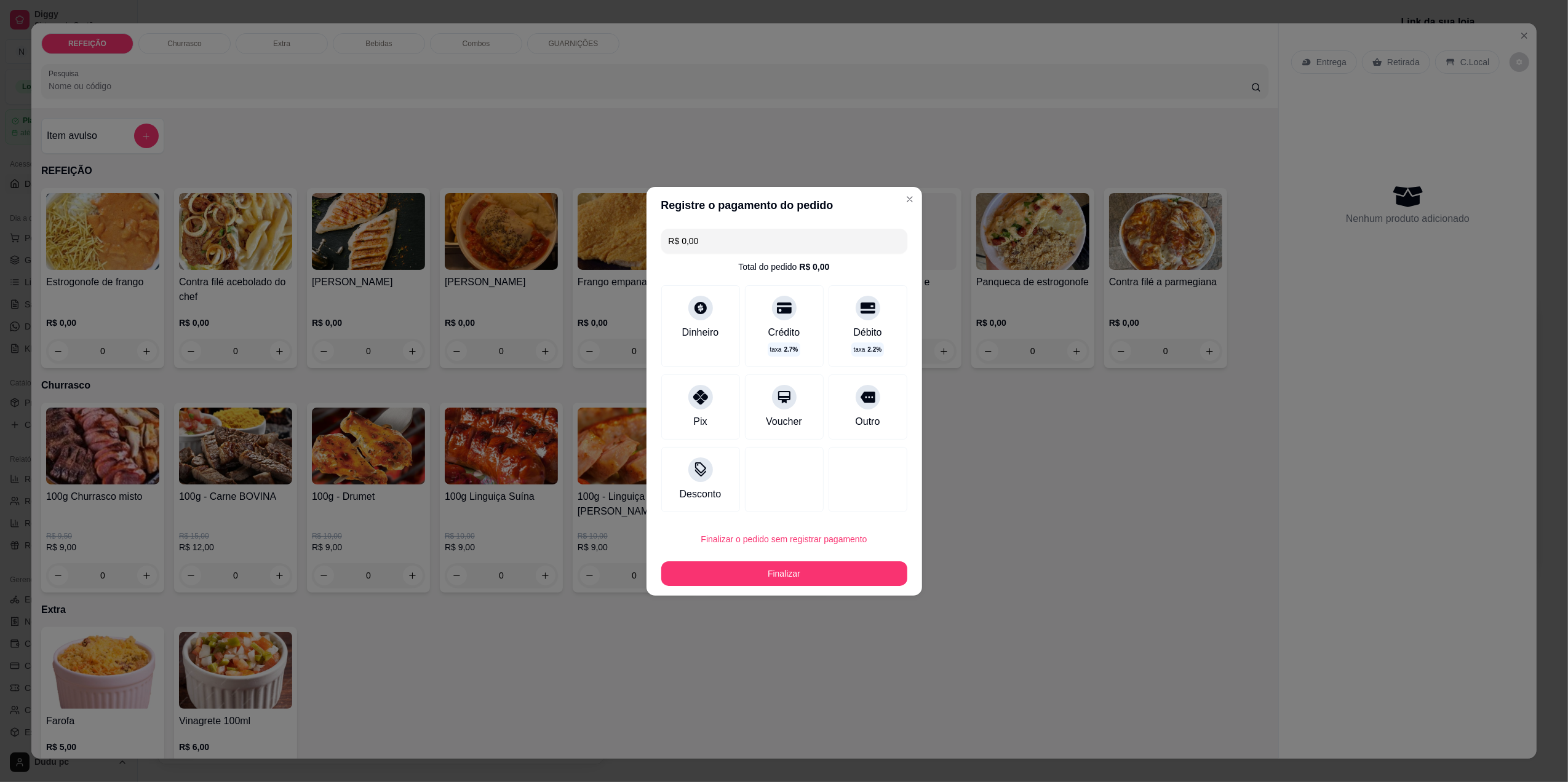
type input "R$ 0,00"
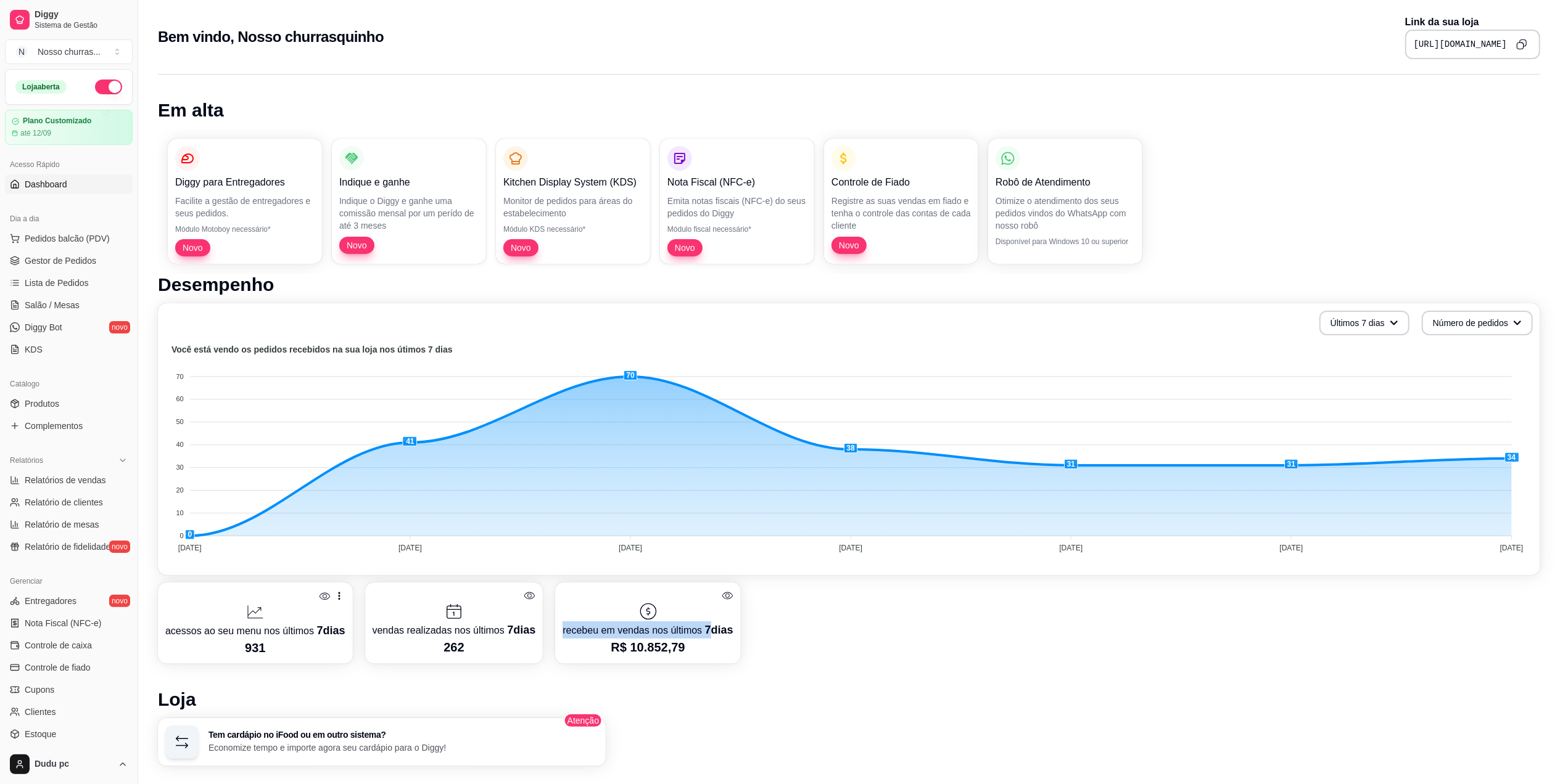
drag, startPoint x: 825, startPoint y: 584, endPoint x: 694, endPoint y: 618, distance: 135.3
click at [694, 618] on div "acessos ao seu menu nos últimos 7 dias 931 vendas realizadas nos últimos 7 dias…" at bounding box center [849, 623] width 1382 height 81
click at [63, 252] on link "Gestor de Pedidos" at bounding box center [69, 260] width 128 height 20
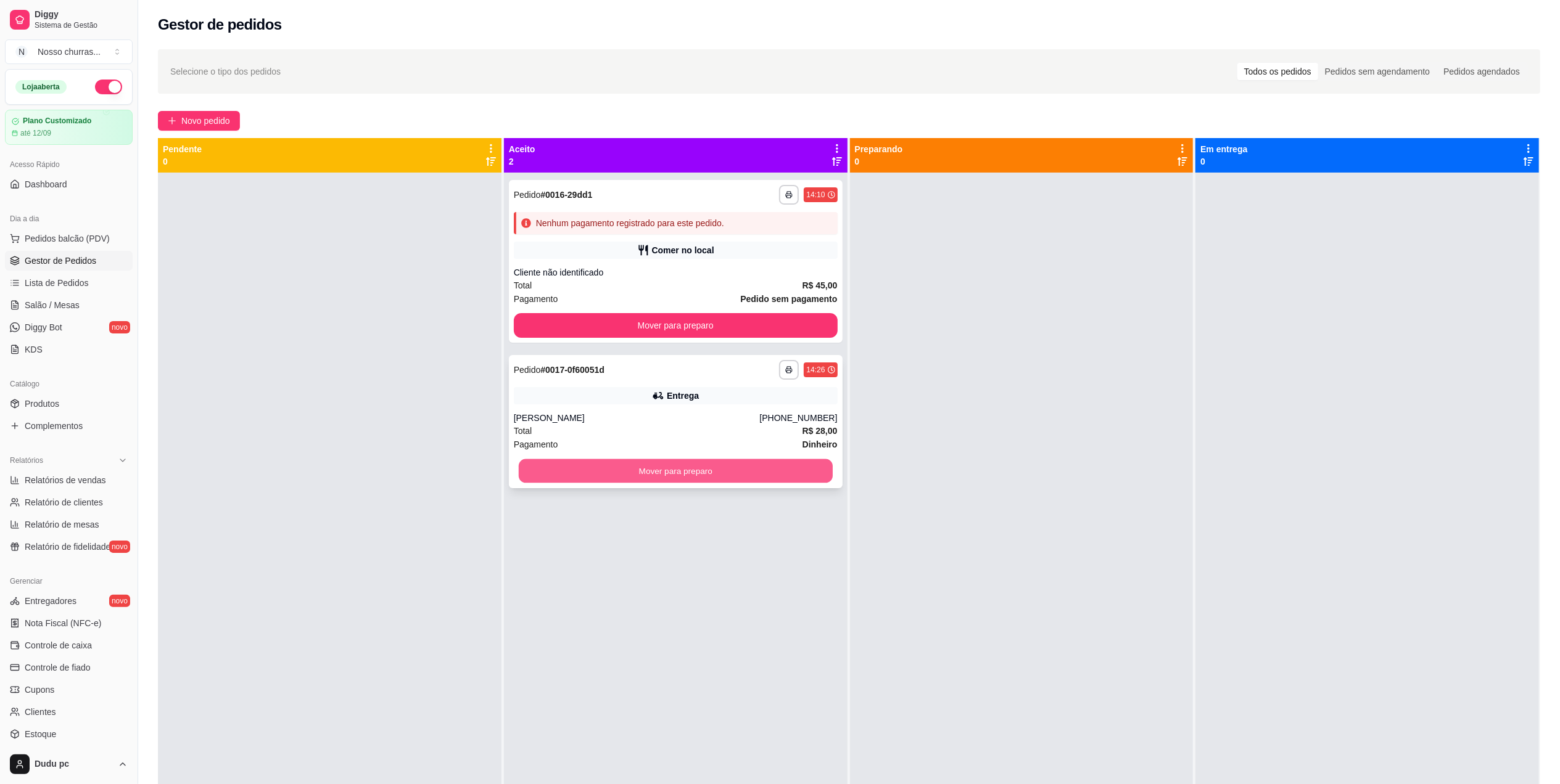
click at [645, 479] on button "Mover para preparo" at bounding box center [676, 471] width 314 height 24
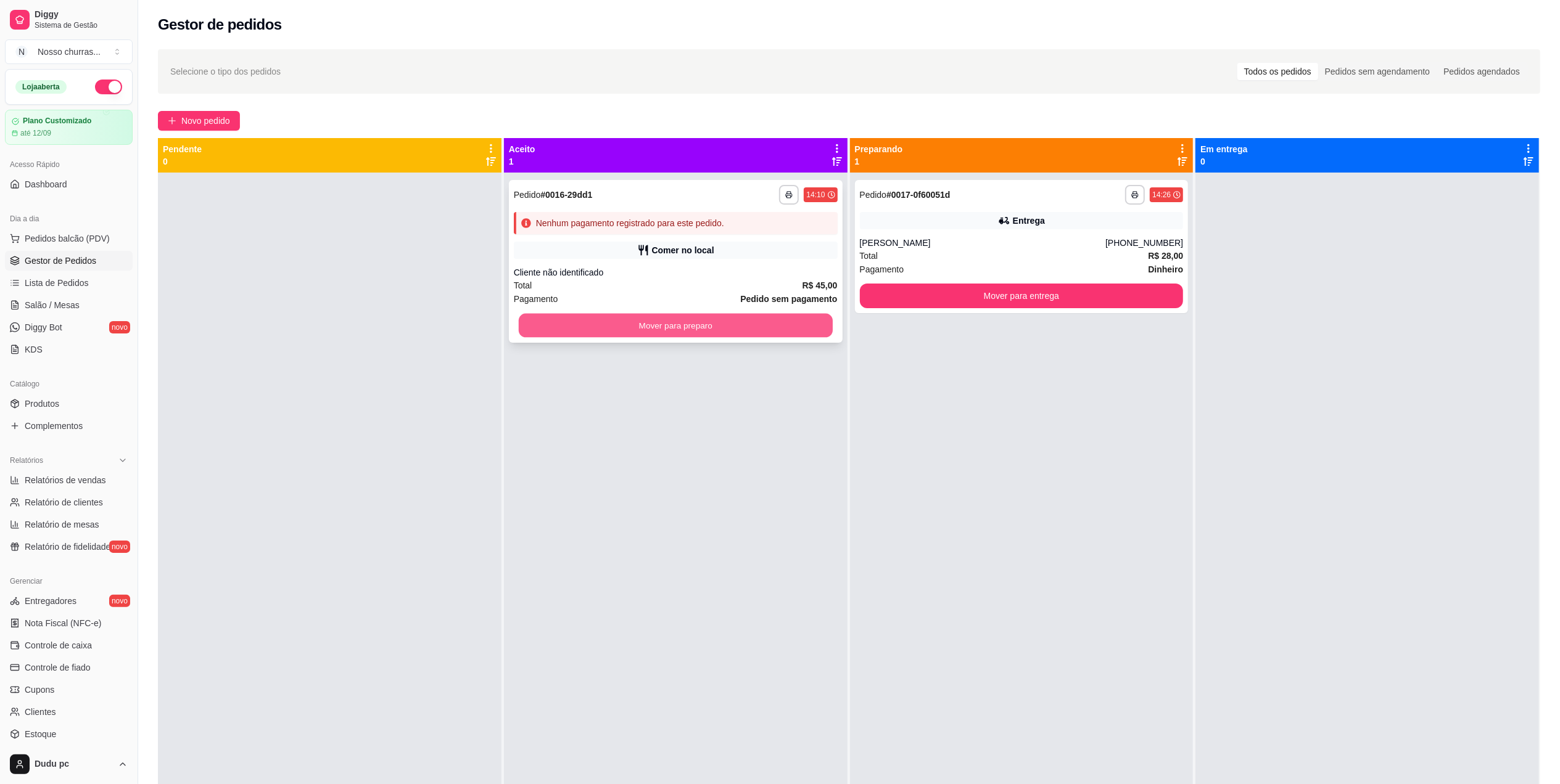
click at [807, 327] on button "Mover para preparo" at bounding box center [676, 326] width 314 height 24
click at [796, 337] on button "Mover para preparo" at bounding box center [676, 326] width 314 height 24
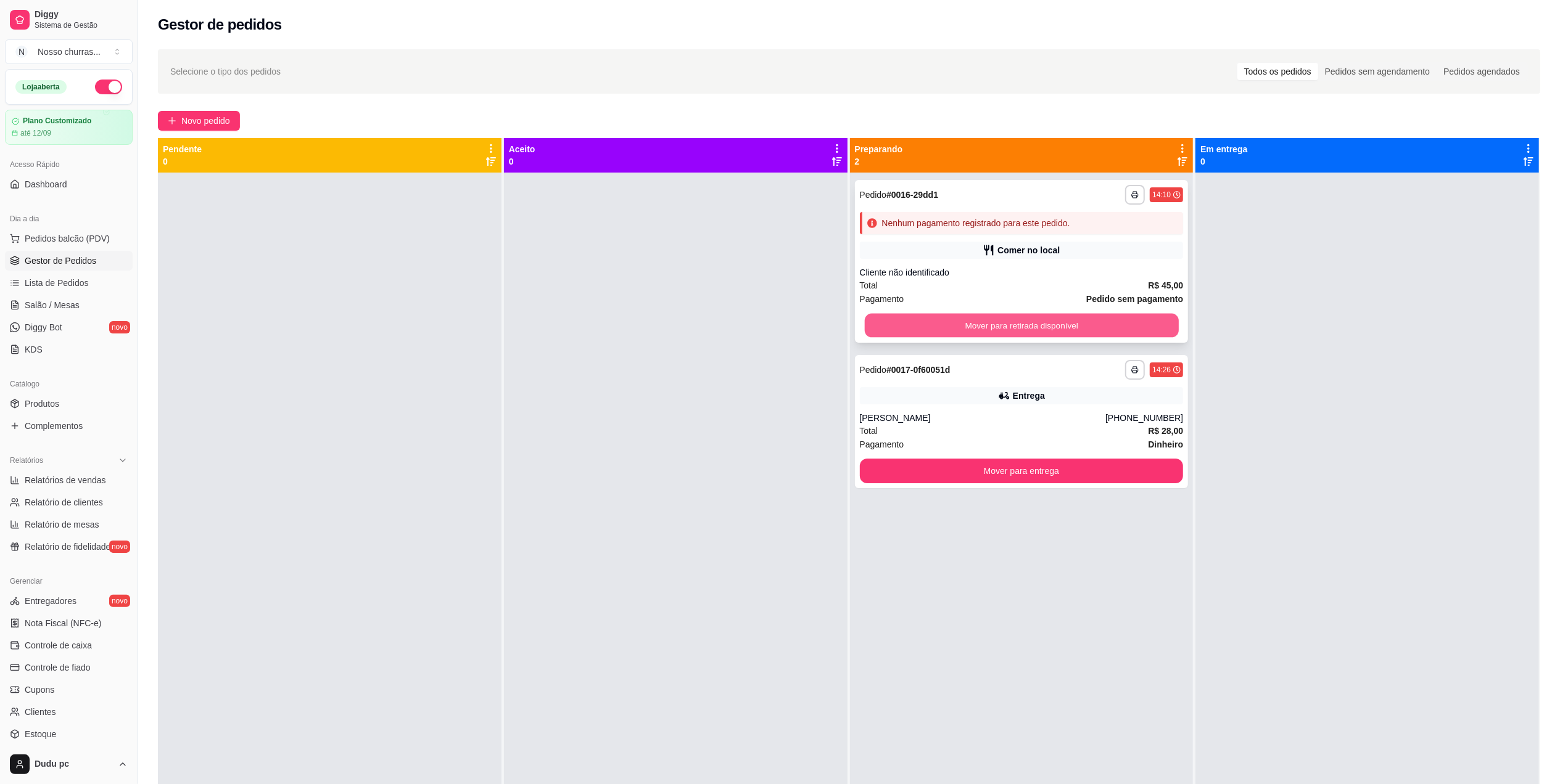
click at [922, 321] on button "Mover para retirada disponível" at bounding box center [1021, 326] width 314 height 24
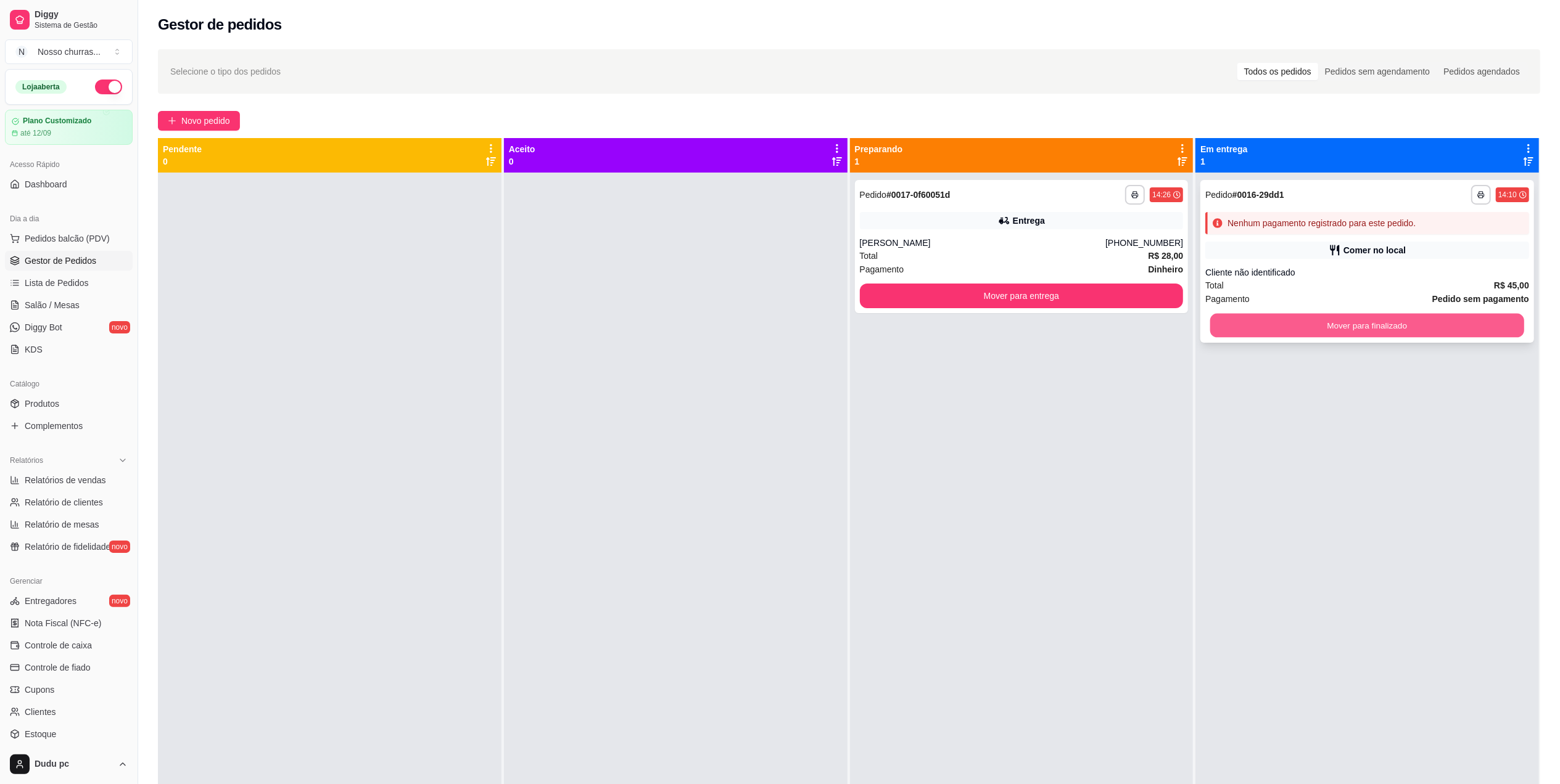
click at [1225, 328] on button "Mover para finalizado" at bounding box center [1367, 326] width 314 height 24
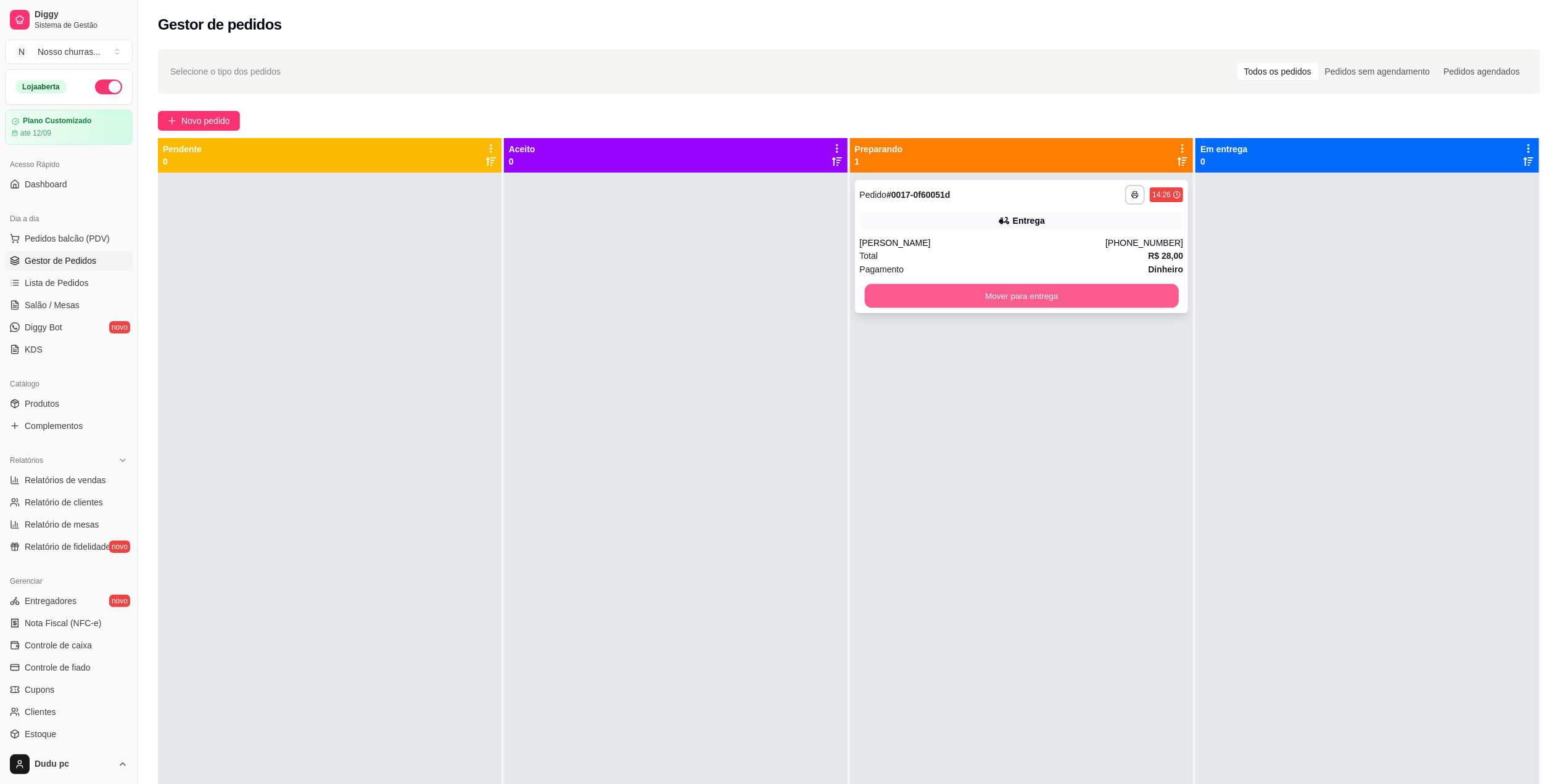
click at [1141, 299] on button "Mover para entrega" at bounding box center [1021, 296] width 314 height 24
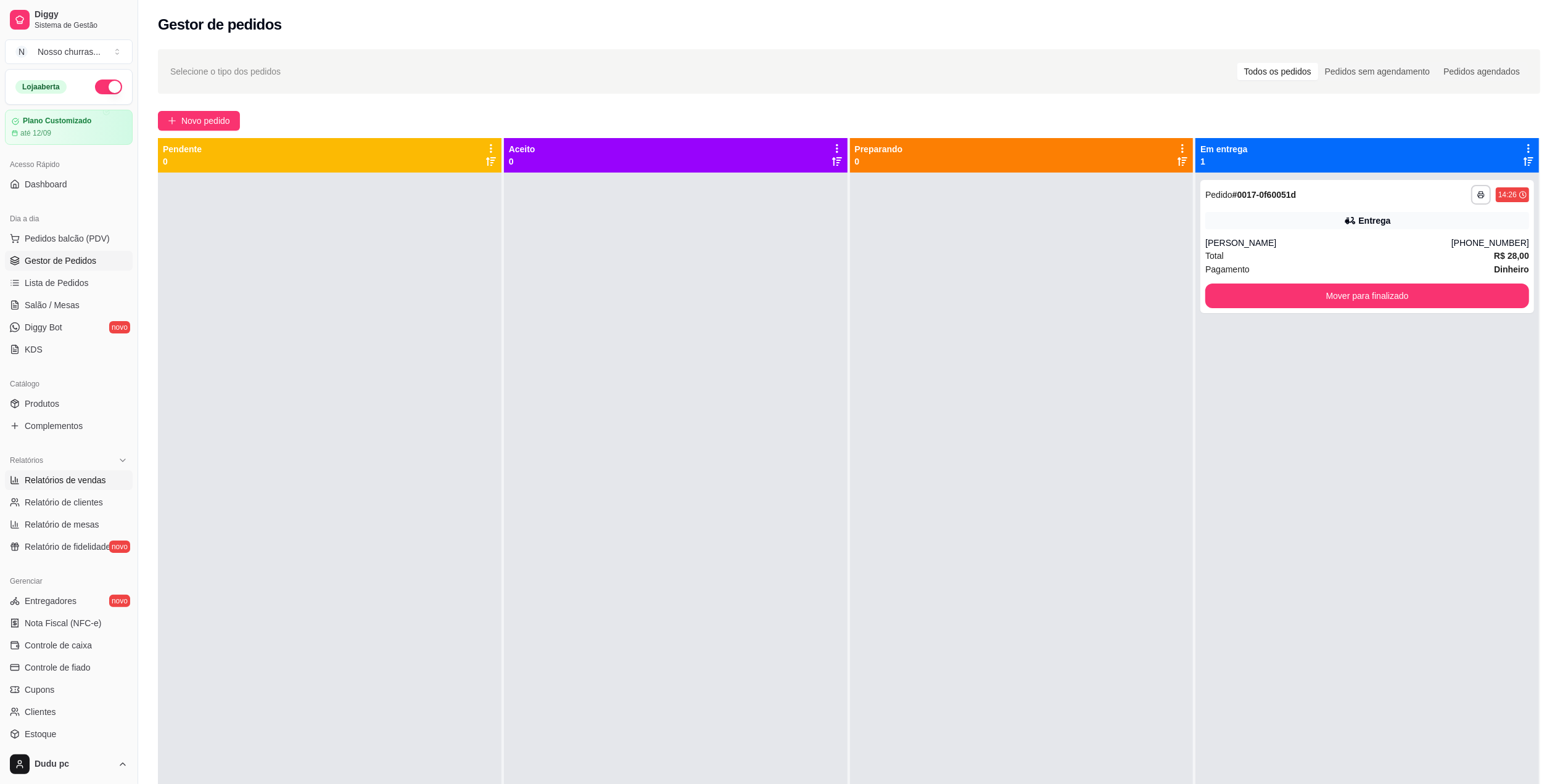
click at [99, 482] on span "Relatórios de vendas" at bounding box center [65, 480] width 81 height 13
select select "ALL"
select select "0"
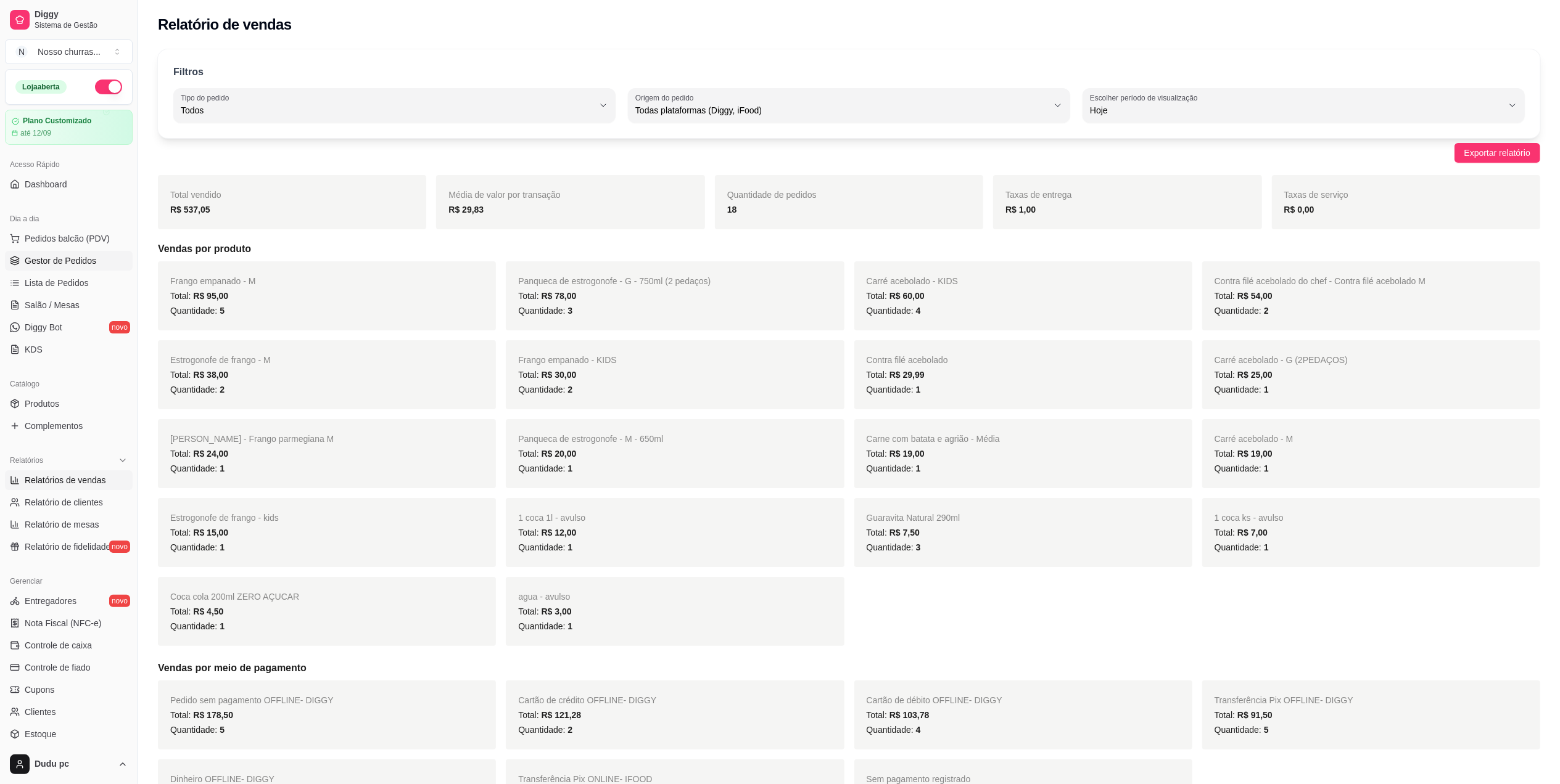
click at [61, 255] on span "Gestor de Pedidos" at bounding box center [60, 261] width 72 height 13
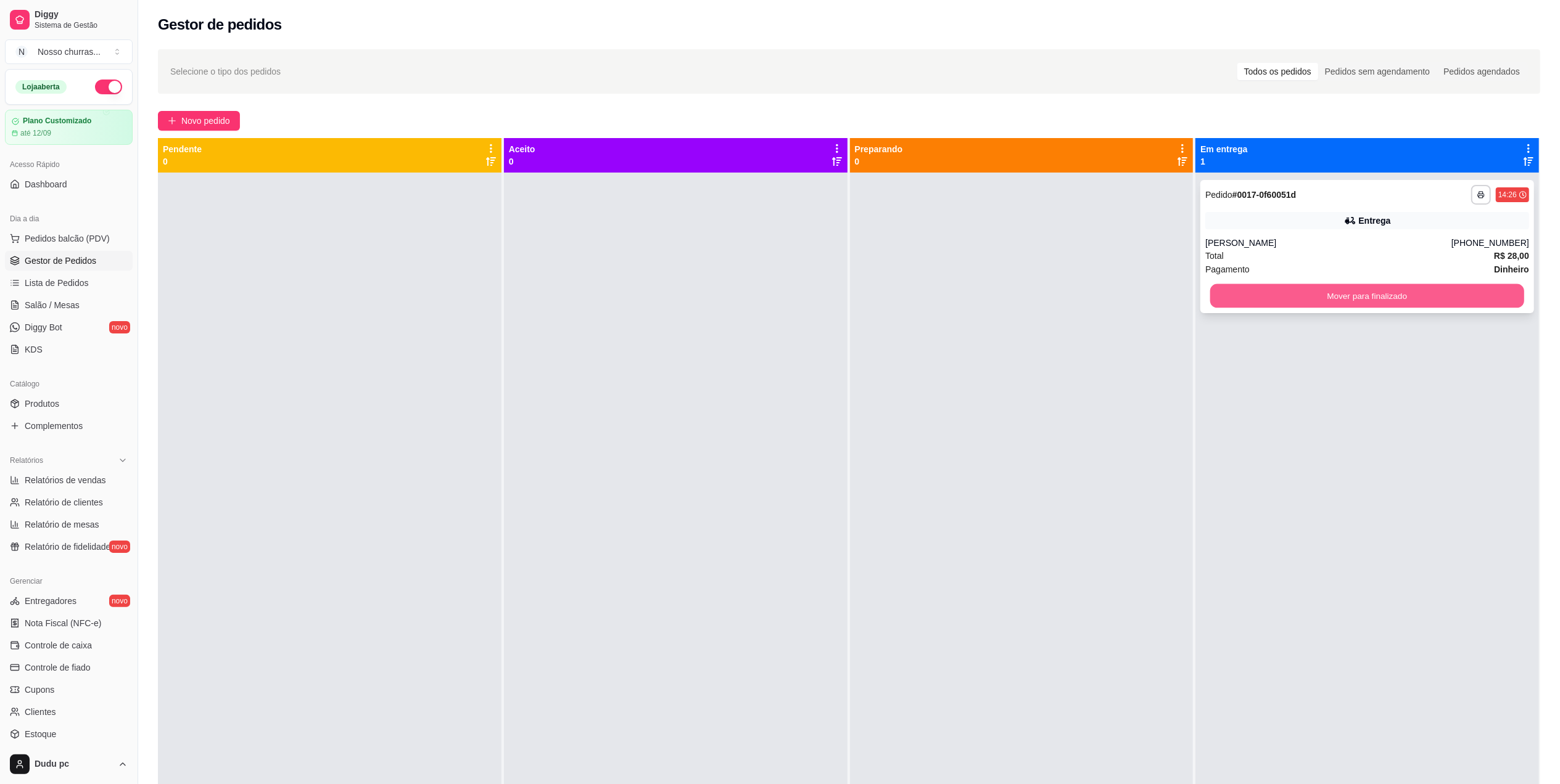
click at [1267, 292] on button "Mover para finalizado" at bounding box center [1367, 296] width 314 height 24
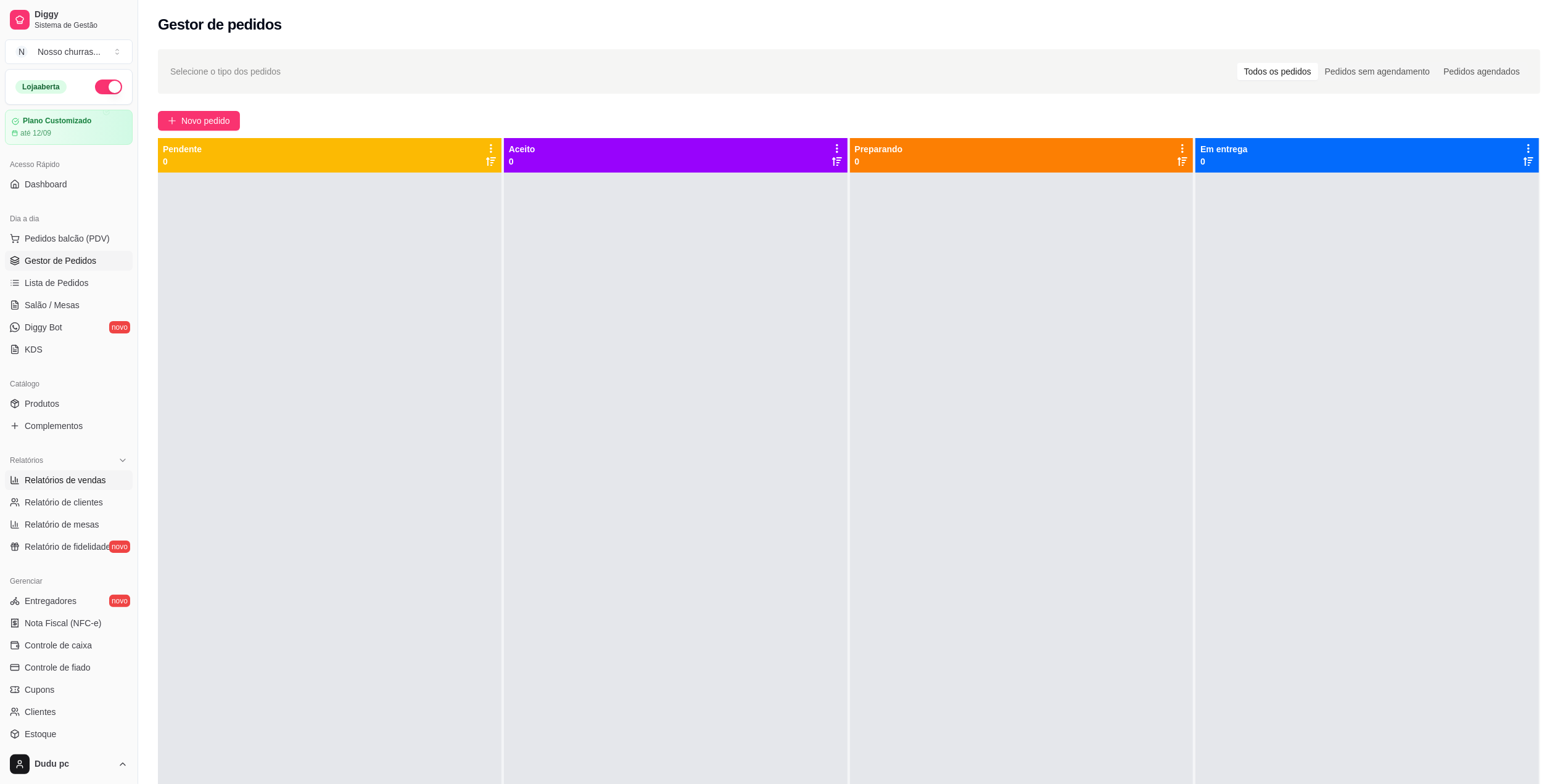
click at [92, 474] on span "Relatórios de vendas" at bounding box center [65, 480] width 81 height 13
select select "ALL"
select select "0"
